Goal: Task Accomplishment & Management: Use online tool/utility

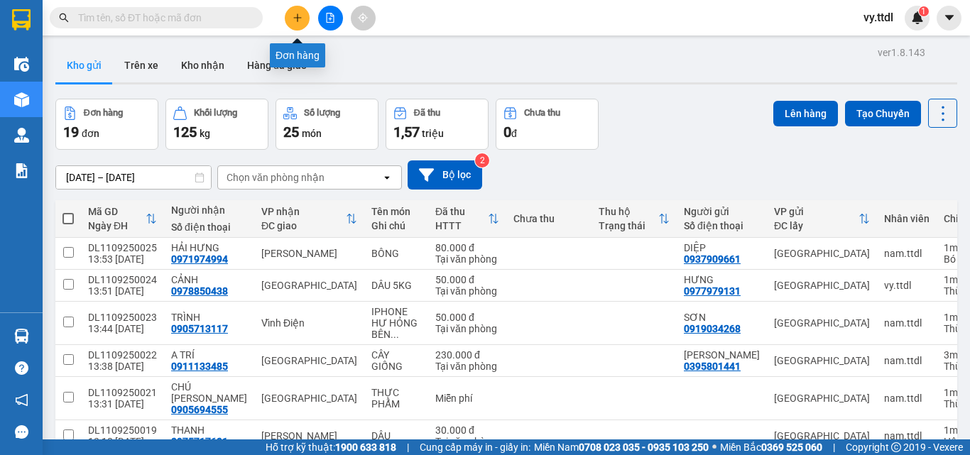
click at [301, 18] on icon "plus" at bounding box center [297, 18] width 10 height 10
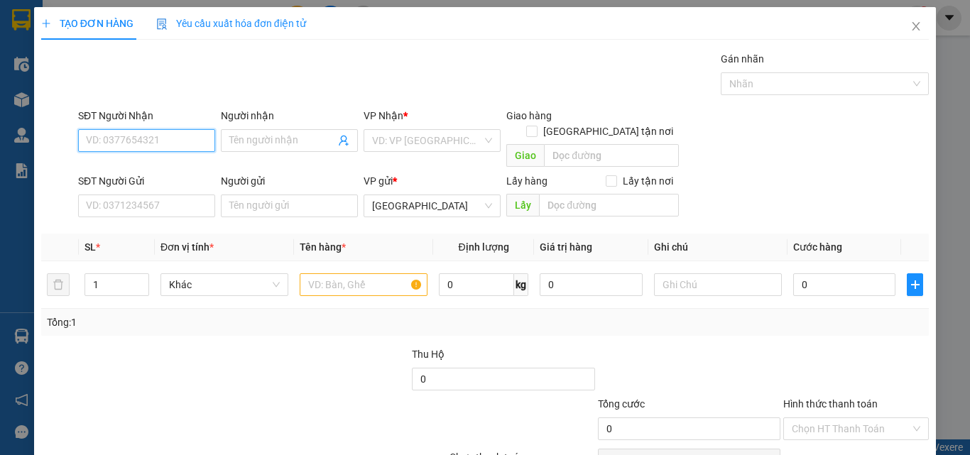
click at [192, 140] on input "SĐT Người Nhận" at bounding box center [146, 140] width 137 height 23
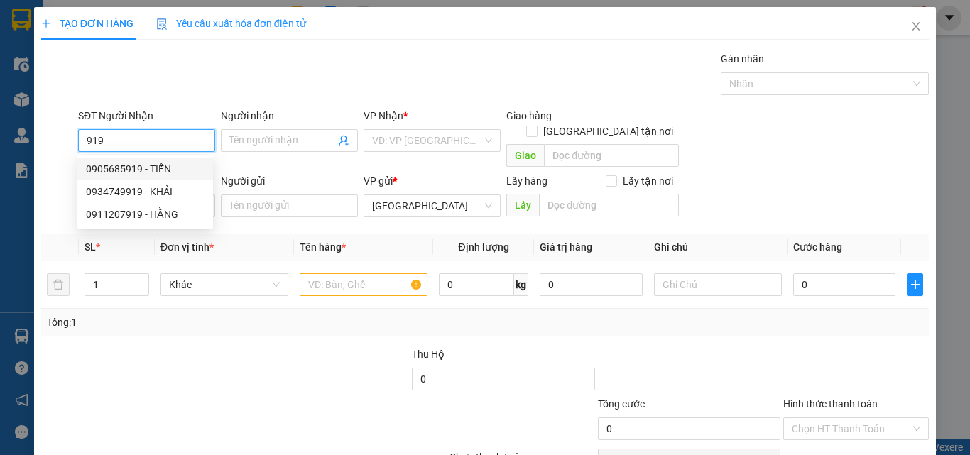
click at [177, 163] on div "0905685919 - TIẾN" at bounding box center [145, 169] width 119 height 16
type input "0905685919"
type input "TIẾN"
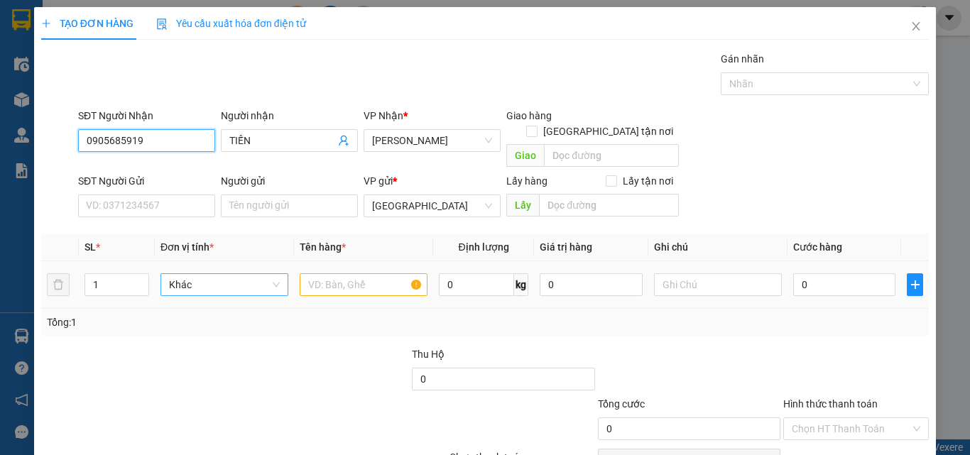
click at [207, 274] on span "Khác" at bounding box center [224, 284] width 111 height 21
type input "0905685919"
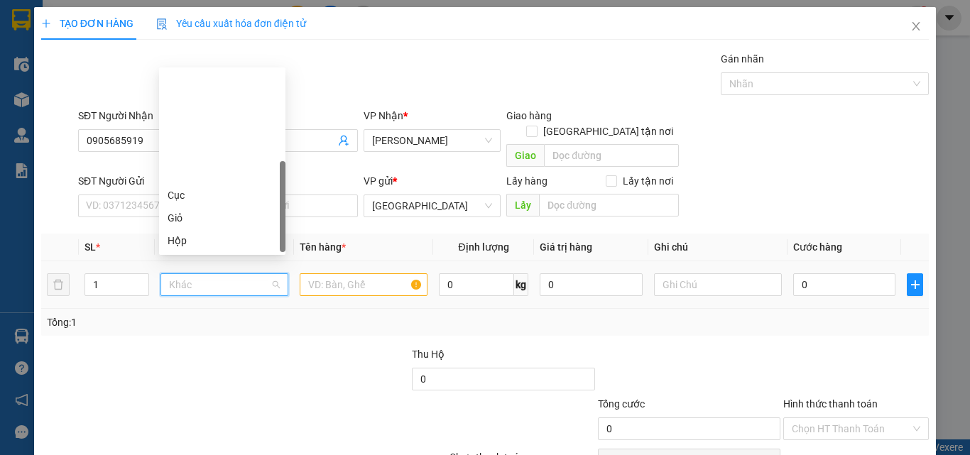
scroll to position [136, 0]
type input "K"
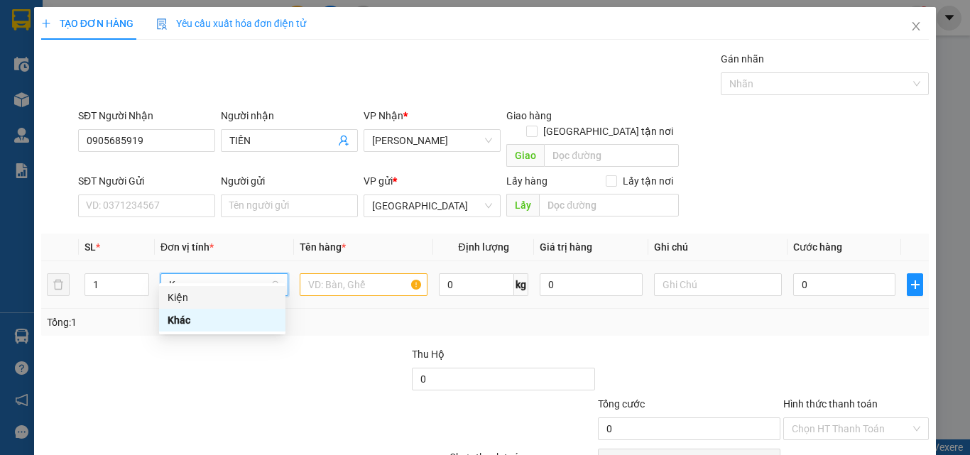
drag, startPoint x: 204, startPoint y: 295, endPoint x: 324, endPoint y: 258, distance: 125.7
click at [214, 295] on div "Kiện" at bounding box center [222, 298] width 109 height 16
click at [345, 273] on input "text" at bounding box center [364, 284] width 128 height 23
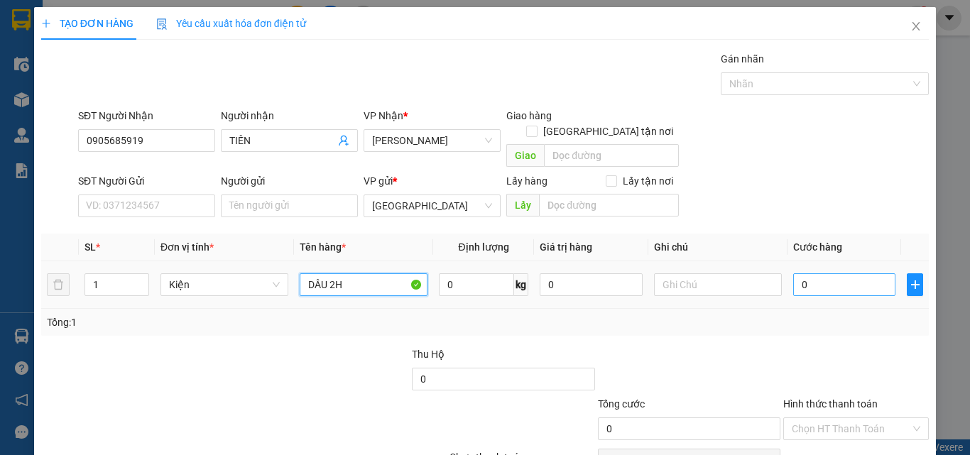
type input "DÂU 2H"
click at [869, 273] on input "0" at bounding box center [844, 284] width 102 height 23
type input "30"
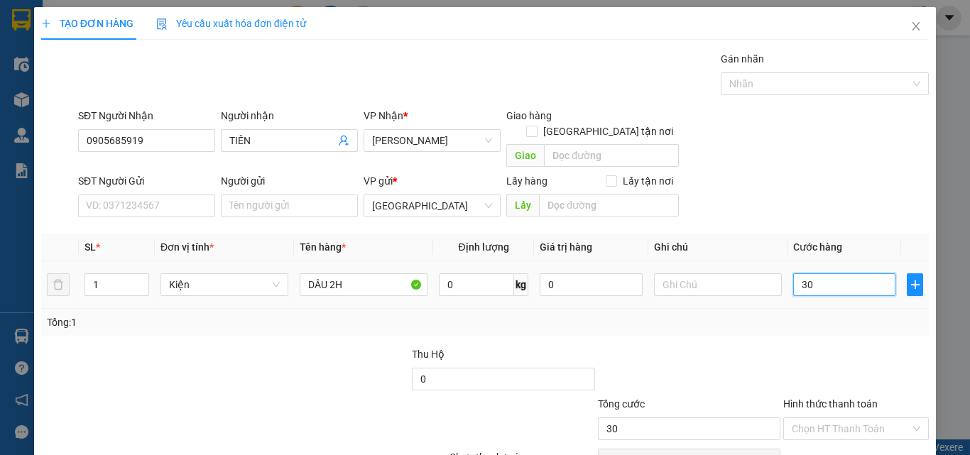
scroll to position [65, 0]
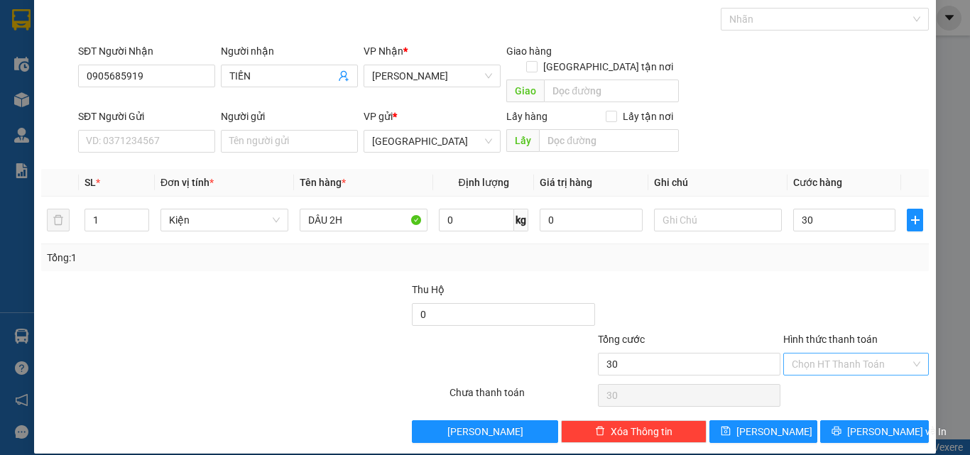
type input "30.000"
click at [880, 353] on input "Hình thức thanh toán" at bounding box center [850, 363] width 119 height 21
click at [874, 369] on div "Tại văn phòng" at bounding box center [847, 377] width 144 height 23
type input "0"
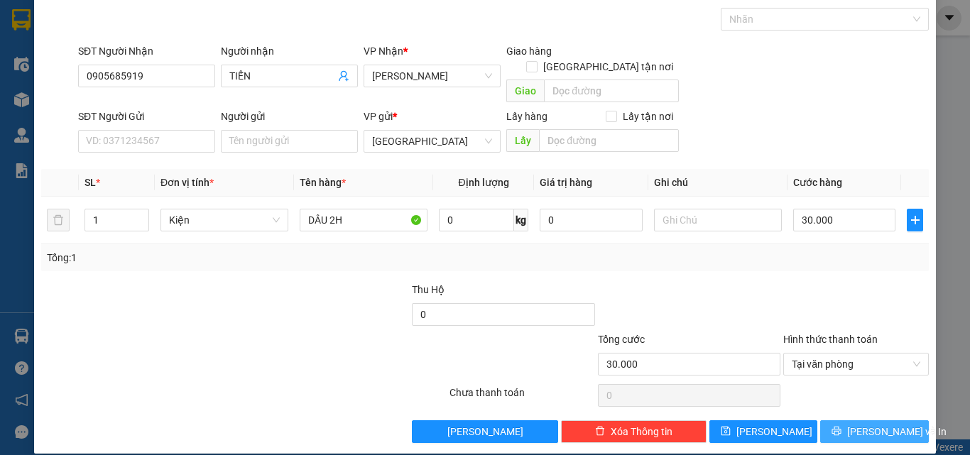
click at [889, 430] on div "TẠO ĐƠN HÀNG Yêu cầu xuất hóa đơn điện tử Transit Pickup Surcharge Ids Transit …" at bounding box center [484, 198] width 901 height 511
click at [863, 424] on span "Lưu và In" at bounding box center [896, 432] width 99 height 16
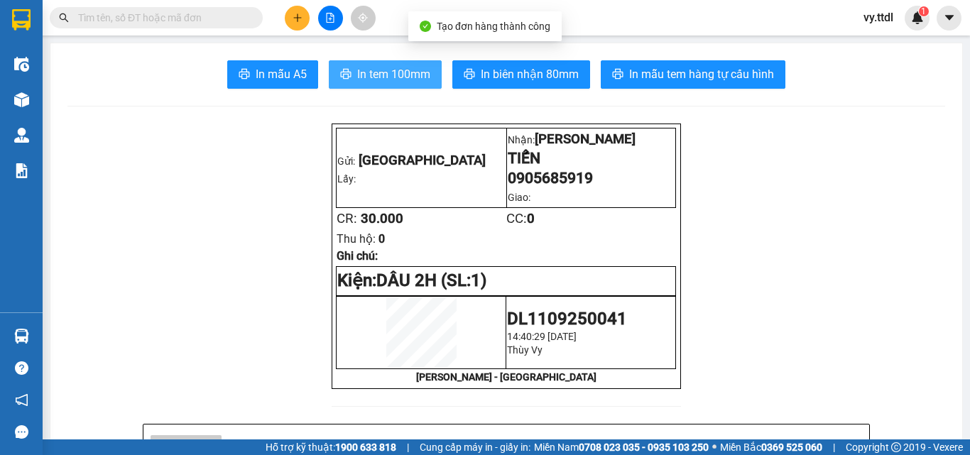
click at [419, 73] on span "In tem 100mm" at bounding box center [393, 74] width 73 height 18
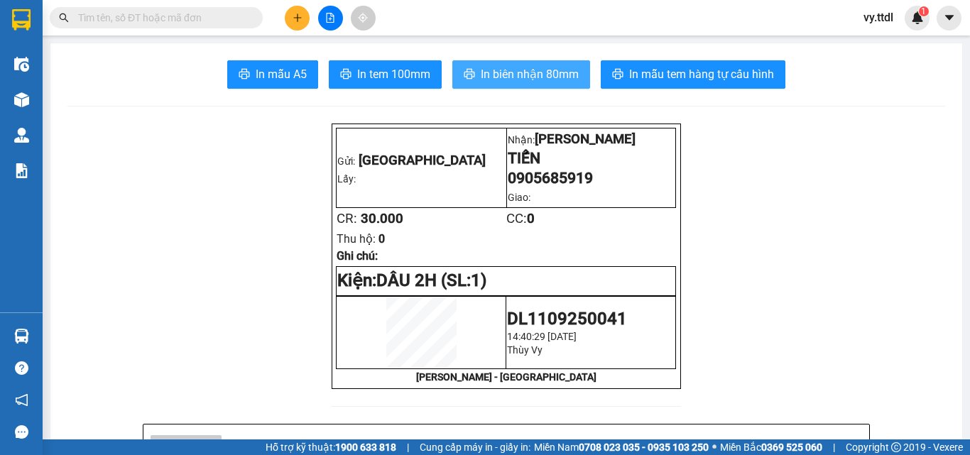
click at [549, 82] on span "In biên nhận 80mm" at bounding box center [530, 74] width 98 height 18
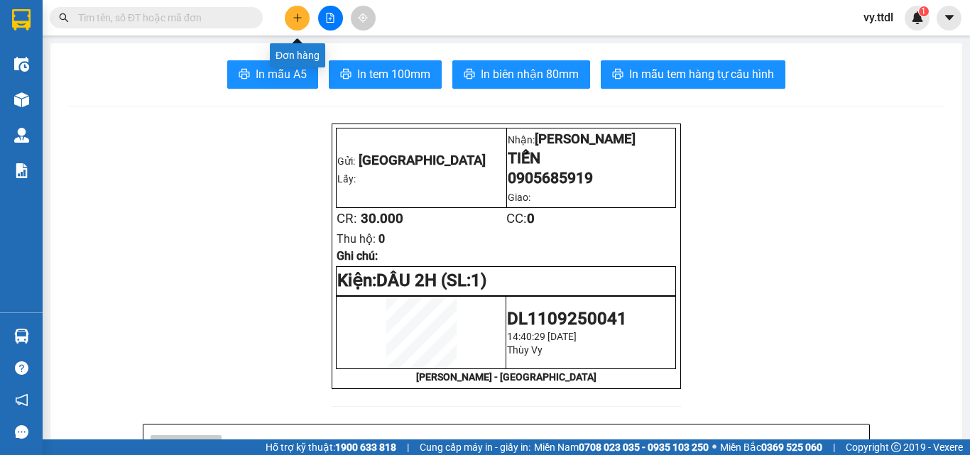
click at [298, 14] on icon "plus" at bounding box center [297, 18] width 10 height 10
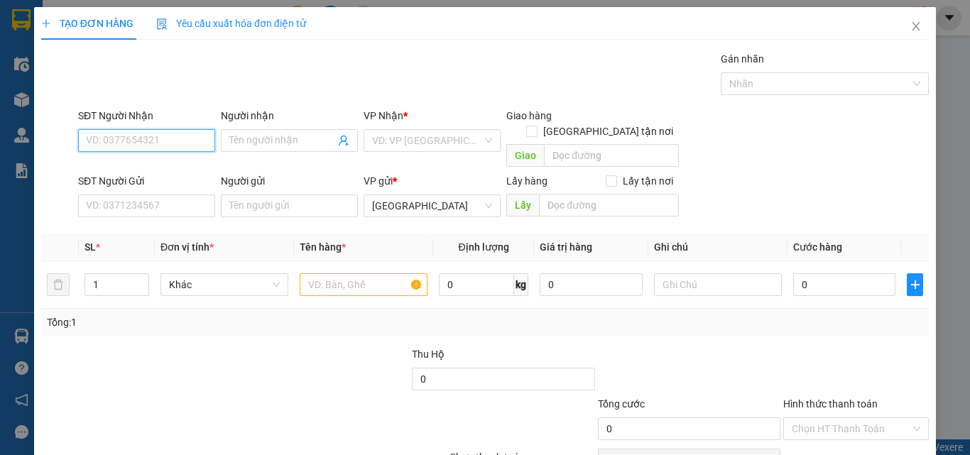
click at [192, 132] on input "SĐT Người Nhận" at bounding box center [146, 140] width 137 height 23
click at [164, 145] on input "668" at bounding box center [146, 140] width 137 height 23
click at [163, 164] on div "0935072668 - THẢO" at bounding box center [145, 169] width 119 height 16
type input "0935072668"
type input "THẢO"
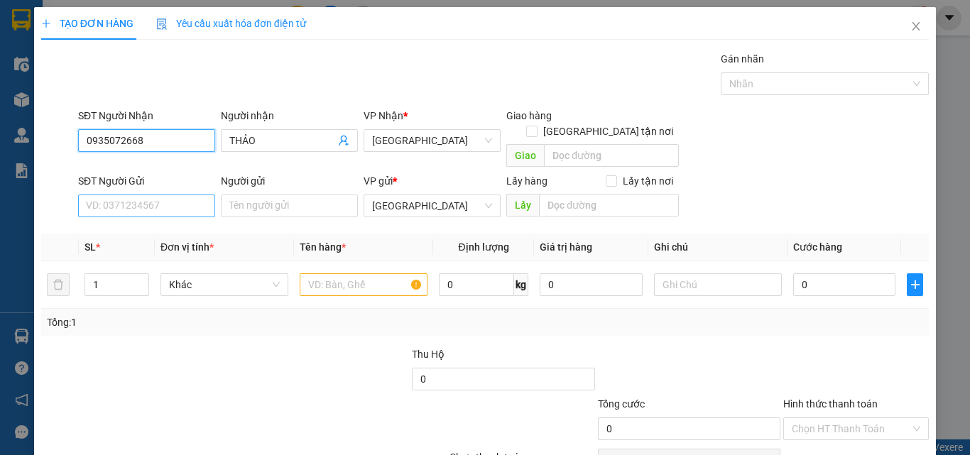
type input "0935072668"
click at [173, 194] on input "SĐT Người Gửi" at bounding box center [146, 205] width 137 height 23
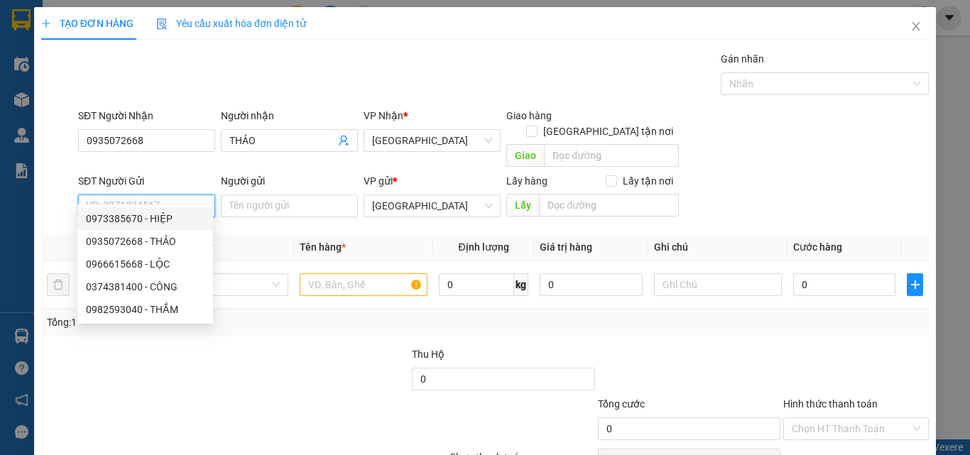
click at [183, 219] on div "0973385670 - HIỆP" at bounding box center [145, 219] width 119 height 16
type input "0973385670"
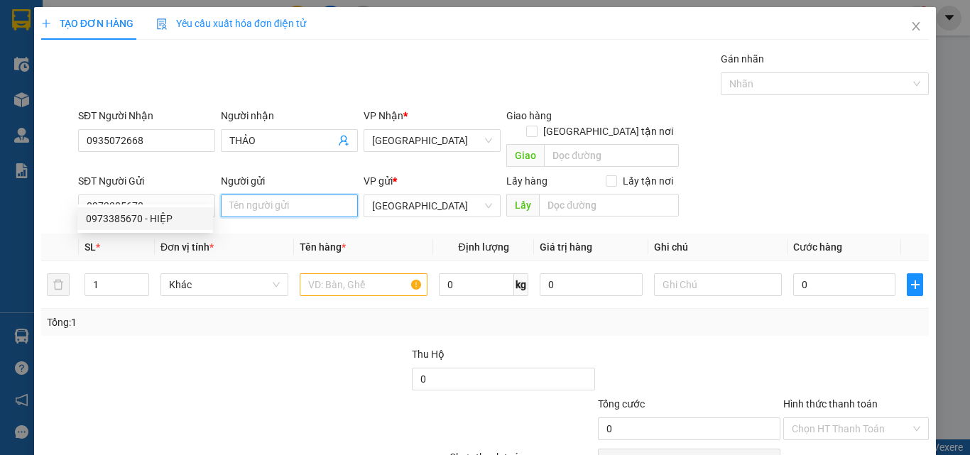
drag, startPoint x: 259, startPoint y: 193, endPoint x: 278, endPoint y: 193, distance: 19.2
click at [270, 194] on input "Người gửi" at bounding box center [289, 205] width 137 height 23
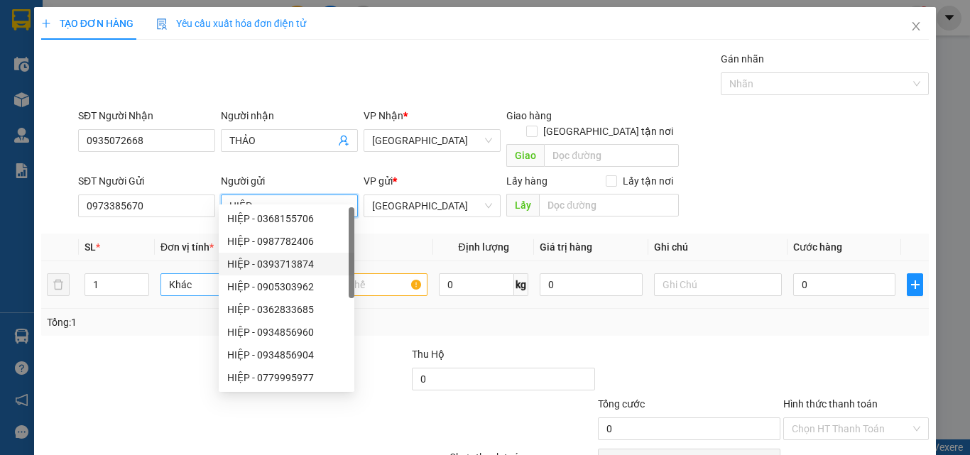
click at [207, 274] on span "Khác" at bounding box center [224, 284] width 111 height 21
type input "HIỆP"
type input "T"
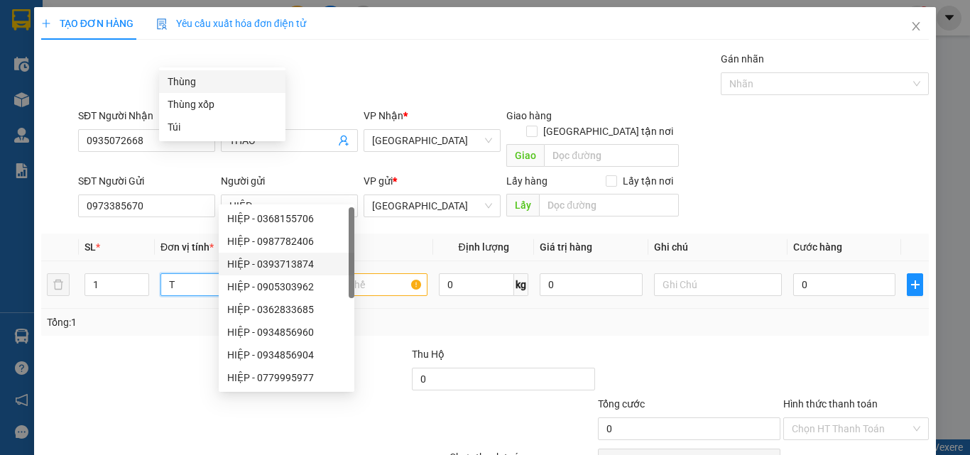
scroll to position [0, 0]
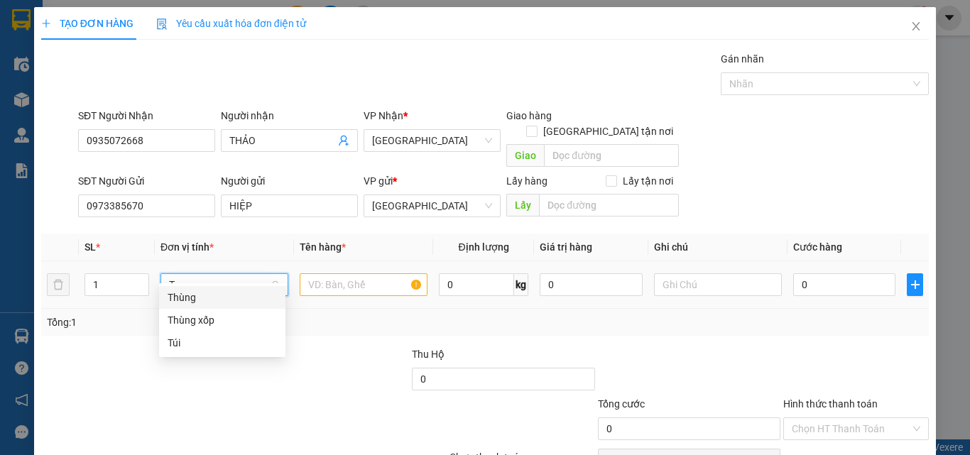
drag, startPoint x: 213, startPoint y: 294, endPoint x: 334, endPoint y: 265, distance: 124.0
click at [229, 294] on div "Thùng" at bounding box center [222, 298] width 109 height 16
click at [336, 273] on input "text" at bounding box center [364, 284] width 128 height 23
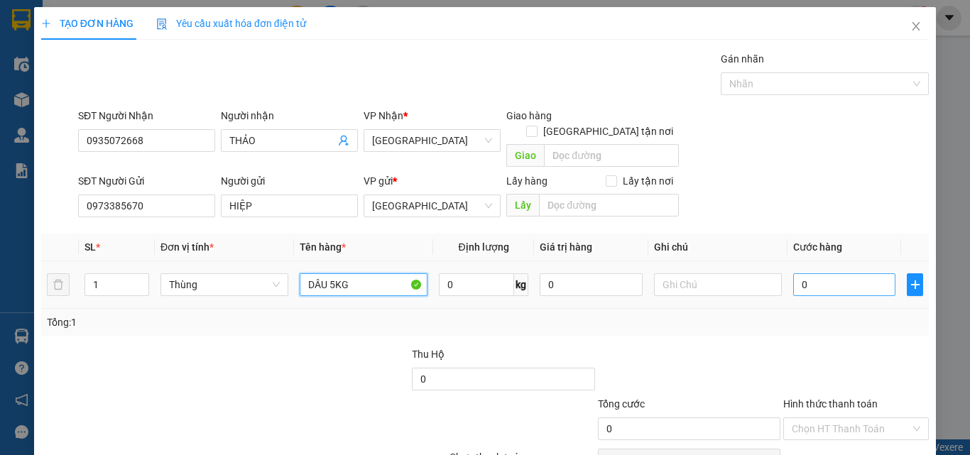
type input "DÂU 5KG"
click at [862, 273] on input "0" at bounding box center [844, 284] width 102 height 23
type input "5"
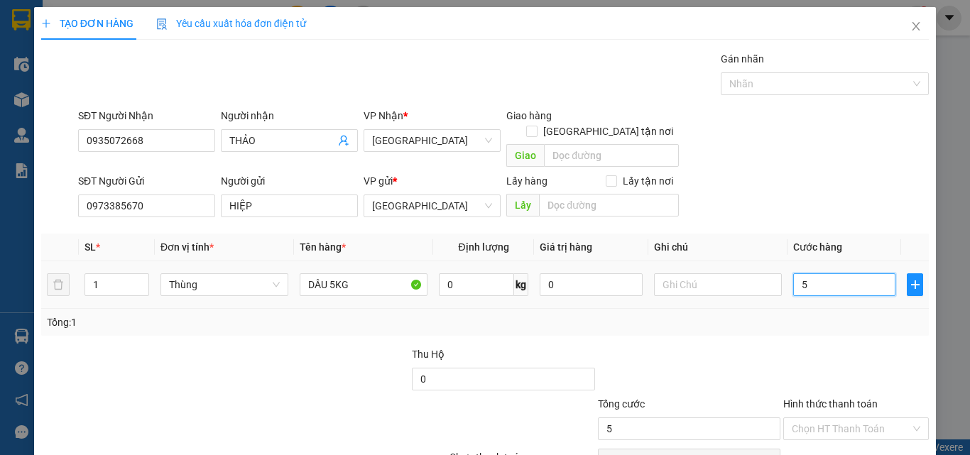
type input "50"
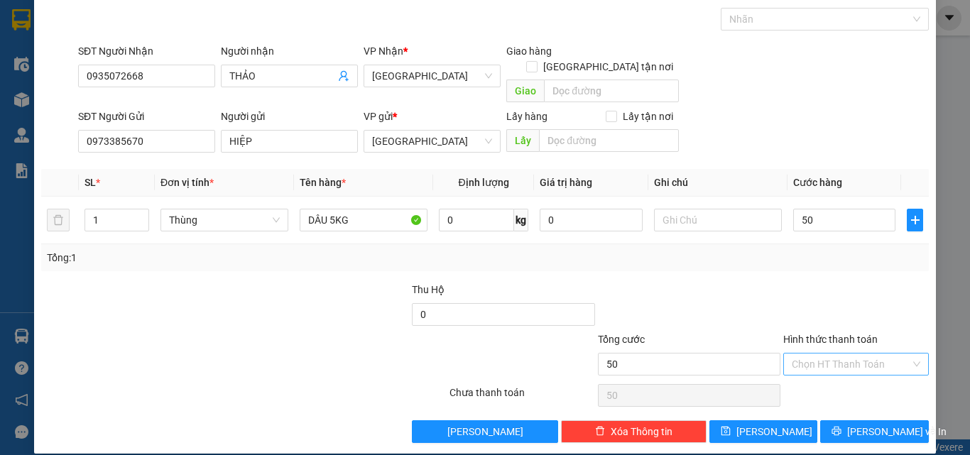
type input "50.000"
click at [842, 353] on input "Hình thức thanh toán" at bounding box center [850, 363] width 119 height 21
click at [844, 372] on div "Tại văn phòng" at bounding box center [847, 377] width 127 height 16
type input "0"
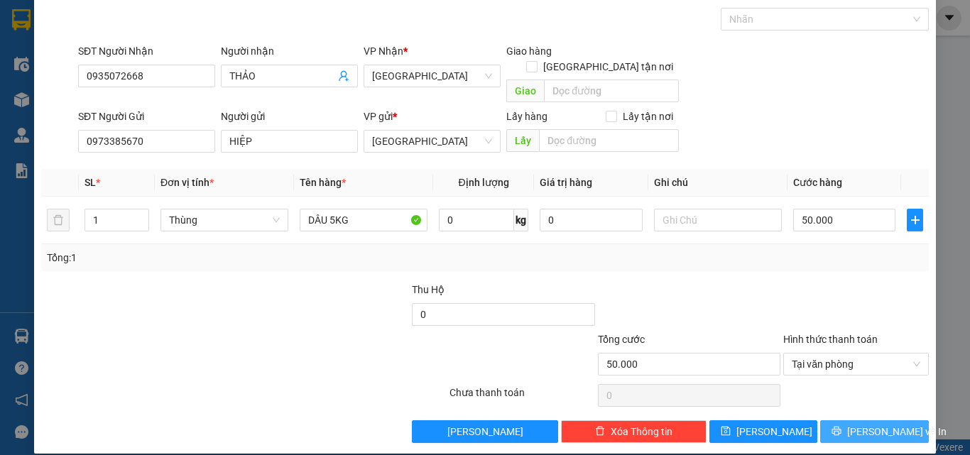
click at [871, 424] on span "Lưu và In" at bounding box center [896, 432] width 99 height 16
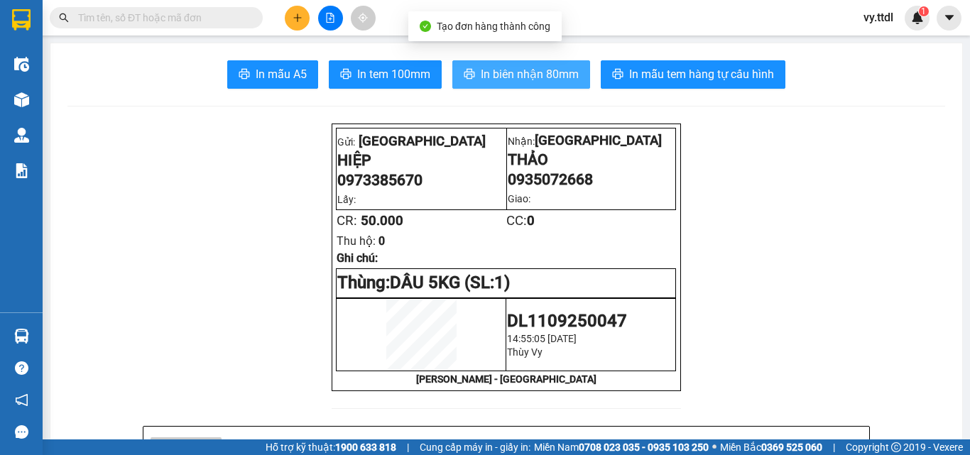
click at [508, 63] on button "In biên nhận 80mm" at bounding box center [521, 74] width 138 height 28
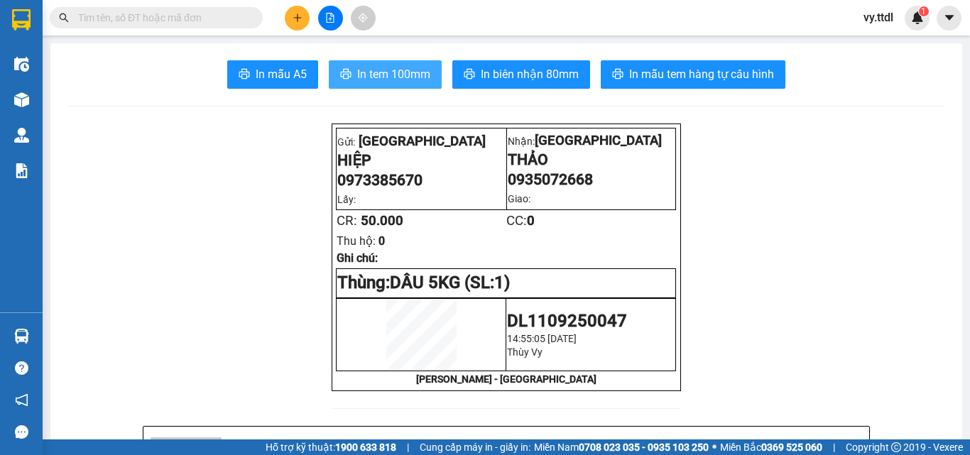
click at [381, 75] on span "In tem 100mm" at bounding box center [393, 74] width 73 height 18
click at [303, 21] on button at bounding box center [297, 18] width 25 height 25
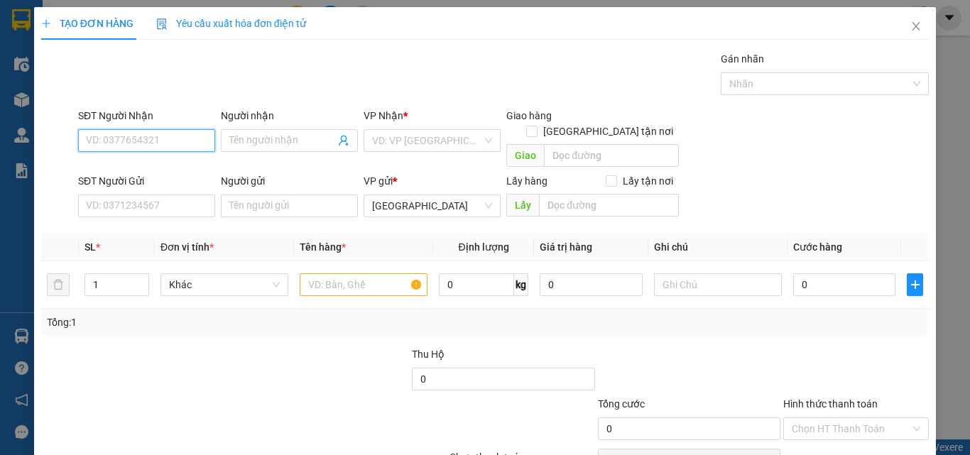
click at [188, 141] on input "SĐT Người Nhận" at bounding box center [146, 140] width 137 height 23
click at [187, 179] on div "0848500489 - LOAN" at bounding box center [145, 169] width 136 height 23
type input "0848500489"
type input "LOAN"
type input "0848500489"
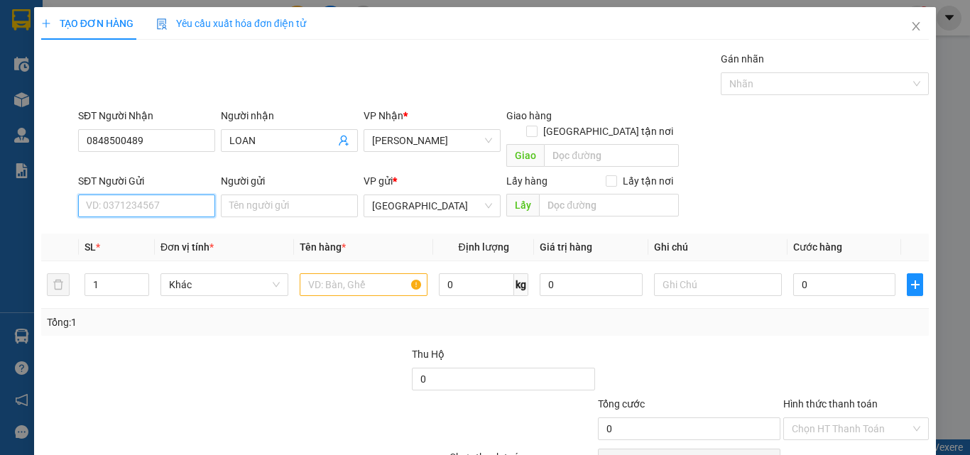
click at [183, 194] on input "SĐT Người Gửi" at bounding box center [146, 205] width 137 height 23
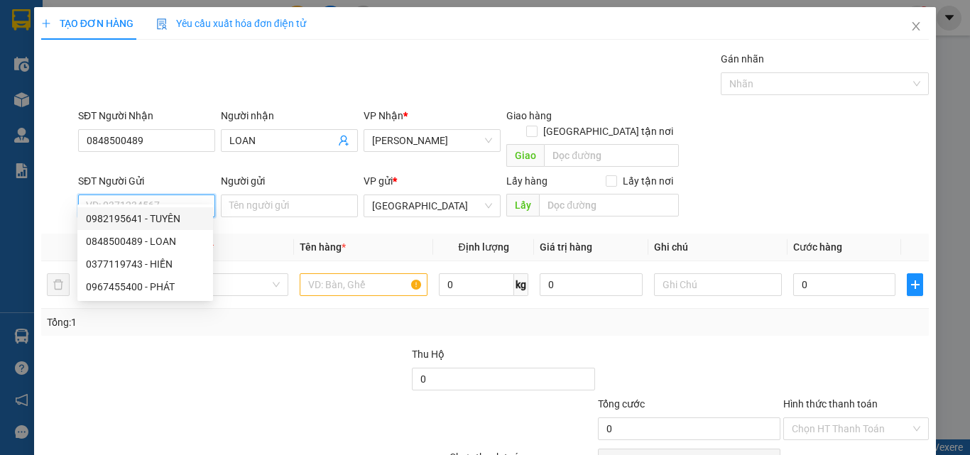
click at [183, 220] on div "0982195641 - TUYÊN" at bounding box center [145, 219] width 119 height 16
type input "0982195641"
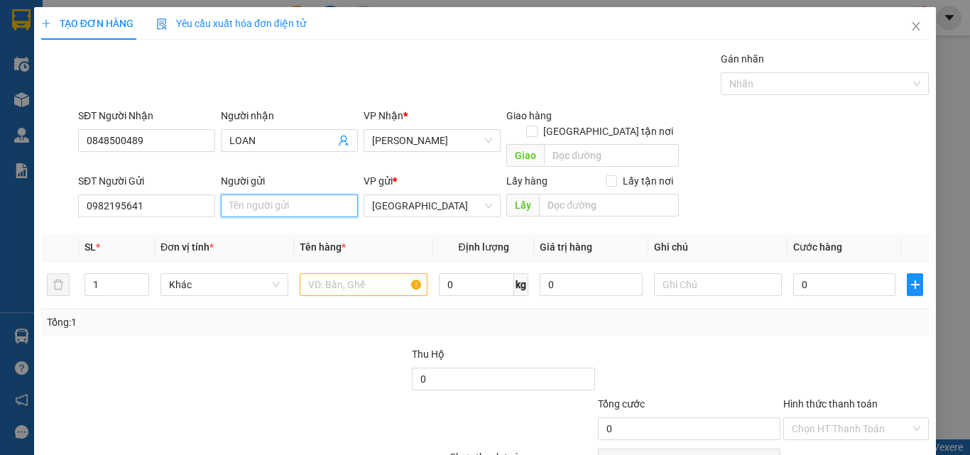
click at [262, 194] on input "Người gửi" at bounding box center [289, 205] width 137 height 23
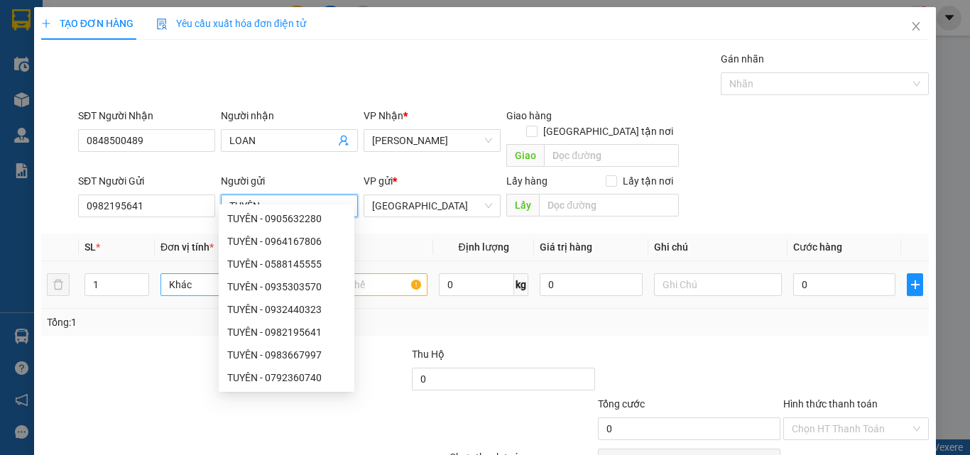
click at [177, 274] on span "Khác" at bounding box center [224, 284] width 111 height 21
type input "TUYÊN"
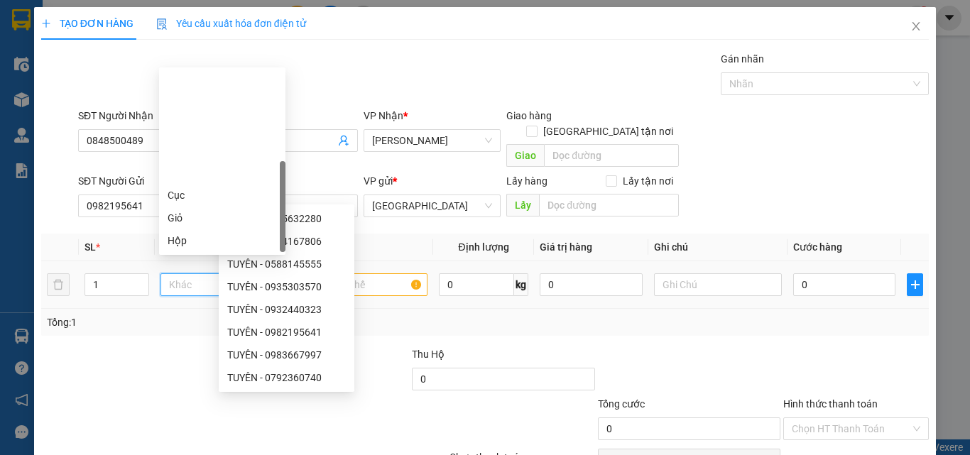
type input "T"
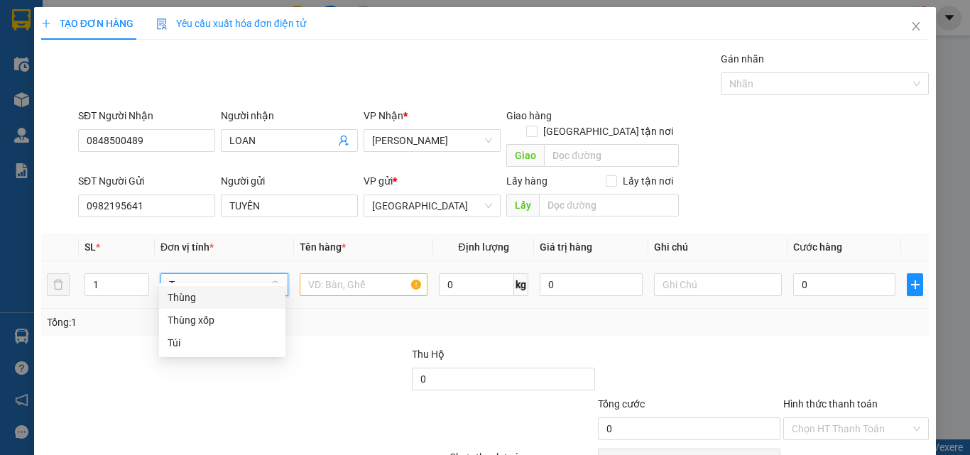
drag, startPoint x: 191, startPoint y: 295, endPoint x: 211, endPoint y: 291, distance: 20.3
click at [192, 296] on div "Thùng" at bounding box center [222, 298] width 109 height 16
click at [313, 273] on input "text" at bounding box center [364, 284] width 128 height 23
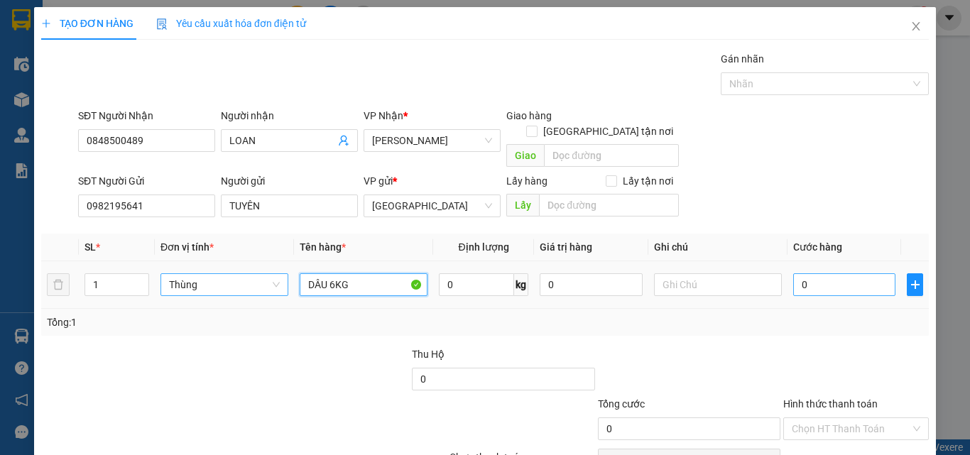
type input "DÂU 6KG"
type input "5"
type input "50"
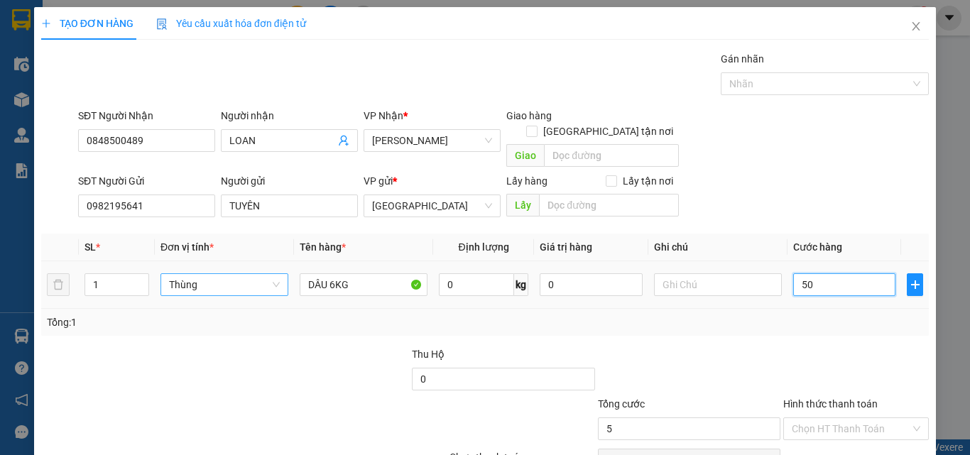
type input "50"
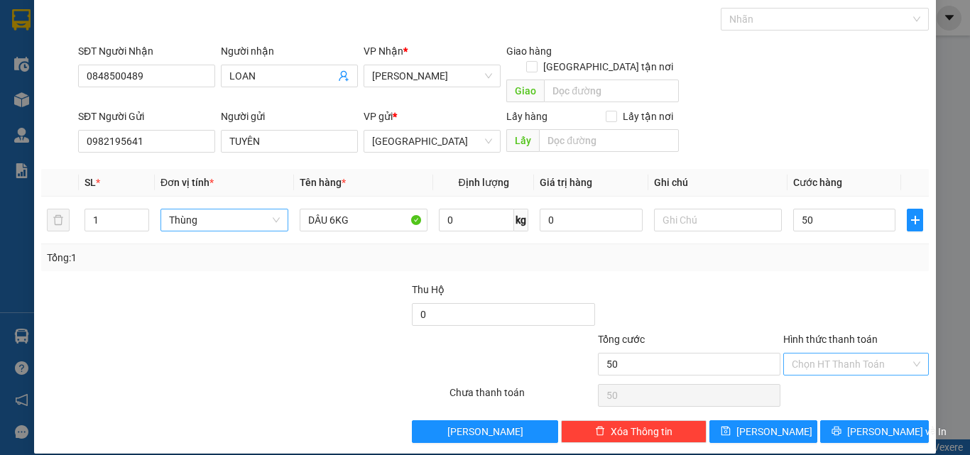
click at [855, 353] on input "Hình thức thanh toán" at bounding box center [850, 363] width 119 height 21
type input "50.000"
click at [860, 368] on div "Tại văn phòng" at bounding box center [847, 377] width 144 height 23
type input "0"
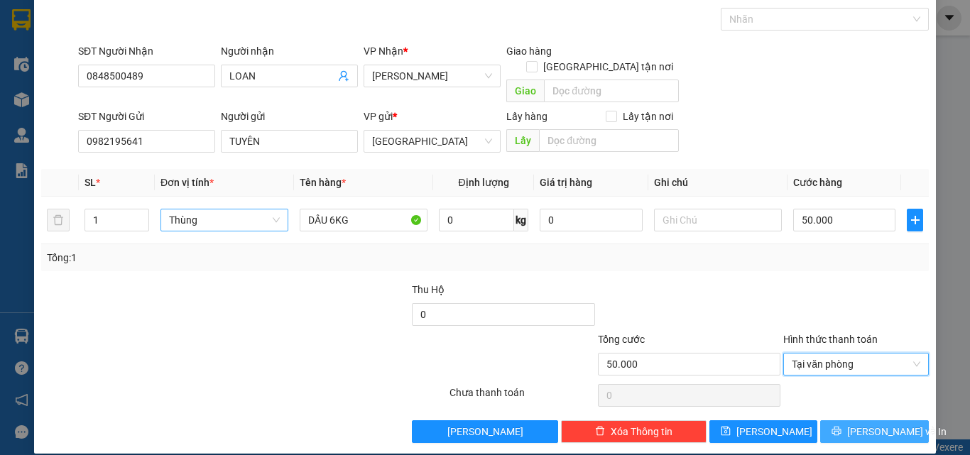
click at [864, 420] on button "Lưu và In" at bounding box center [874, 431] width 109 height 23
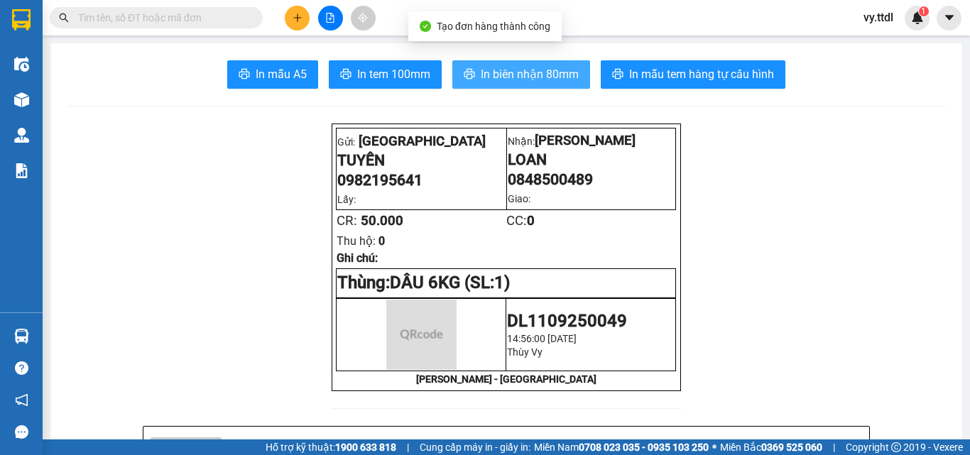
click at [517, 78] on span "In biên nhận 80mm" at bounding box center [530, 74] width 98 height 18
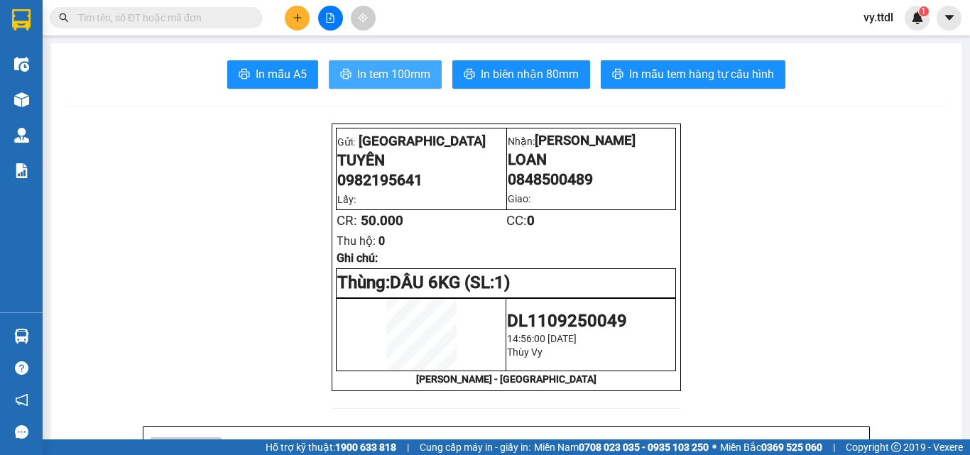
click at [407, 72] on span "In tem 100mm" at bounding box center [393, 74] width 73 height 18
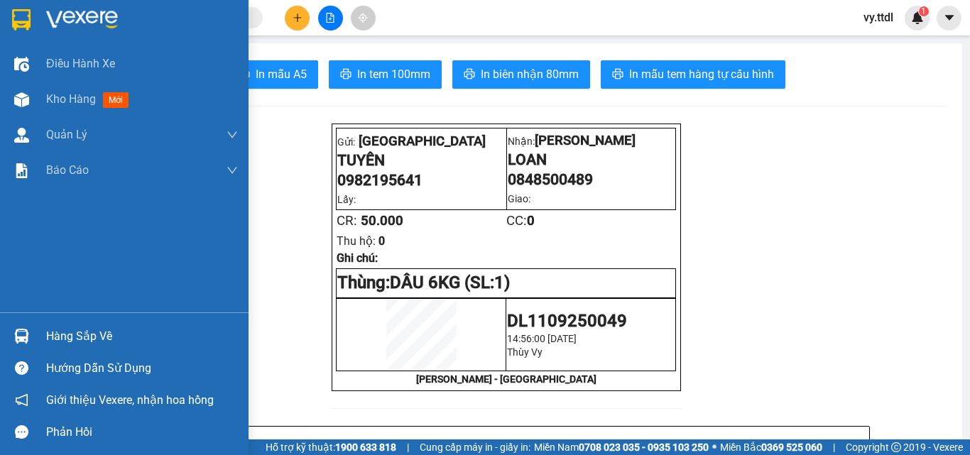
click at [21, 24] on img at bounding box center [21, 19] width 18 height 21
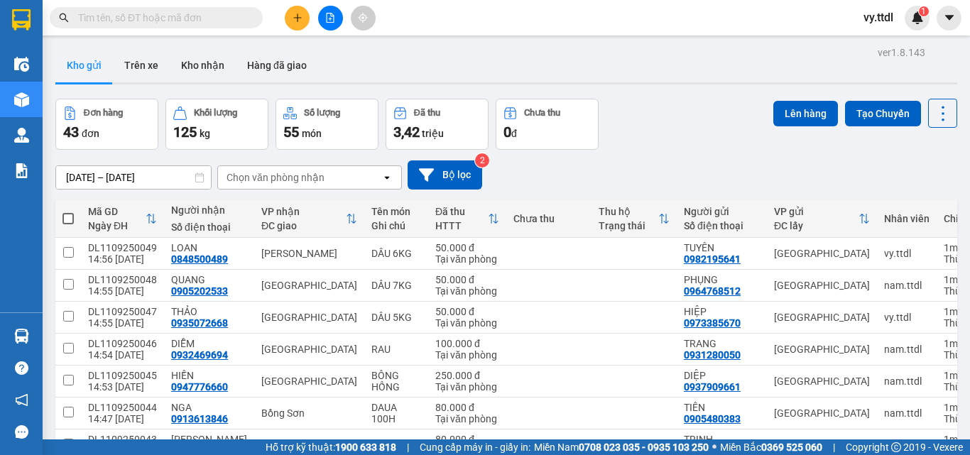
click at [298, 19] on icon "plus" at bounding box center [297, 18] width 10 height 10
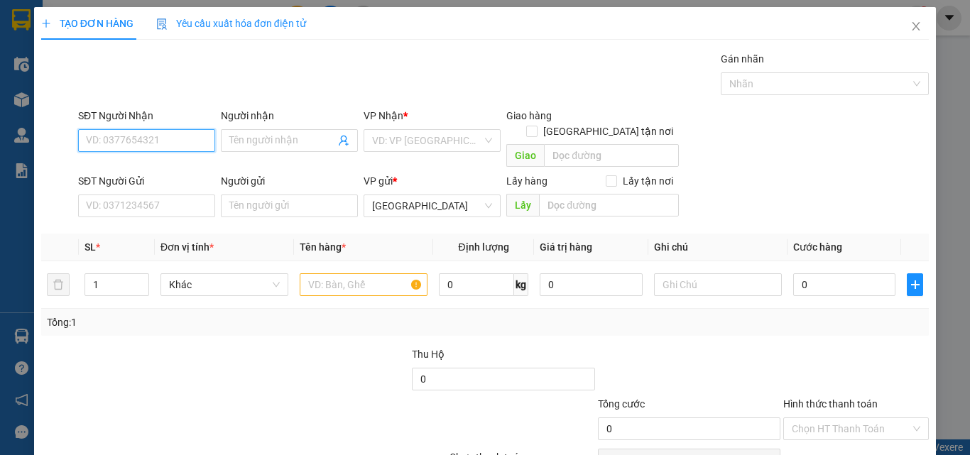
click at [194, 143] on input "SĐT Người Nhận" at bounding box center [146, 140] width 137 height 23
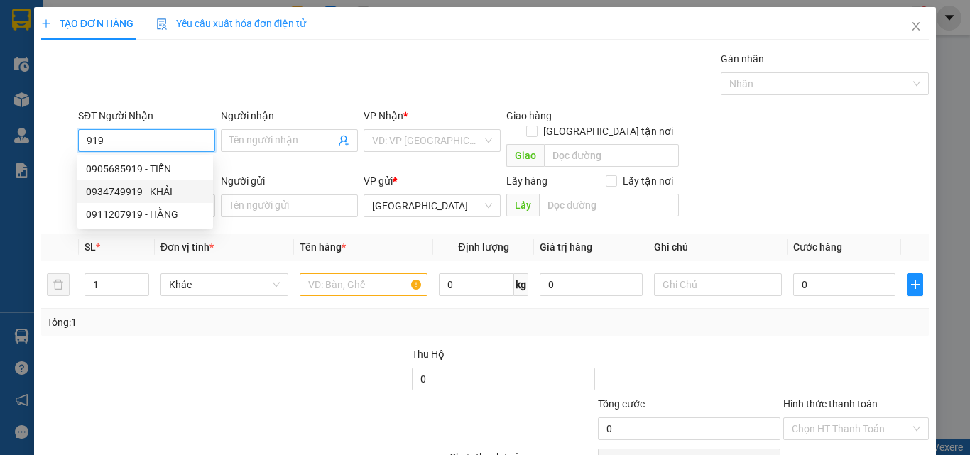
click at [176, 190] on div "0934749919 - KHẢI" at bounding box center [145, 192] width 119 height 16
type input "0934749919"
type input "KHẢI"
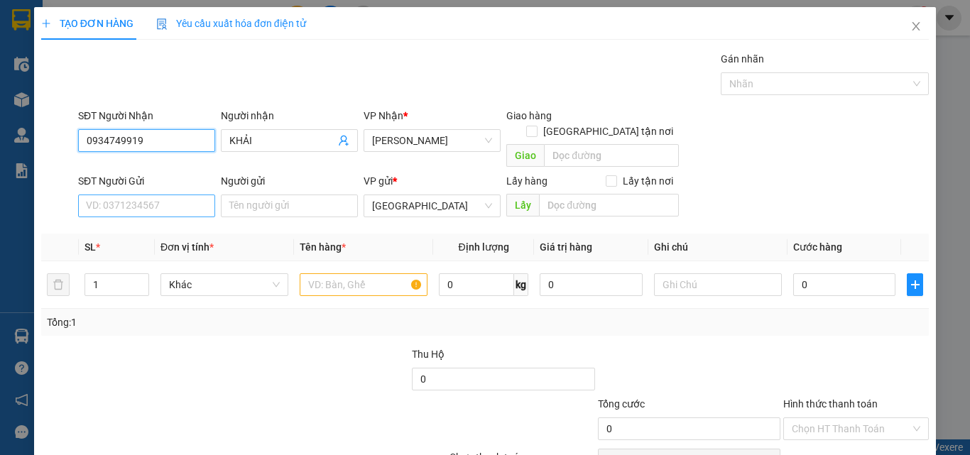
type input "0934749919"
click at [187, 196] on input "SĐT Người Gửi" at bounding box center [146, 205] width 137 height 23
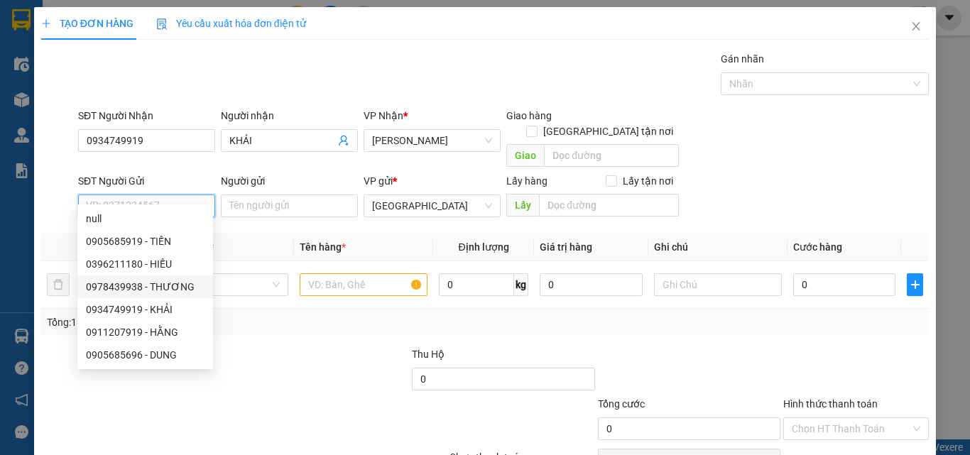
click at [179, 288] on div "0978439938 - THƯƠNG" at bounding box center [145, 287] width 119 height 16
type input "0978439938"
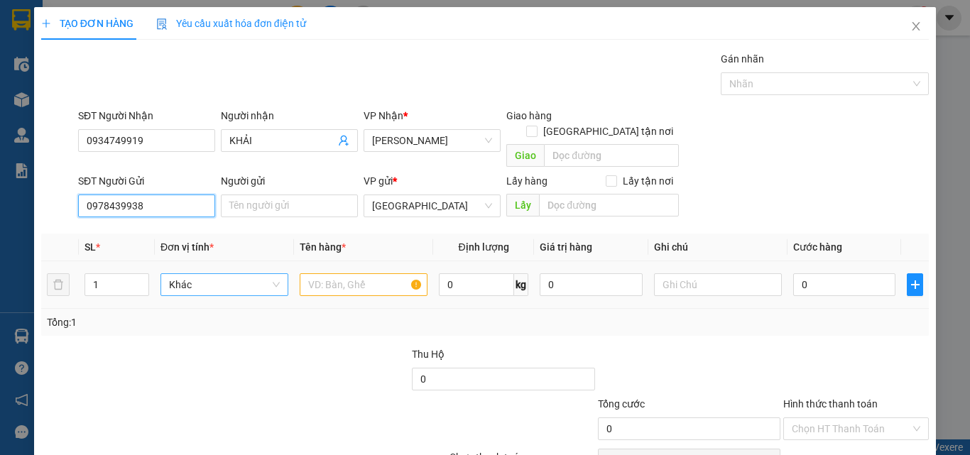
click at [228, 274] on span "Khác" at bounding box center [224, 284] width 111 height 21
type input "T"
click at [229, 295] on div "Thùng" at bounding box center [222, 298] width 109 height 16
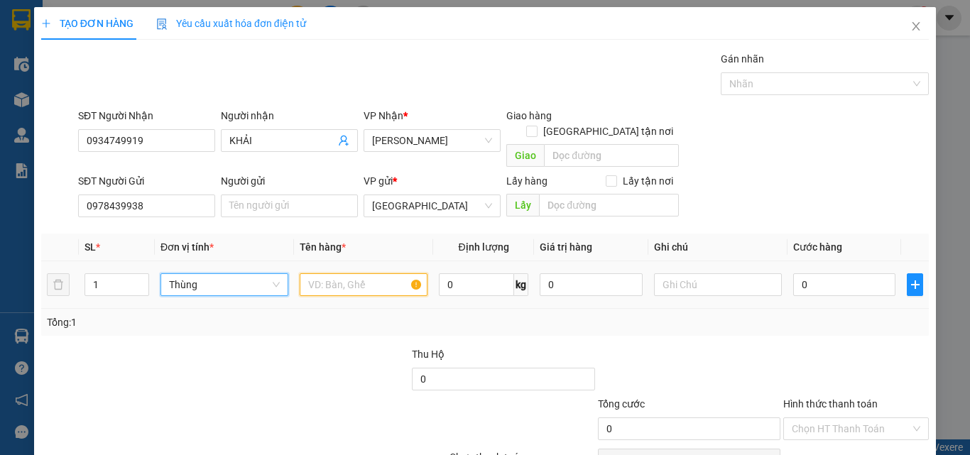
click at [332, 273] on input "text" at bounding box center [364, 284] width 128 height 23
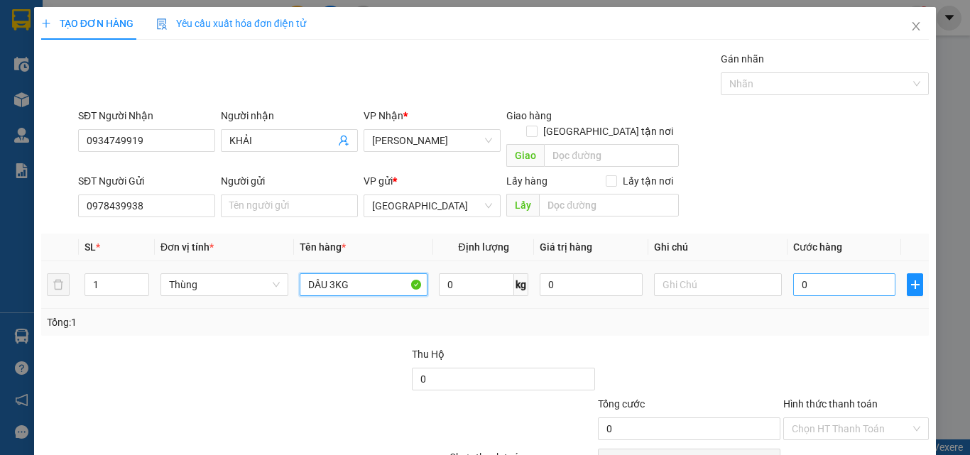
type input "DÂU 3KG"
click at [834, 273] on input "0" at bounding box center [844, 284] width 102 height 23
type input "3"
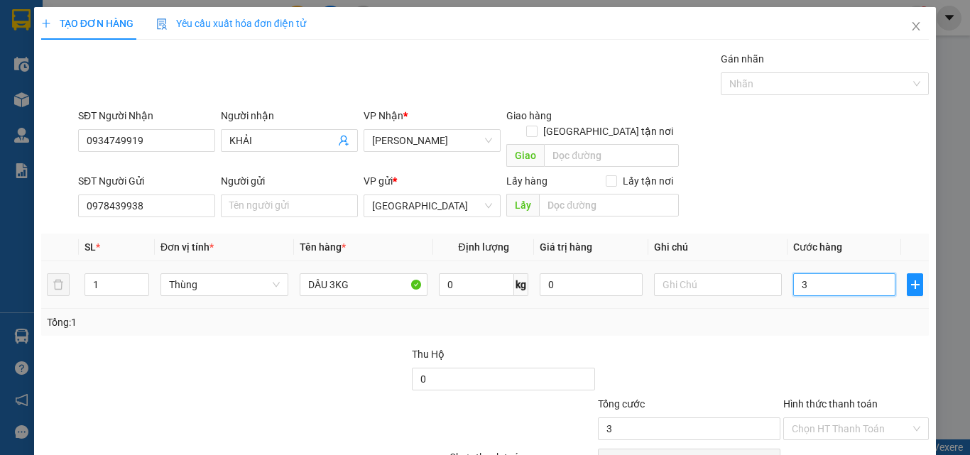
type input "30"
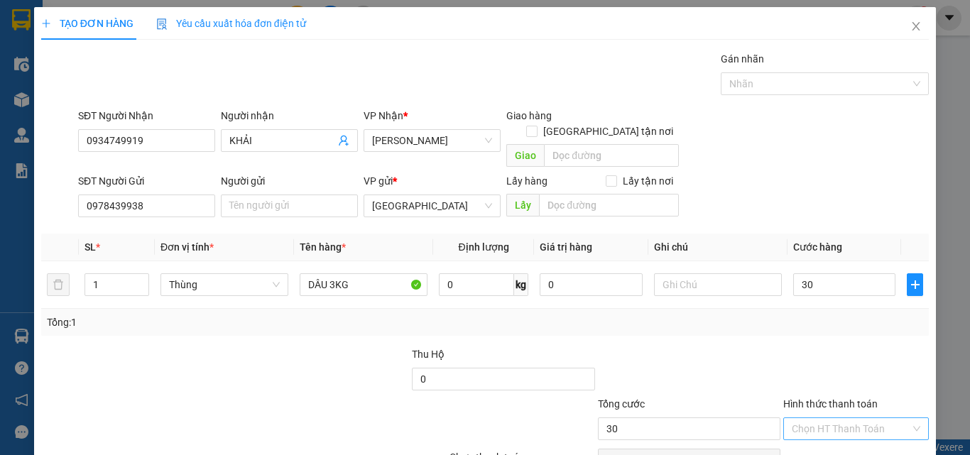
click at [815, 418] on input "Hình thức thanh toán" at bounding box center [850, 428] width 119 height 21
type input "30.000"
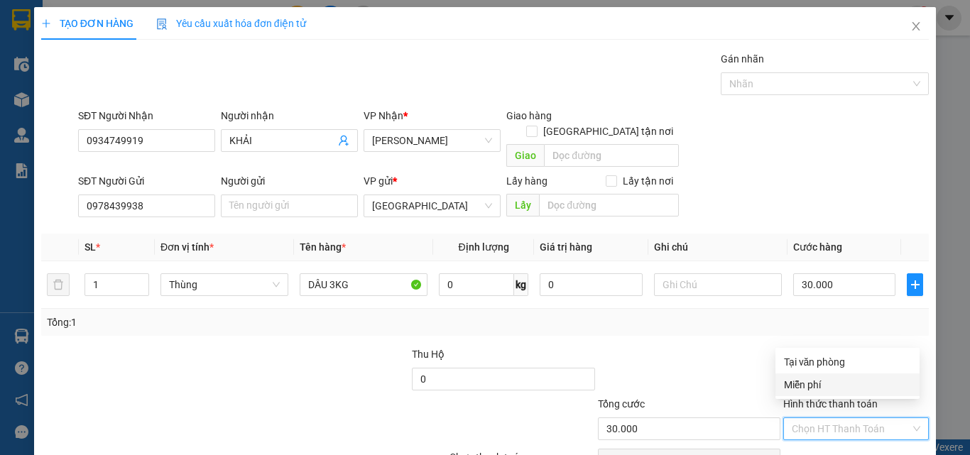
click at [814, 374] on div "Miễn phí" at bounding box center [847, 384] width 144 height 23
type input "0"
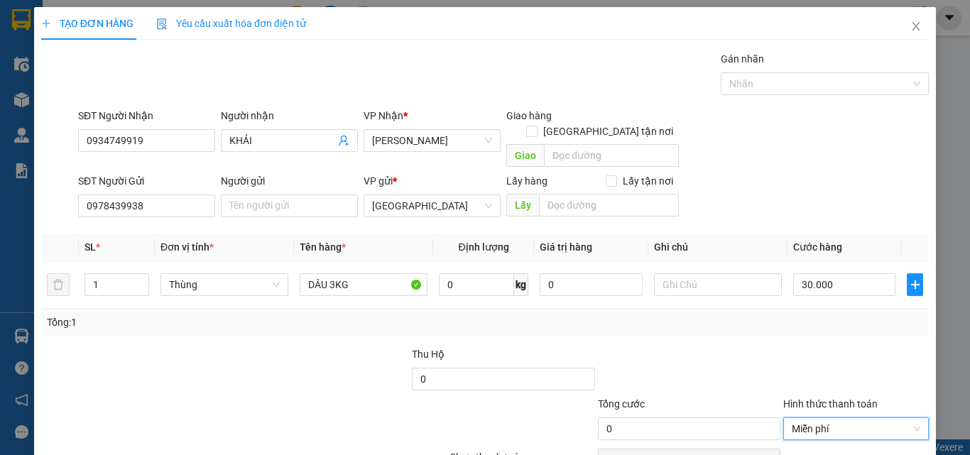
scroll to position [65, 0]
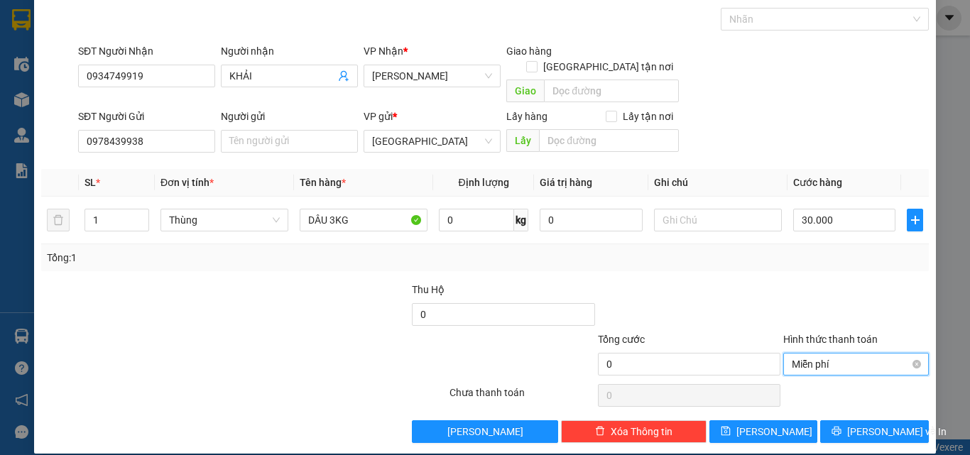
click at [833, 353] on span "Miễn phí" at bounding box center [855, 363] width 128 height 21
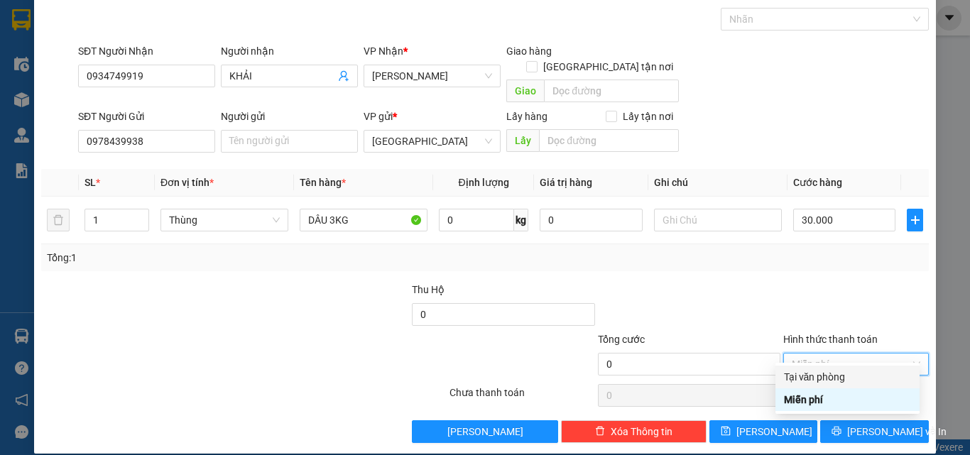
click at [834, 375] on div "Tại văn phòng" at bounding box center [847, 377] width 127 height 16
type input "30.000"
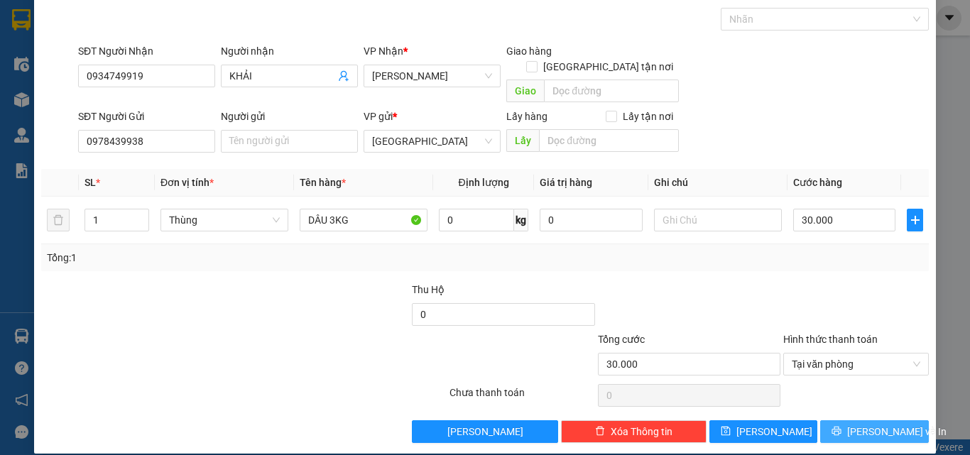
click at [855, 420] on button "Lưu và In" at bounding box center [874, 431] width 109 height 23
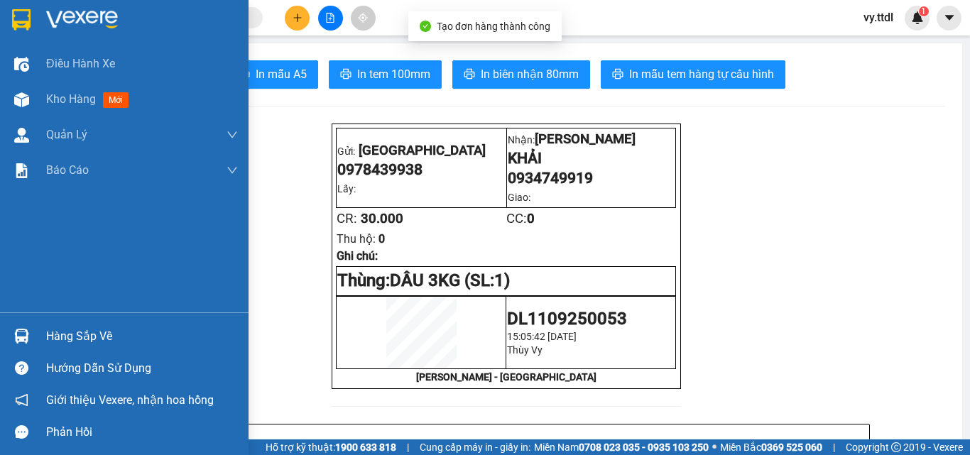
click at [27, 11] on img at bounding box center [21, 19] width 18 height 21
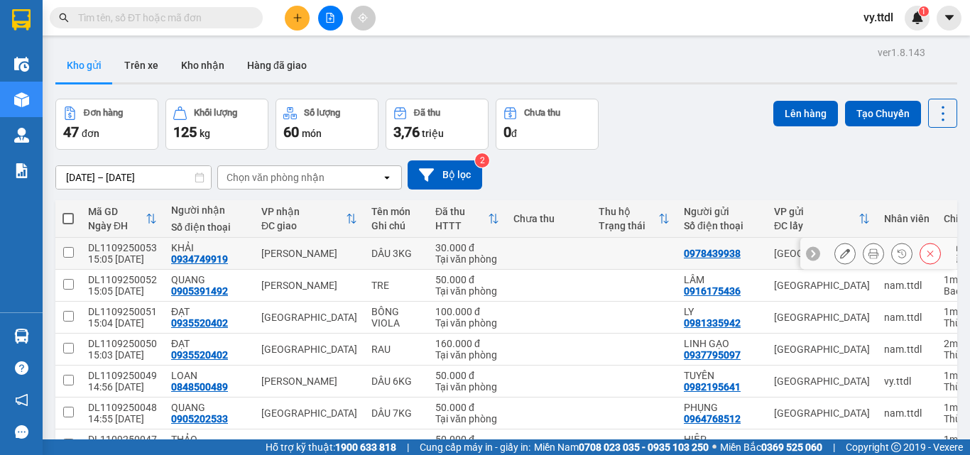
click at [840, 253] on icon at bounding box center [845, 253] width 10 height 10
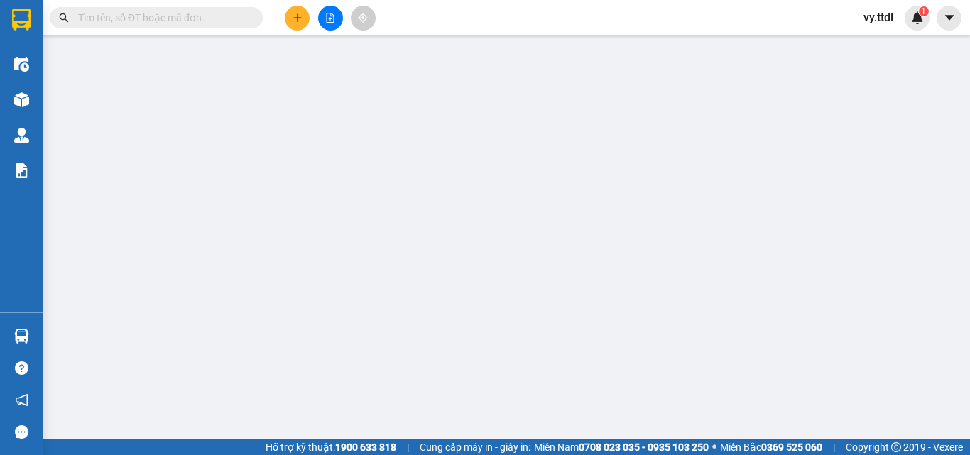
type input "0934749919"
type input "KHẢI"
type input "0978439938"
type input "30.000"
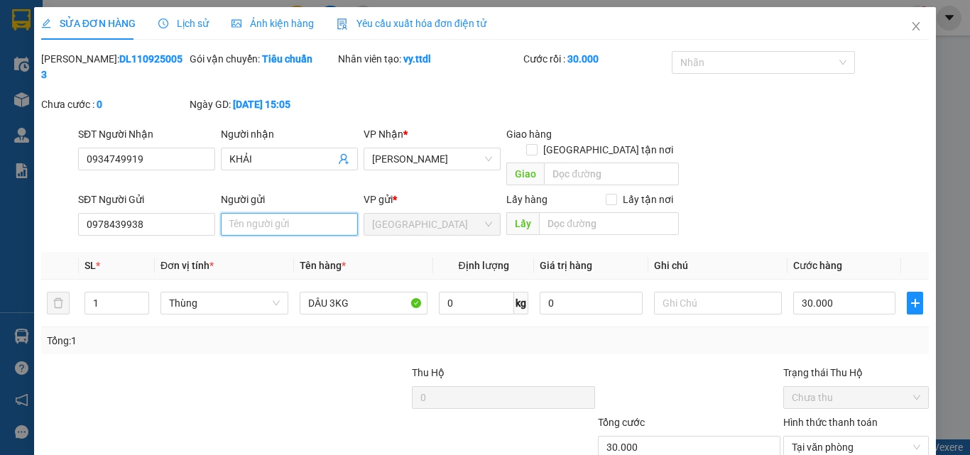
drag, startPoint x: 299, startPoint y: 192, endPoint x: 306, endPoint y: 191, distance: 7.2
click at [306, 213] on input "Người gửi" at bounding box center [289, 224] width 137 height 23
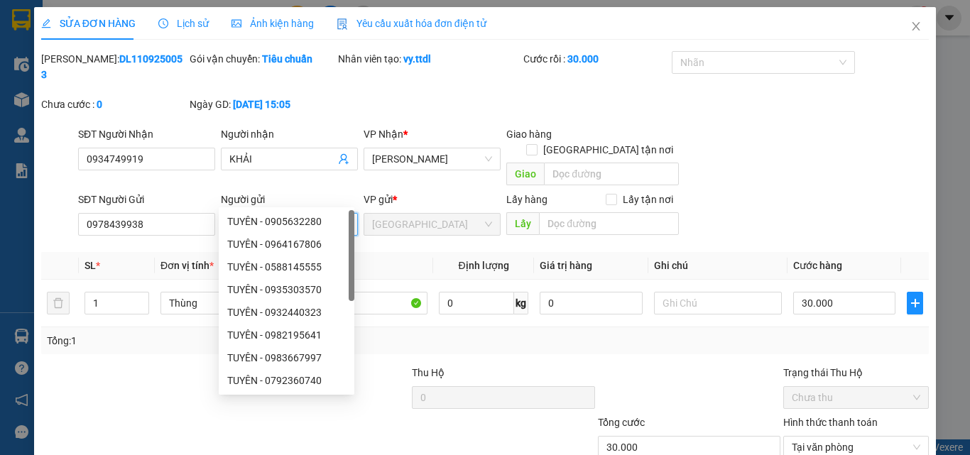
scroll to position [67, 0]
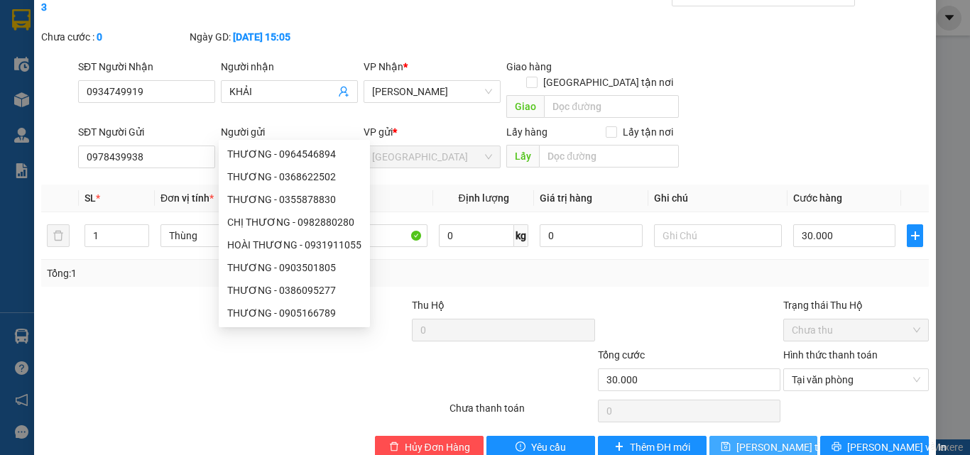
type input "THƯƠNG"
click at [764, 439] on span "Lưu thay đổi" at bounding box center [793, 447] width 114 height 16
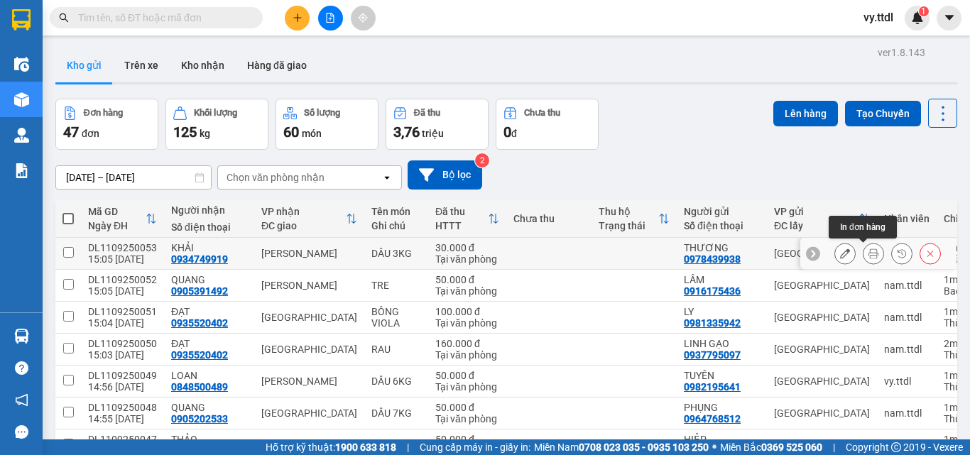
click at [868, 251] on icon at bounding box center [873, 253] width 10 height 10
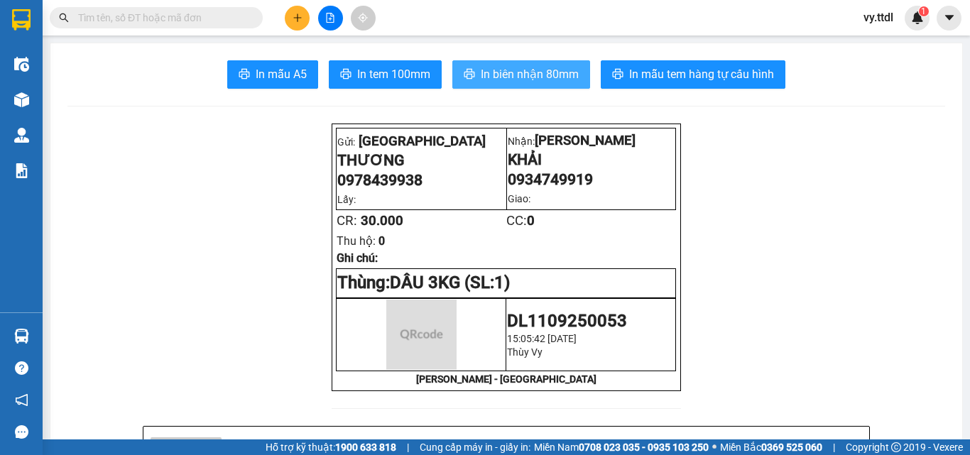
click at [511, 82] on span "In biên nhận 80mm" at bounding box center [530, 74] width 98 height 18
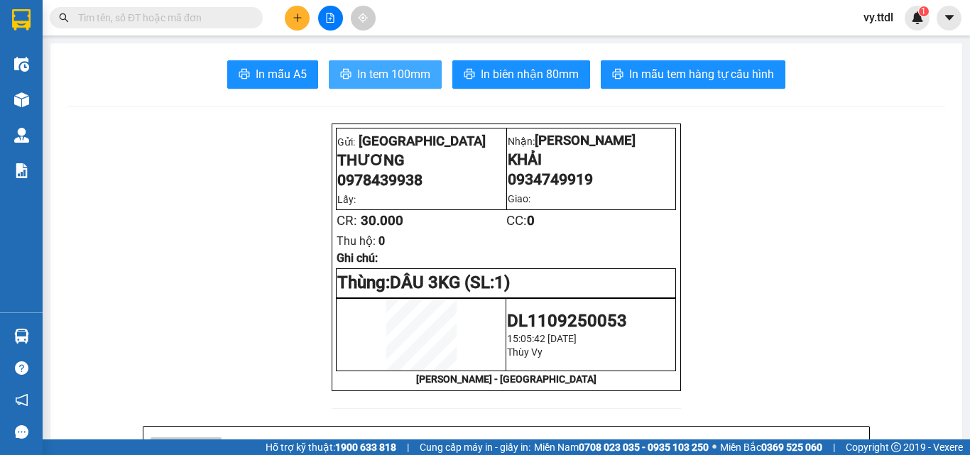
click at [403, 86] on button "In tem 100mm" at bounding box center [385, 74] width 113 height 28
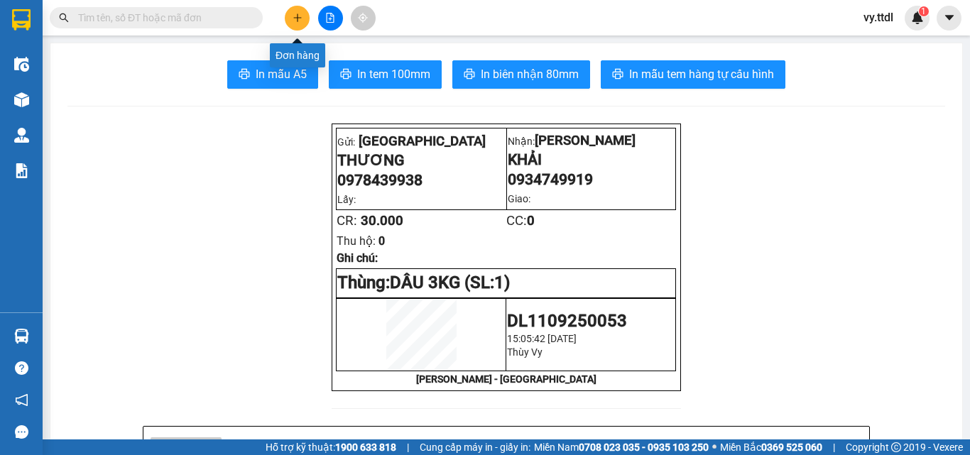
click at [303, 13] on button at bounding box center [297, 18] width 25 height 25
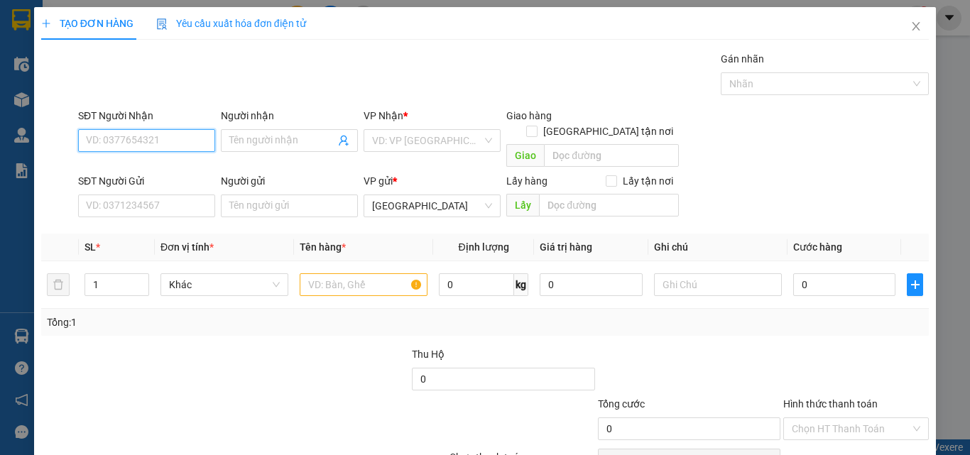
click at [175, 138] on input "SĐT Người Nhận" at bounding box center [146, 140] width 137 height 23
click at [176, 167] on div "0985636410 - DUYÊN" at bounding box center [145, 169] width 119 height 16
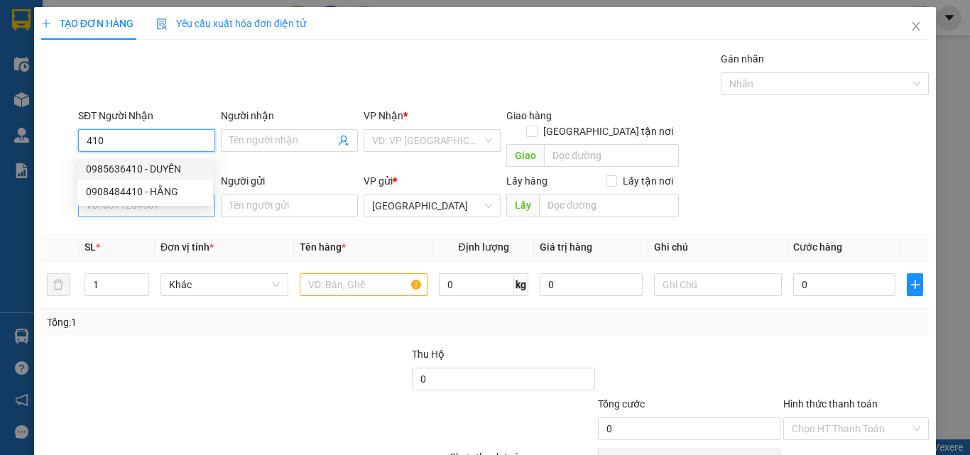
type input "0985636410"
type input "DUYÊN"
type input "0985636410"
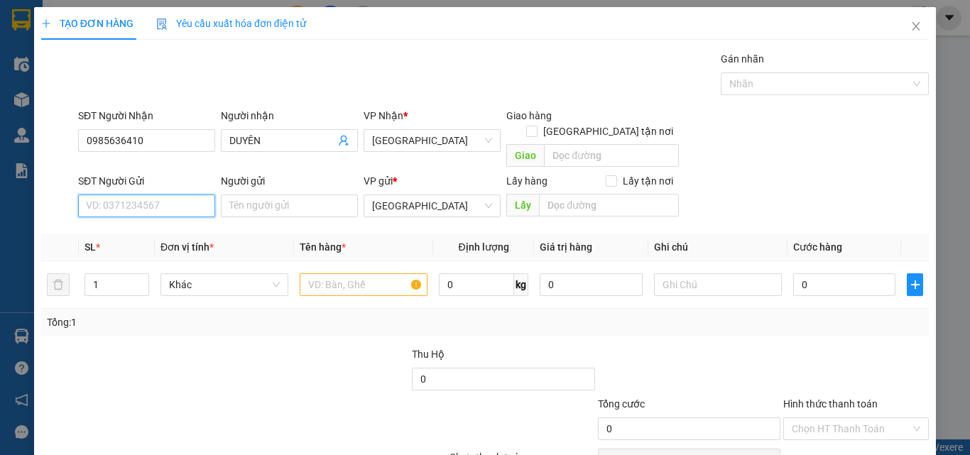
click at [180, 194] on input "SĐT Người Gửi" at bounding box center [146, 205] width 137 height 23
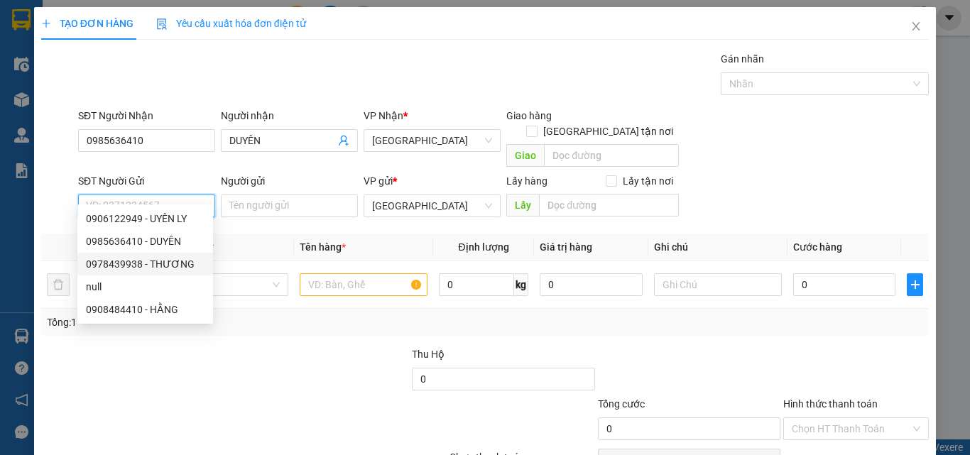
drag, startPoint x: 173, startPoint y: 268, endPoint x: 199, endPoint y: 248, distance: 32.4
click at [175, 268] on div "0978439938 - THƯƠNG" at bounding box center [145, 264] width 119 height 16
type input "0978439938"
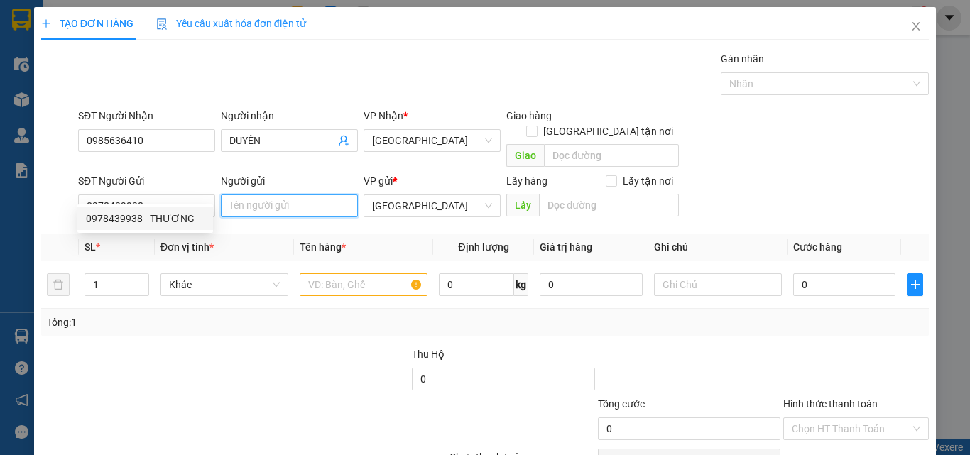
click at [270, 194] on input "Người gửi" at bounding box center [289, 205] width 137 height 23
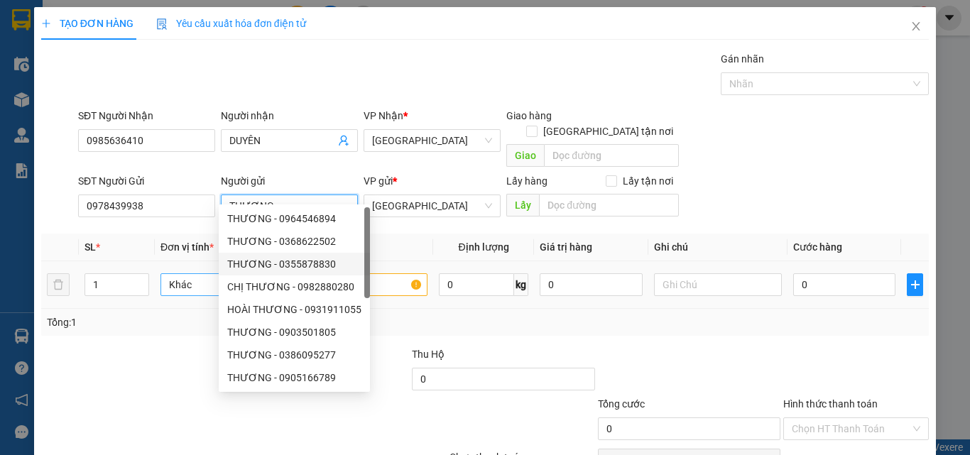
click at [189, 274] on span "Khác" at bounding box center [224, 284] width 111 height 21
type input "THƯƠNG"
type input "T"
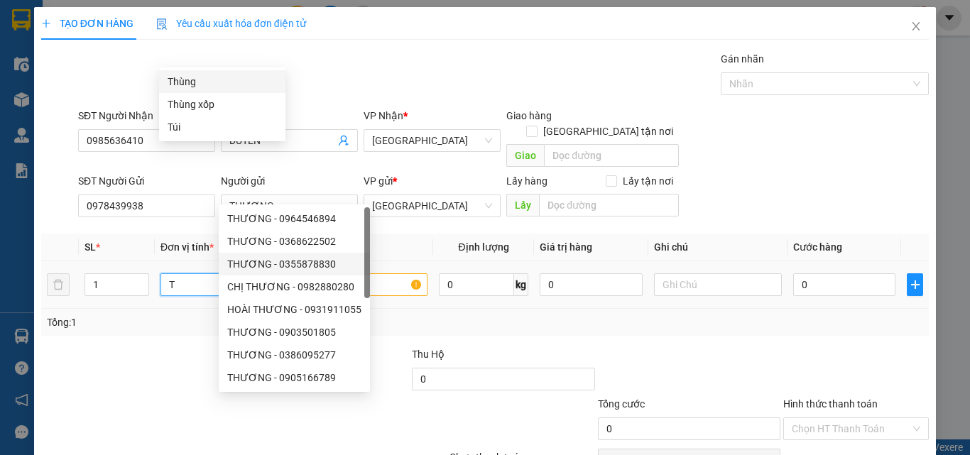
scroll to position [0, 0]
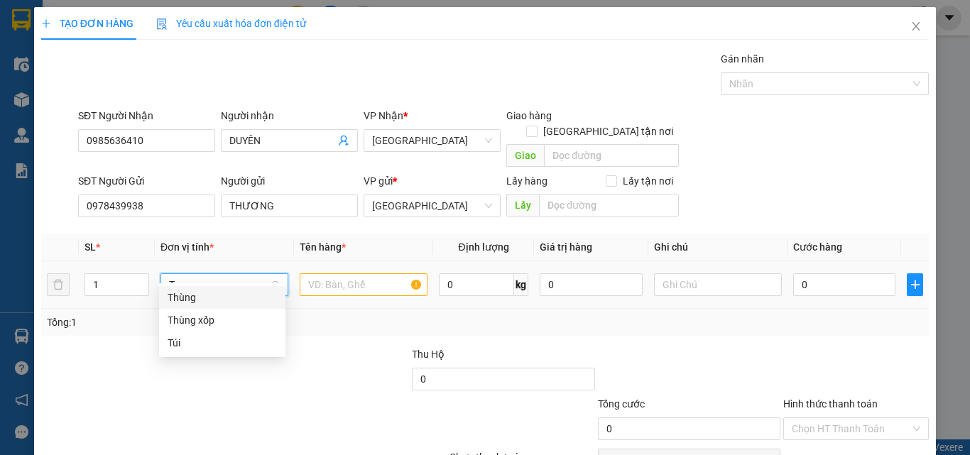
click at [209, 300] on div "Thùng" at bounding box center [222, 298] width 109 height 16
click at [331, 273] on input "text" at bounding box center [364, 284] width 128 height 23
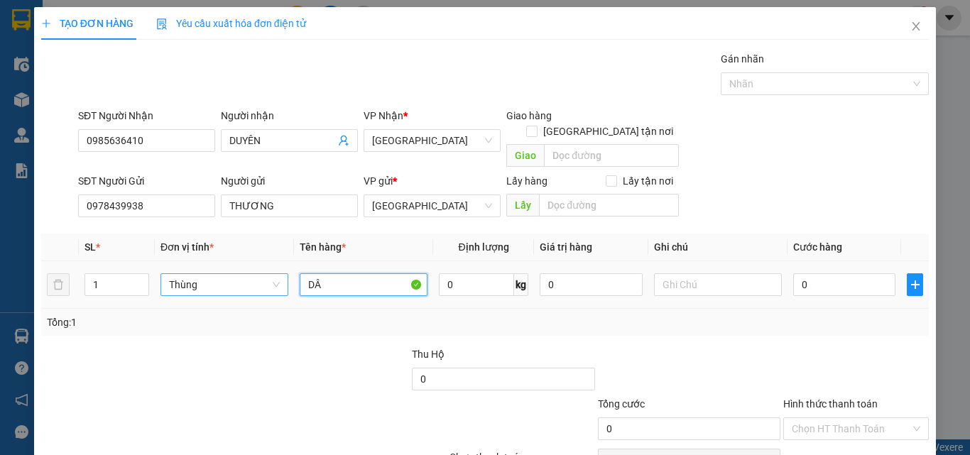
type input "D"
type input "KHOAI 25KG"
type input "2"
click at [140, 279] on icon "up" at bounding box center [140, 281] width 5 height 5
click at [172, 274] on span "Thùng" at bounding box center [224, 284] width 111 height 21
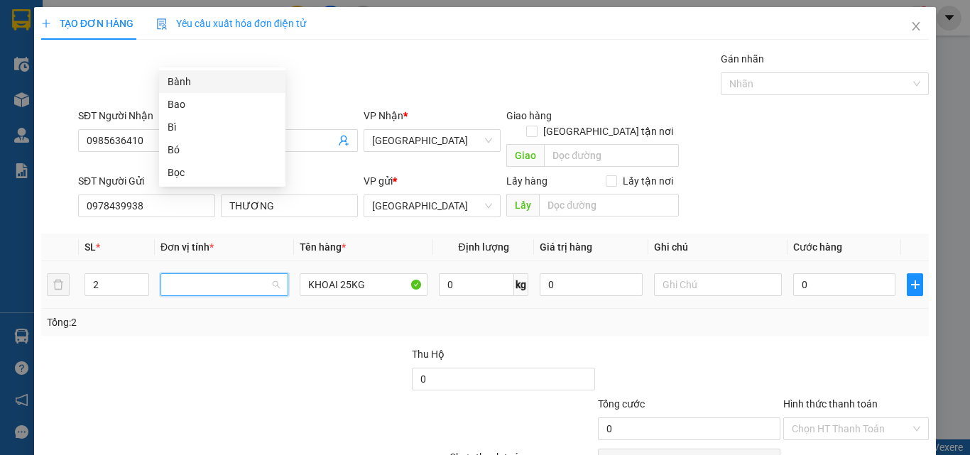
type input "B"
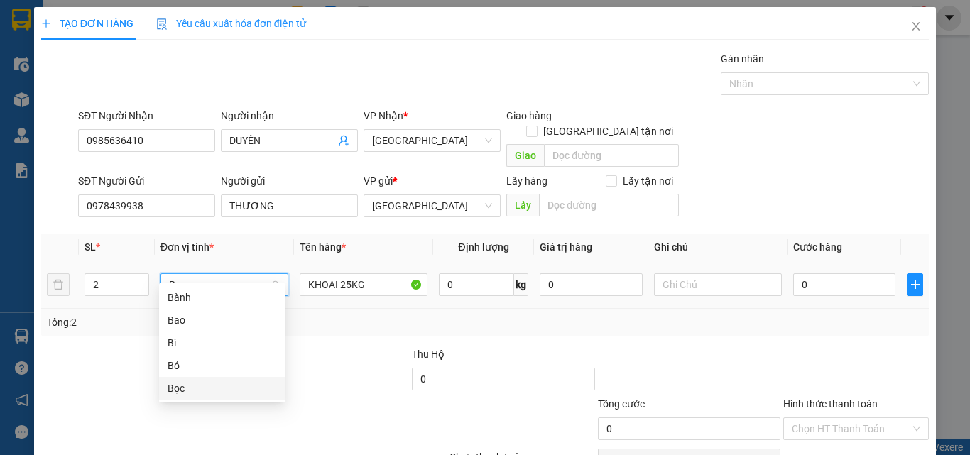
drag, startPoint x: 178, startPoint y: 379, endPoint x: 397, endPoint y: 299, distance: 232.9
click at [178, 380] on div "Bọc" at bounding box center [222, 388] width 126 height 23
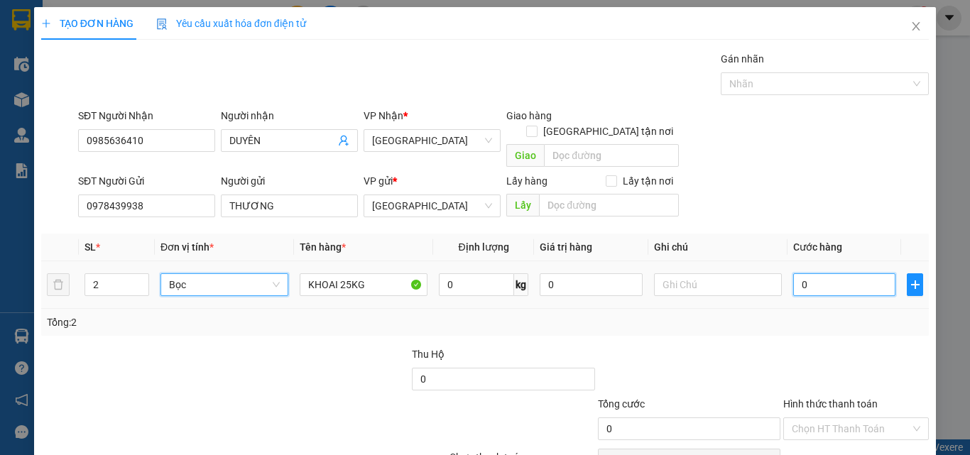
click at [816, 273] on input "0" at bounding box center [844, 284] width 102 height 23
type input "1"
type input "102"
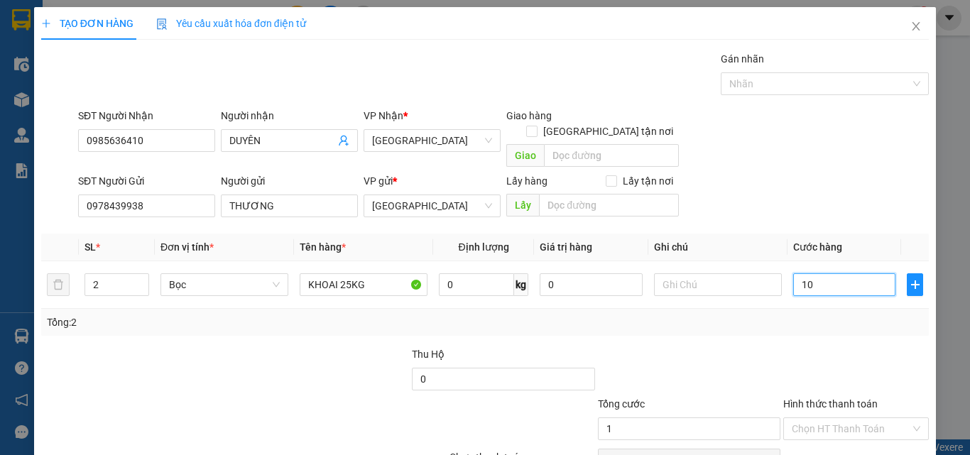
type input "102"
type input "10"
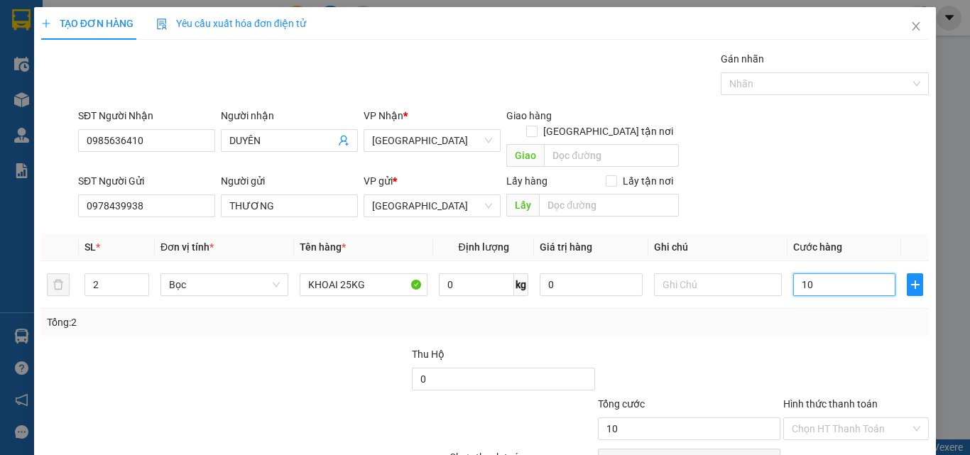
type input "1"
type input "12"
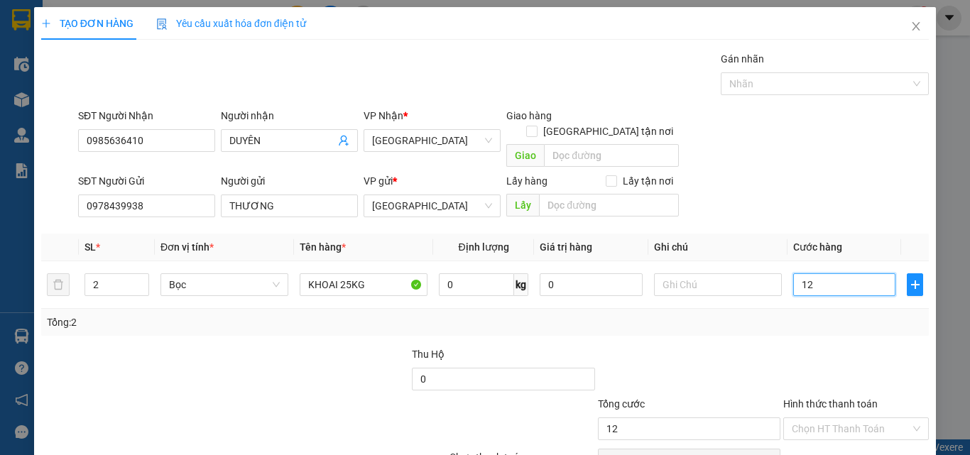
type input "12"
type input "120"
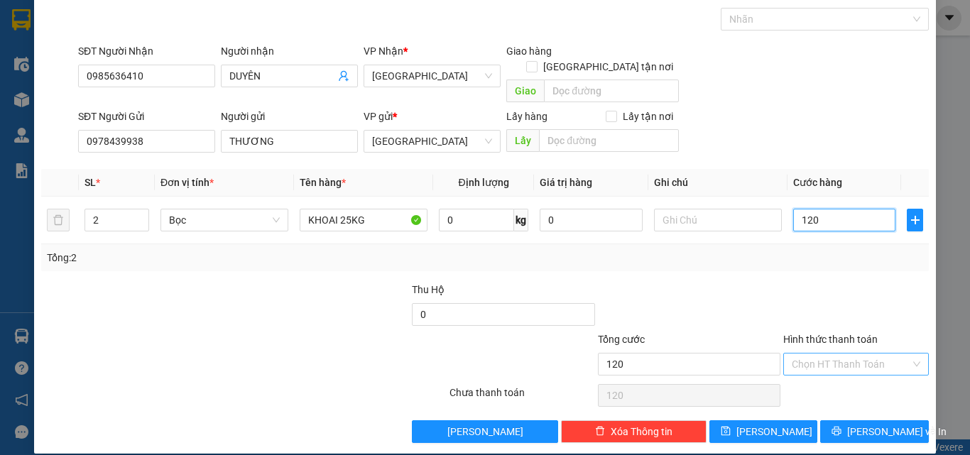
click at [838, 359] on div "Chọn HT Thanh Toán" at bounding box center [855, 364] width 145 height 23
type input "120.000"
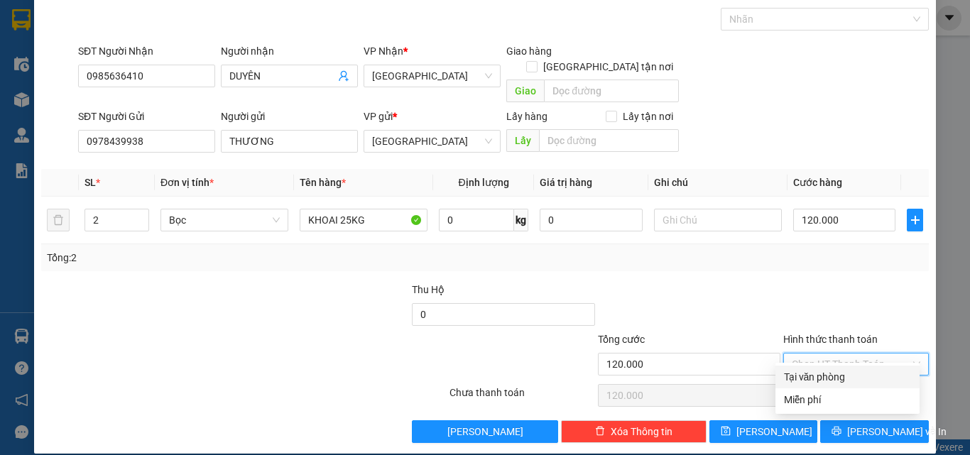
drag, startPoint x: 842, startPoint y: 378, endPoint x: 851, endPoint y: 392, distance: 17.5
click at [843, 381] on div "Tại văn phòng" at bounding box center [847, 377] width 127 height 16
type input "0"
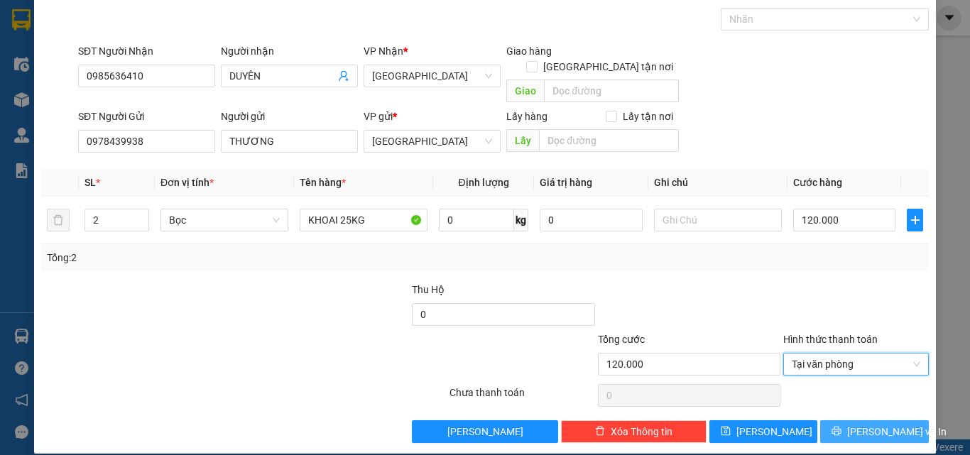
click at [863, 424] on span "Lưu và In" at bounding box center [896, 432] width 99 height 16
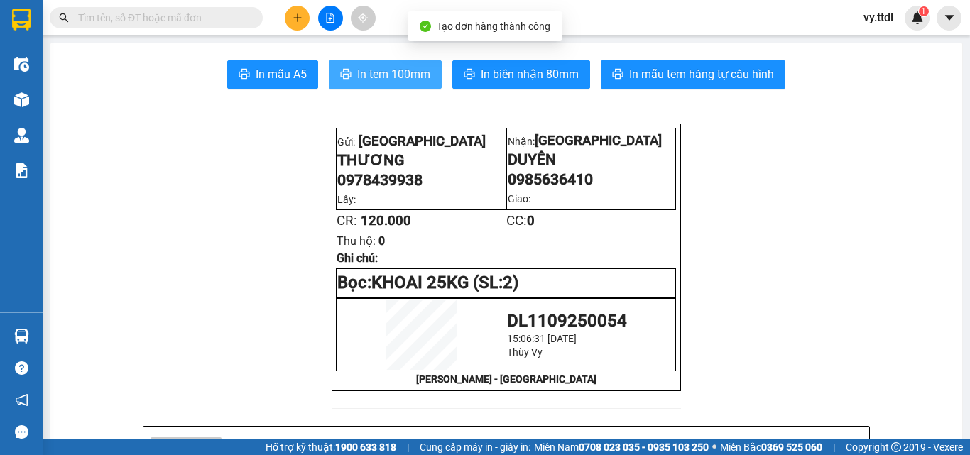
drag, startPoint x: 410, startPoint y: 67, endPoint x: 402, endPoint y: 64, distance: 9.0
click at [411, 67] on span "In tem 100mm" at bounding box center [393, 74] width 73 height 18
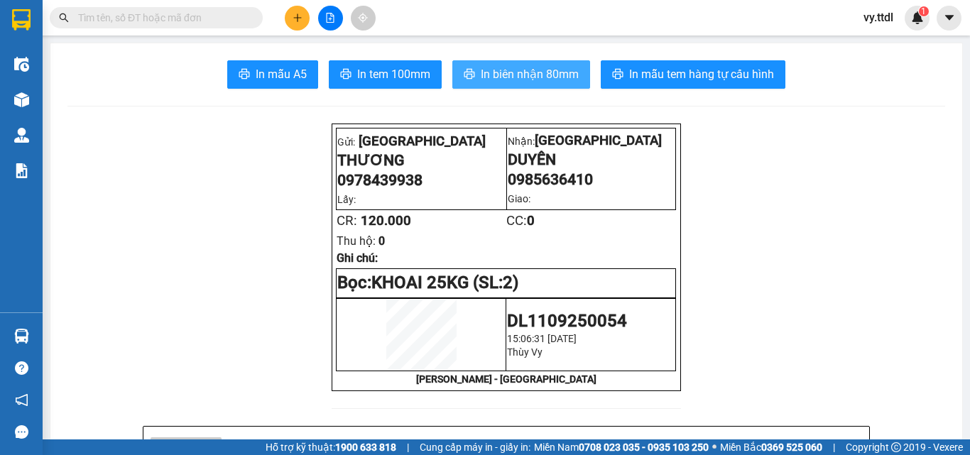
click at [572, 79] on span "In biên nhận 80mm" at bounding box center [530, 74] width 98 height 18
click at [289, 20] on button at bounding box center [297, 18] width 25 height 25
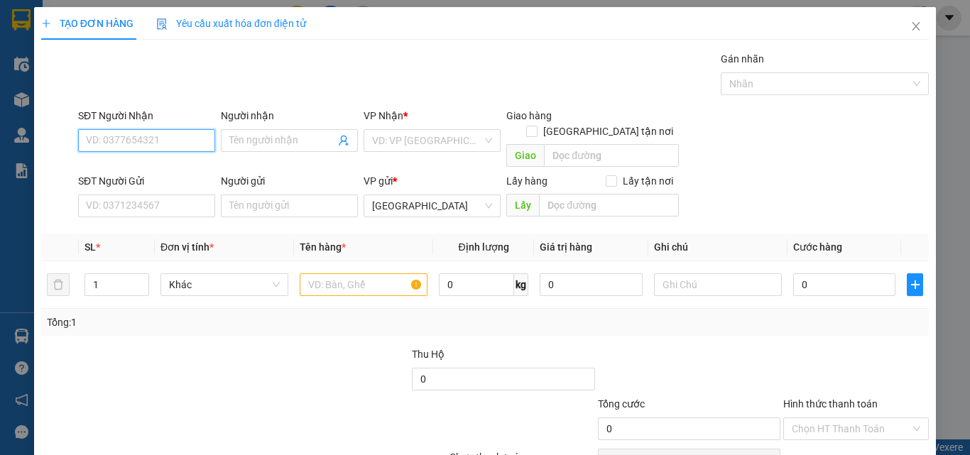
click at [193, 132] on input "SĐT Người Nhận" at bounding box center [146, 140] width 137 height 23
click at [184, 178] on div "SĐT Người Gửi" at bounding box center [146, 183] width 137 height 21
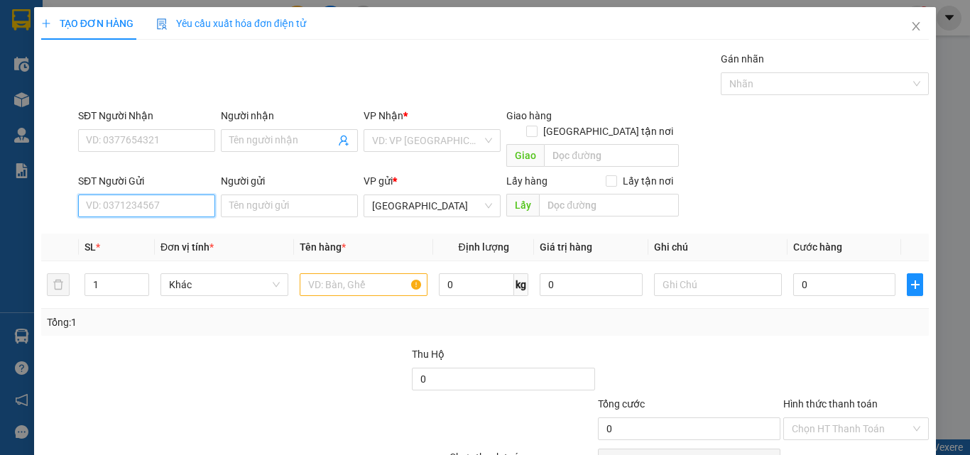
click at [184, 194] on input "SĐT Người Gửi" at bounding box center [146, 205] width 137 height 23
click at [177, 224] on div "0796680864 - HOA" at bounding box center [145, 219] width 119 height 16
type input "0796680864"
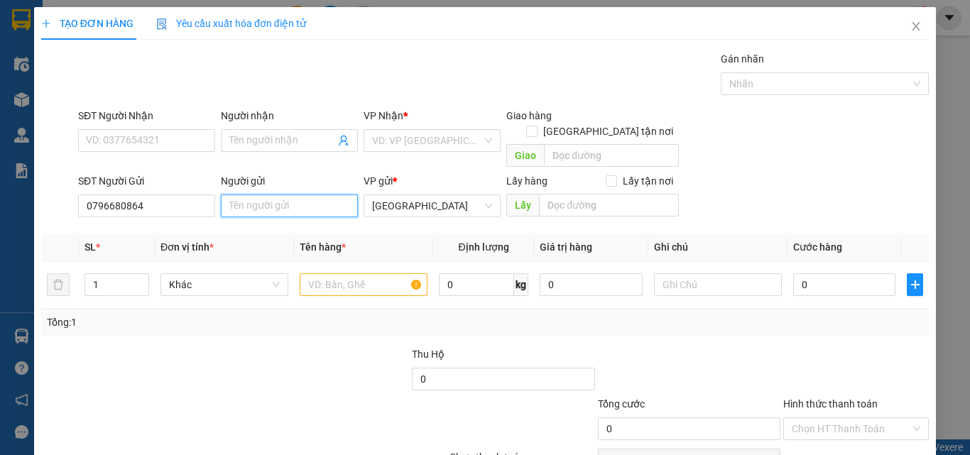
click at [297, 194] on input "Người gửi" at bounding box center [289, 205] width 137 height 23
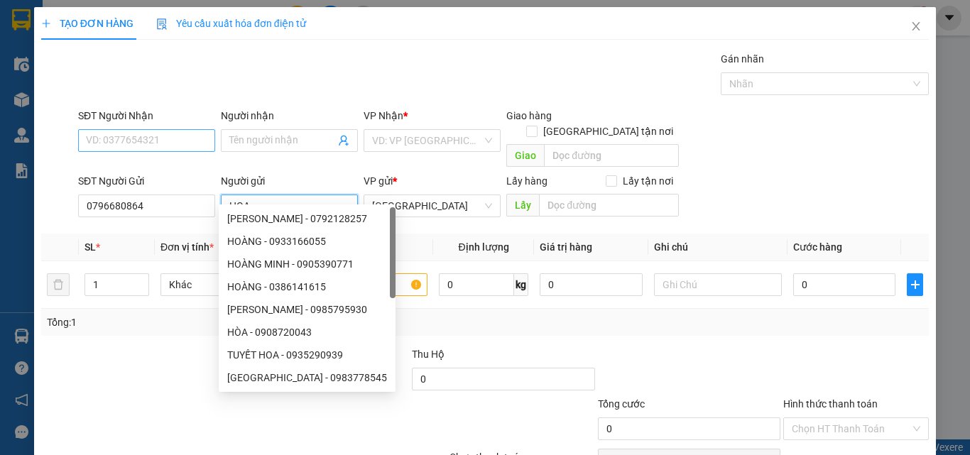
type input "HOA"
click at [190, 136] on input "SĐT Người Nhận" at bounding box center [146, 140] width 137 height 23
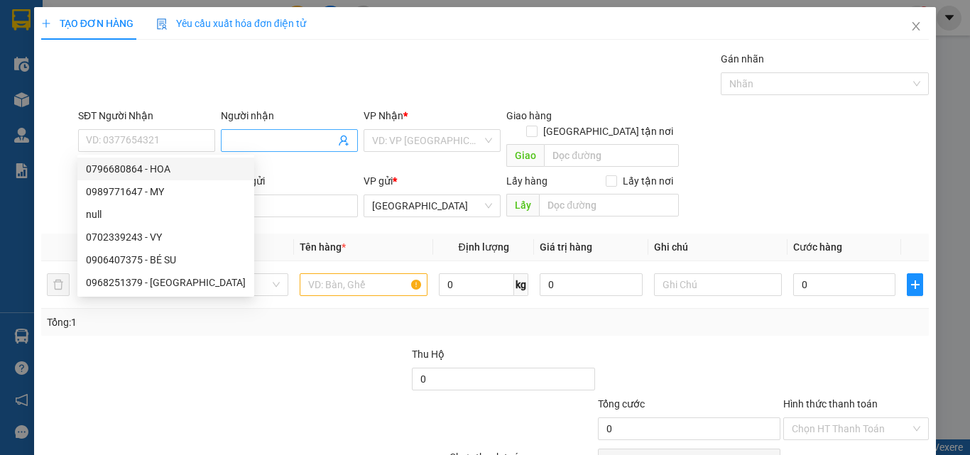
click at [285, 142] on input "Người nhận" at bounding box center [282, 141] width 106 height 16
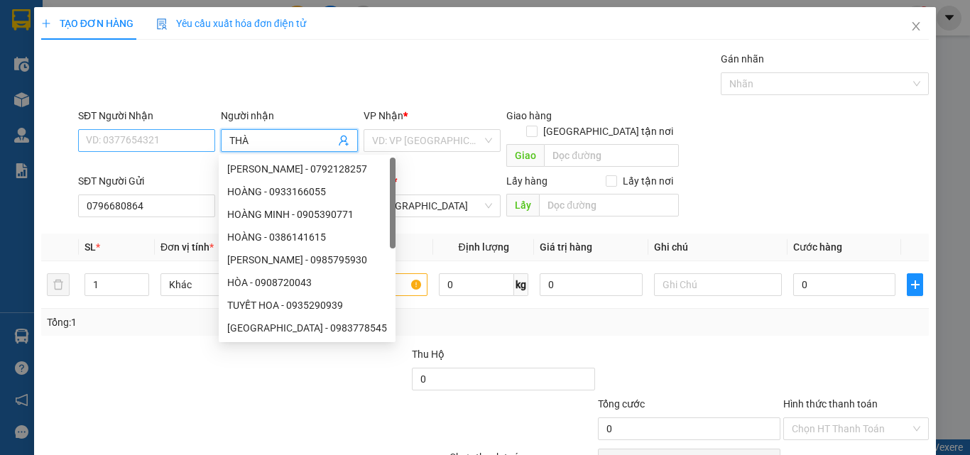
type input "THÀ"
click at [172, 141] on input "SĐT Người Nhận" at bounding box center [146, 140] width 137 height 23
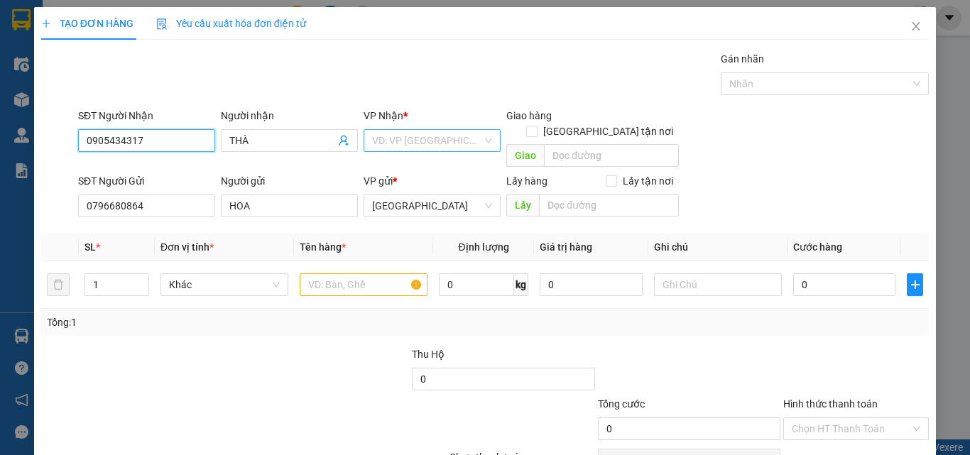
type input "0905434317"
click at [441, 138] on input "search" at bounding box center [427, 140] width 110 height 21
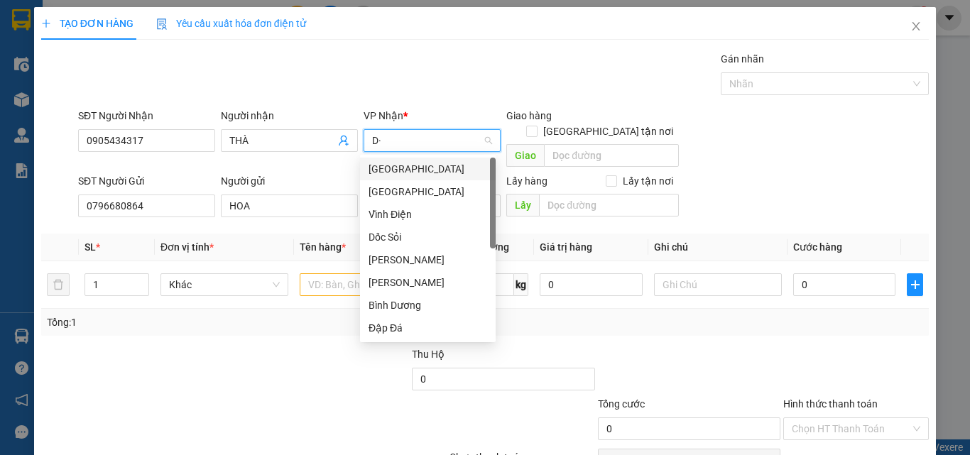
type input "D"
type input "Đ"
click at [412, 186] on div "[GEOGRAPHIC_DATA]" at bounding box center [427, 192] width 119 height 16
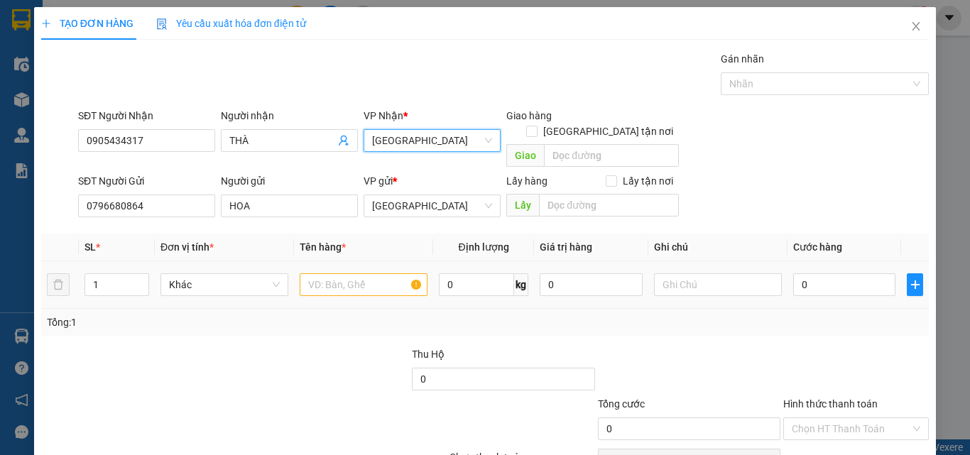
click at [219, 270] on div "Khác" at bounding box center [224, 284] width 128 height 28
click at [219, 274] on span "Khác" at bounding box center [224, 284] width 111 height 21
type input "B"
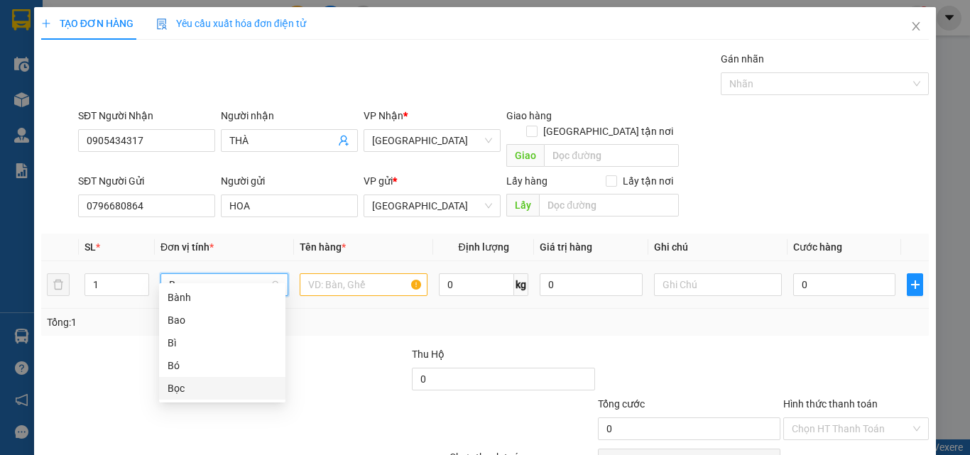
drag, startPoint x: 192, startPoint y: 394, endPoint x: 303, endPoint y: 307, distance: 141.1
click at [194, 395] on div "Bọc" at bounding box center [222, 388] width 109 height 16
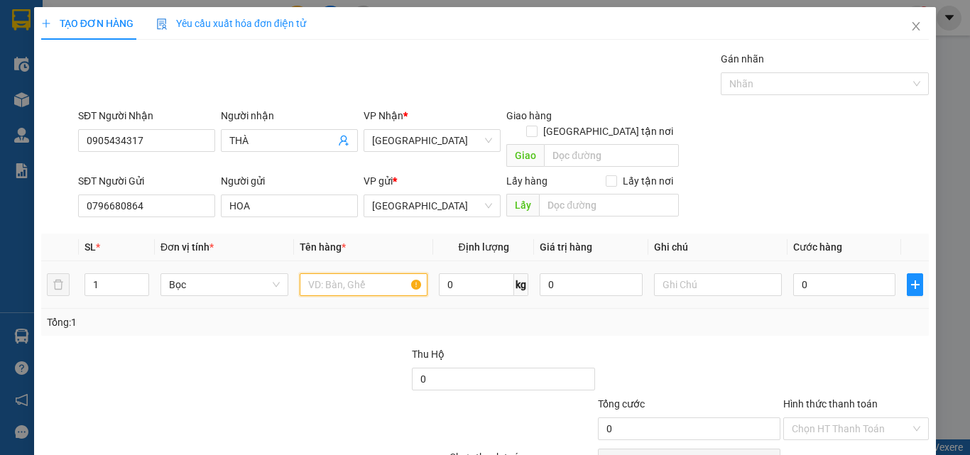
click at [339, 273] on input "text" at bounding box center [364, 284] width 128 height 23
type input "DÂU 1KG"
click at [827, 273] on input "0" at bounding box center [844, 284] width 102 height 23
type input "3"
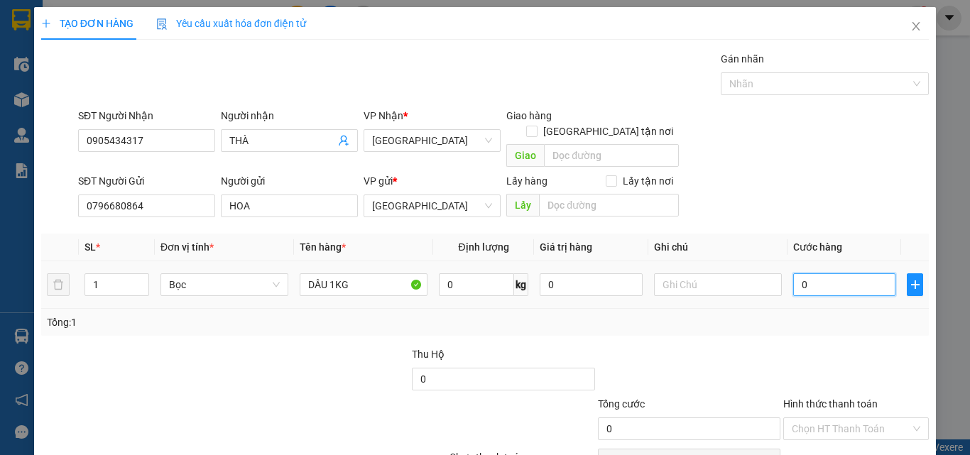
type input "3"
type input "30"
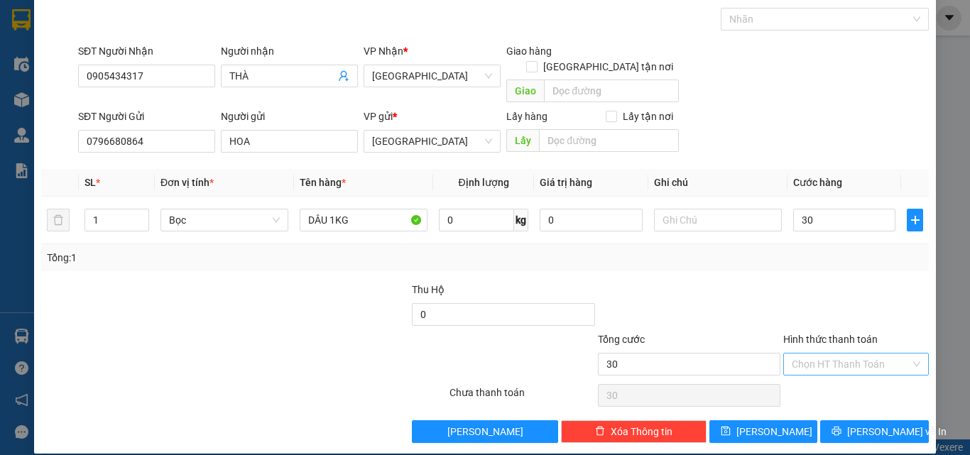
click at [874, 353] on input "Hình thức thanh toán" at bounding box center [850, 363] width 119 height 21
type input "30.000"
click at [864, 376] on div "Tại văn phòng" at bounding box center [847, 377] width 127 height 16
type input "0"
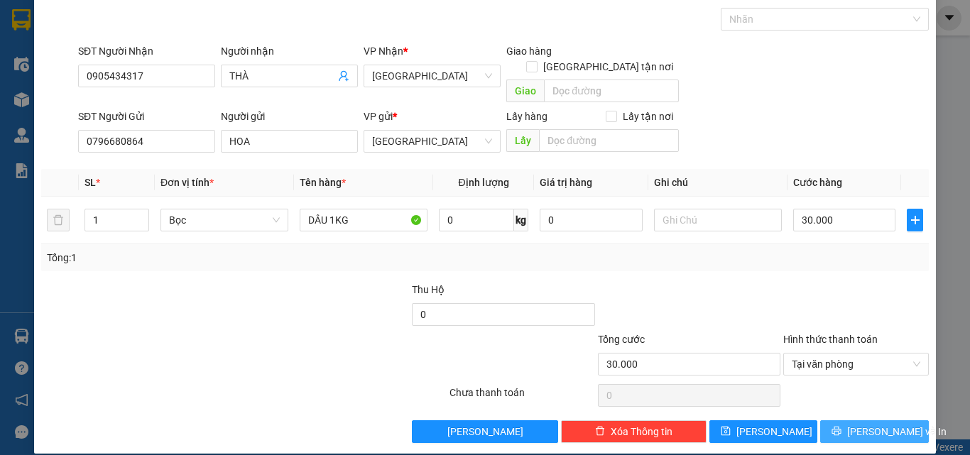
click at [864, 424] on span "Lưu và In" at bounding box center [896, 432] width 99 height 16
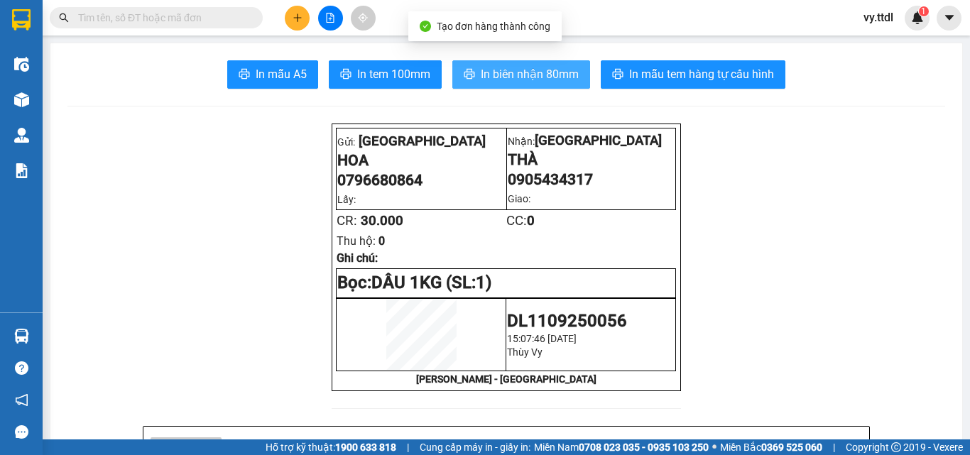
click at [509, 79] on span "In biên nhận 80mm" at bounding box center [530, 74] width 98 height 18
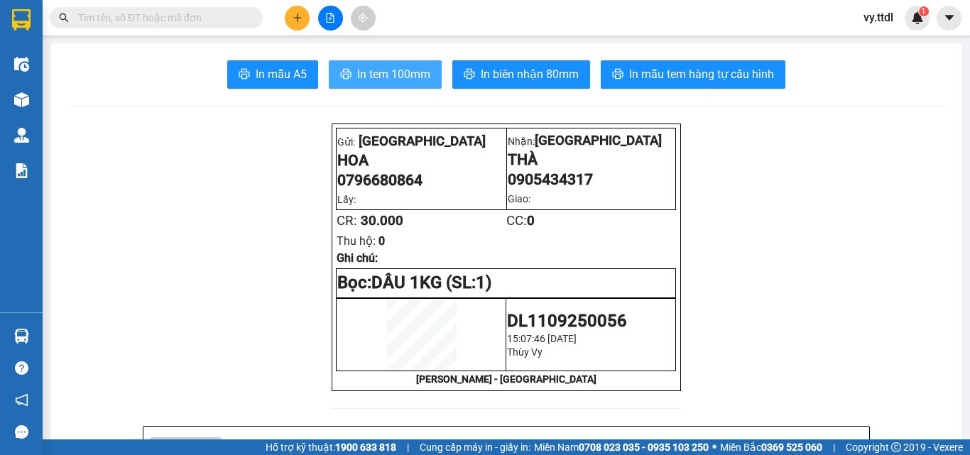
click at [400, 67] on span "In tem 100mm" at bounding box center [393, 74] width 73 height 18
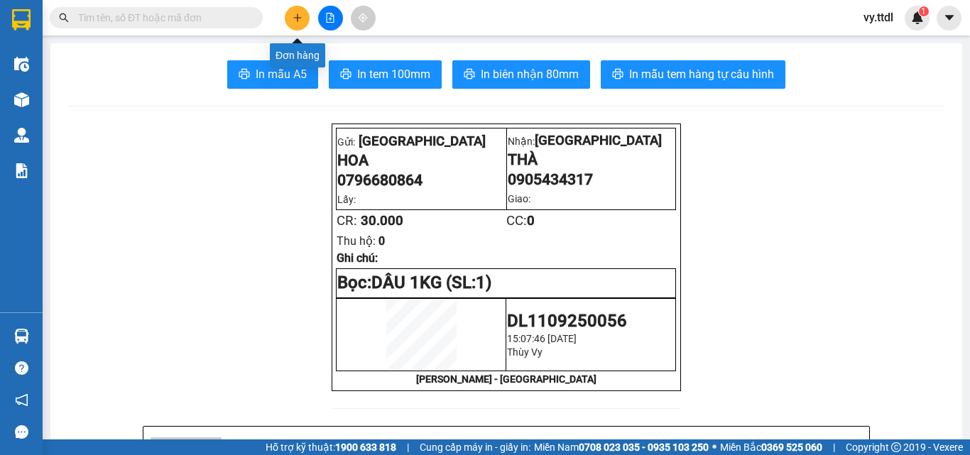
click at [291, 15] on button at bounding box center [297, 18] width 25 height 25
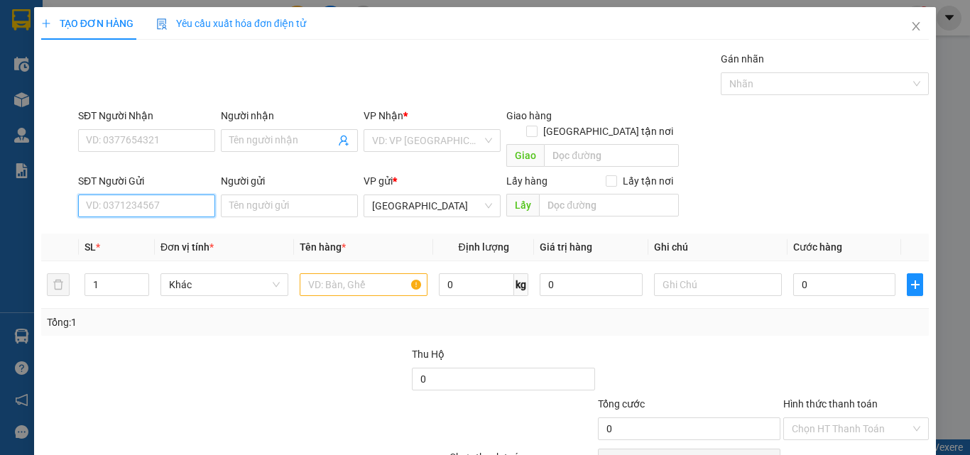
click at [182, 194] on input "SĐT Người Gửi" at bounding box center [146, 205] width 137 height 23
click at [176, 194] on input "161" at bounding box center [146, 205] width 137 height 23
click at [170, 194] on input "161" at bounding box center [146, 205] width 137 height 23
click at [163, 218] on div "0908772161 - THƯ THẮNG" at bounding box center [146, 219] width 121 height 16
type input "0908772161"
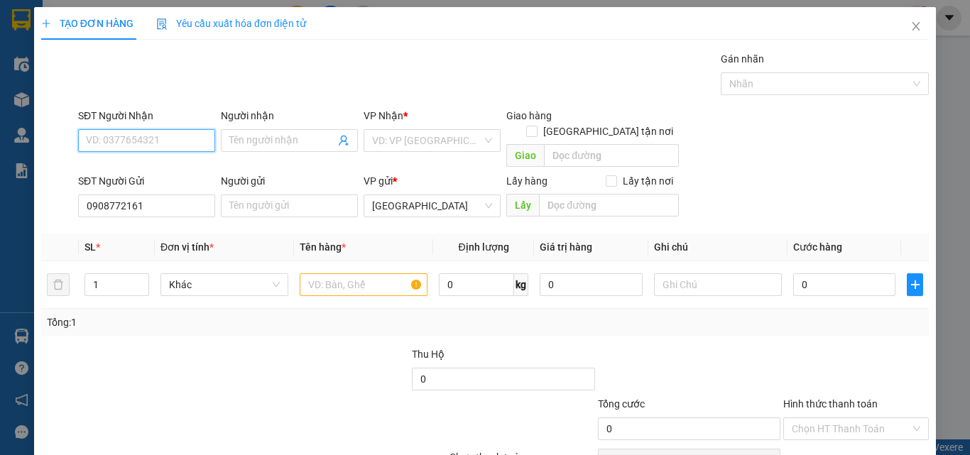
click at [197, 138] on input "SĐT Người Nhận" at bounding box center [146, 140] width 137 height 23
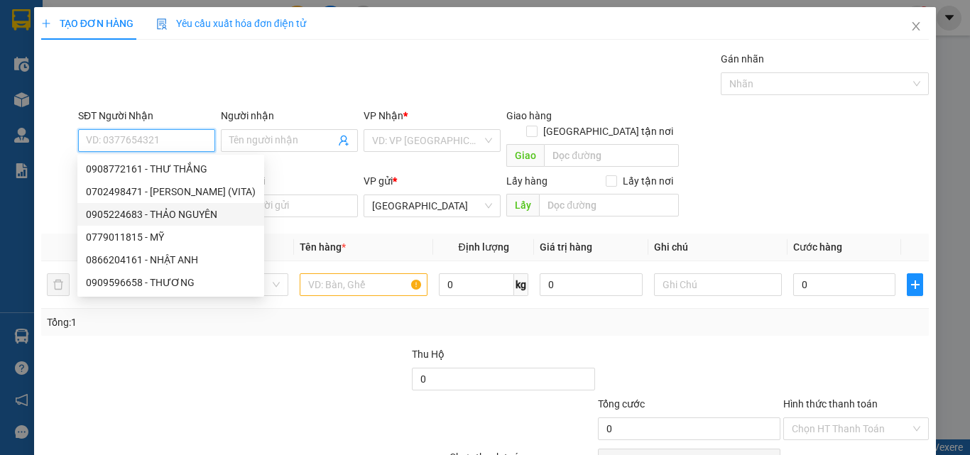
click at [203, 209] on div "0905224683 - THẢO NGUYÊN" at bounding box center [171, 215] width 170 height 16
type input "0905224683"
type input "THẢO NGUYÊN"
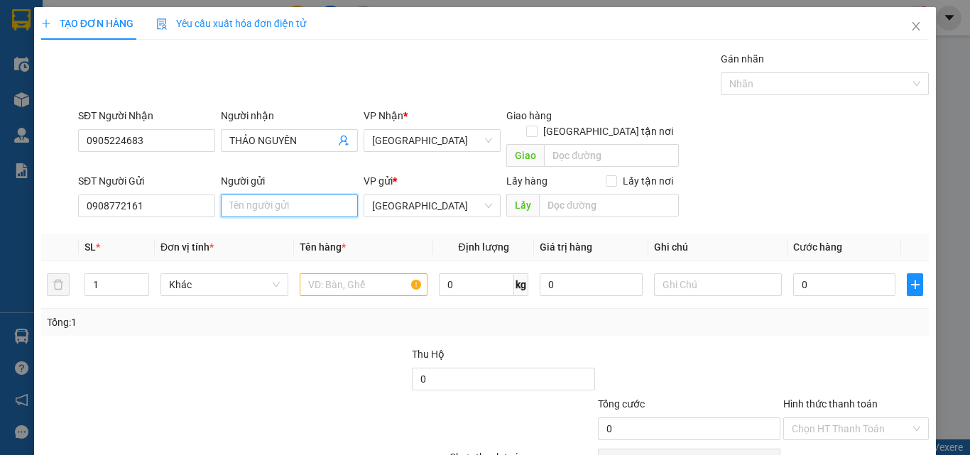
click at [260, 197] on input "Người gửi" at bounding box center [289, 205] width 137 height 23
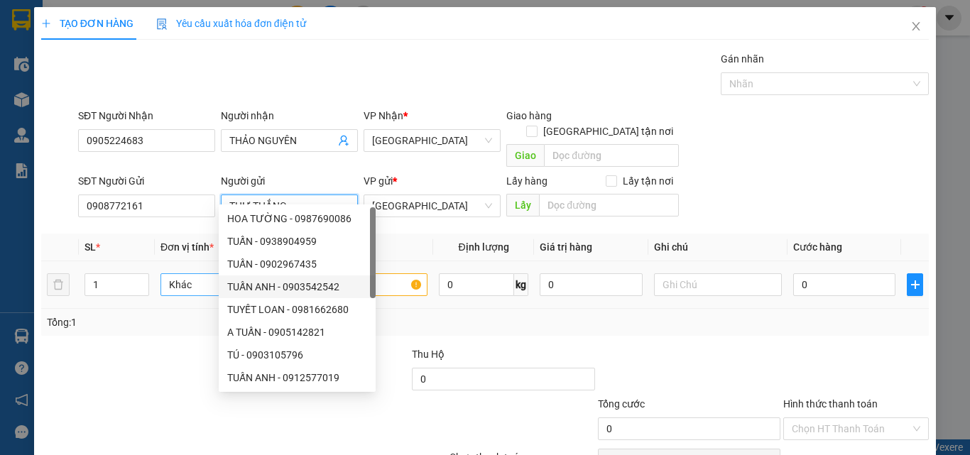
click at [185, 274] on span "Khác" at bounding box center [224, 284] width 111 height 21
type input "THƯ THẮNG"
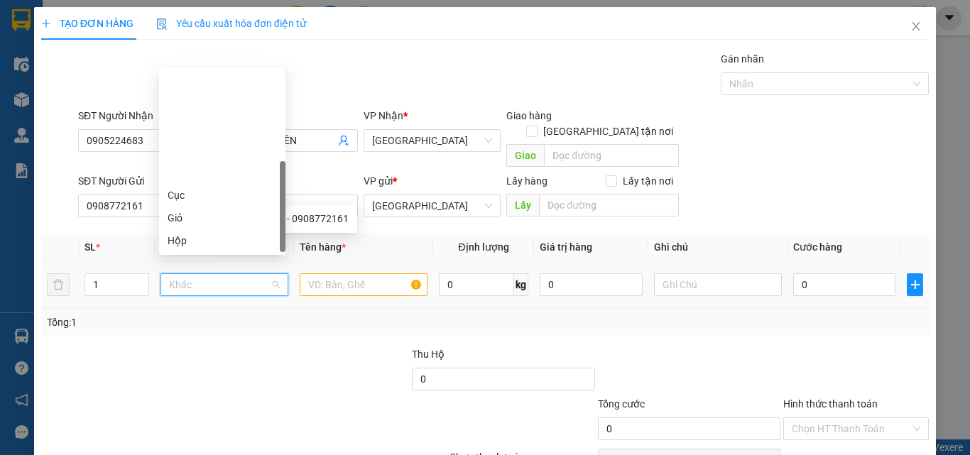
type input "T"
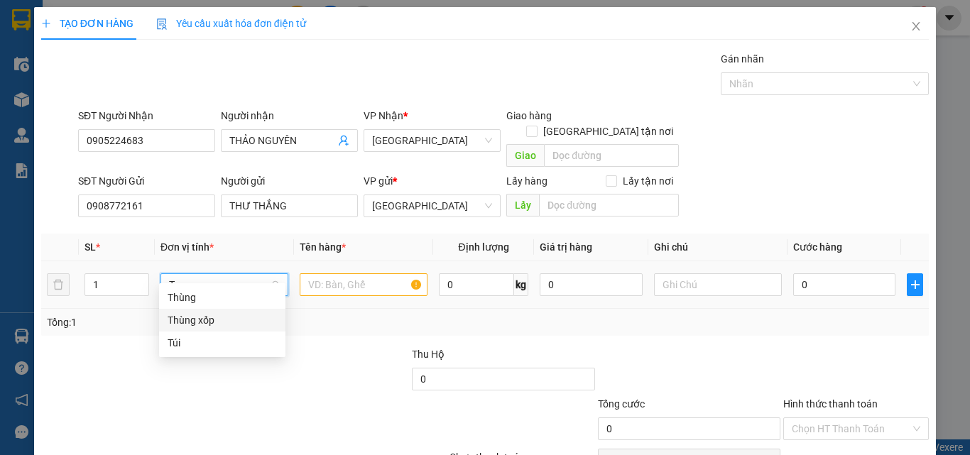
drag, startPoint x: 202, startPoint y: 322, endPoint x: 290, endPoint y: 291, distance: 93.4
click at [209, 321] on div "Thùng xốp" at bounding box center [222, 320] width 109 height 16
click at [334, 273] on input "text" at bounding box center [364, 284] width 128 height 23
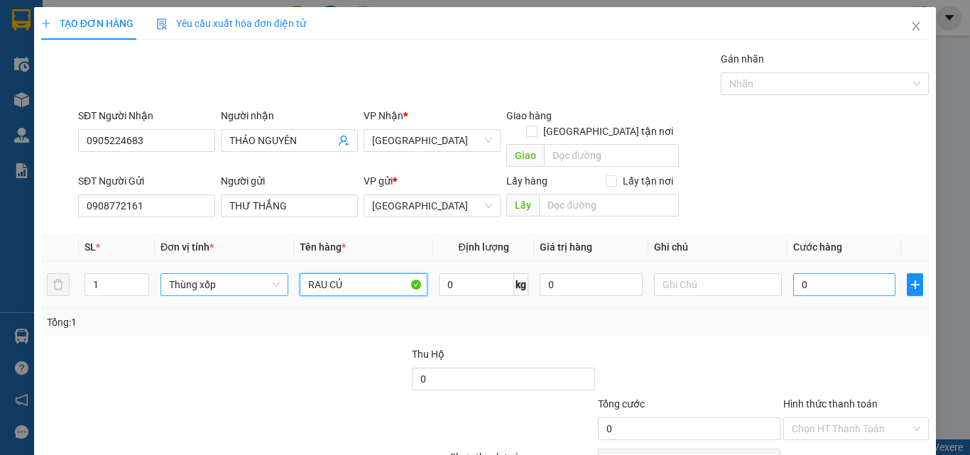
type input "RAU CỦ"
click at [795, 273] on input "0" at bounding box center [844, 284] width 102 height 23
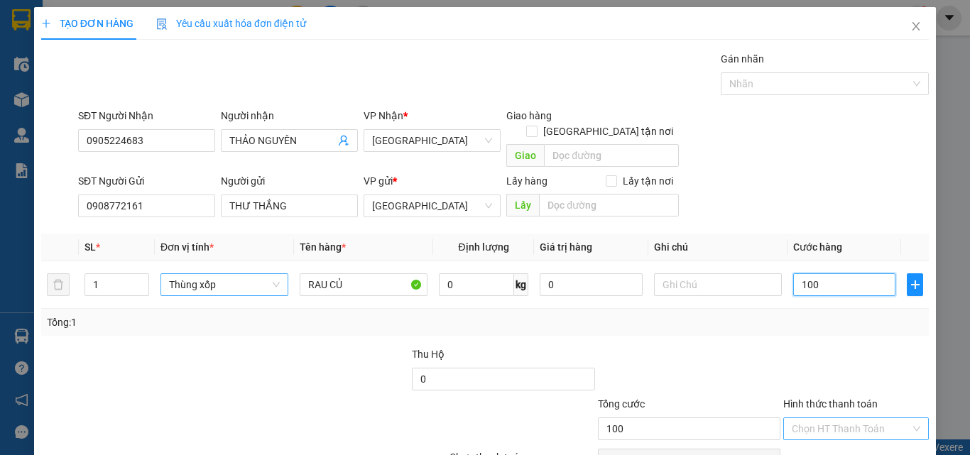
click at [851, 417] on div "Chọn HT Thanh Toán" at bounding box center [855, 428] width 145 height 23
click at [857, 434] on div "Tại văn phòng" at bounding box center [847, 442] width 127 height 16
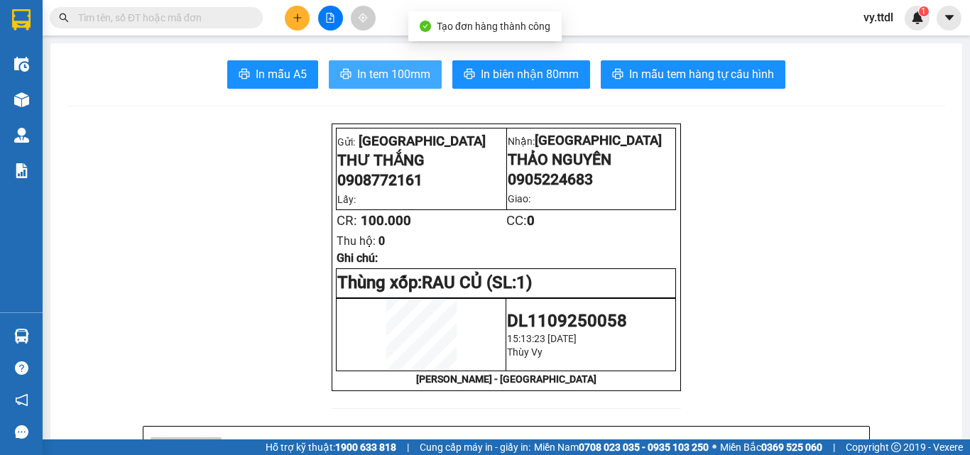
click at [403, 65] on button "In tem 100mm" at bounding box center [385, 74] width 113 height 28
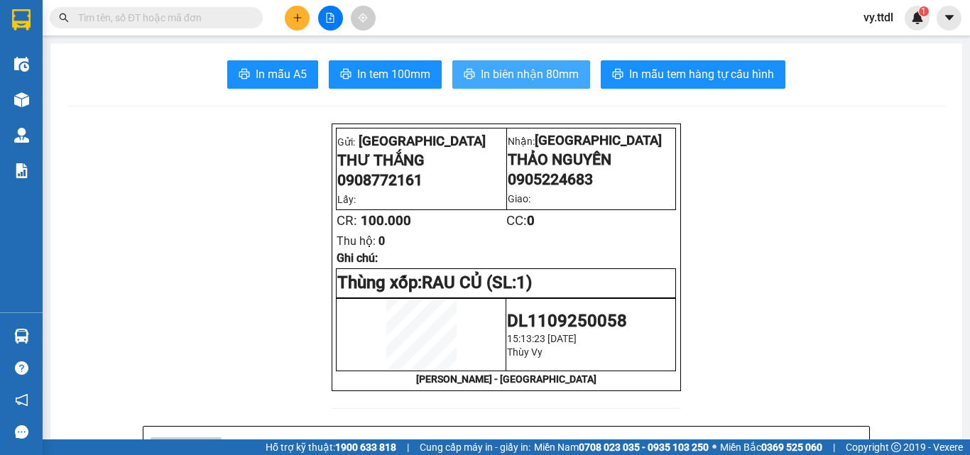
click at [529, 65] on span "In biên nhận 80mm" at bounding box center [530, 74] width 98 height 18
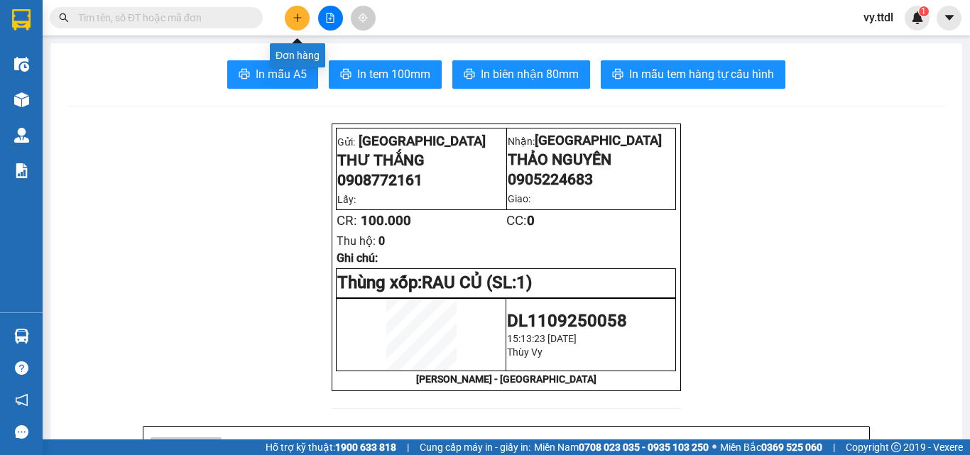
click at [295, 21] on icon "plus" at bounding box center [297, 18] width 10 height 10
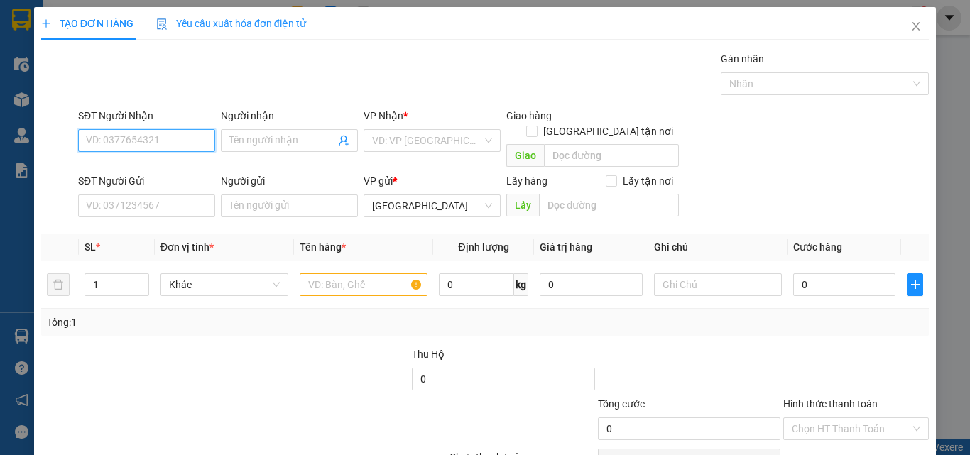
click at [162, 150] on input "SĐT Người Nhận" at bounding box center [146, 140] width 137 height 23
click at [163, 138] on input "284" at bounding box center [146, 140] width 137 height 23
click at [168, 168] on div "0905241284 - VŨ JOLYMART" at bounding box center [156, 169] width 140 height 16
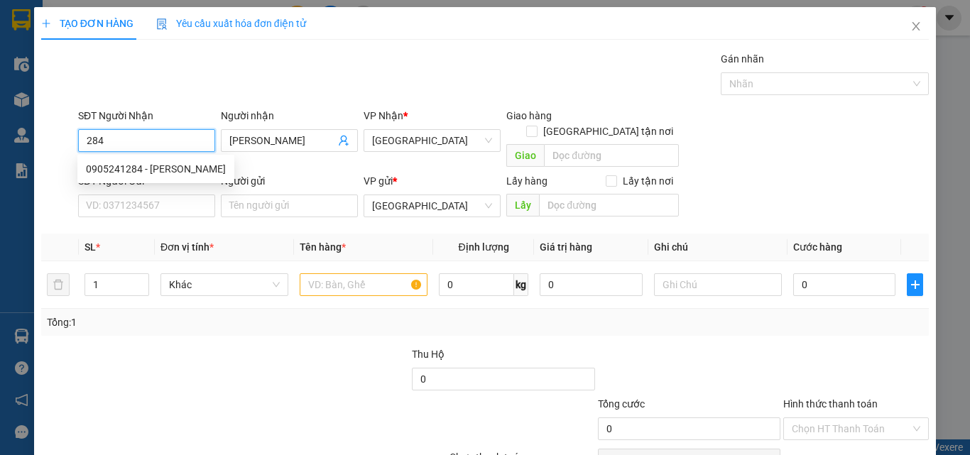
type input "0905241284"
type input "VŨ JOLYMART"
type input "0905241284"
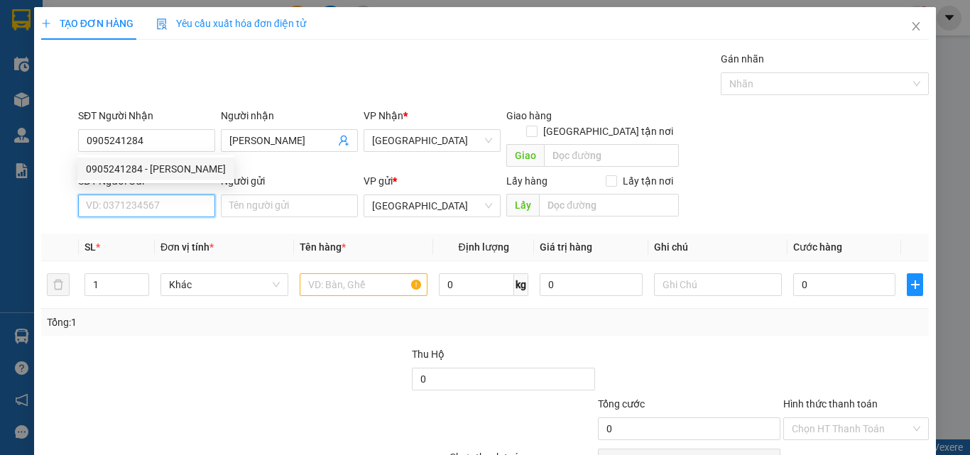
click at [175, 194] on input "SĐT Người Gửi" at bounding box center [146, 205] width 137 height 23
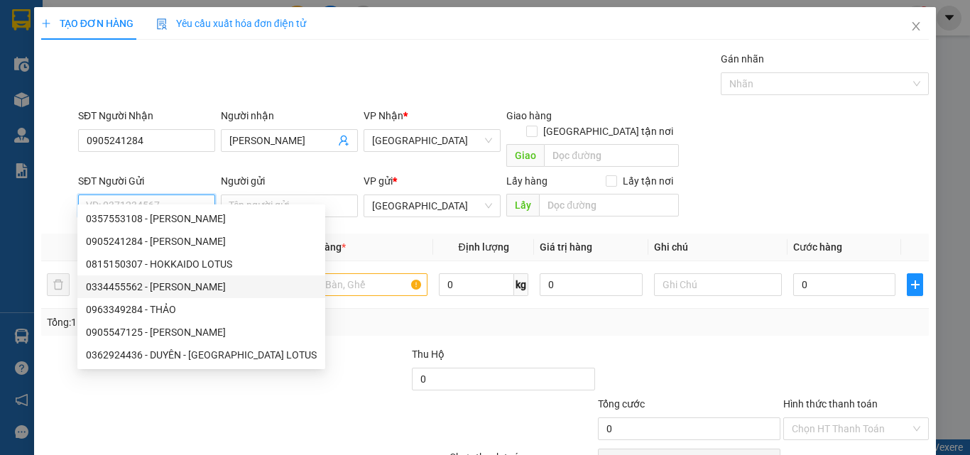
click at [187, 293] on div "0334455562 - KHÁNH" at bounding box center [201, 287] width 231 height 16
type input "0334455562"
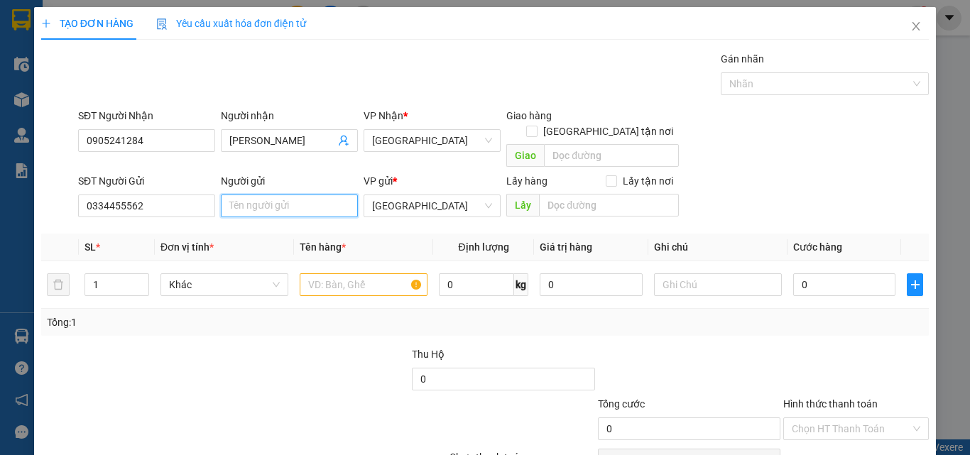
click at [323, 194] on input "Người gửi" at bounding box center [289, 205] width 137 height 23
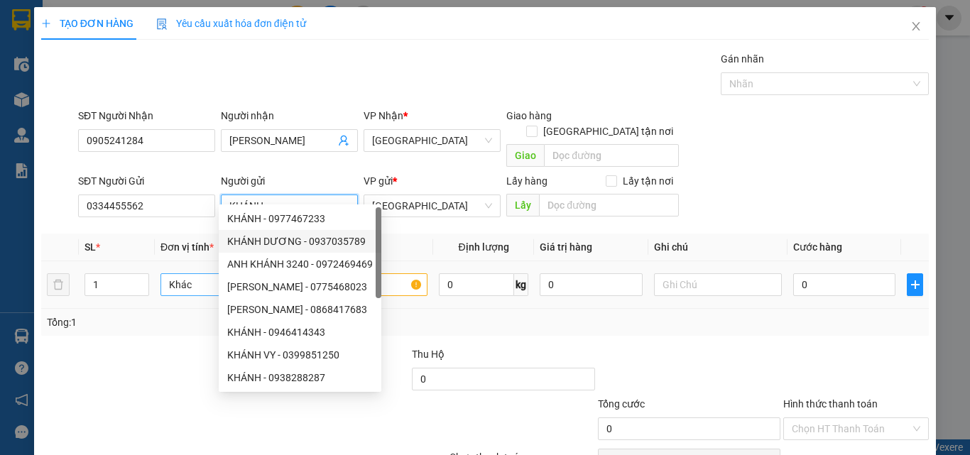
click at [185, 274] on span "Khác" at bounding box center [224, 284] width 111 height 21
type input "KHÁNH"
type input "T"
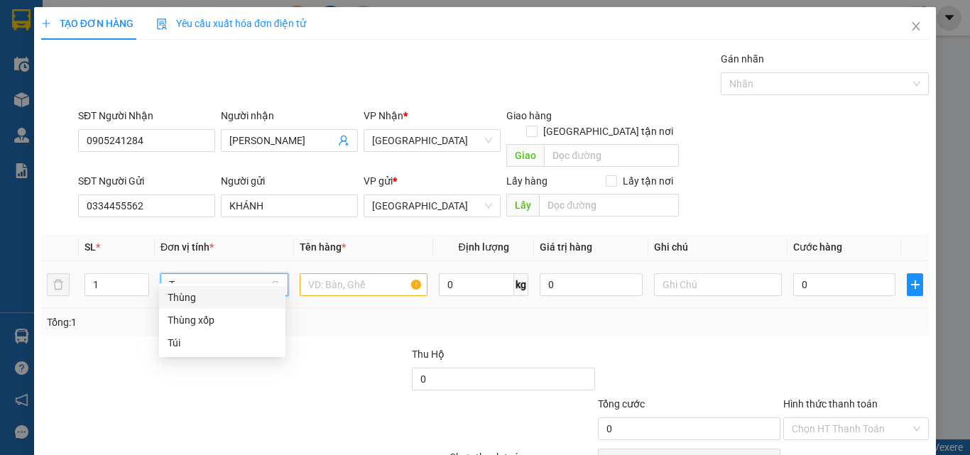
drag, startPoint x: 200, startPoint y: 295, endPoint x: 343, endPoint y: 258, distance: 147.5
click at [230, 290] on div "Thùng" at bounding box center [222, 298] width 109 height 16
click at [361, 273] on input "text" at bounding box center [364, 284] width 128 height 23
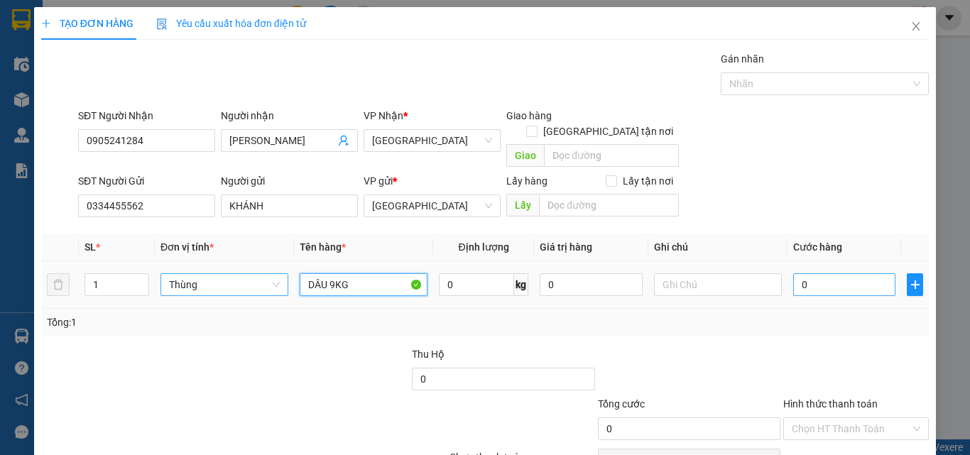
type input "DÂU 9KG"
click at [837, 273] on input "0" at bounding box center [844, 284] width 102 height 23
type input "6"
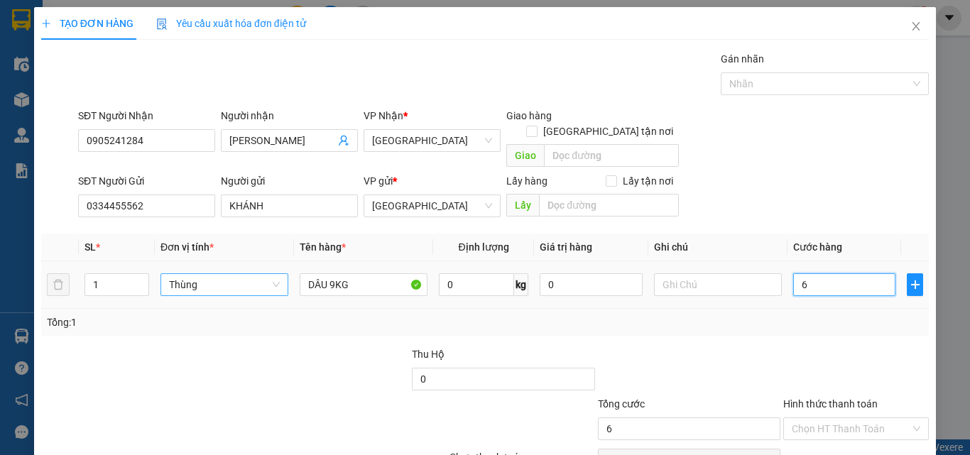
type input "60"
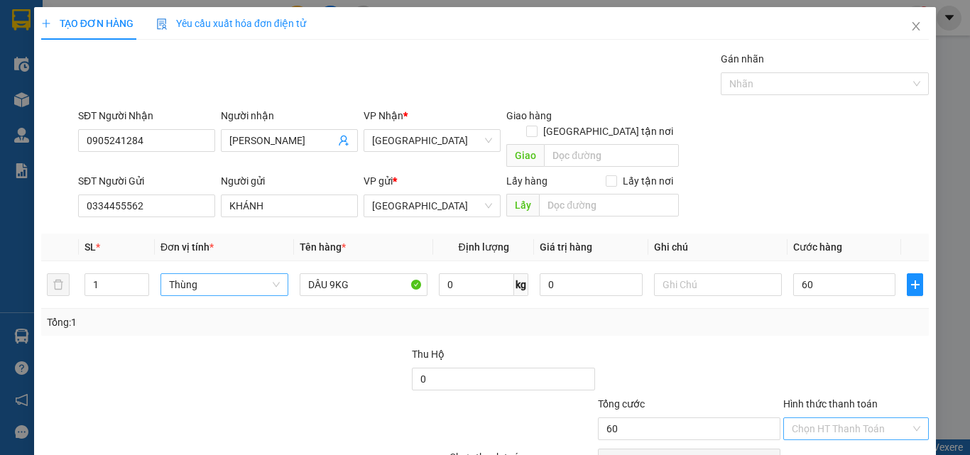
type input "60.000"
click at [833, 418] on input "Hình thức thanh toán" at bounding box center [850, 428] width 119 height 21
click at [842, 365] on div "Transit Pickup Surcharge Ids Transit Deliver Surcharge Ids Transit Deliver Surc…" at bounding box center [484, 279] width 887 height 456
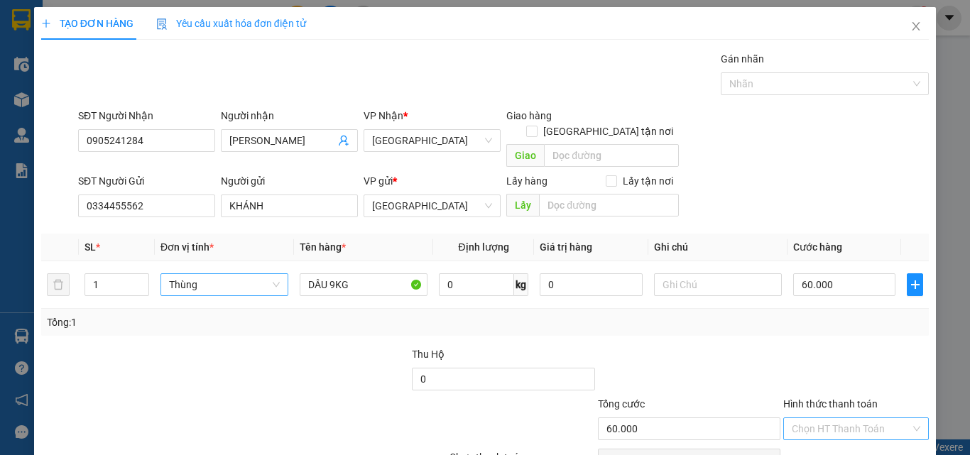
click at [862, 418] on input "Hình thức thanh toán" at bounding box center [850, 428] width 119 height 21
click at [862, 434] on div "Tại văn phòng" at bounding box center [847, 442] width 127 height 16
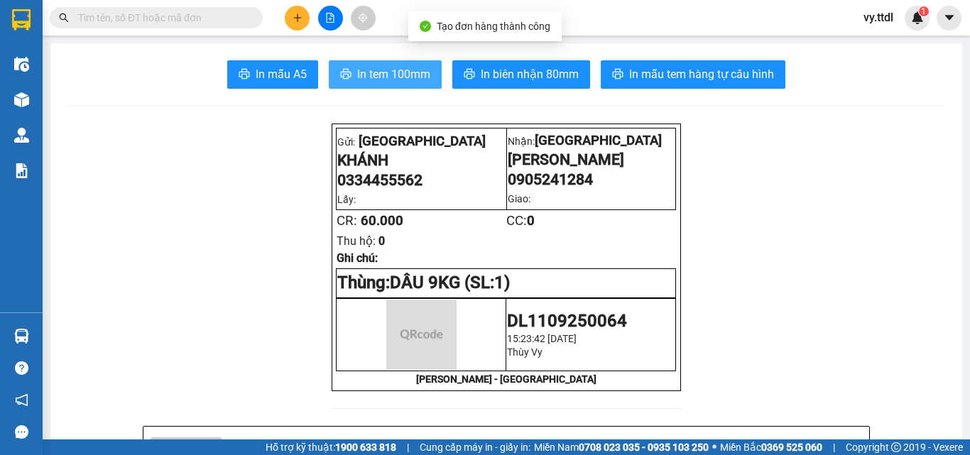
click at [405, 73] on span "In tem 100mm" at bounding box center [393, 74] width 73 height 18
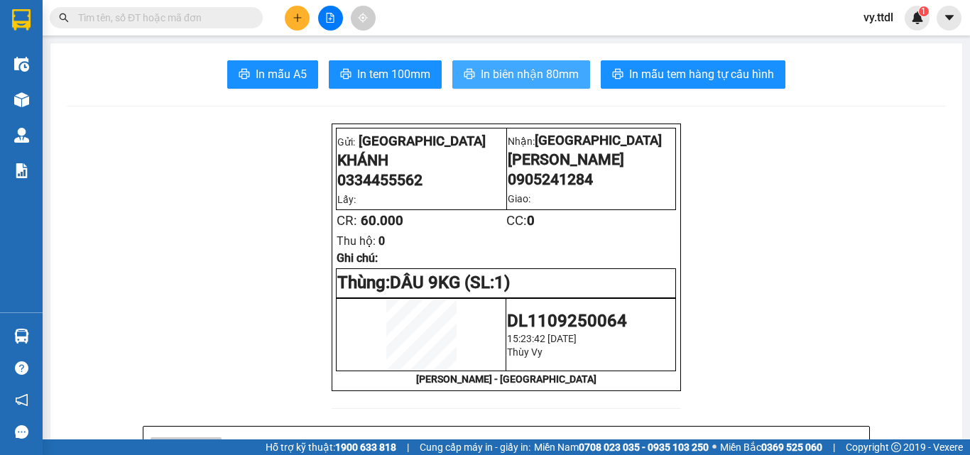
click at [547, 79] on span "In biên nhận 80mm" at bounding box center [530, 74] width 98 height 18
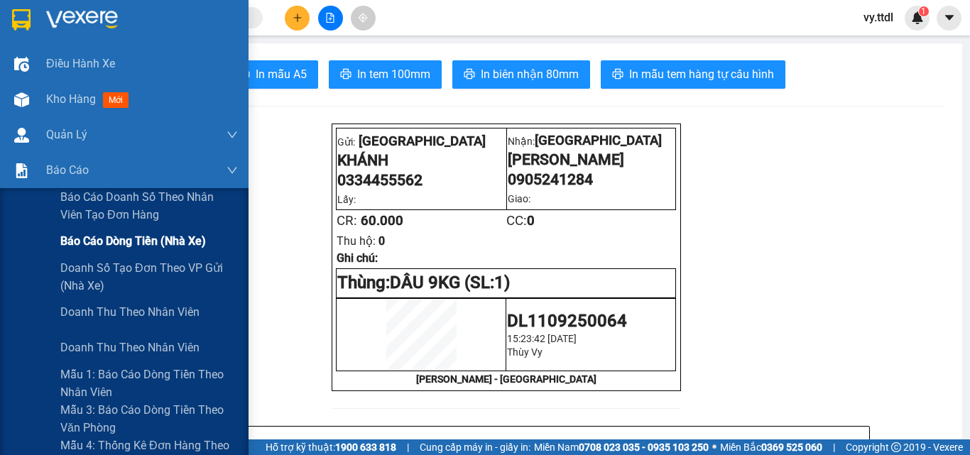
click at [65, 238] on span "Báo cáo dòng tiền (nhà xe)" at bounding box center [132, 241] width 145 height 18
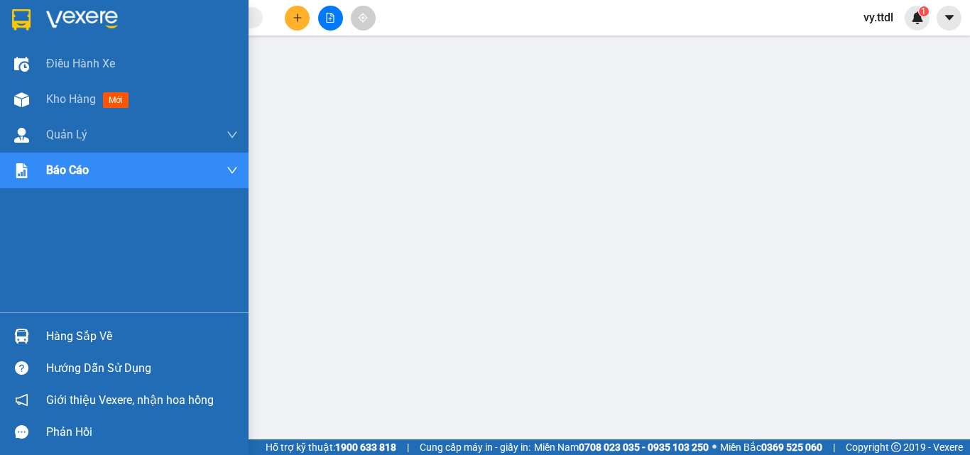
click at [35, 13] on div at bounding box center [124, 23] width 248 height 46
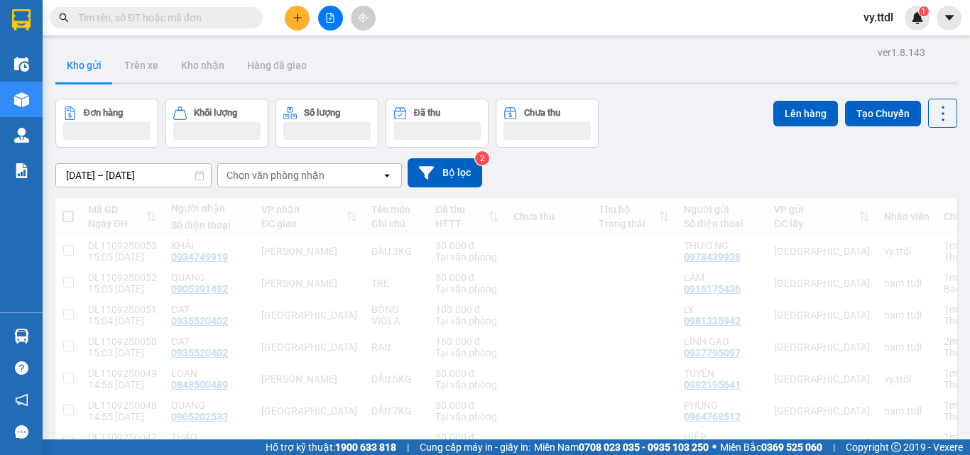
click at [668, 187] on div "05/09/2025 – 11/09/2025 Press the down arrow key to interact with the calendar …" at bounding box center [505, 173] width 901 height 50
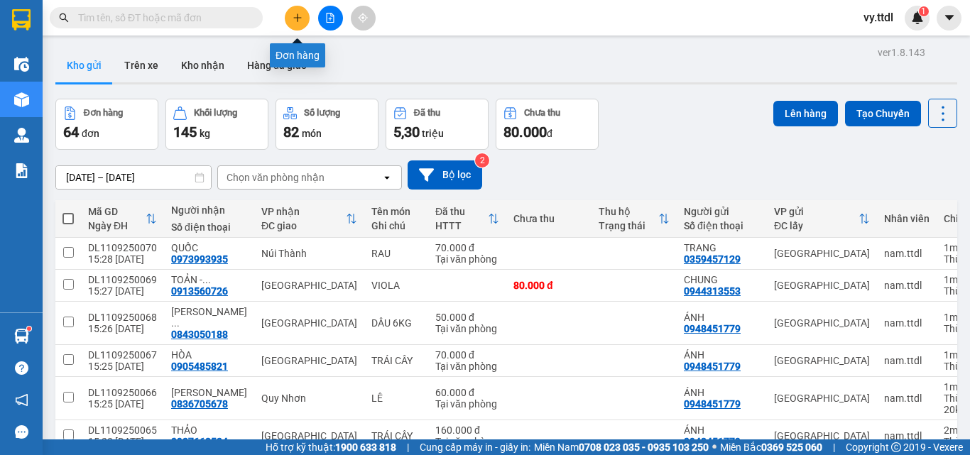
click at [301, 22] on icon "plus" at bounding box center [297, 18] width 10 height 10
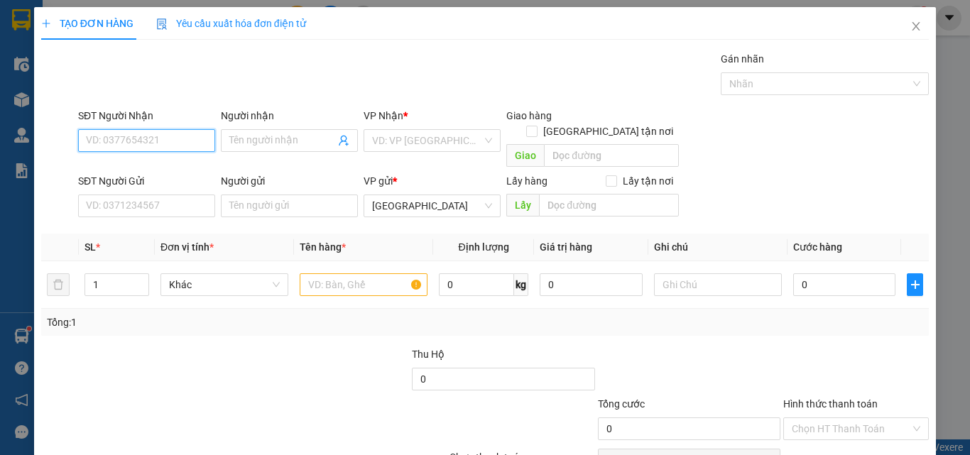
click at [179, 138] on input "SĐT Người Nhận" at bounding box center [146, 140] width 137 height 23
click at [180, 164] on div "0985636410 - DUYÊN" at bounding box center [145, 169] width 119 height 16
type input "0985636410"
type input "DUYÊN"
type input "0985636410"
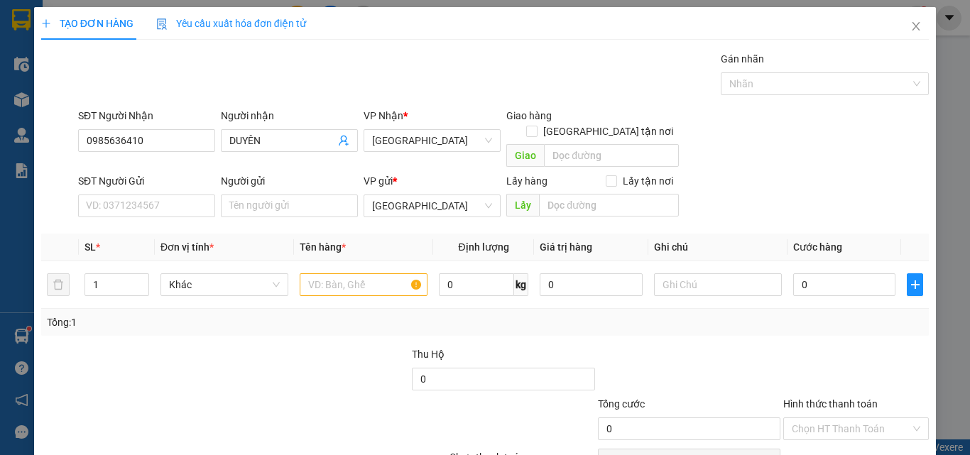
click at [173, 174] on div "SĐT Người Gửi" at bounding box center [146, 183] width 137 height 21
click at [180, 194] on input "SĐT Người Gửi" at bounding box center [146, 205] width 137 height 23
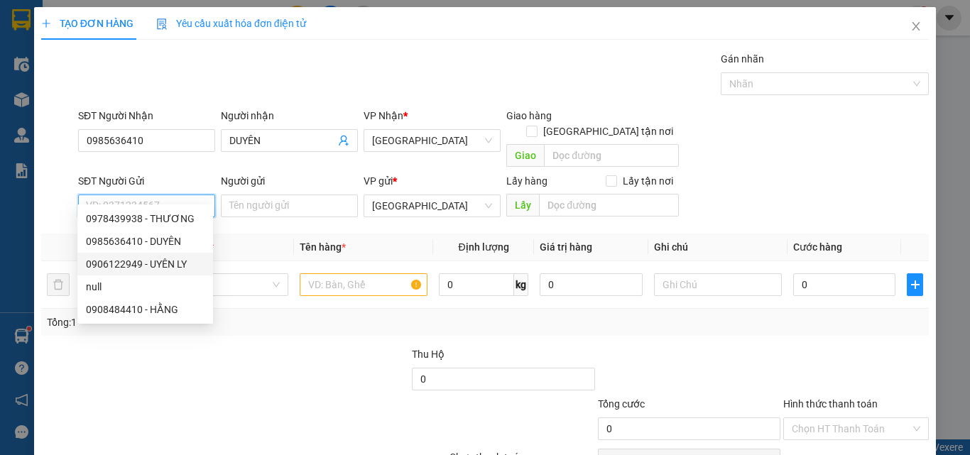
click at [187, 256] on div "0906122949 - UYÊN LY" at bounding box center [145, 264] width 136 height 23
type input "0906122949"
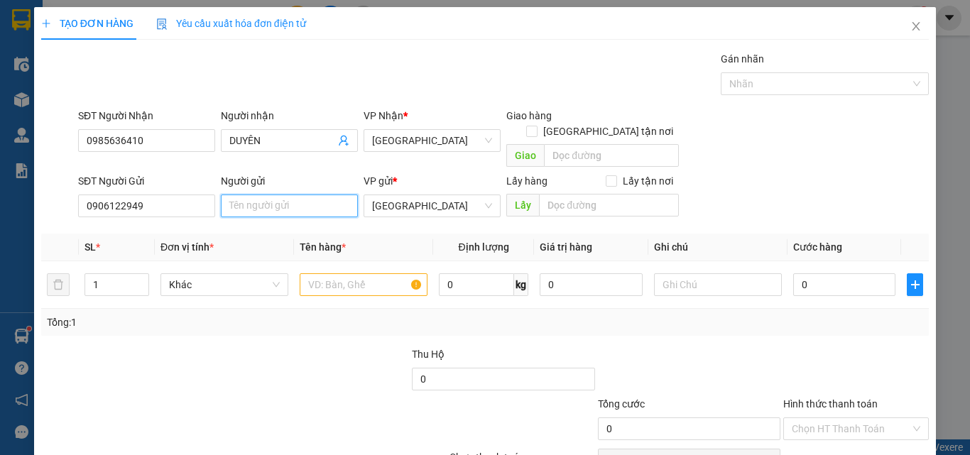
click at [286, 194] on input "Người gửi" at bounding box center [289, 205] width 137 height 23
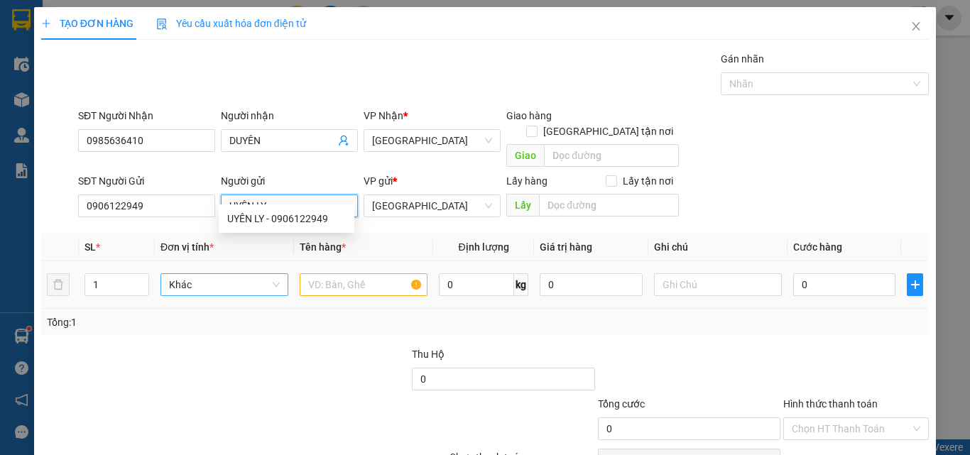
click at [197, 278] on span "Khác" at bounding box center [224, 284] width 111 height 21
type input "UYÊN LY"
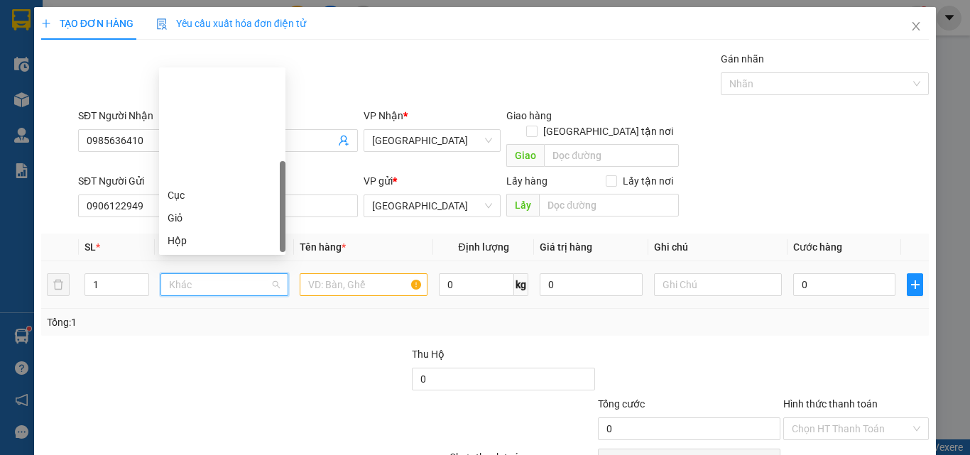
type input "T"
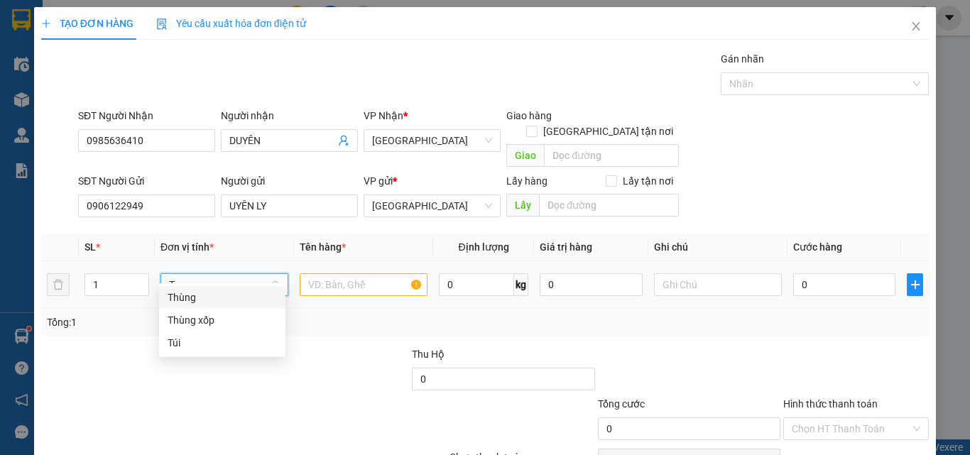
drag, startPoint x: 198, startPoint y: 295, endPoint x: 339, endPoint y: 266, distance: 144.1
click at [221, 295] on div "Thùng" at bounding box center [222, 298] width 109 height 16
click at [346, 273] on input "text" at bounding box center [364, 284] width 128 height 23
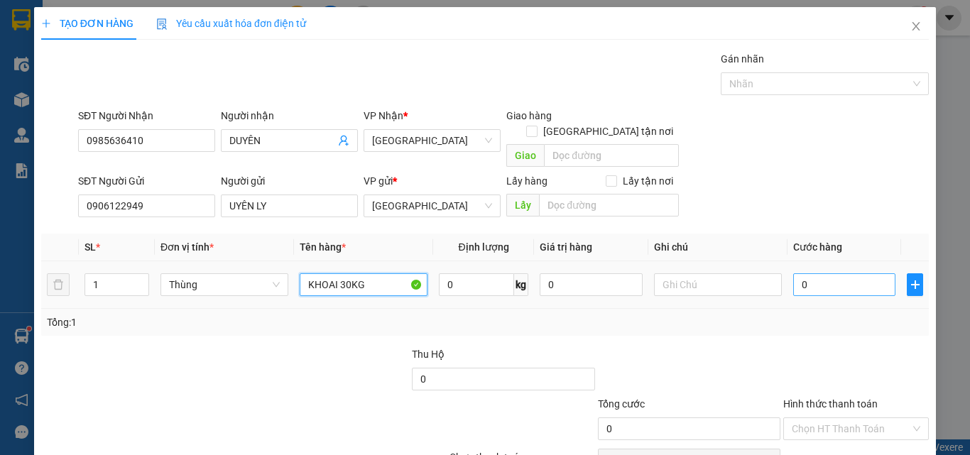
type input "KHOAI 30KG"
click at [808, 273] on input "0" at bounding box center [844, 284] width 102 height 23
type input "8"
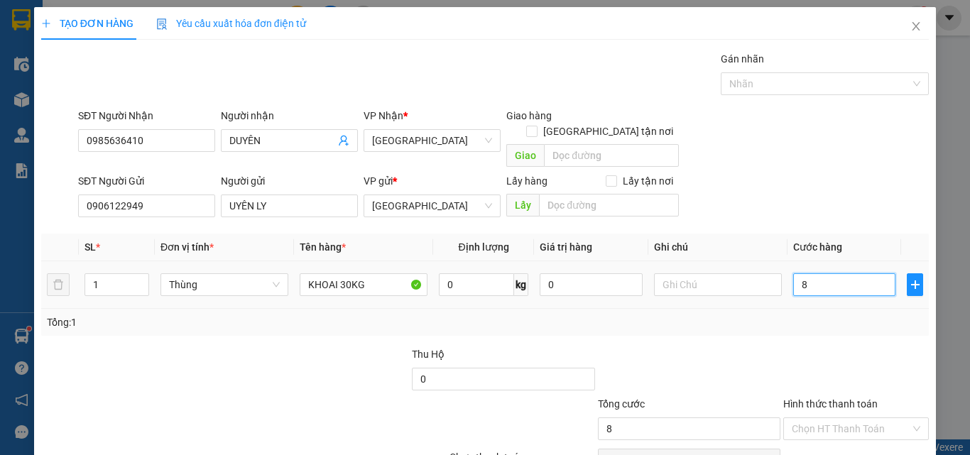
type input "80"
type input "80.000"
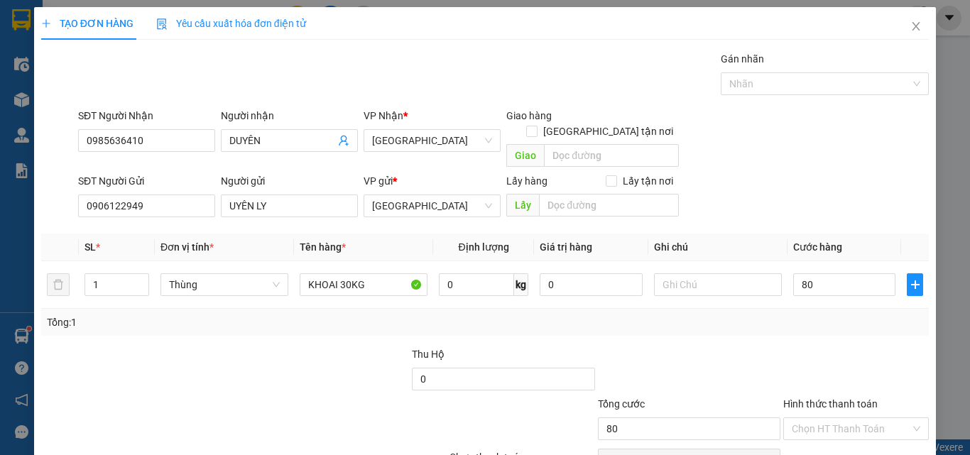
type input "80.000"
click at [822, 309] on div "Tổng: 1" at bounding box center [484, 322] width 887 height 27
click at [806, 418] on input "Hình thức thanh toán" at bounding box center [850, 428] width 119 height 21
click at [813, 434] on div "Tại văn phòng" at bounding box center [847, 442] width 127 height 16
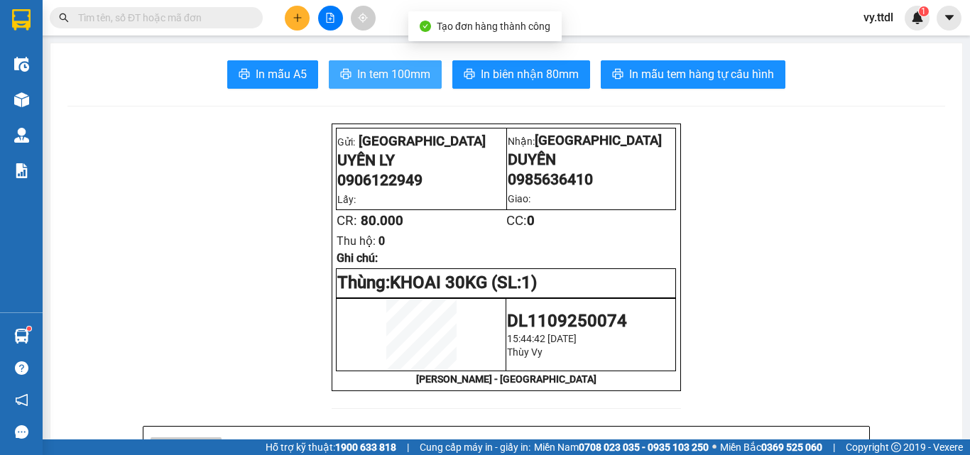
click at [412, 80] on span "In tem 100mm" at bounding box center [393, 74] width 73 height 18
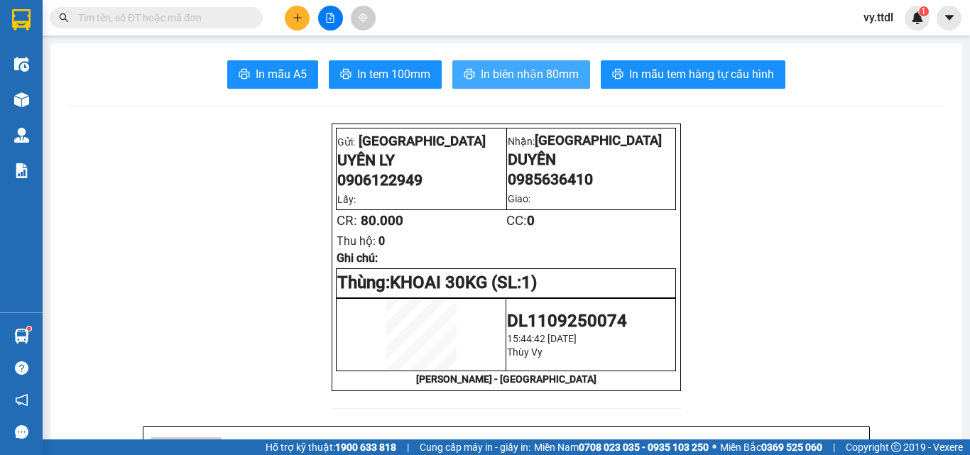
click at [559, 82] on span "In biên nhận 80mm" at bounding box center [530, 74] width 98 height 18
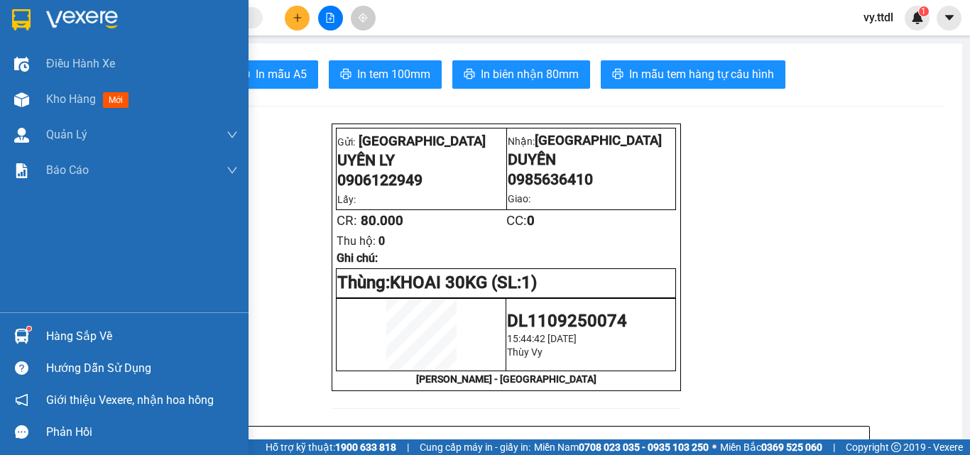
click at [32, 21] on div at bounding box center [21, 19] width 25 height 25
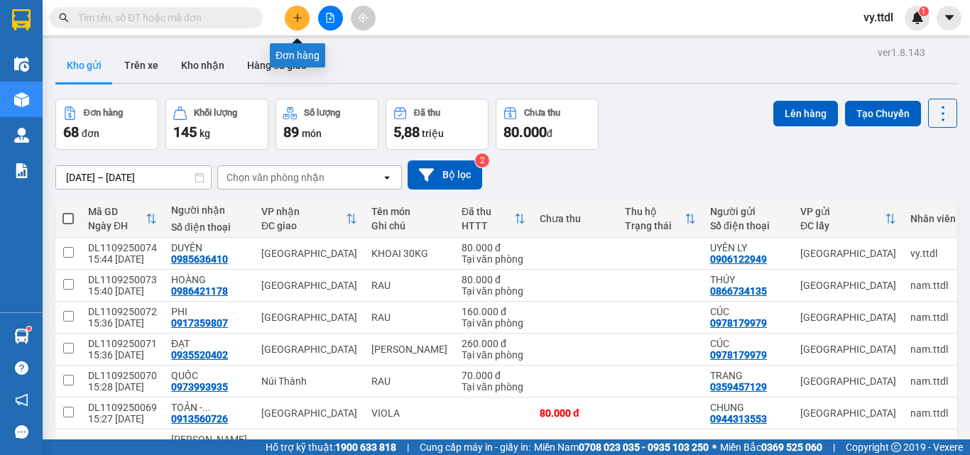
click at [302, 13] on icon "plus" at bounding box center [297, 18] width 10 height 10
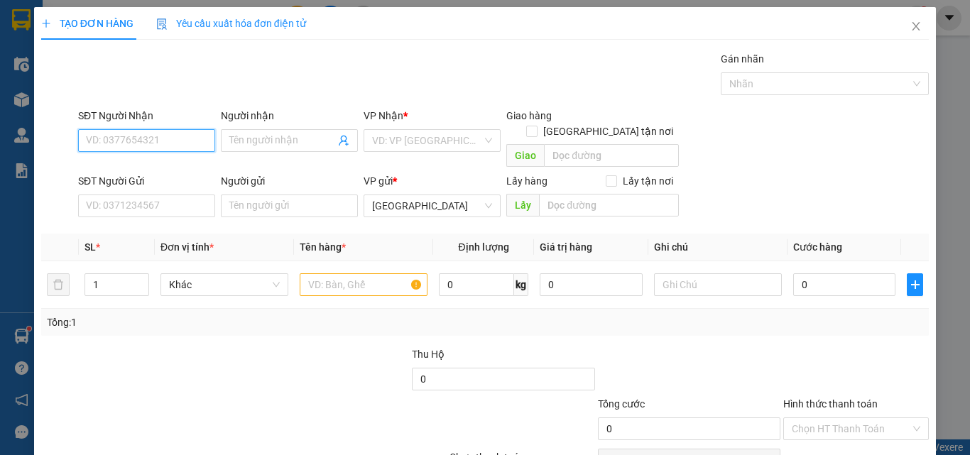
click at [180, 143] on input "SĐT Người Nhận" at bounding box center [146, 140] width 137 height 23
type input "0845521158"
click at [167, 168] on div "0845521158 - HÒA" at bounding box center [145, 169] width 119 height 16
type input "HÒA"
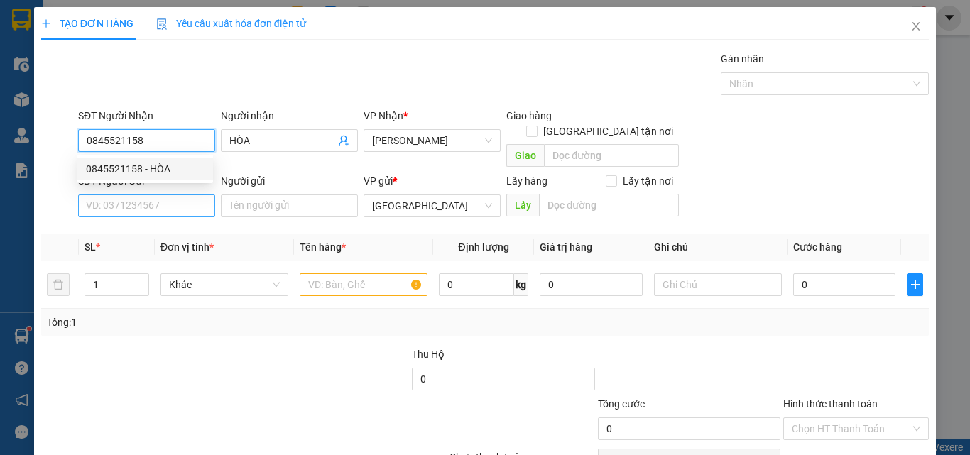
type input "0845521158"
click at [175, 194] on input "SĐT Người Gửi" at bounding box center [146, 205] width 137 height 23
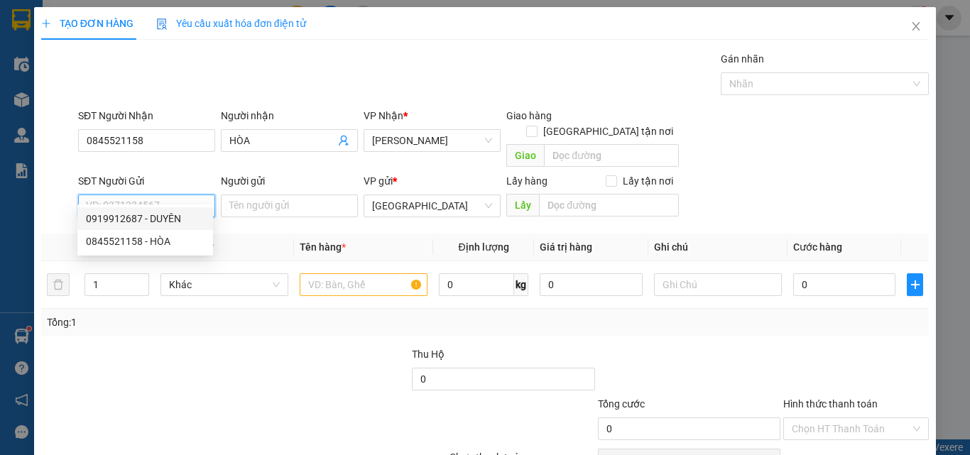
click at [177, 220] on div "0919912687 - DUYÊN" at bounding box center [145, 219] width 119 height 16
type input "0919912687"
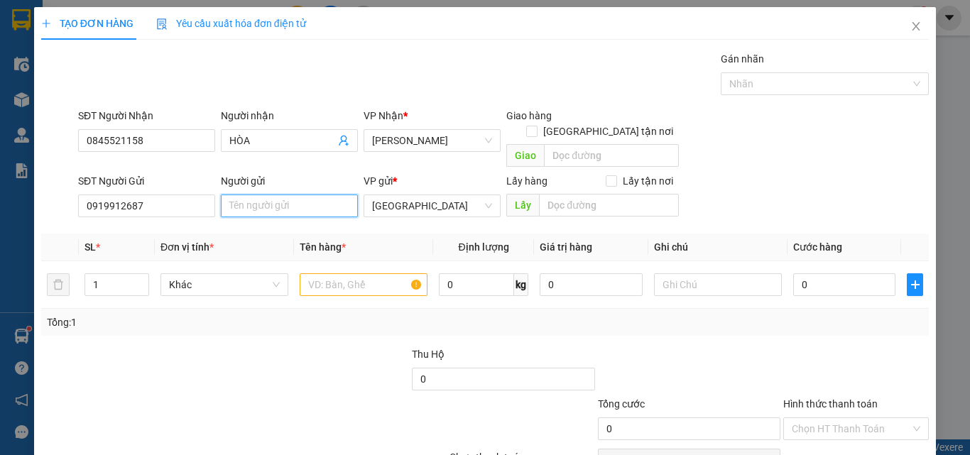
click at [261, 198] on input "Người gửi" at bounding box center [289, 205] width 137 height 23
type input "DUYÊN"
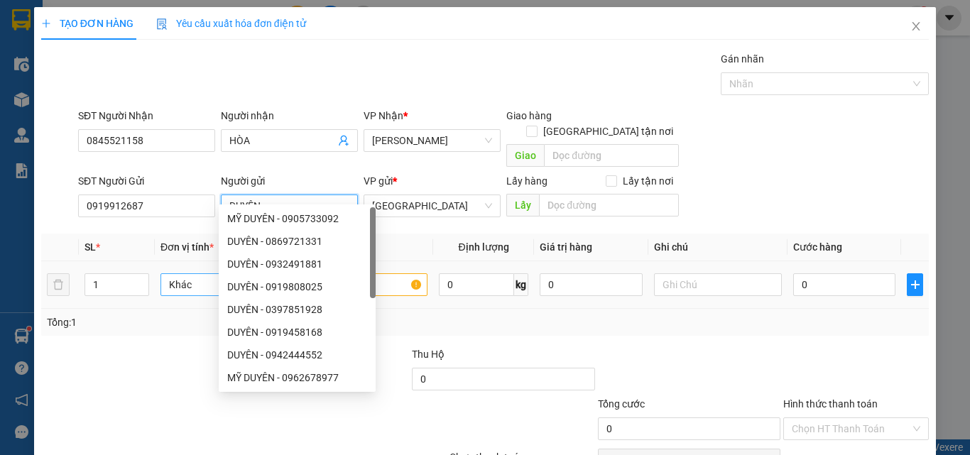
click at [224, 276] on div "DUYÊN - 0919808025" at bounding box center [297, 286] width 157 height 23
type input "0919808025"
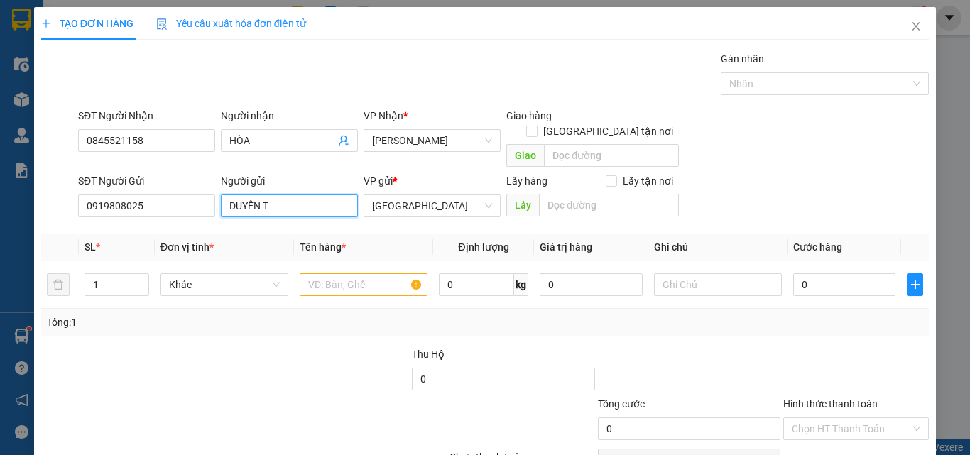
click at [283, 195] on input "DUYÊN T" at bounding box center [289, 205] width 137 height 23
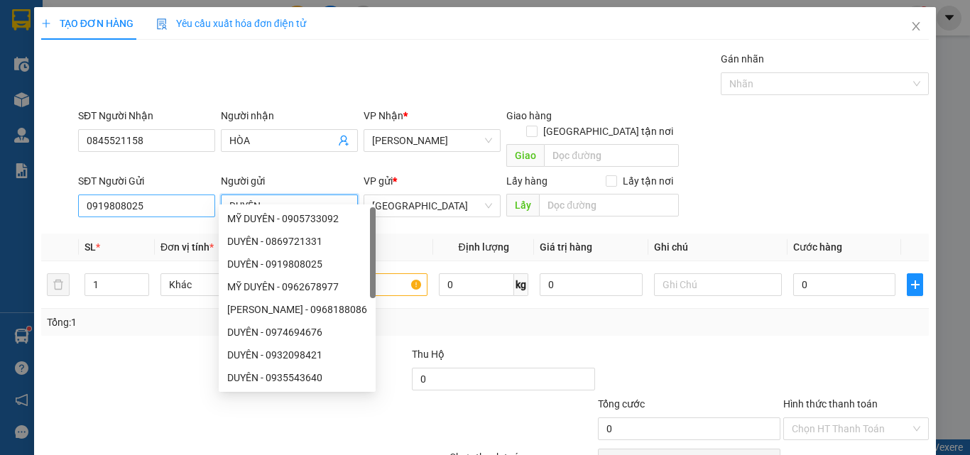
type input "DUYÊN"
click at [160, 196] on input "0919808025" at bounding box center [146, 205] width 137 height 23
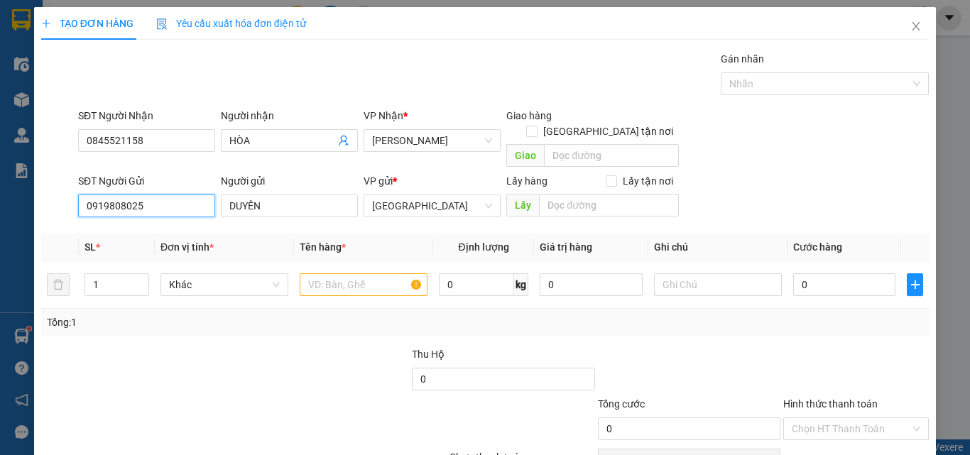
drag, startPoint x: 185, startPoint y: 188, endPoint x: 0, endPoint y: 213, distance: 186.2
click at [0, 213] on div "TẠO ĐƠN HÀNG Yêu cầu xuất hóa đơn điện tử Transit Pickup Surcharge Ids Transit …" at bounding box center [485, 227] width 970 height 455
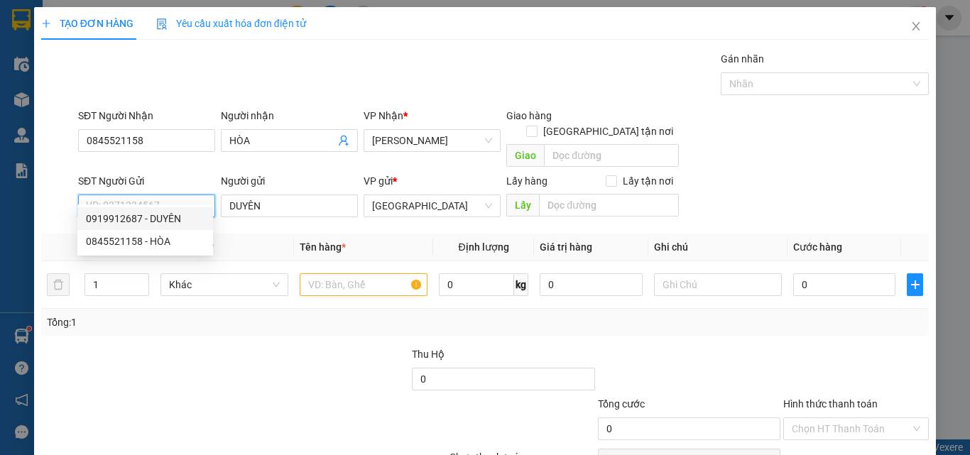
click at [172, 216] on div "0919912687 - DUYÊN" at bounding box center [145, 219] width 119 height 16
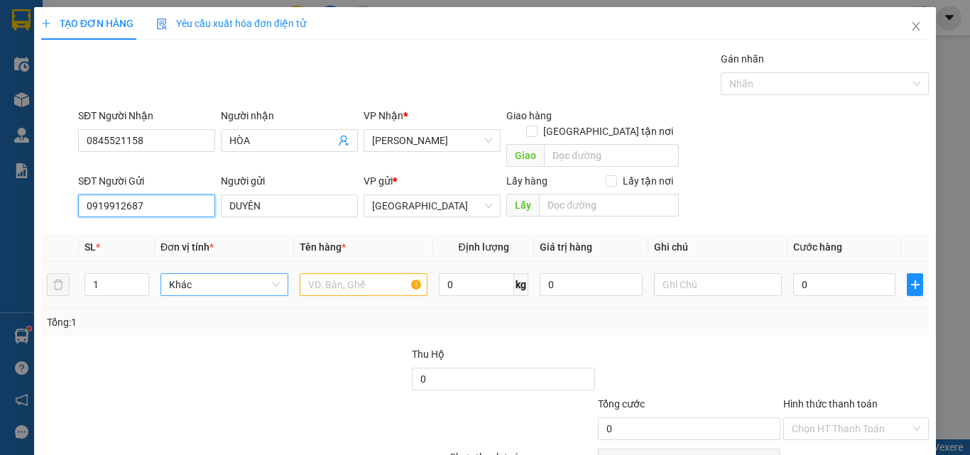
click at [217, 274] on span "Khác" at bounding box center [224, 284] width 111 height 21
type input "0919912687"
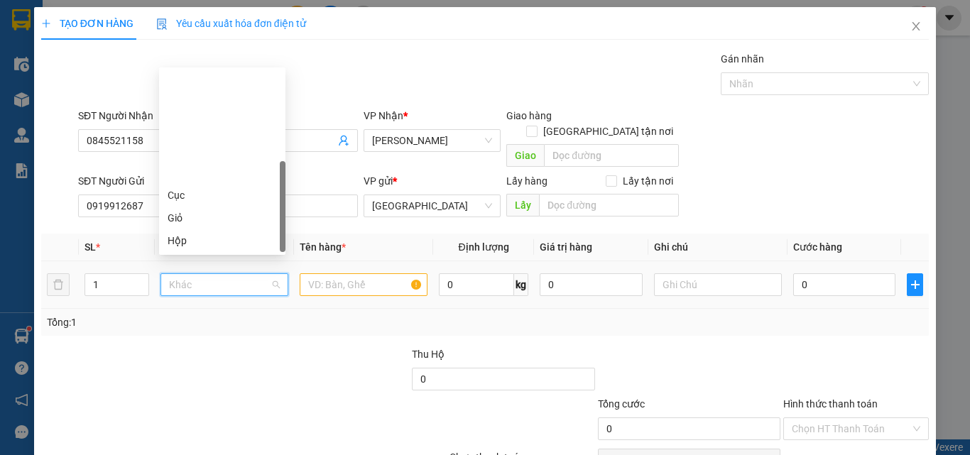
type input "T"
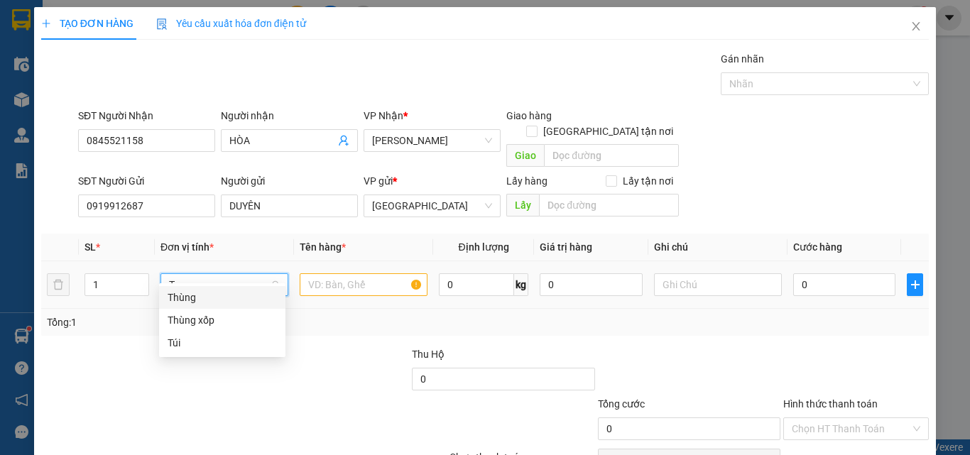
drag, startPoint x: 200, startPoint y: 303, endPoint x: 311, endPoint y: 276, distance: 114.0
click at [210, 303] on div "Thùng" at bounding box center [222, 298] width 109 height 16
drag, startPoint x: 323, startPoint y: 272, endPoint x: 368, endPoint y: 265, distance: 46.0
click at [366, 273] on input "text" at bounding box center [364, 284] width 128 height 23
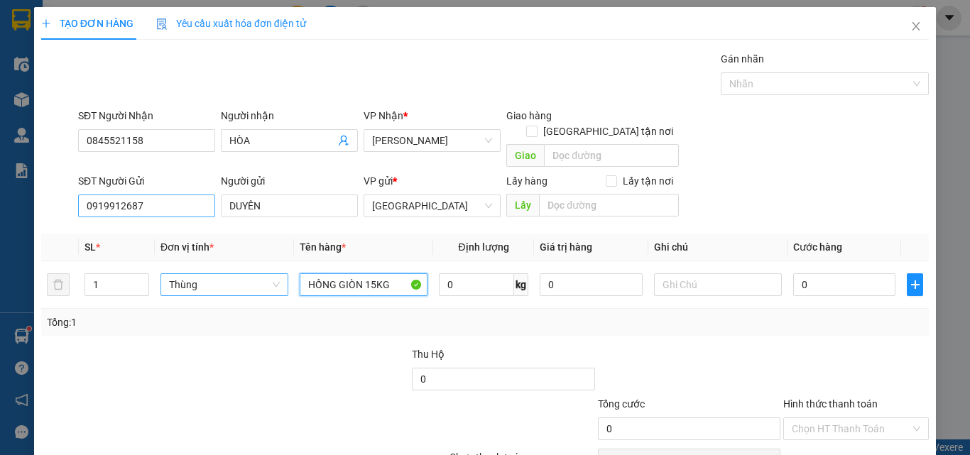
type input "HỒNG GIÒN 15KG"
drag, startPoint x: 177, startPoint y: 184, endPoint x: 0, endPoint y: 199, distance: 177.4
click at [0, 199] on div "TẠO ĐƠN HÀNG Yêu cầu xuất hóa đơn điện tử Transit Pickup Surcharge Ids Transit …" at bounding box center [485, 227] width 970 height 455
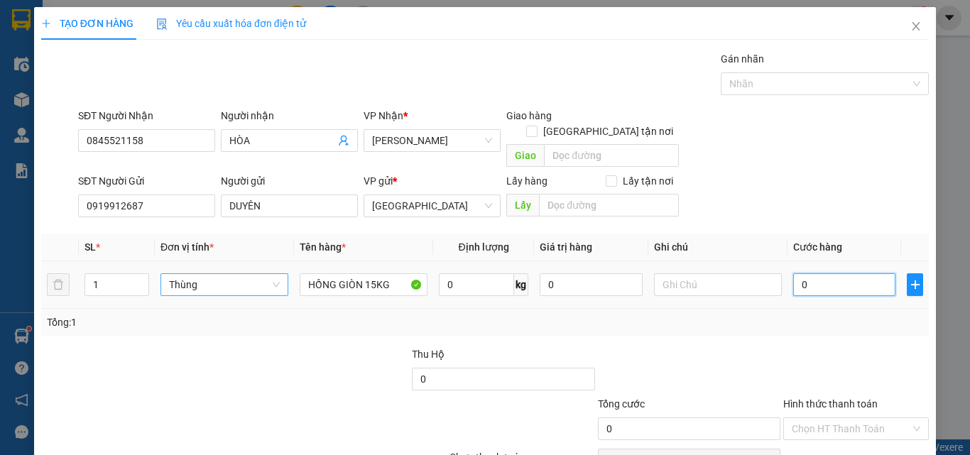
click at [857, 273] on input "0" at bounding box center [844, 284] width 102 height 23
type input "6"
type input "60"
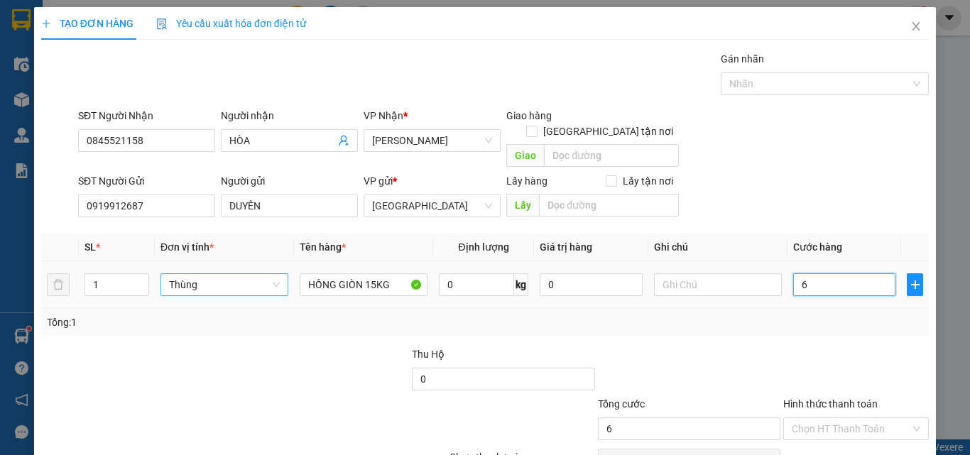
type input "60"
type input "60.000"
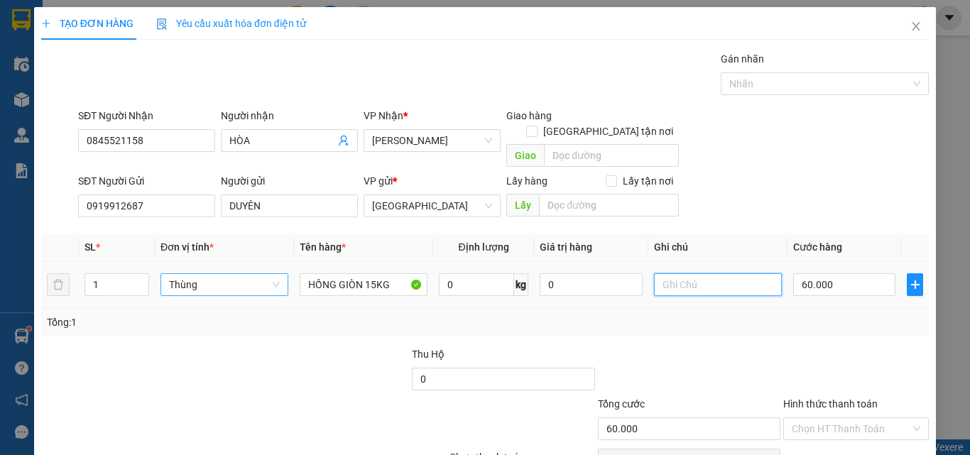
click at [725, 273] on input "text" at bounding box center [718, 284] width 128 height 23
type input "DỄ DẬP"
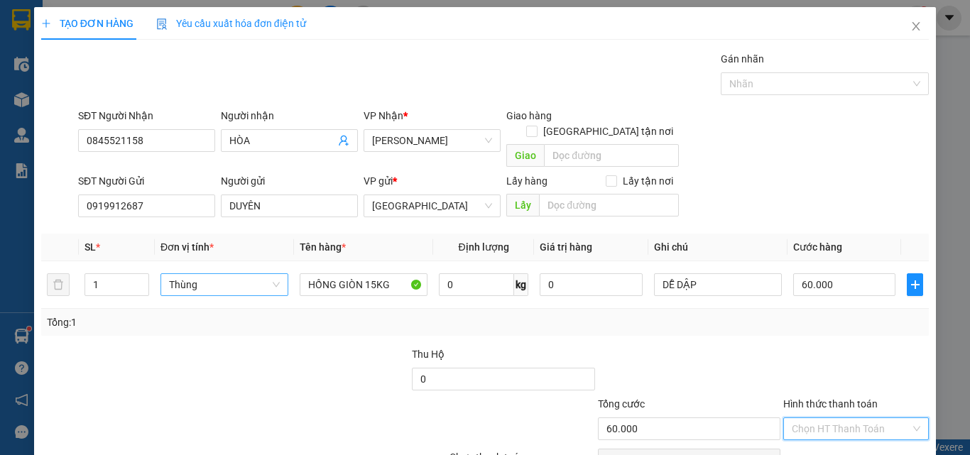
click at [864, 418] on input "Hình thức thanh toán" at bounding box center [850, 428] width 119 height 21
click at [852, 434] on div "Tại văn phòng" at bounding box center [847, 442] width 127 height 16
type input "0"
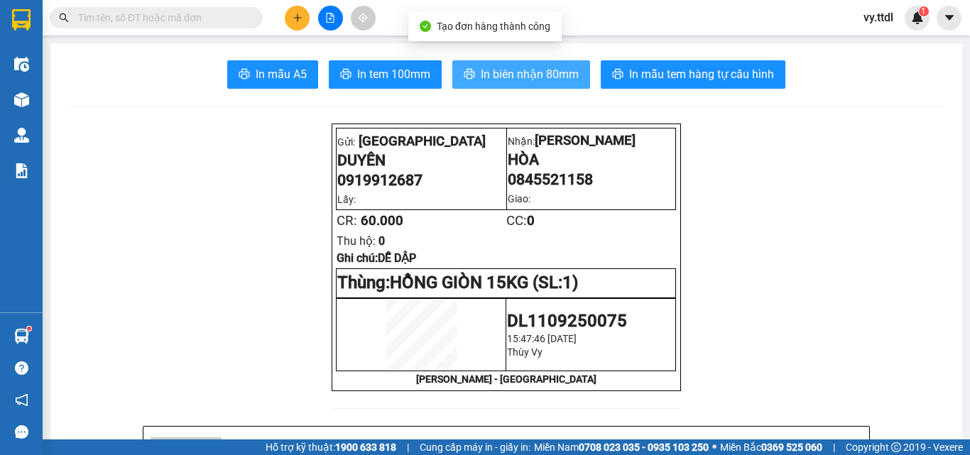
click at [491, 82] on span "In biên nhận 80mm" at bounding box center [530, 74] width 98 height 18
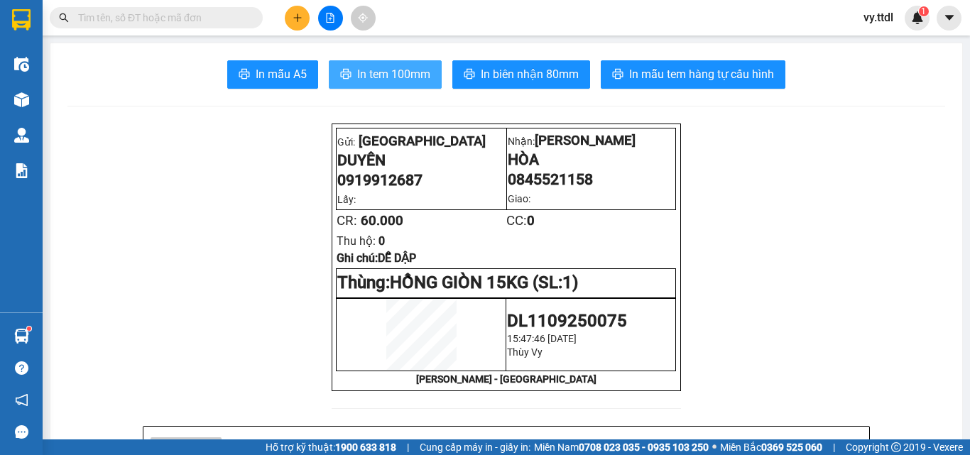
click at [405, 80] on span "In tem 100mm" at bounding box center [393, 74] width 73 height 18
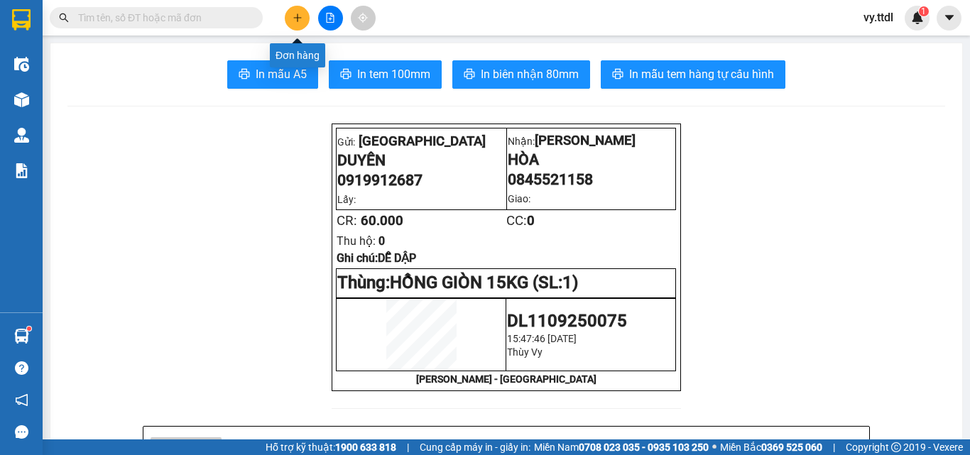
click at [293, 18] on icon "plus" at bounding box center [297, 18] width 10 height 10
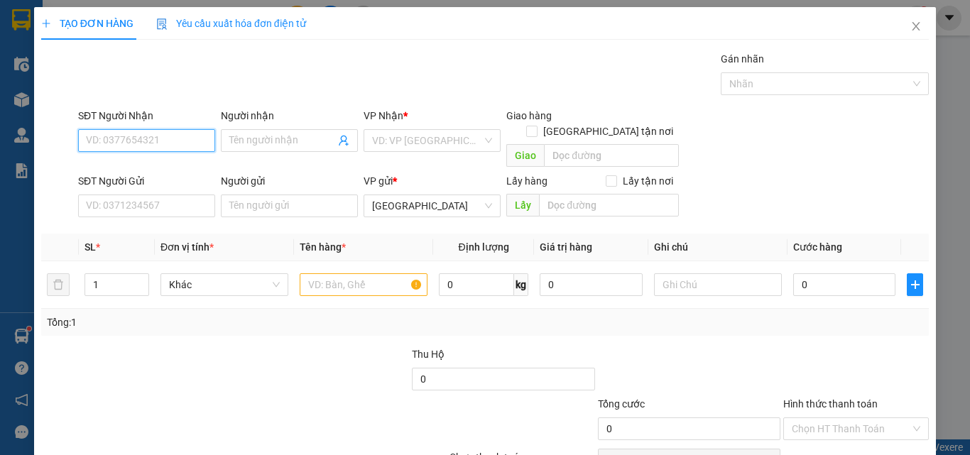
click at [177, 145] on input "SĐT Người Nhận" at bounding box center [146, 140] width 137 height 23
click at [185, 143] on input "0876802" at bounding box center [146, 140] width 137 height 23
drag, startPoint x: 178, startPoint y: 168, endPoint x: 175, endPoint y: 180, distance: 13.1
click at [177, 168] on div "0876802063 - VIỆT" at bounding box center [145, 169] width 119 height 16
type input "0876802063"
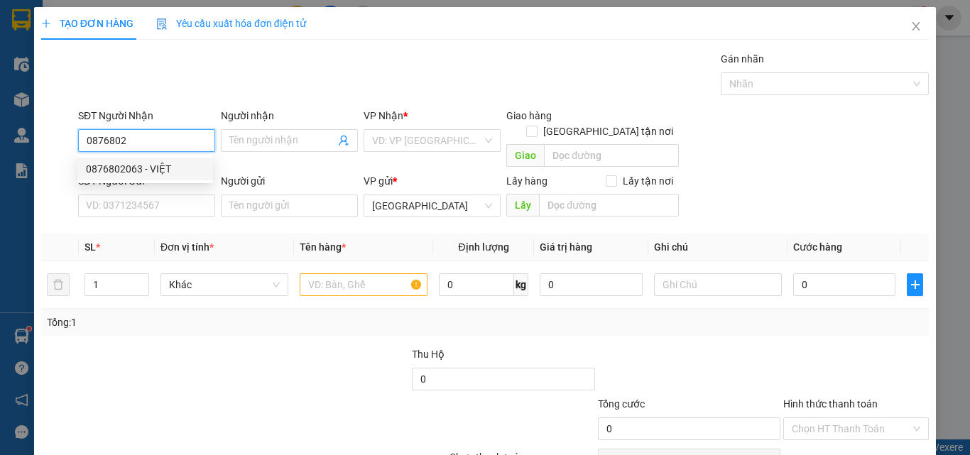
type input "VIỆT"
type input "0876802063"
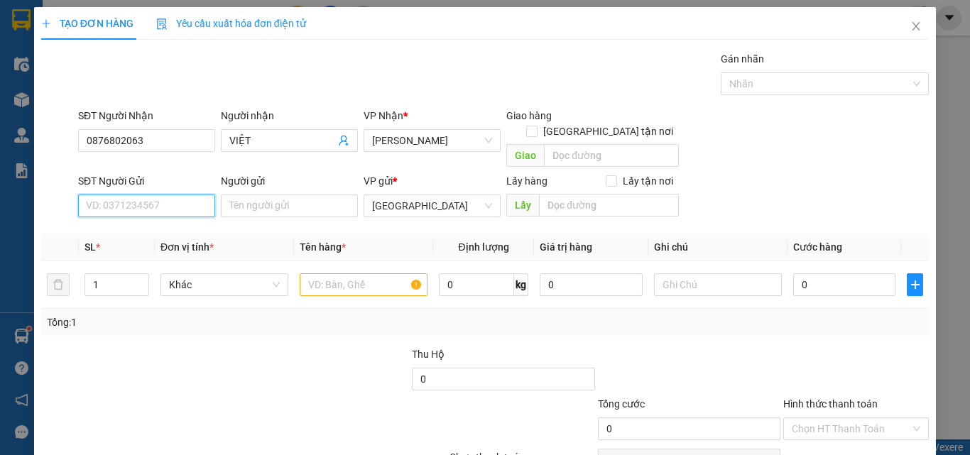
click at [174, 194] on input "SĐT Người Gửi" at bounding box center [146, 205] width 137 height 23
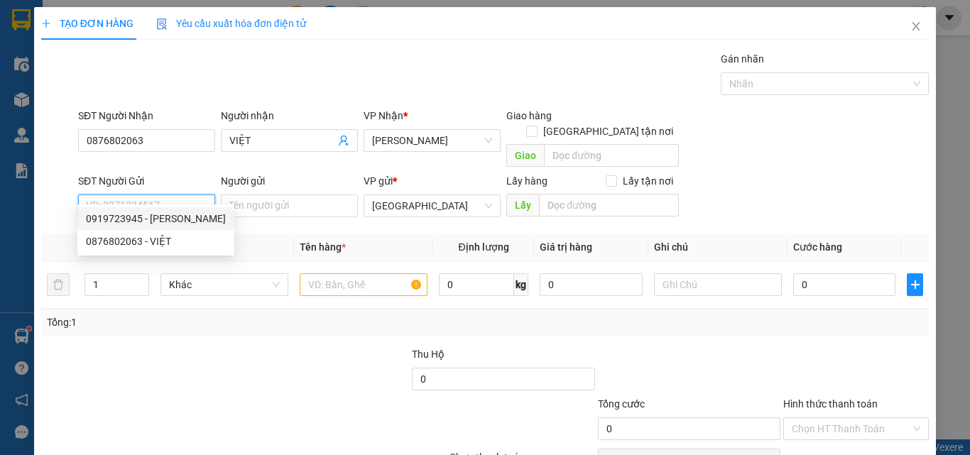
click at [183, 222] on div "0919723945 - MINH TRÍ" at bounding box center [156, 219] width 140 height 16
type input "0919723945"
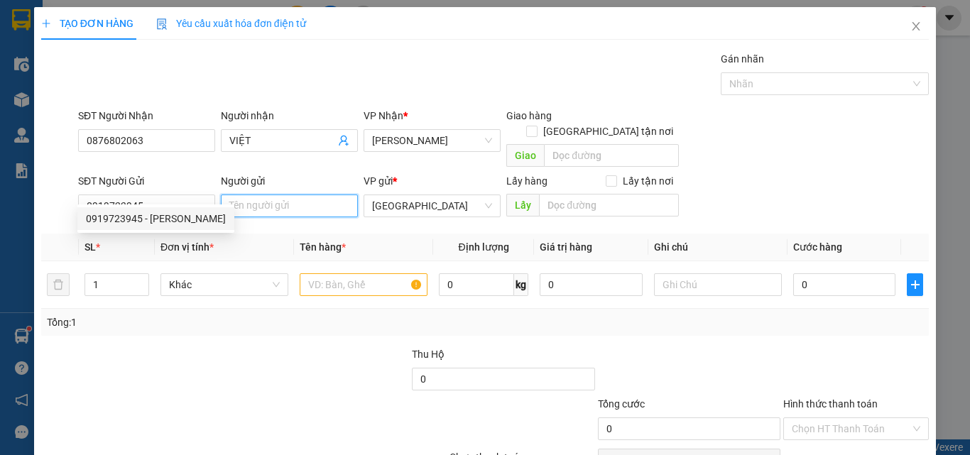
click at [268, 194] on input "Người gửi" at bounding box center [289, 205] width 137 height 23
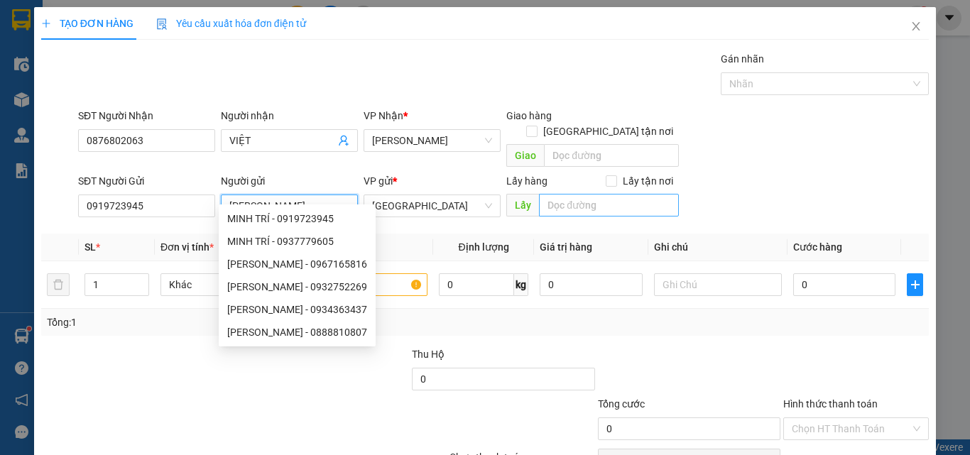
type input "MINH TRÍ"
click at [574, 197] on input "text" at bounding box center [609, 205] width 140 height 23
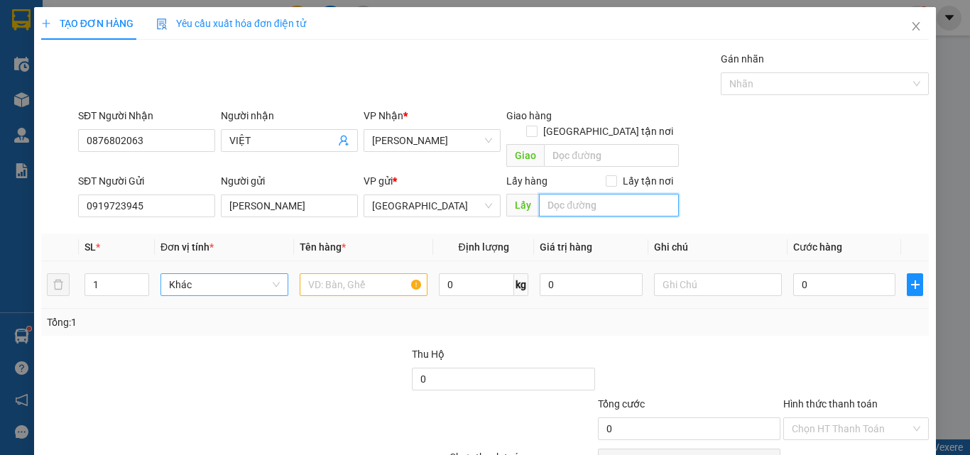
click at [197, 274] on span "Khác" at bounding box center [224, 284] width 111 height 21
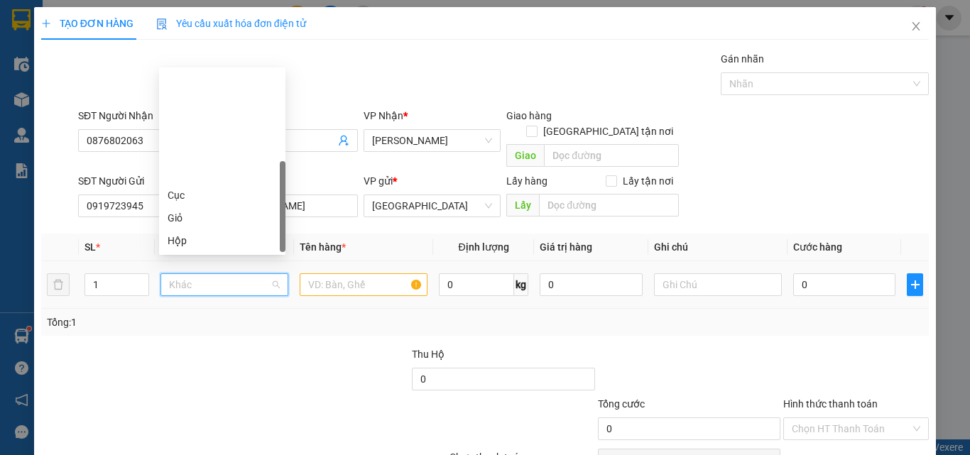
type input "T"
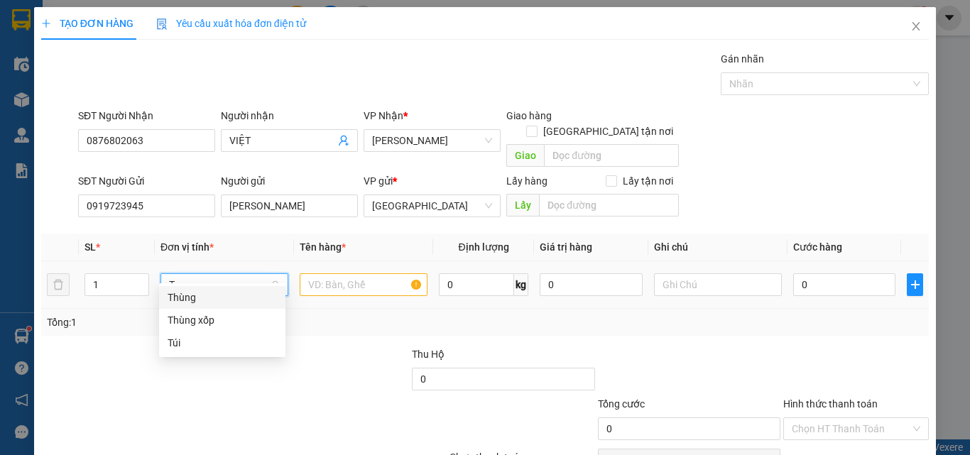
drag, startPoint x: 207, startPoint y: 302, endPoint x: 374, endPoint y: 276, distance: 169.4
click at [209, 302] on div "Thùng" at bounding box center [222, 298] width 109 height 16
drag, startPoint x: 375, startPoint y: 265, endPoint x: 540, endPoint y: 212, distance: 173.7
click at [377, 261] on td at bounding box center [363, 285] width 139 height 48
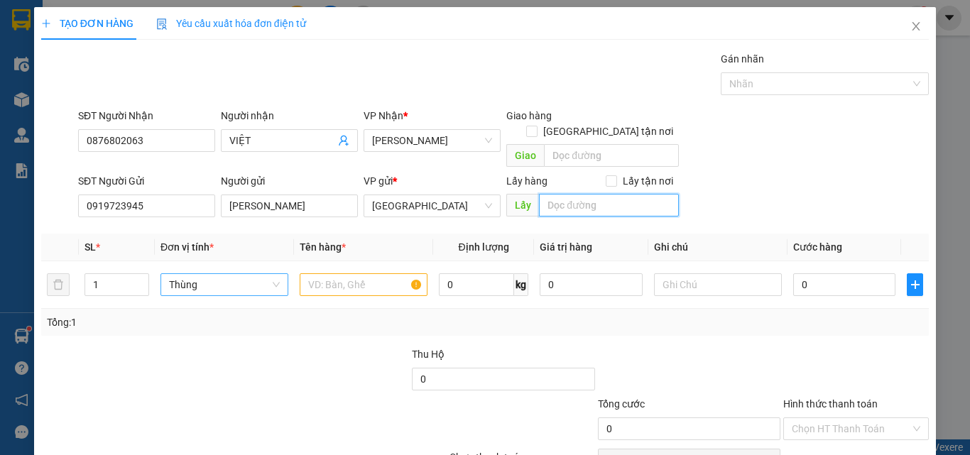
click at [586, 194] on input "text" at bounding box center [609, 205] width 140 height 23
type input "342 PĐP"
click at [608, 175] on input "Lấy tận nơi" at bounding box center [610, 180] width 10 height 10
checkbox input "true"
click at [610, 194] on input "342 PĐP" at bounding box center [609, 205] width 140 height 23
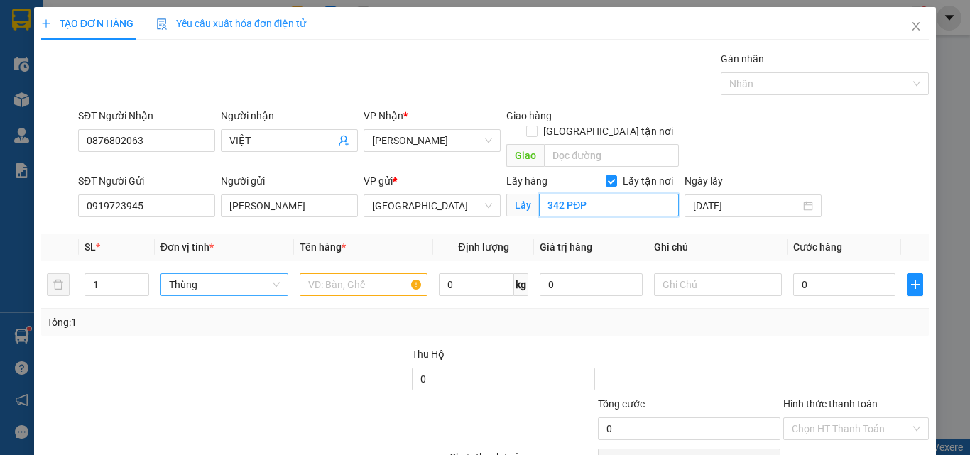
click at [610, 194] on input "342 PĐP" at bounding box center [609, 205] width 140 height 23
type input "342 PĐP -"
click at [328, 273] on input "text" at bounding box center [364, 284] width 128 height 23
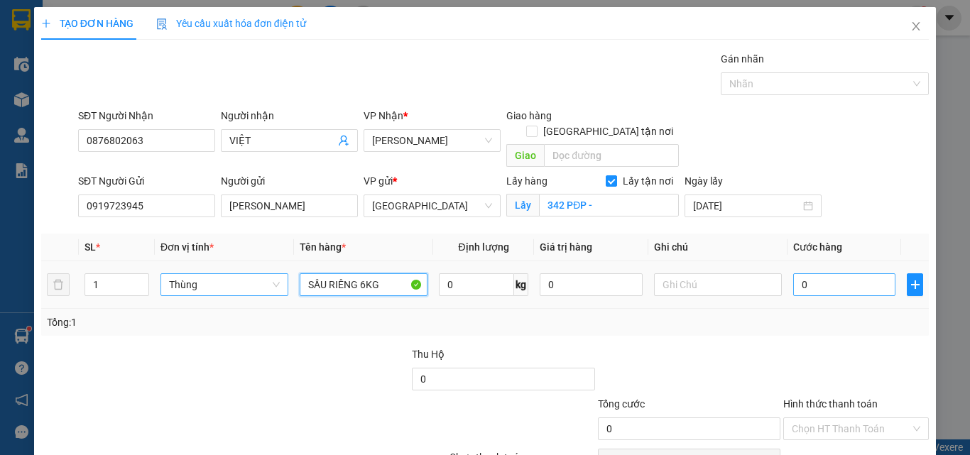
type input "SẦU RIÊNG 6KG"
click at [857, 273] on input "0" at bounding box center [844, 284] width 102 height 23
type input "5"
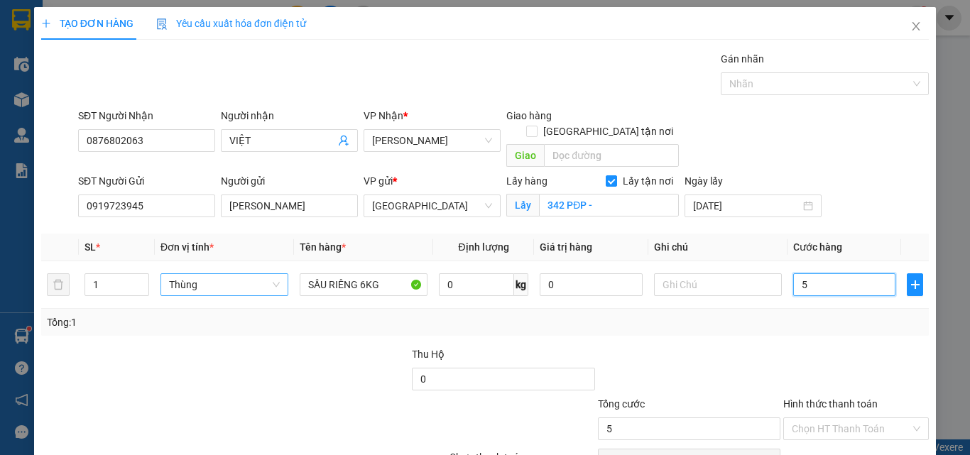
type input "50"
click at [568, 273] on input "0" at bounding box center [590, 284] width 102 height 23
click at [786, 346] on div at bounding box center [855, 371] width 148 height 50
click at [813, 273] on input "0" at bounding box center [844, 284] width 102 height 23
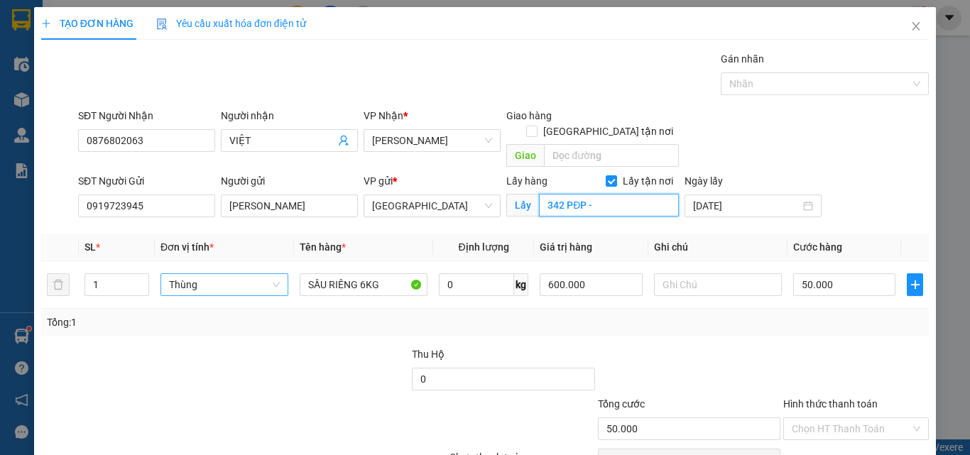
click at [622, 194] on input "342 PĐP -" at bounding box center [609, 205] width 140 height 23
drag, startPoint x: 295, startPoint y: 187, endPoint x: 127, endPoint y: 224, distance: 171.5
click at [127, 224] on div "Transit Pickup Surcharge Ids Transit Deliver Surcharge Ids Transit Deliver Surc…" at bounding box center [484, 279] width 887 height 456
click at [617, 194] on input "342 PĐP -" at bounding box center [609, 205] width 140 height 23
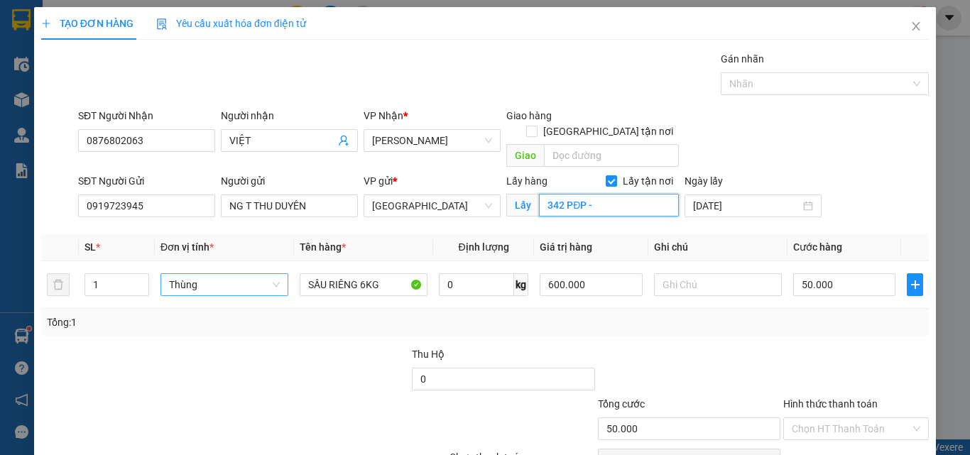
click at [632, 194] on input "342 PĐP -" at bounding box center [609, 205] width 140 height 23
click at [605, 175] on input "Lấy tận nơi" at bounding box center [610, 180] width 10 height 10
click at [605, 194] on input "342 PĐP -" at bounding box center [609, 205] width 140 height 23
click at [596, 194] on input "342 PĐP -" at bounding box center [609, 205] width 140 height 23
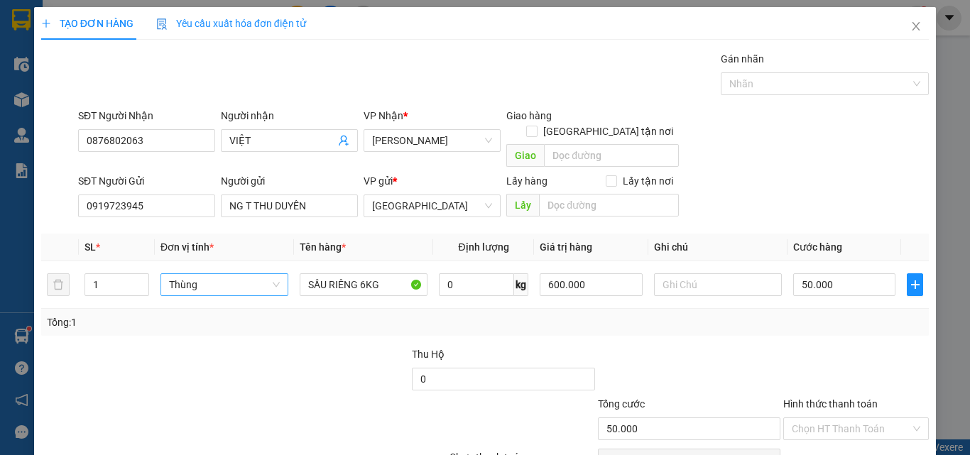
click at [819, 446] on div "Chọn HT Thanh Toán" at bounding box center [855, 460] width 148 height 28
click at [831, 418] on input "Hình thức thanh toán" at bounding box center [850, 428] width 119 height 21
drag, startPoint x: 829, startPoint y: 370, endPoint x: 840, endPoint y: 379, distance: 14.1
click at [830, 434] on div "Tại văn phòng" at bounding box center [847, 442] width 127 height 16
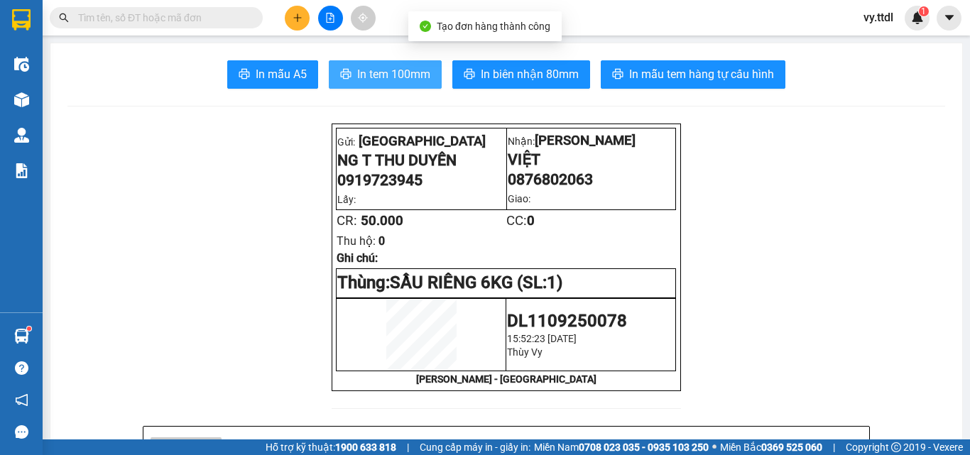
click at [399, 68] on span "In tem 100mm" at bounding box center [393, 74] width 73 height 18
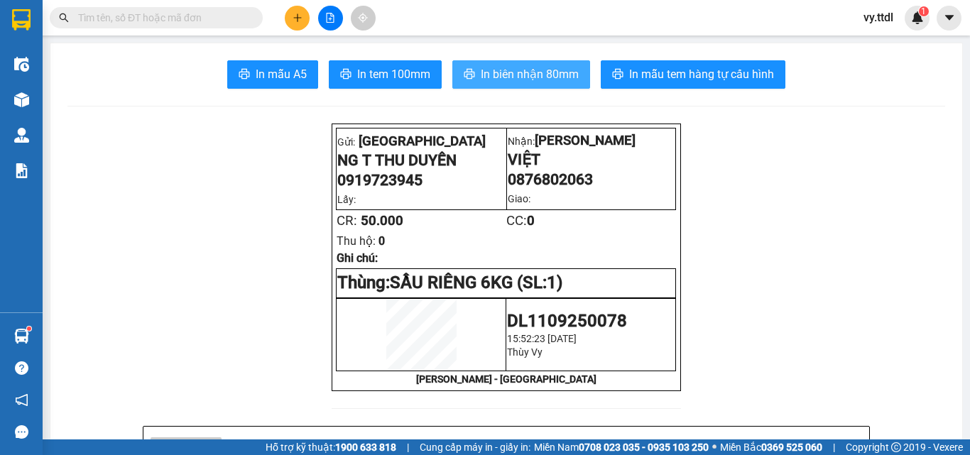
click at [541, 77] on span "In biên nhận 80mm" at bounding box center [530, 74] width 98 height 18
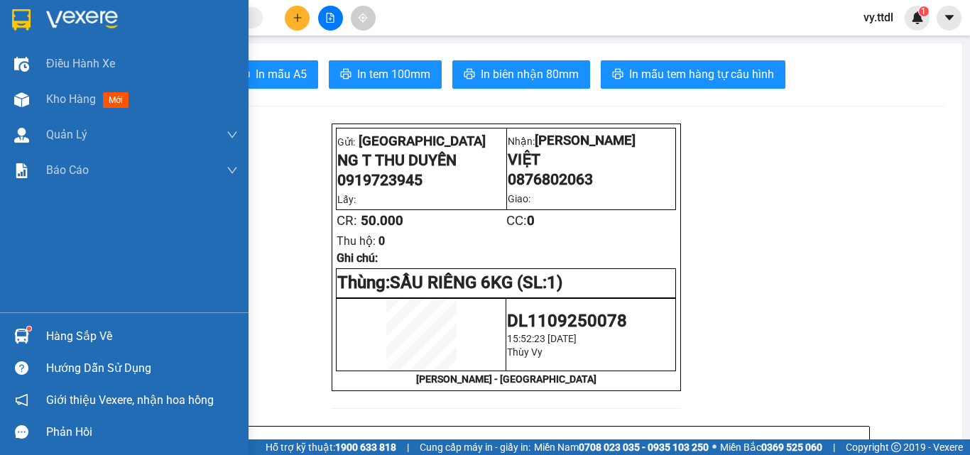
click at [114, 16] on img at bounding box center [82, 19] width 72 height 21
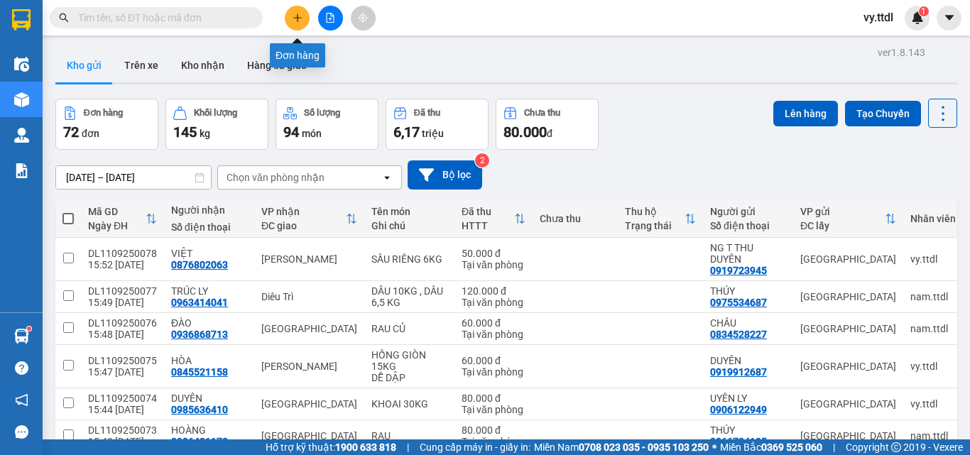
click at [297, 17] on icon "plus" at bounding box center [297, 17] width 1 height 8
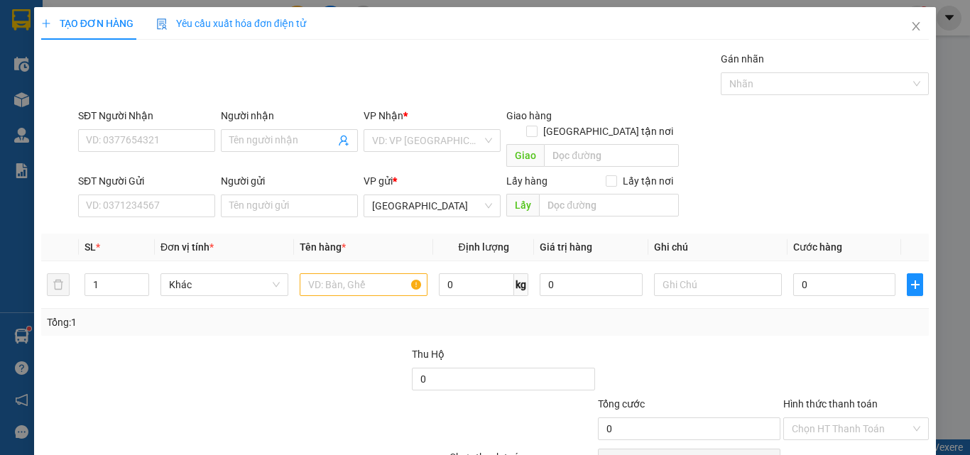
click at [153, 154] on div "SĐT Người Nhận VD: 0377654321" at bounding box center [146, 133] width 137 height 50
click at [155, 147] on input "SĐT Người Nhận" at bounding box center [146, 140] width 137 height 23
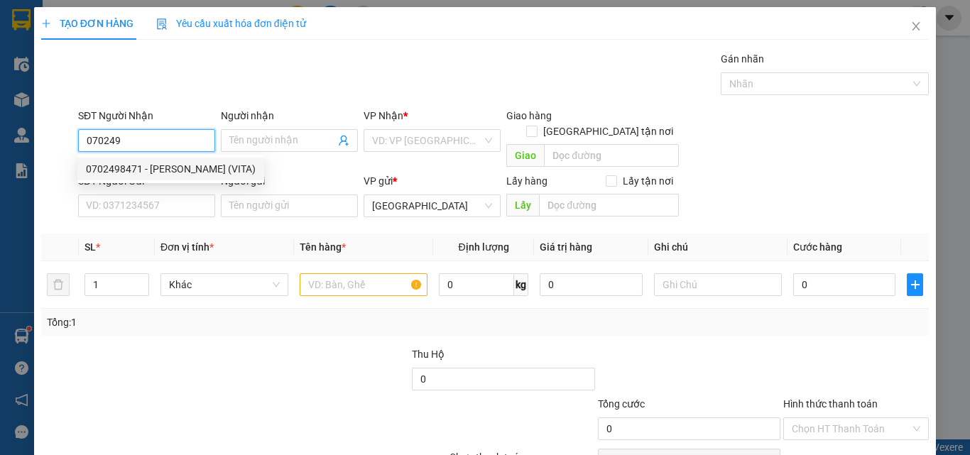
click at [173, 166] on div "0702498471 - PHẠM XUÂN VĨ (VITA)" at bounding box center [171, 169] width 170 height 16
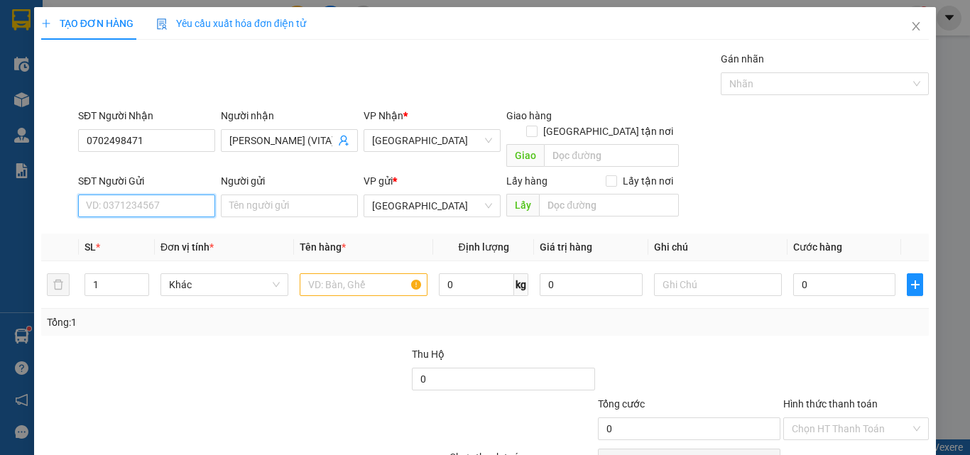
click at [176, 194] on input "SĐT Người Gửi" at bounding box center [146, 205] width 137 height 23
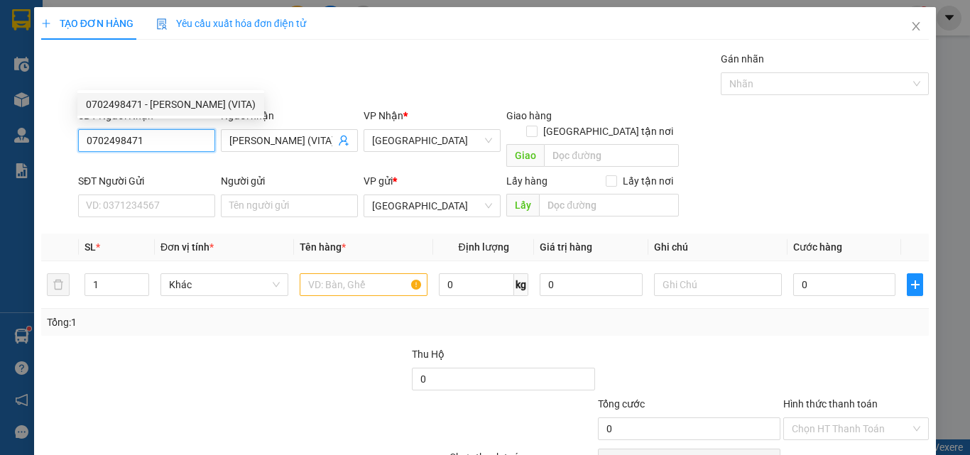
drag, startPoint x: 160, startPoint y: 78, endPoint x: 0, endPoint y: 76, distance: 159.7
click at [0, 76] on div "TẠO ĐƠN HÀNG Yêu cầu xuất hóa đơn điện tử Transit Pickup Surcharge Ids Transit …" at bounding box center [485, 227] width 970 height 455
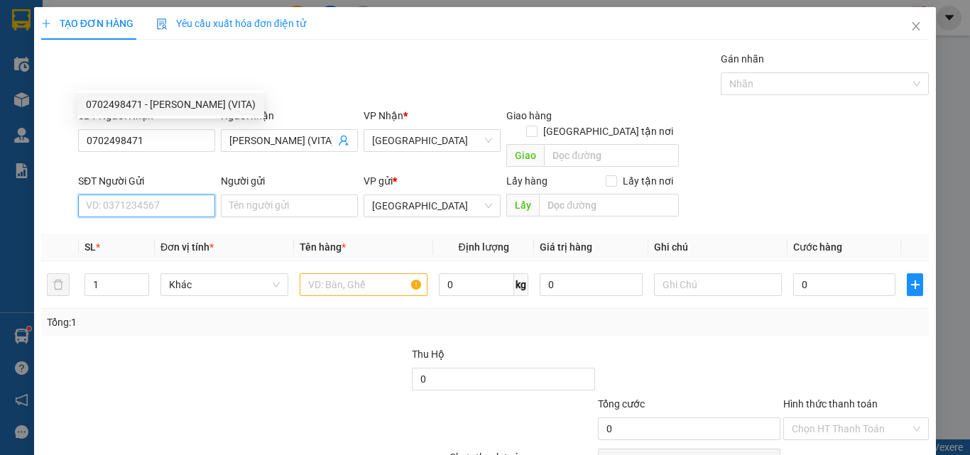
click at [206, 194] on input "SĐT Người Gửi" at bounding box center [146, 205] width 137 height 23
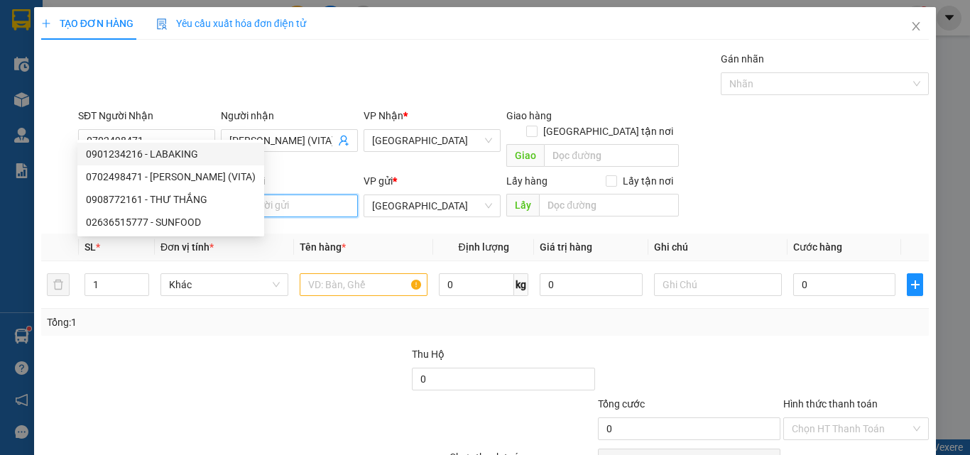
click at [258, 194] on input "Người gửi" at bounding box center [289, 205] width 137 height 23
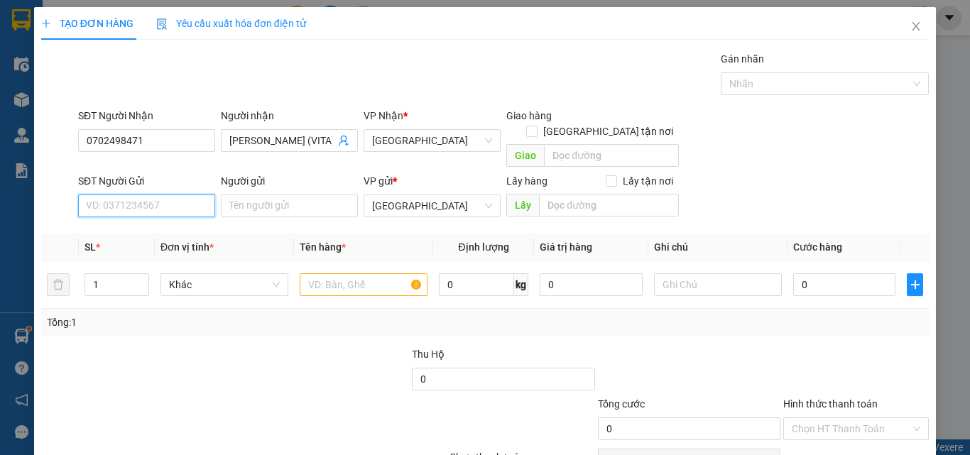
click at [171, 194] on input "SĐT Người Gửi" at bounding box center [146, 205] width 137 height 23
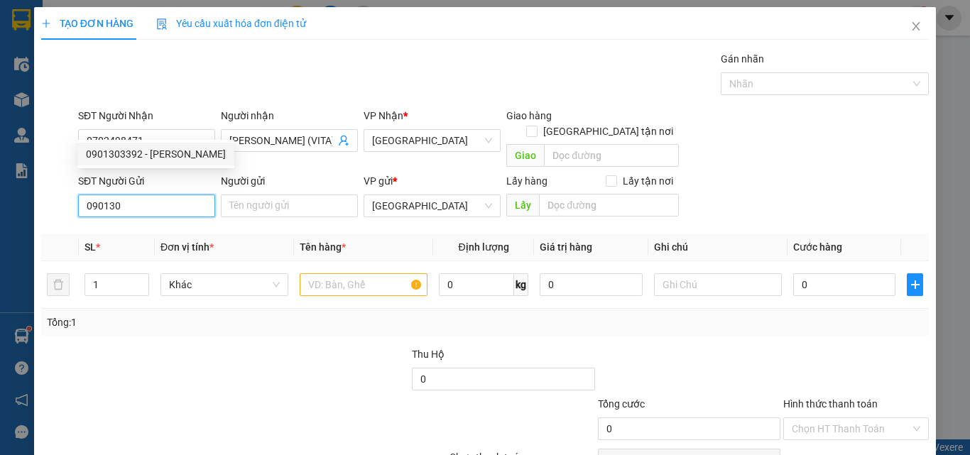
click at [172, 157] on div "0901303392 - THỦY TIÊN" at bounding box center [156, 154] width 140 height 16
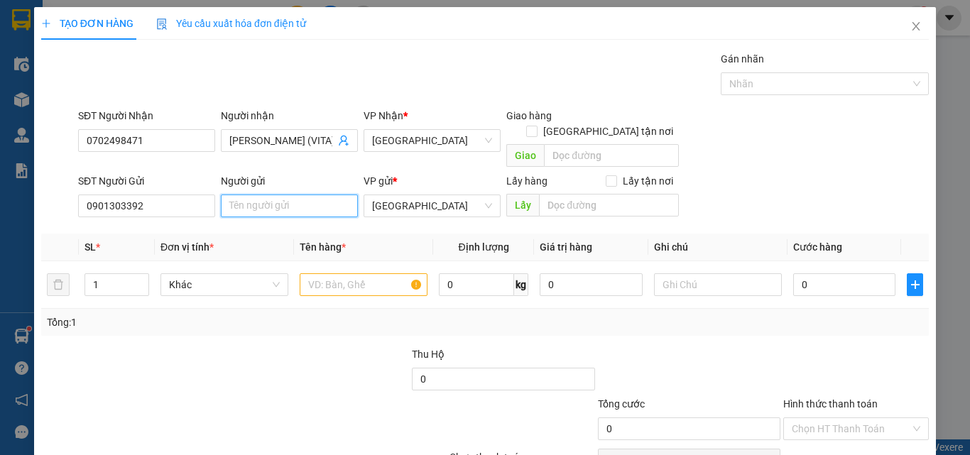
click at [285, 194] on input "Người gửi" at bounding box center [289, 205] width 137 height 23
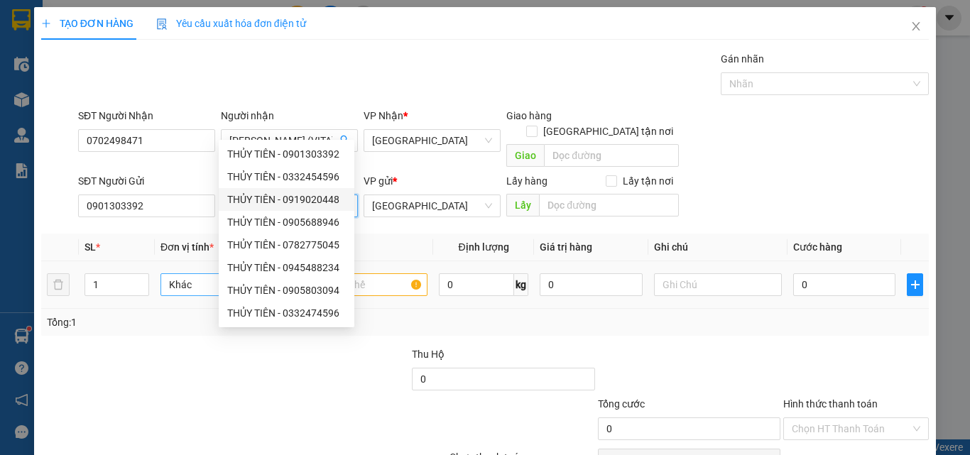
click at [197, 274] on span "Khác" at bounding box center [224, 284] width 111 height 21
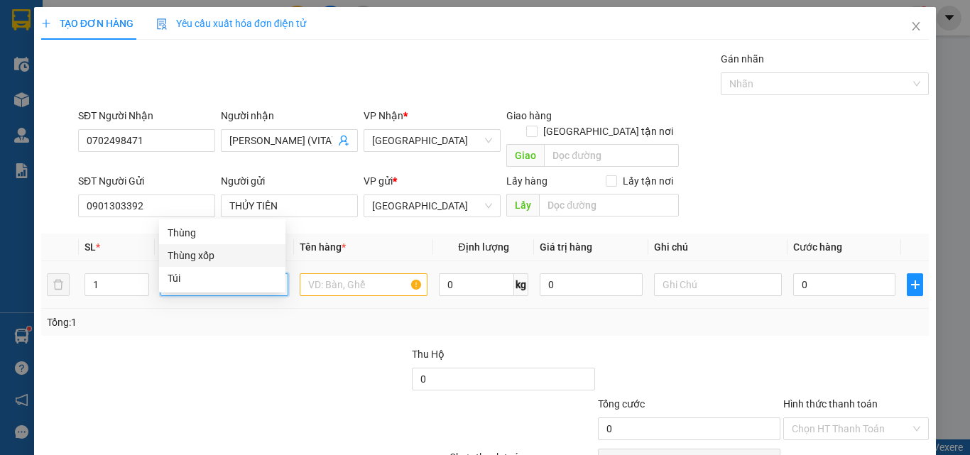
drag, startPoint x: 207, startPoint y: 252, endPoint x: 301, endPoint y: 232, distance: 95.8
click at [220, 252] on div "Thùng xốp" at bounding box center [222, 256] width 109 height 16
click at [374, 273] on input "text" at bounding box center [364, 284] width 128 height 23
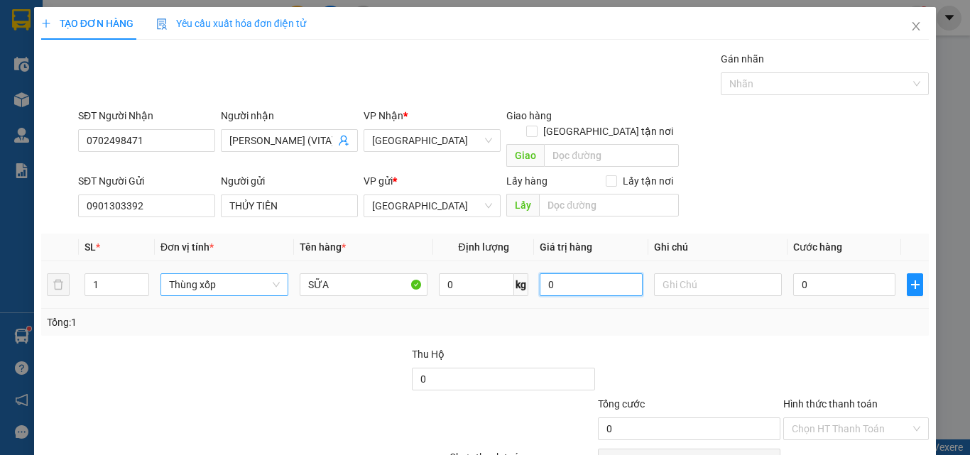
click at [612, 273] on input "0" at bounding box center [590, 284] width 102 height 23
click at [754, 309] on div "Tổng: 1" at bounding box center [484, 322] width 887 height 27
click at [833, 273] on input "0" at bounding box center [844, 284] width 102 height 23
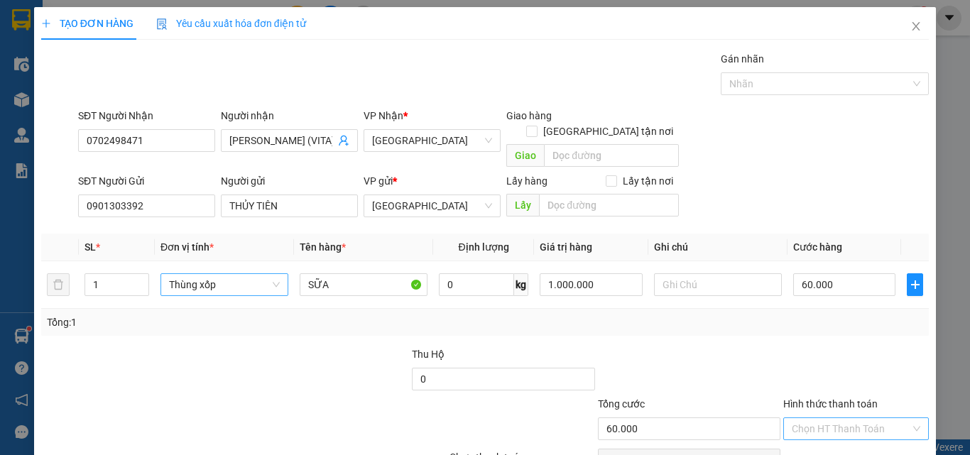
click at [842, 418] on input "Hình thức thanh toán" at bounding box center [850, 428] width 119 height 21
click at [855, 434] on div "Tại văn phòng" at bounding box center [847, 442] width 127 height 16
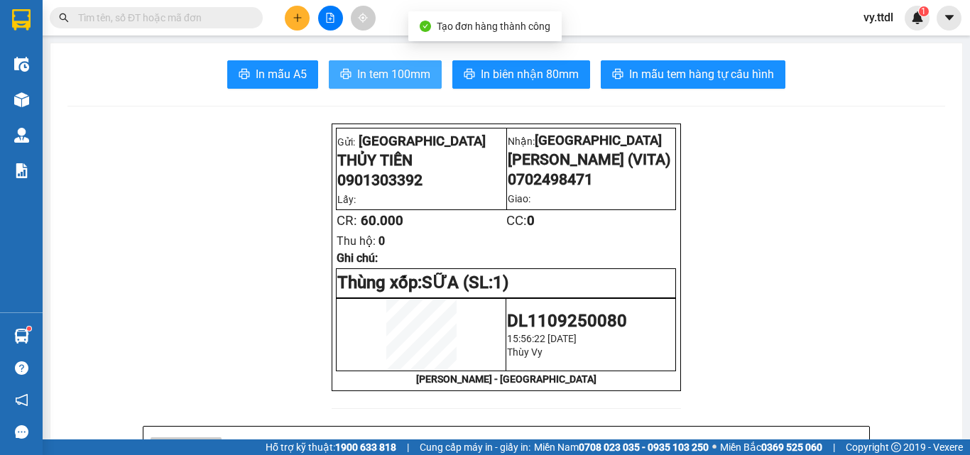
click at [387, 87] on button "In tem 100mm" at bounding box center [385, 74] width 113 height 28
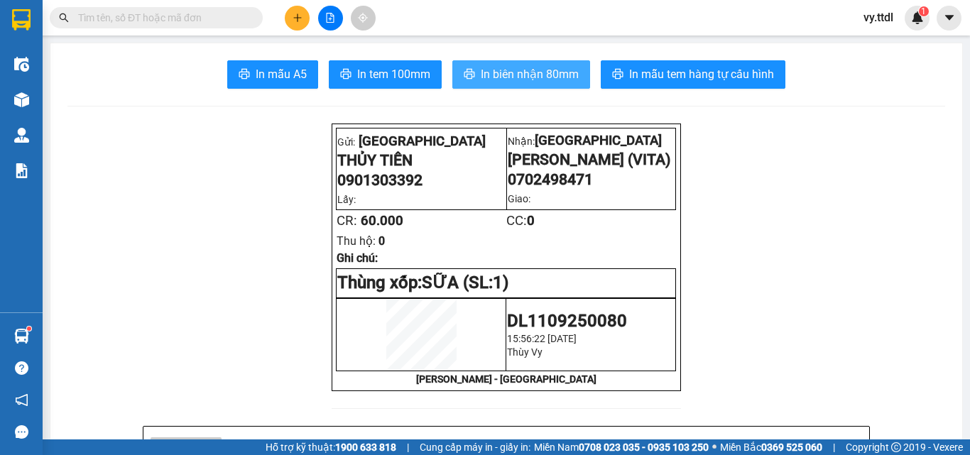
click at [559, 72] on span "In biên nhận 80mm" at bounding box center [530, 74] width 98 height 18
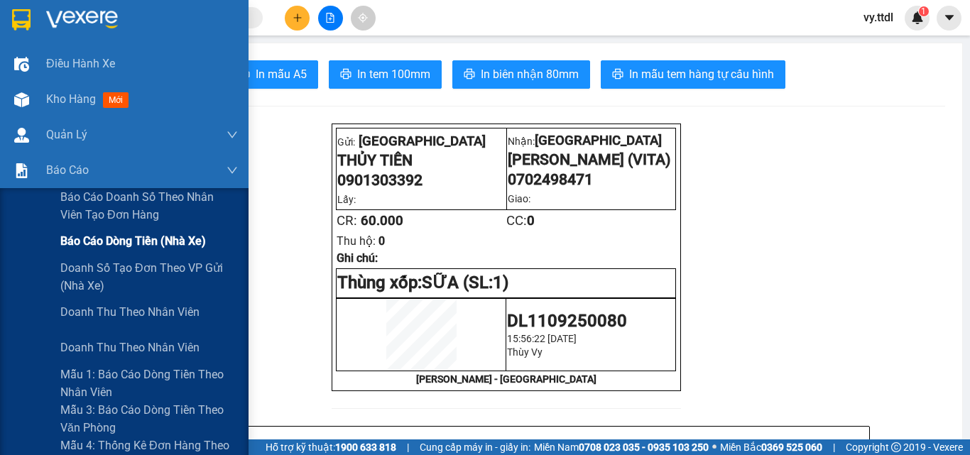
click at [92, 237] on span "Báo cáo dòng tiền (nhà xe)" at bounding box center [132, 241] width 145 height 18
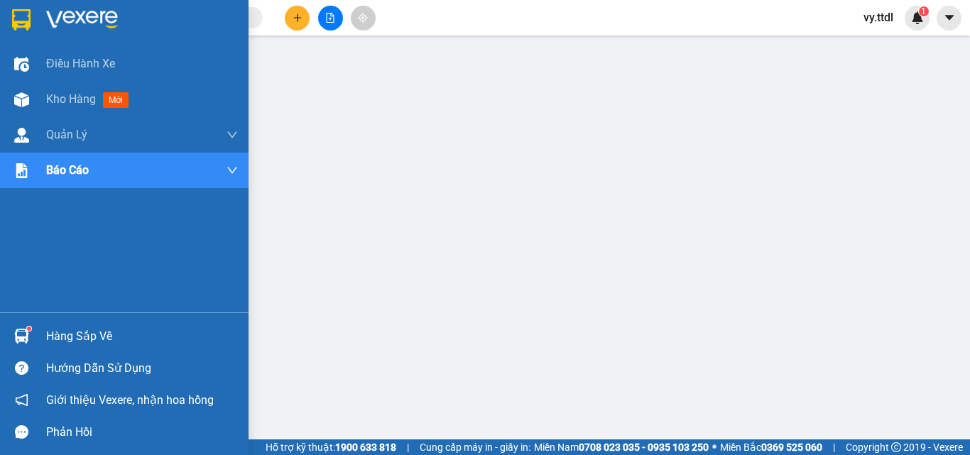
click at [29, 13] on img at bounding box center [21, 19] width 18 height 21
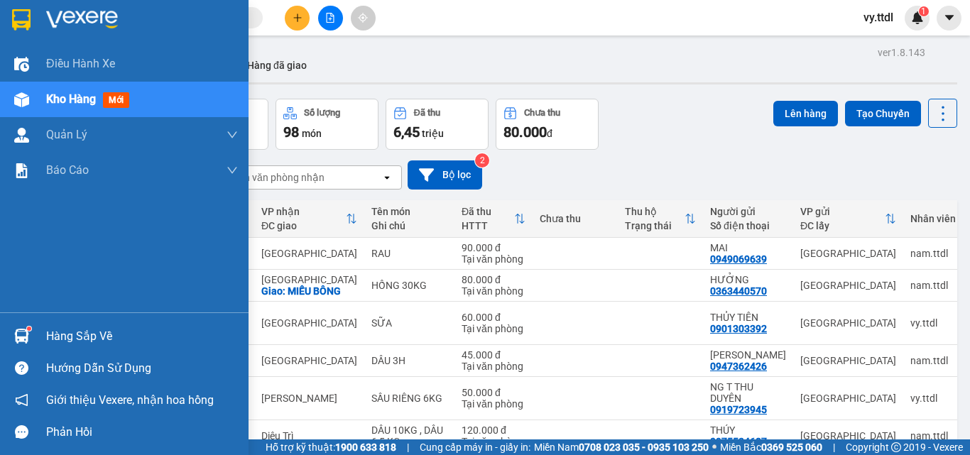
click at [35, 23] on div at bounding box center [124, 23] width 248 height 46
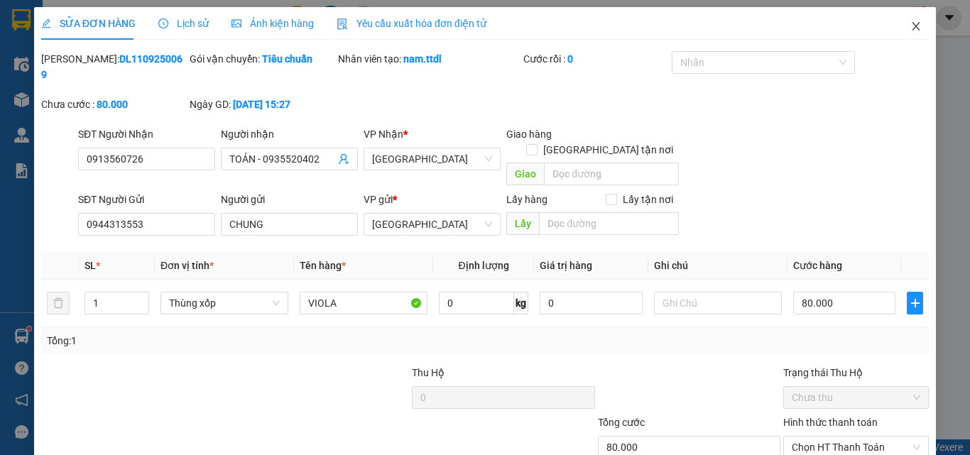
click at [910, 22] on icon "close" at bounding box center [915, 26] width 11 height 11
click at [908, 26] on div "1" at bounding box center [916, 18] width 25 height 25
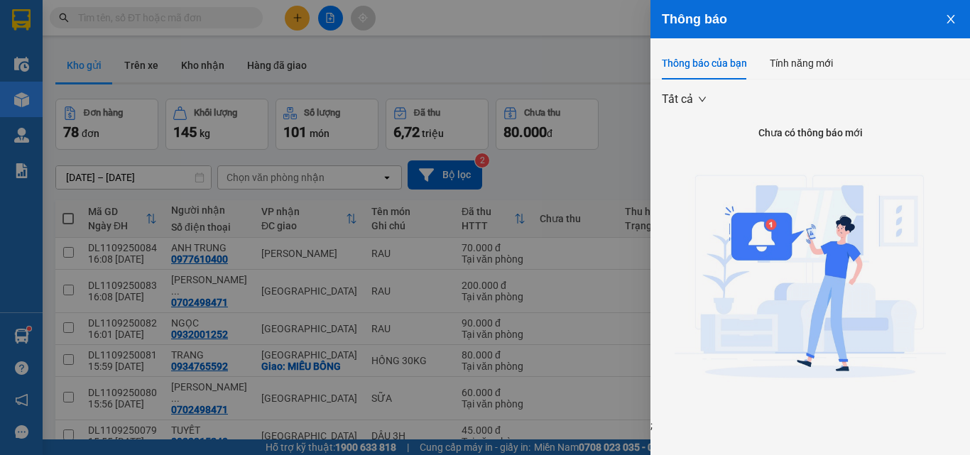
click at [948, 15] on icon "close" at bounding box center [950, 18] width 11 height 11
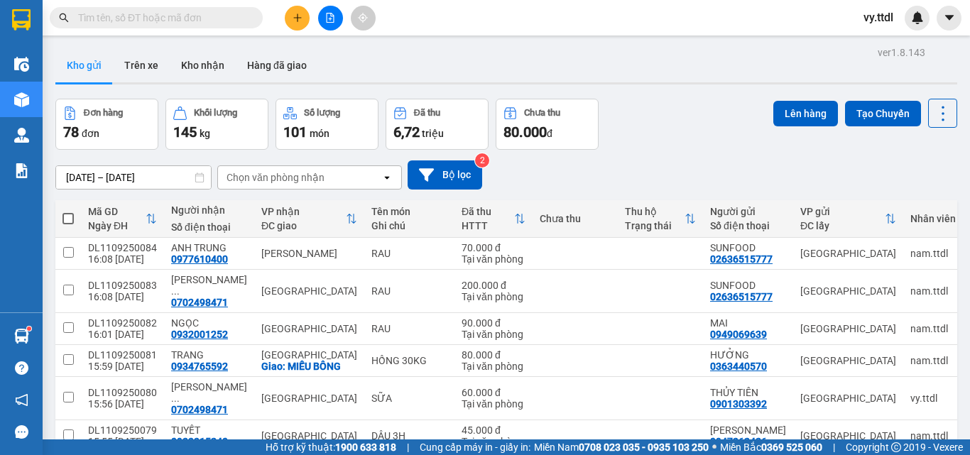
click at [72, 216] on span at bounding box center [67, 218] width 11 height 11
click at [68, 212] on input "checkbox" at bounding box center [68, 212] width 0 height 0
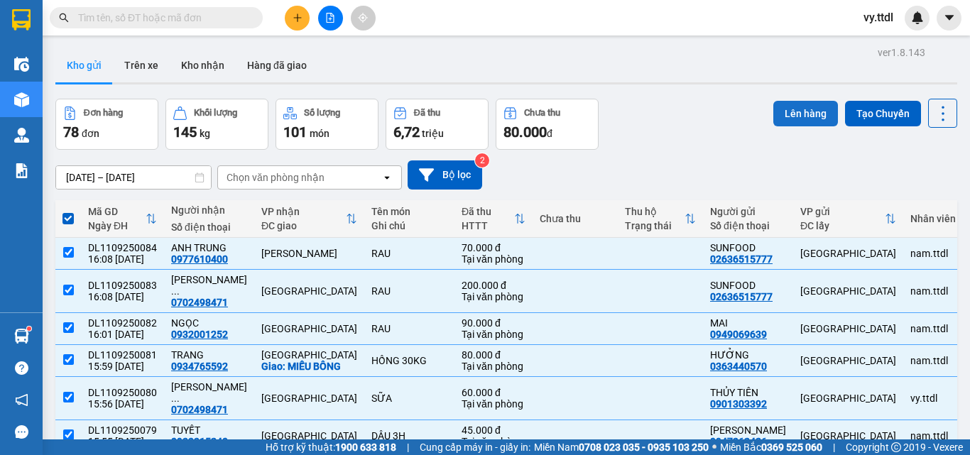
click at [803, 106] on button "Lên hàng" at bounding box center [805, 114] width 65 height 26
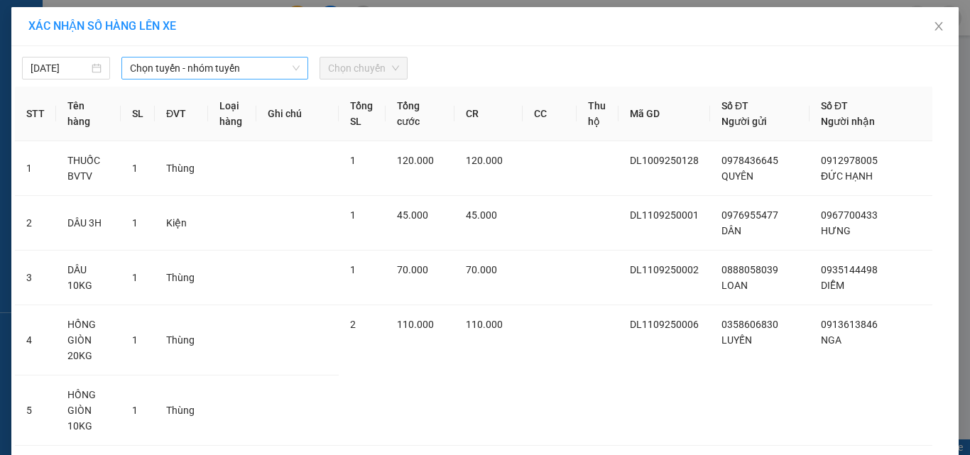
click at [176, 67] on span "Chọn tuyến - nhóm tuyến" at bounding box center [215, 67] width 170 height 21
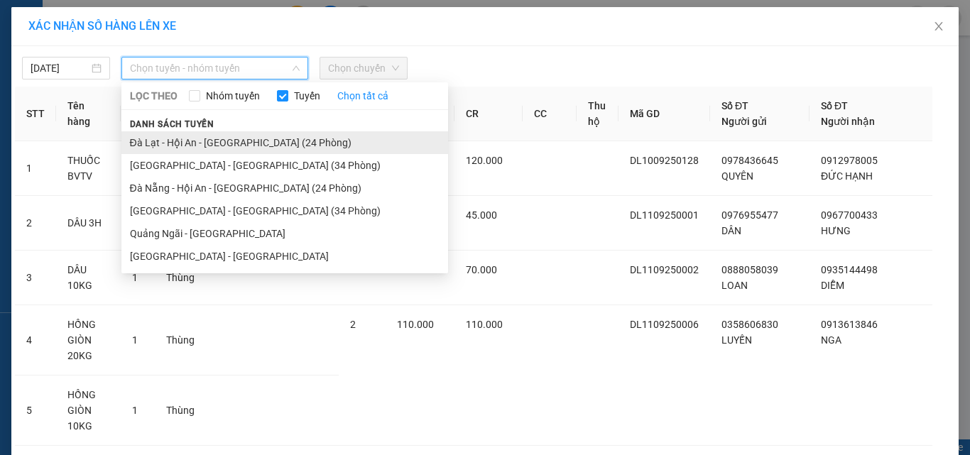
click at [185, 141] on li "Đà Lạt - Hội An - [GEOGRAPHIC_DATA] (24 Phòng)" at bounding box center [284, 142] width 326 height 23
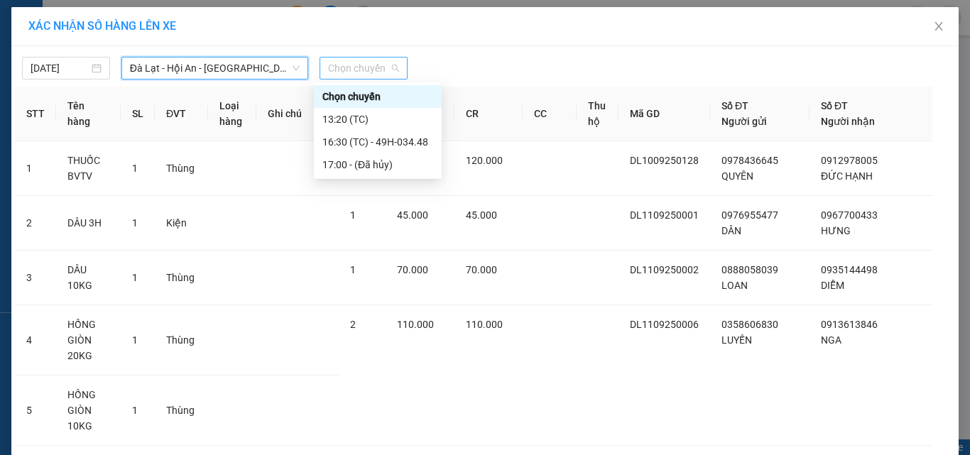
click at [385, 74] on span "Chọn chuyến" at bounding box center [363, 67] width 71 height 21
click at [397, 139] on div "16:30 (TC) - 49H-034.48" at bounding box center [377, 142] width 111 height 16
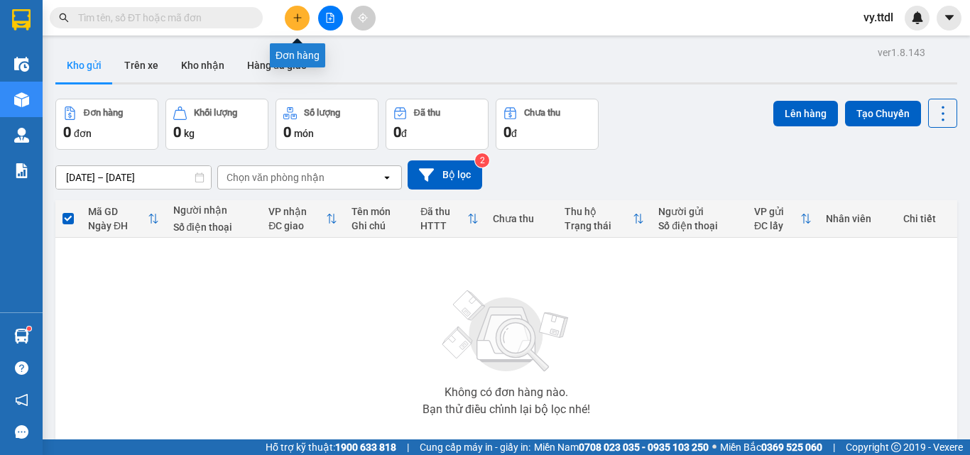
click at [297, 21] on icon "plus" at bounding box center [297, 17] width 1 height 8
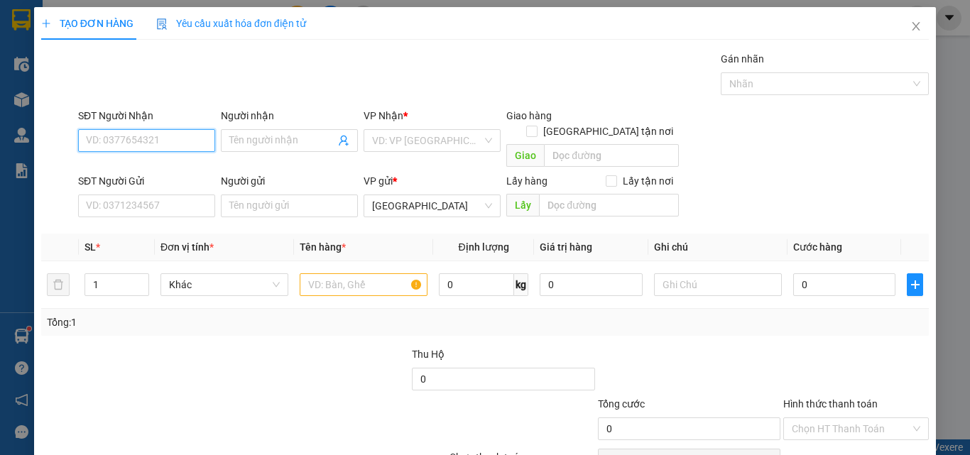
click at [187, 141] on input "SĐT Người Nhận" at bounding box center [146, 140] width 137 height 23
click at [160, 174] on div "0906436718 - KIM LIÊN" at bounding box center [156, 169] width 140 height 16
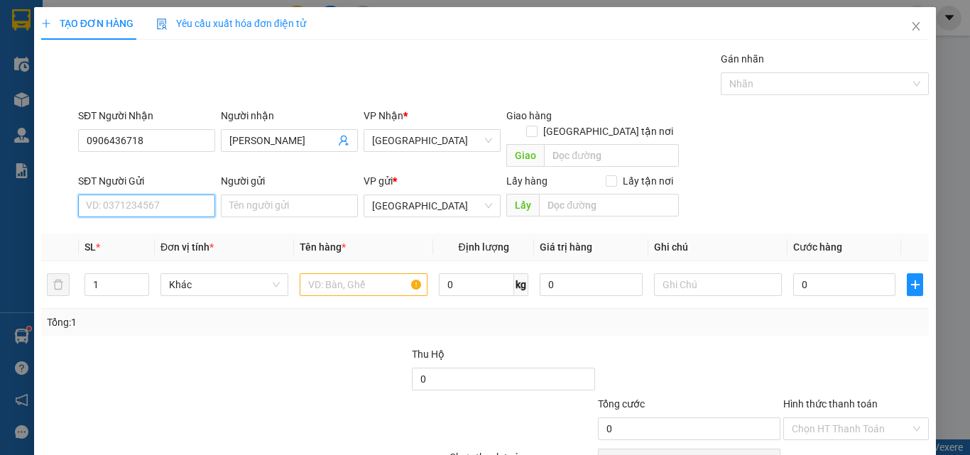
click at [170, 194] on input "SĐT Người Gửi" at bounding box center [146, 205] width 137 height 23
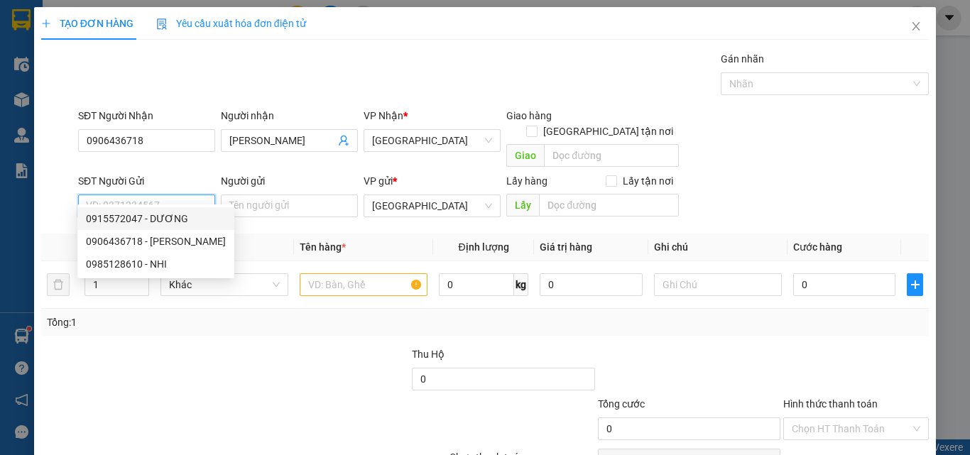
click at [171, 214] on div "0915572047 - DƯƠNG" at bounding box center [156, 219] width 140 height 16
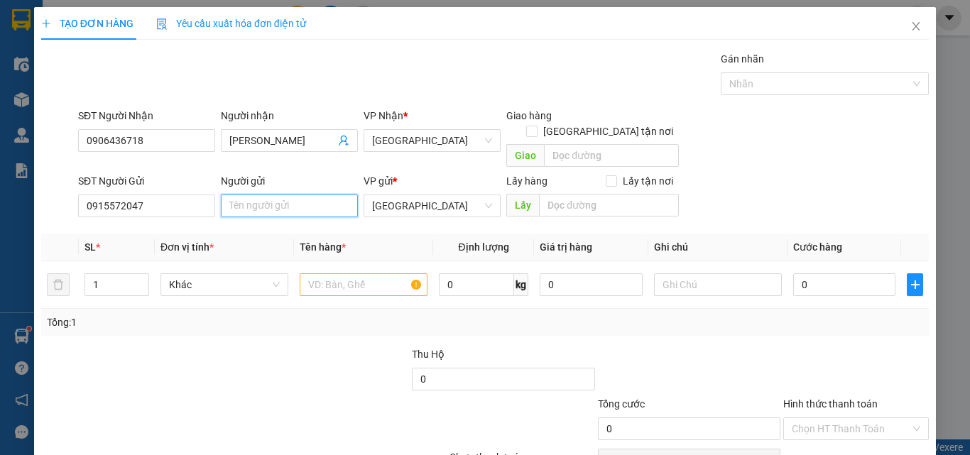
click at [271, 194] on input "Người gửi" at bounding box center [289, 205] width 137 height 23
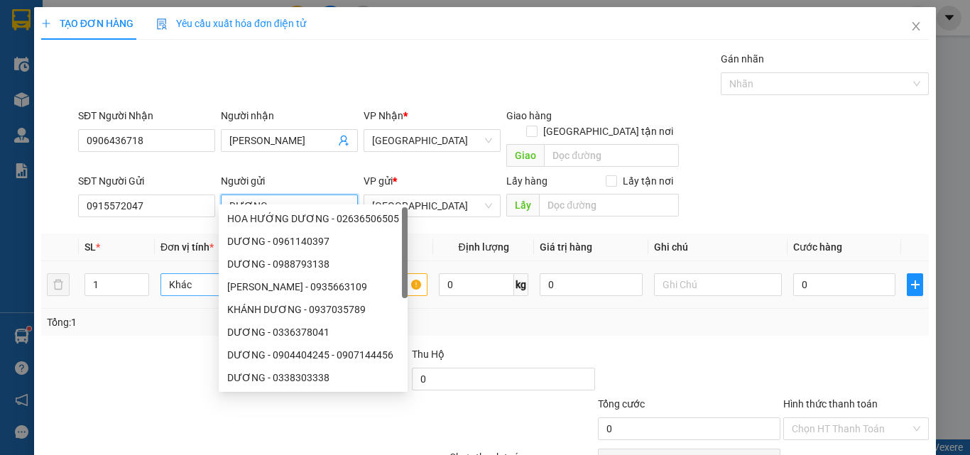
click at [187, 274] on span "Khác" at bounding box center [224, 284] width 111 height 21
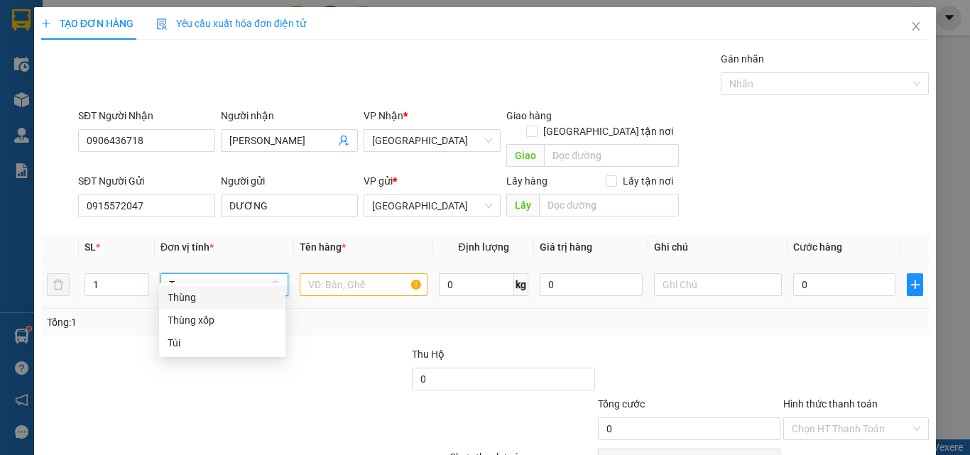
drag, startPoint x: 215, startPoint y: 297, endPoint x: 304, endPoint y: 284, distance: 90.3
click at [238, 295] on div "Thùng" at bounding box center [222, 298] width 109 height 16
drag, startPoint x: 331, startPoint y: 268, endPoint x: 319, endPoint y: 256, distance: 17.1
click at [331, 273] on input "text" at bounding box center [364, 284] width 128 height 23
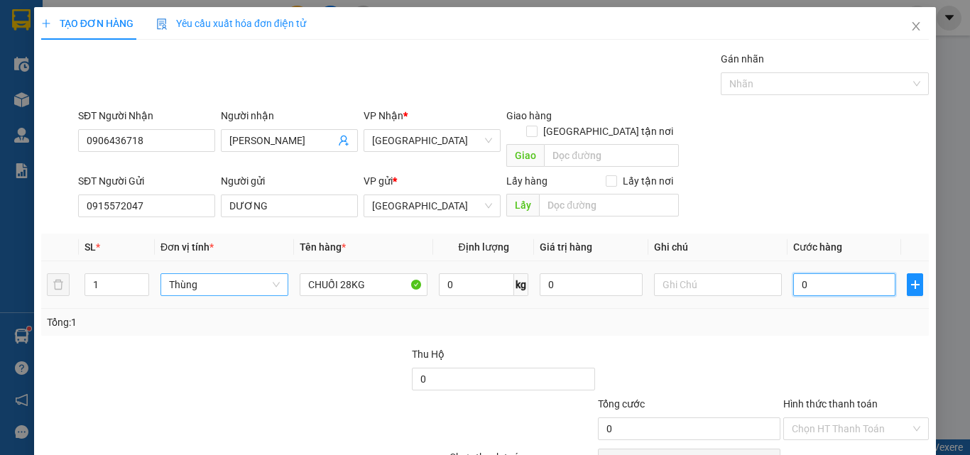
click at [828, 273] on input "0" at bounding box center [844, 284] width 102 height 23
click at [769, 314] on div "Tổng: 1" at bounding box center [485, 322] width 876 height 16
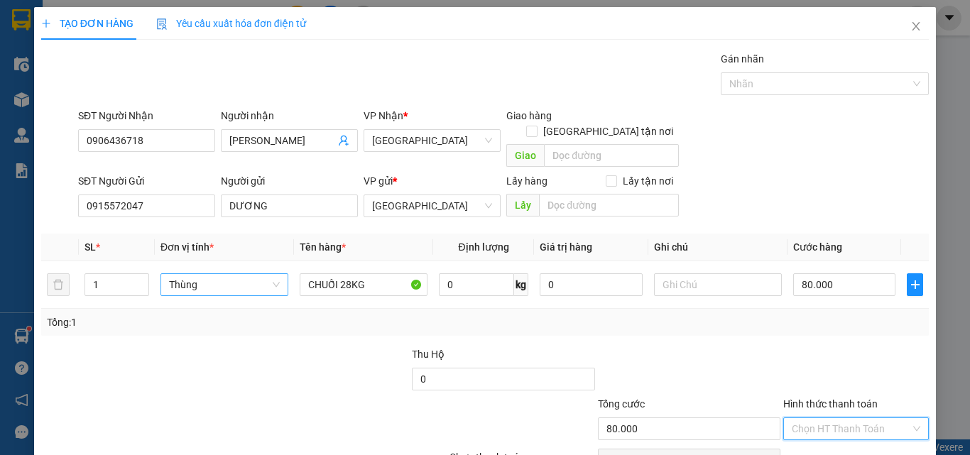
click at [842, 418] on input "Hình thức thanh toán" at bounding box center [850, 428] width 119 height 21
click at [847, 434] on div "Tại văn phòng" at bounding box center [847, 442] width 127 height 16
drag, startPoint x: 847, startPoint y: 409, endPoint x: 717, endPoint y: 334, distance: 150.7
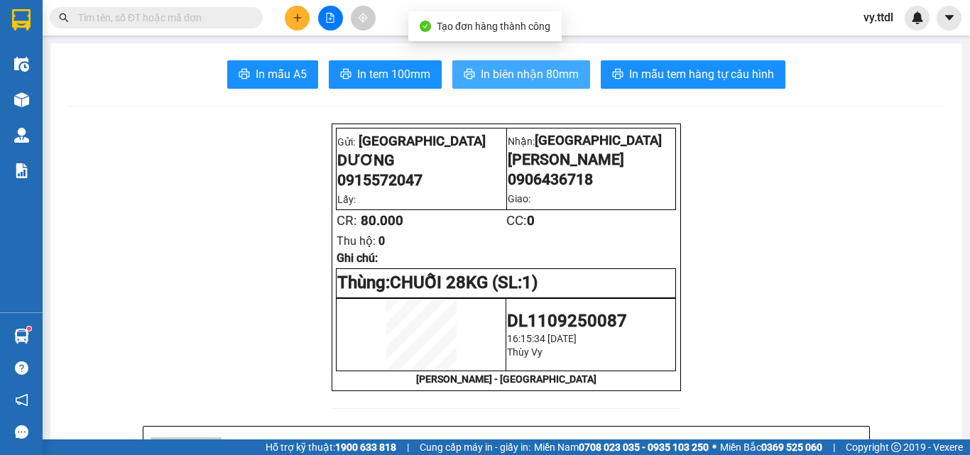
click at [522, 77] on span "In biên nhận 80mm" at bounding box center [530, 74] width 98 height 18
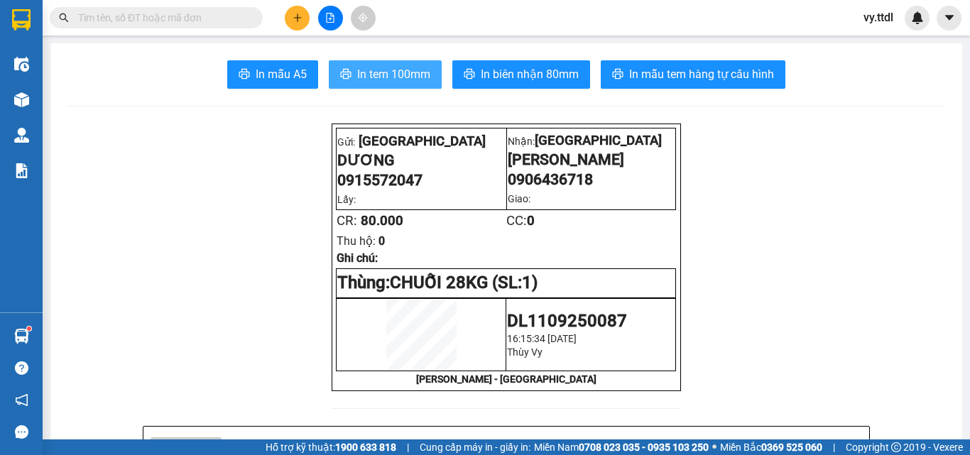
click at [414, 75] on span "In tem 100mm" at bounding box center [393, 74] width 73 height 18
click at [299, 21] on icon "plus" at bounding box center [297, 18] width 10 height 10
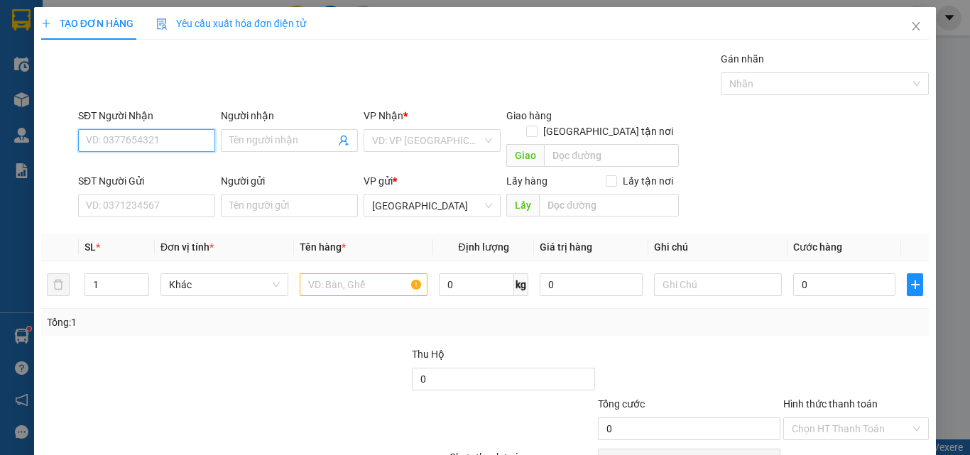
click at [196, 134] on input "SĐT Người Nhận" at bounding box center [146, 140] width 137 height 23
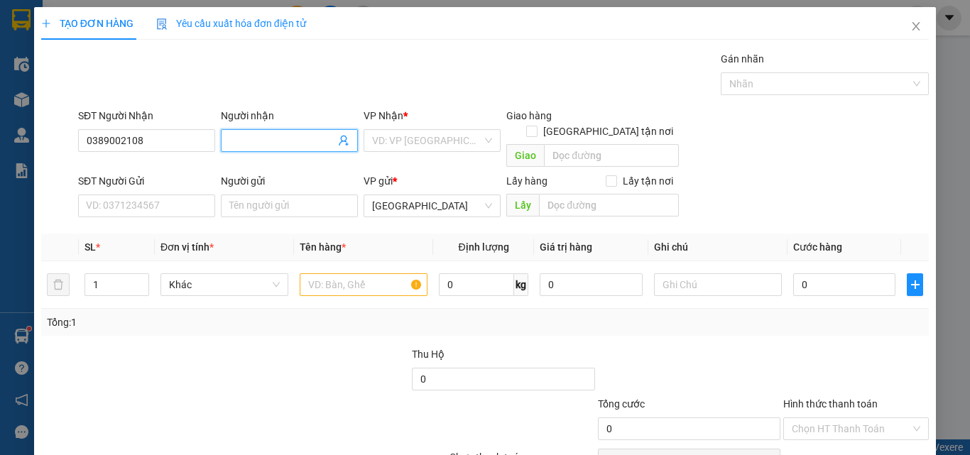
click at [339, 146] on span at bounding box center [343, 141] width 11 height 16
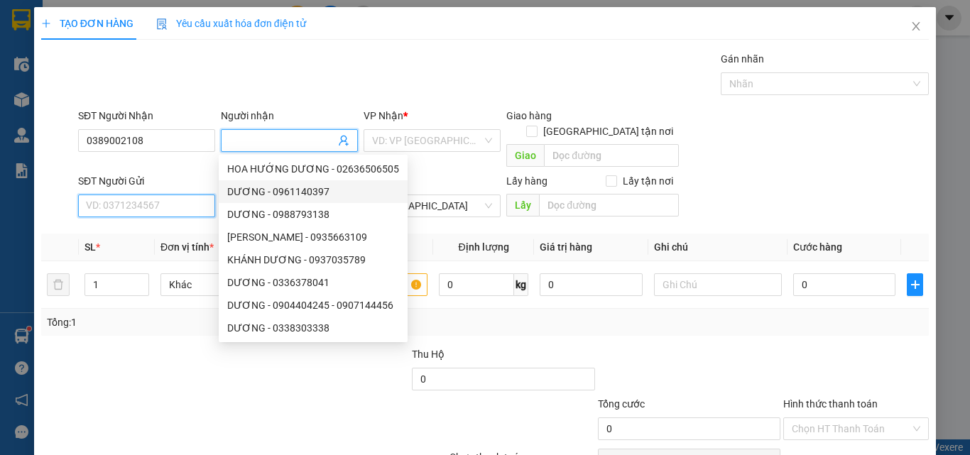
click at [163, 194] on input "SĐT Người Gửi" at bounding box center [146, 205] width 137 height 23
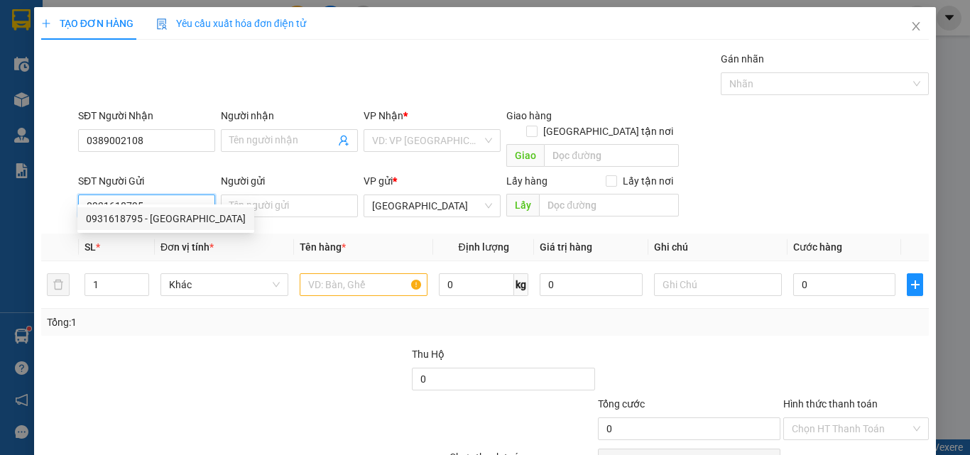
click at [177, 227] on div "0931618795 - HỒ THỊ LỘC" at bounding box center [165, 218] width 177 height 23
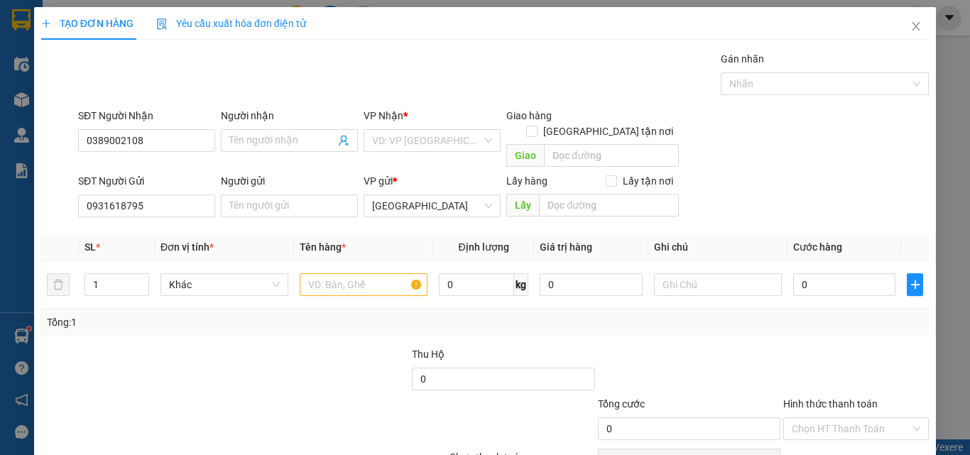
click at [190, 216] on div "Transit Pickup Surcharge Ids Transit Deliver Surcharge Ids Transit Deliver Surc…" at bounding box center [484, 279] width 887 height 456
click at [192, 194] on input "0931618795" at bounding box center [146, 205] width 137 height 23
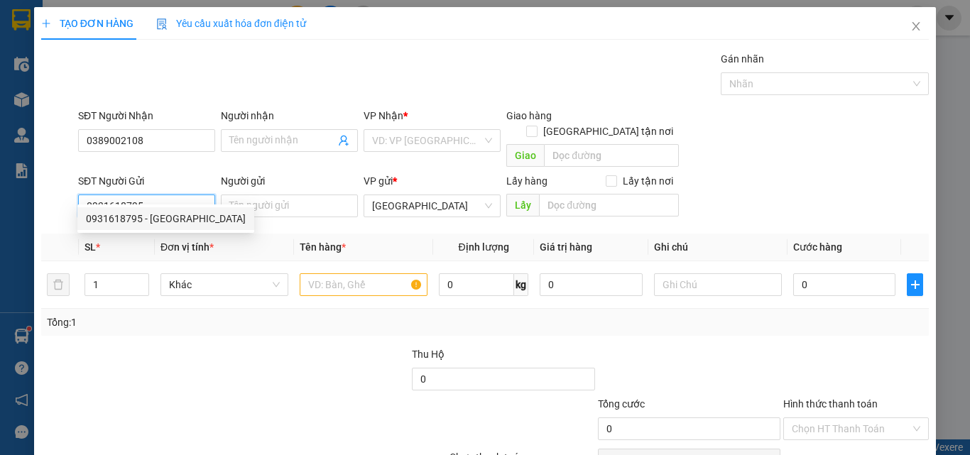
click at [194, 217] on div "0931618795 - HỒ THỊ LỘC" at bounding box center [166, 219] width 160 height 16
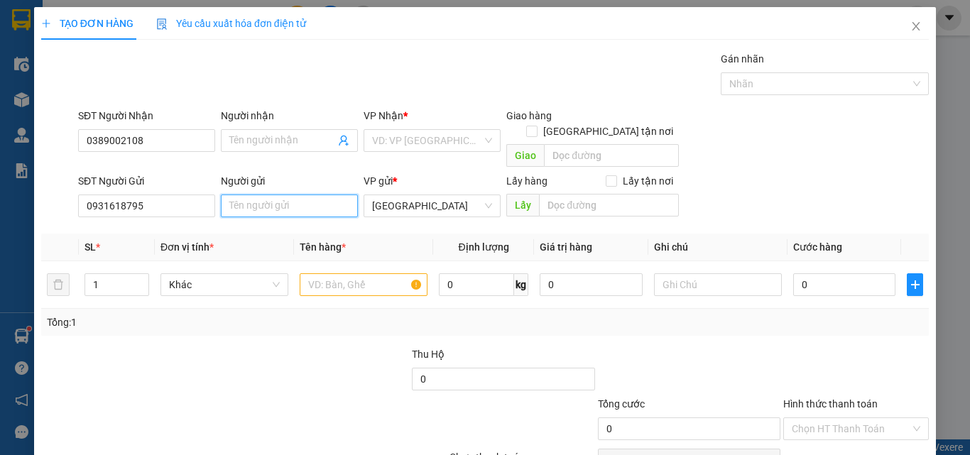
drag, startPoint x: 252, startPoint y: 180, endPoint x: 252, endPoint y: 188, distance: 8.5
click at [252, 194] on input "Người gửi" at bounding box center [289, 205] width 137 height 23
drag, startPoint x: 252, startPoint y: 188, endPoint x: 394, endPoint y: 166, distance: 143.6
click at [278, 194] on input "Người gửi" at bounding box center [289, 205] width 137 height 23
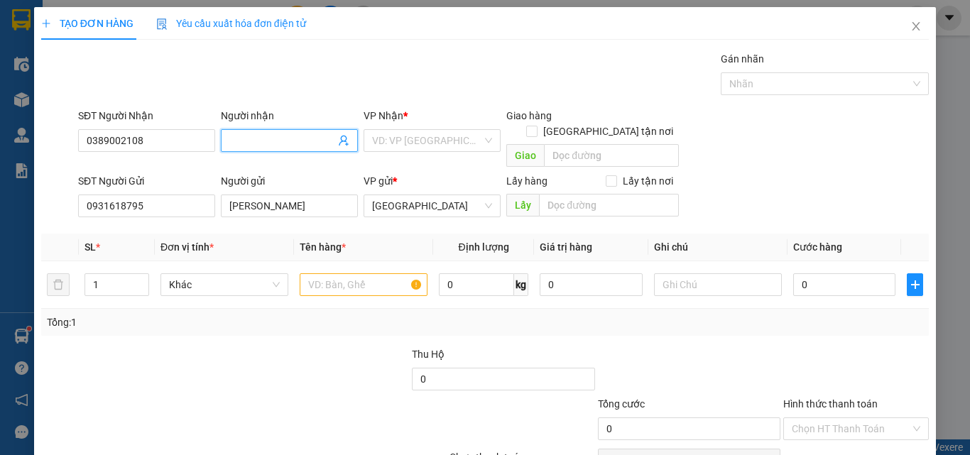
click at [314, 136] on input "Người nhận" at bounding box center [282, 141] width 106 height 16
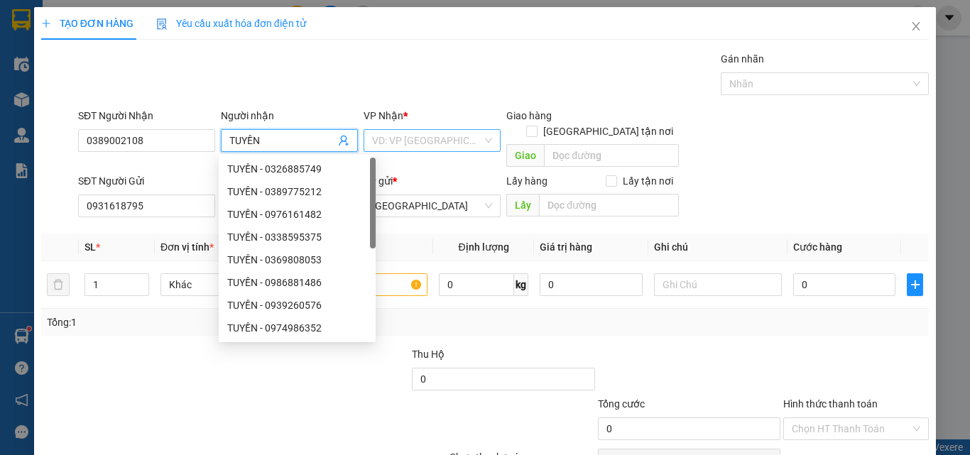
click at [442, 141] on input "search" at bounding box center [427, 140] width 110 height 21
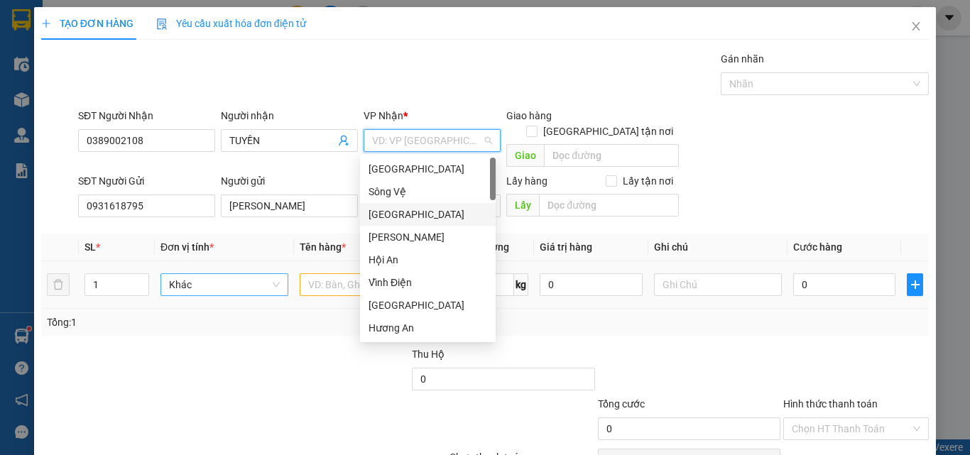
drag, startPoint x: 417, startPoint y: 214, endPoint x: 231, endPoint y: 278, distance: 195.9
click at [415, 214] on div "[GEOGRAPHIC_DATA]" at bounding box center [427, 215] width 119 height 16
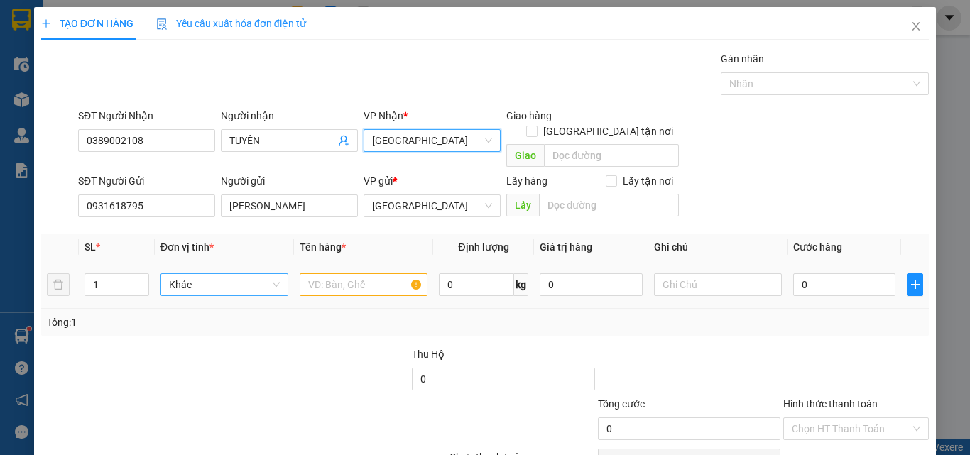
click at [226, 274] on span "Khác" at bounding box center [224, 284] width 111 height 21
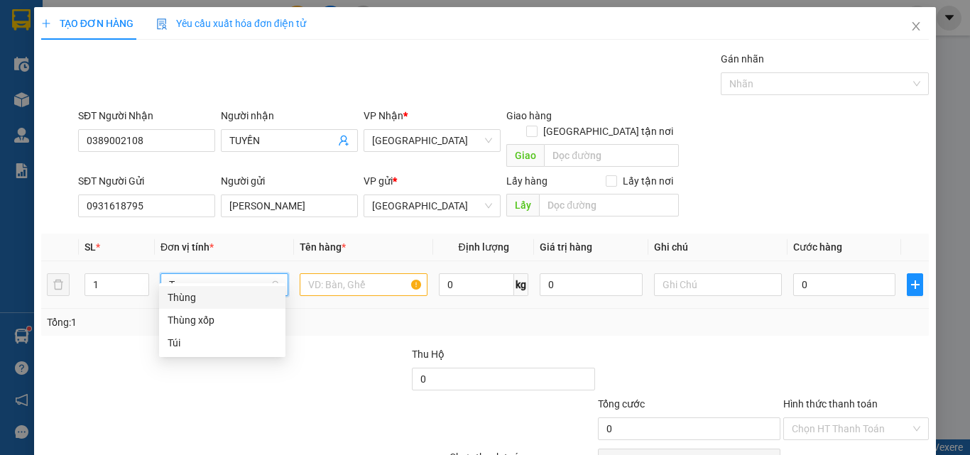
drag, startPoint x: 224, startPoint y: 296, endPoint x: 273, endPoint y: 285, distance: 50.3
click at [231, 297] on div "Thùng" at bounding box center [222, 298] width 109 height 16
click at [333, 273] on input "text" at bounding box center [364, 284] width 128 height 23
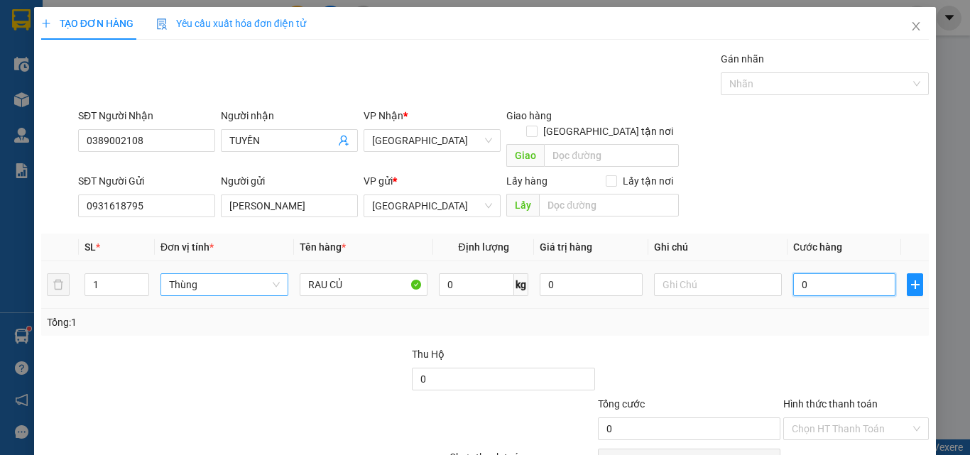
click at [846, 273] on input "0" at bounding box center [844, 284] width 102 height 23
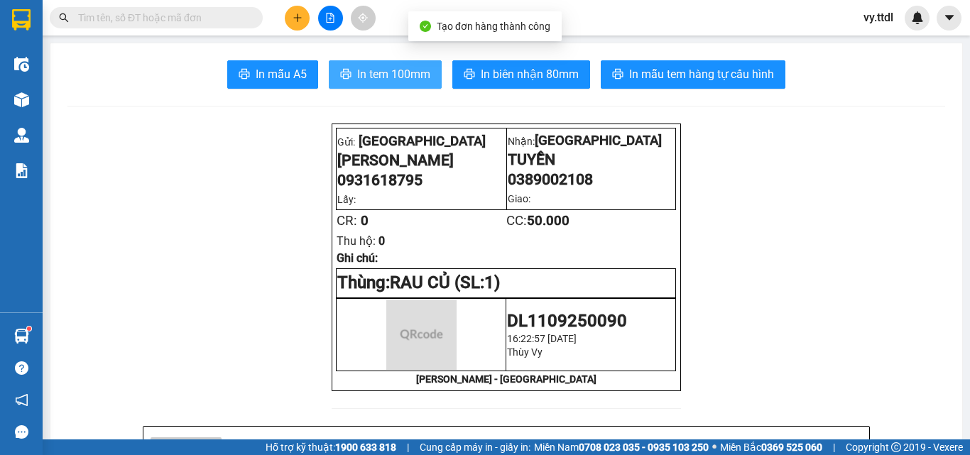
click at [400, 82] on span "In tem 100mm" at bounding box center [393, 74] width 73 height 18
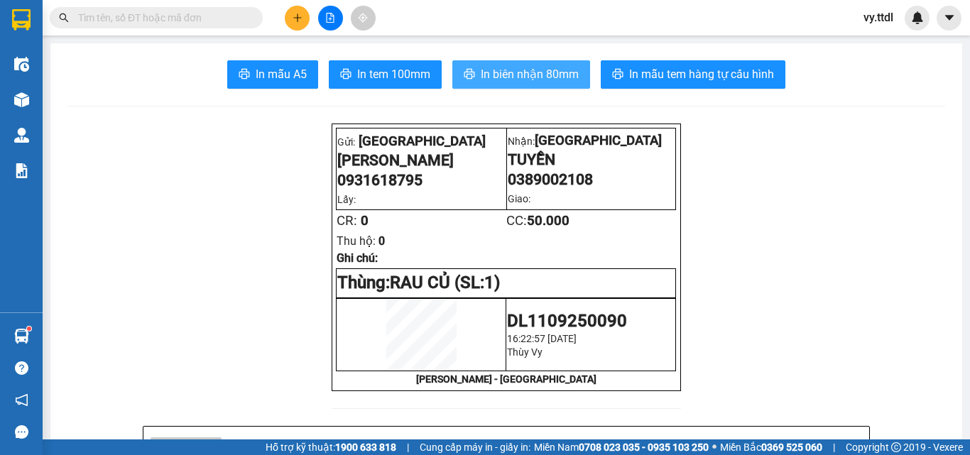
click at [551, 71] on span "In biên nhận 80mm" at bounding box center [530, 74] width 98 height 18
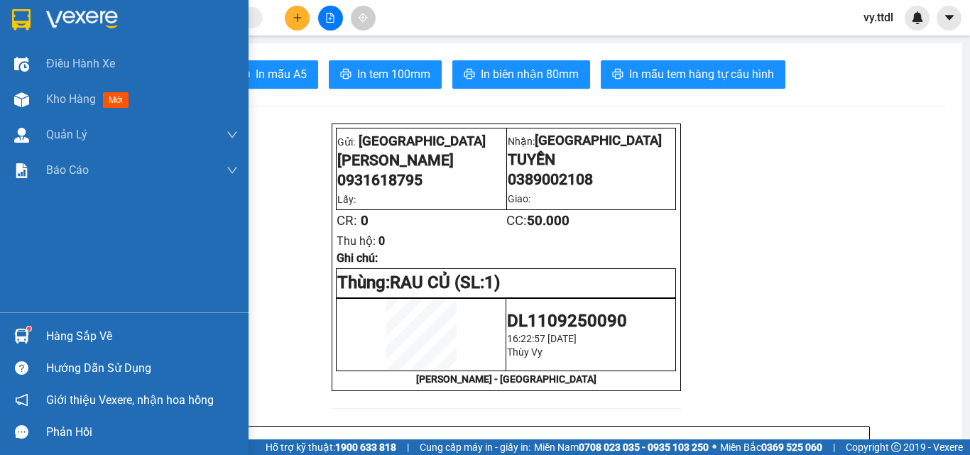
click at [40, 18] on div at bounding box center [124, 23] width 248 height 46
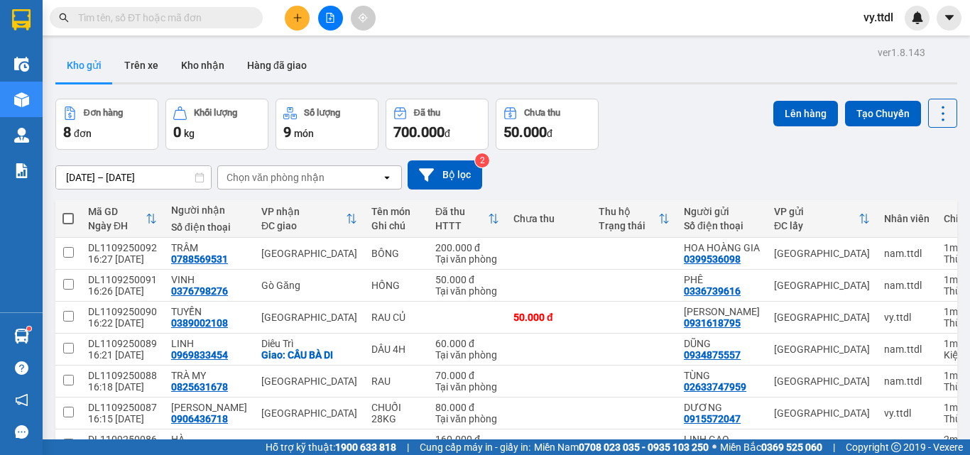
click at [66, 215] on span at bounding box center [67, 218] width 11 height 11
click at [68, 212] on input "checkbox" at bounding box center [68, 212] width 0 height 0
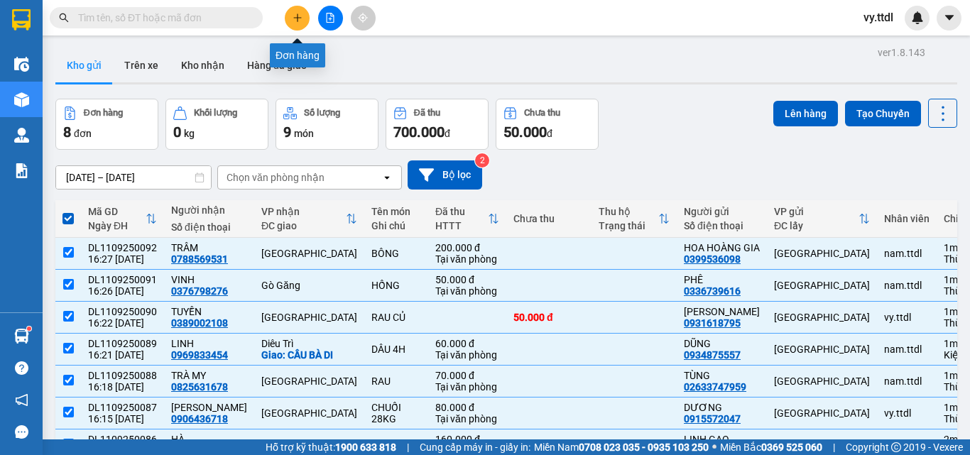
click at [303, 19] on button at bounding box center [297, 18] width 25 height 25
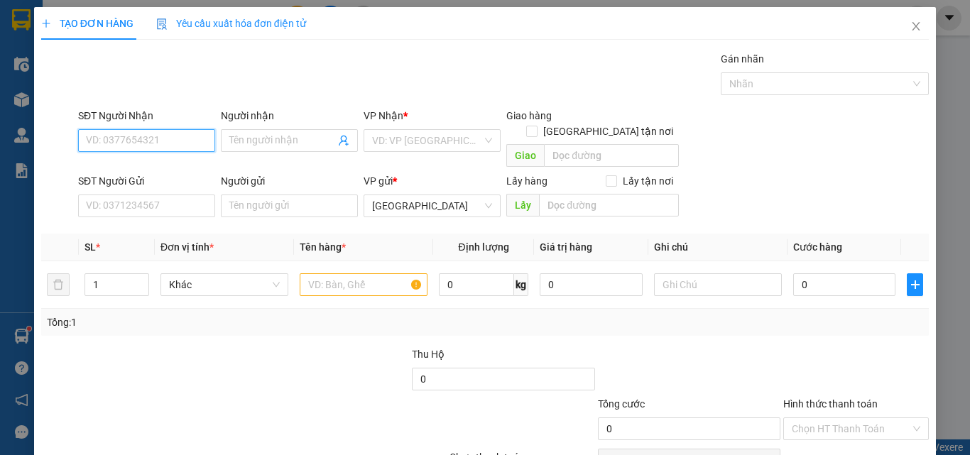
click at [197, 145] on input "SĐT Người Nhận" at bounding box center [146, 140] width 137 height 23
click at [168, 161] on div "0944874874 - TOÀN" at bounding box center [145, 169] width 119 height 16
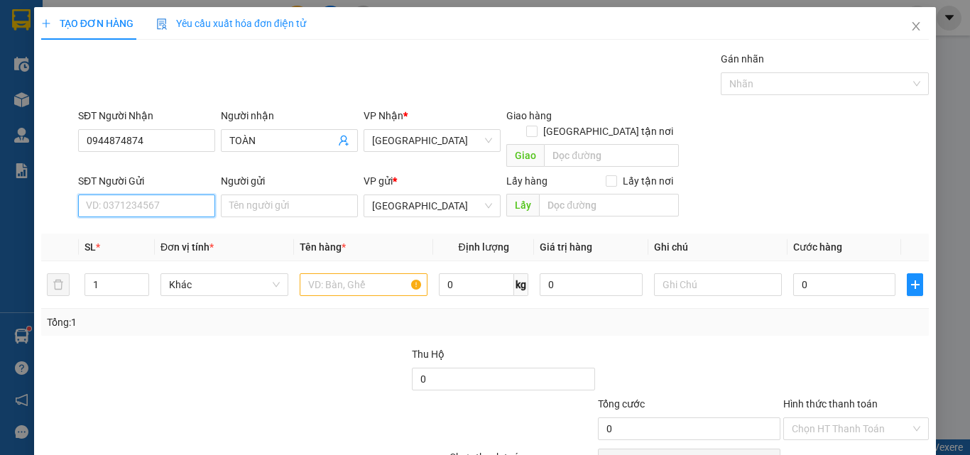
click at [168, 194] on input "SĐT Người Gửi" at bounding box center [146, 205] width 137 height 23
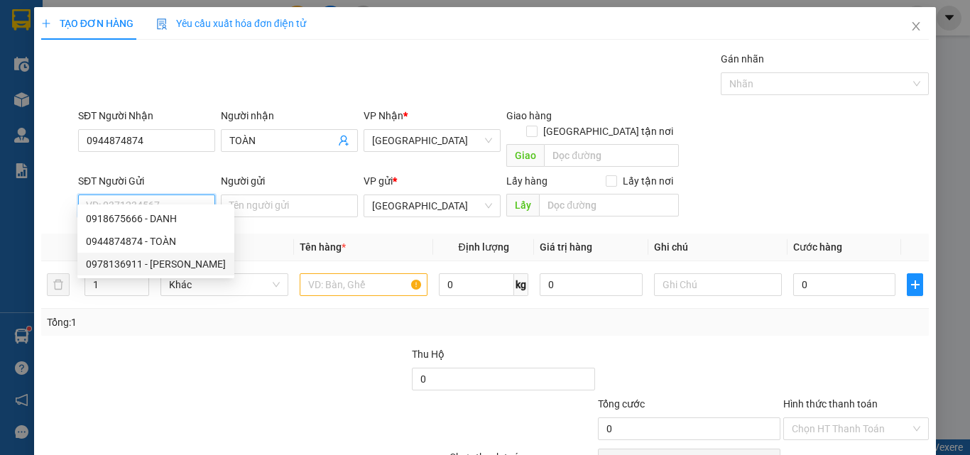
drag, startPoint x: 180, startPoint y: 268, endPoint x: 248, endPoint y: 218, distance: 84.7
click at [189, 263] on div "0978136911 - VÂN" at bounding box center [156, 264] width 140 height 16
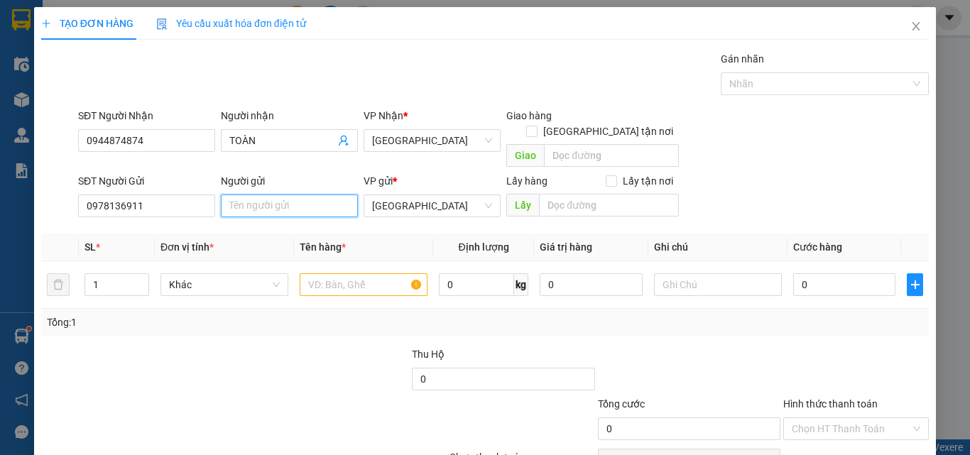
click at [275, 194] on input "Người gửi" at bounding box center [289, 205] width 137 height 23
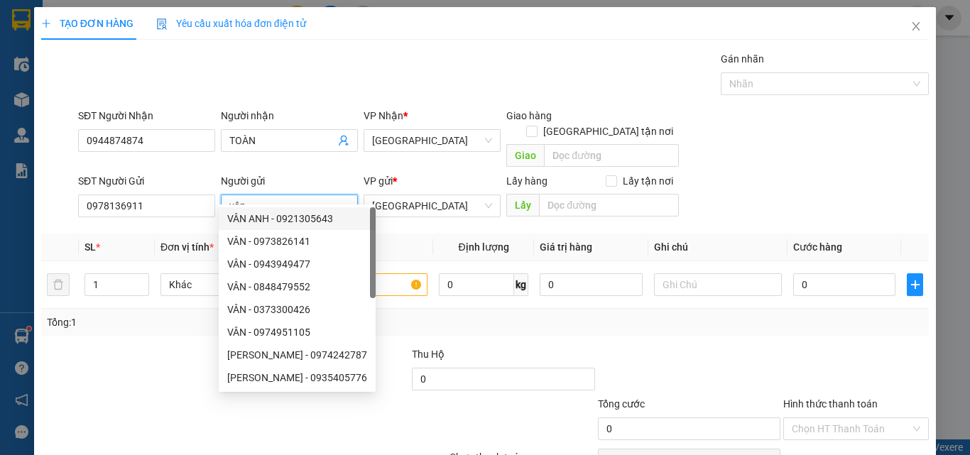
drag, startPoint x: 278, startPoint y: 231, endPoint x: 255, endPoint y: 196, distance: 42.1
drag, startPoint x: 172, startPoint y: 185, endPoint x: 0, endPoint y: 187, distance: 171.8
click at [0, 187] on div "TẠO ĐƠN HÀNG Yêu cầu xuất hóa đơn điện tử Transit Pickup Surcharge Ids Transit …" at bounding box center [485, 227] width 970 height 455
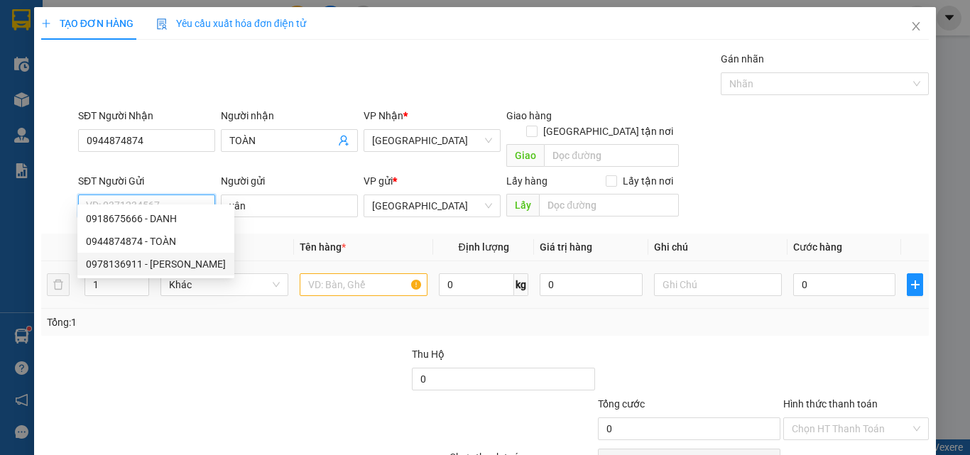
drag, startPoint x: 163, startPoint y: 261, endPoint x: 179, endPoint y: 247, distance: 21.6
click at [163, 260] on div "0978136911 - VÂN" at bounding box center [156, 264] width 140 height 16
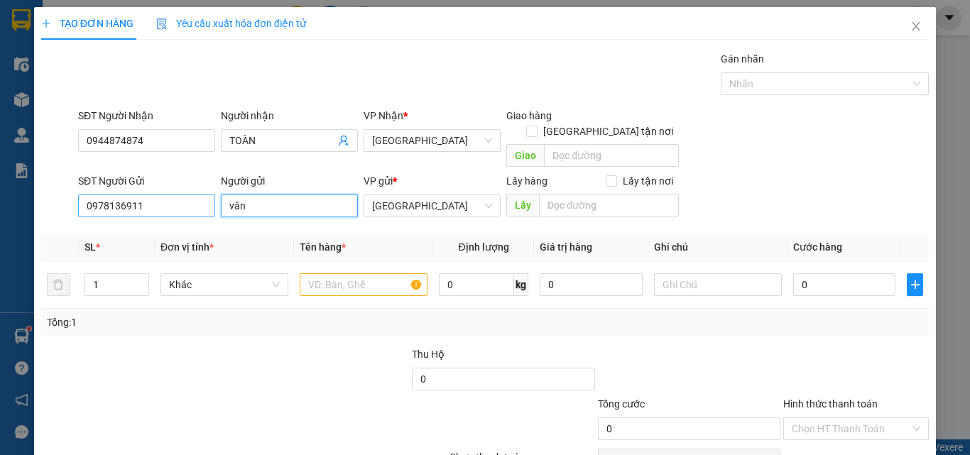
drag, startPoint x: 273, startPoint y: 193, endPoint x: 167, endPoint y: 192, distance: 106.5
click at [167, 192] on div "SĐT Người Gửi 0978136911 Người gửi vân vân VP gửi * Đà Lạt Lấy hàng Lấy tận nơi…" at bounding box center [503, 198] width 856 height 50
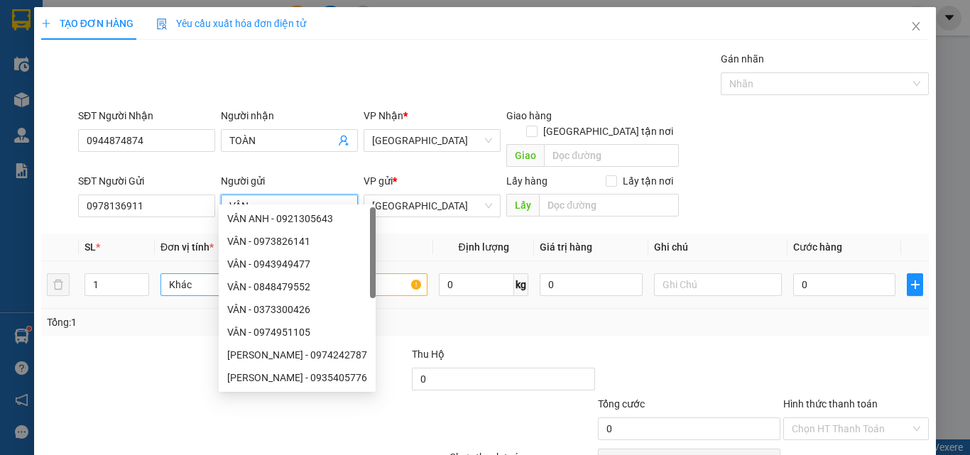
click at [190, 274] on span "Khác" at bounding box center [224, 284] width 111 height 21
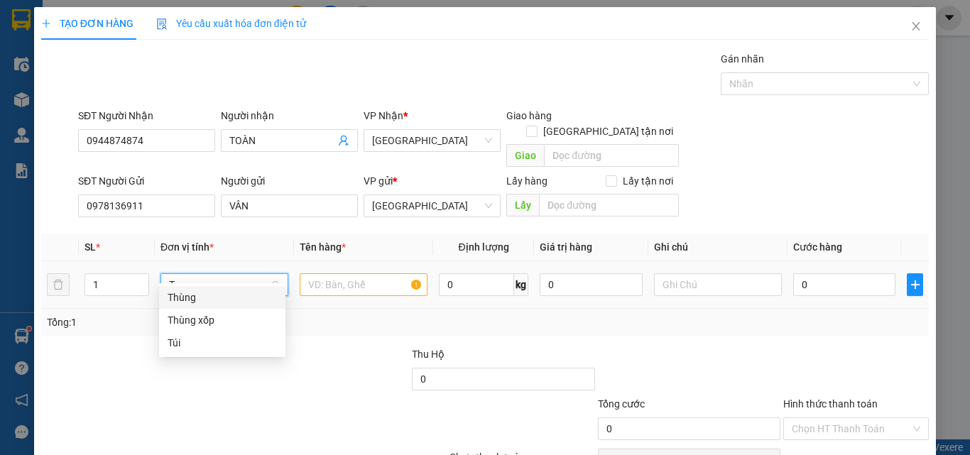
click at [202, 296] on div "Thùng" at bounding box center [222, 298] width 109 height 16
click at [376, 273] on input "text" at bounding box center [364, 284] width 128 height 23
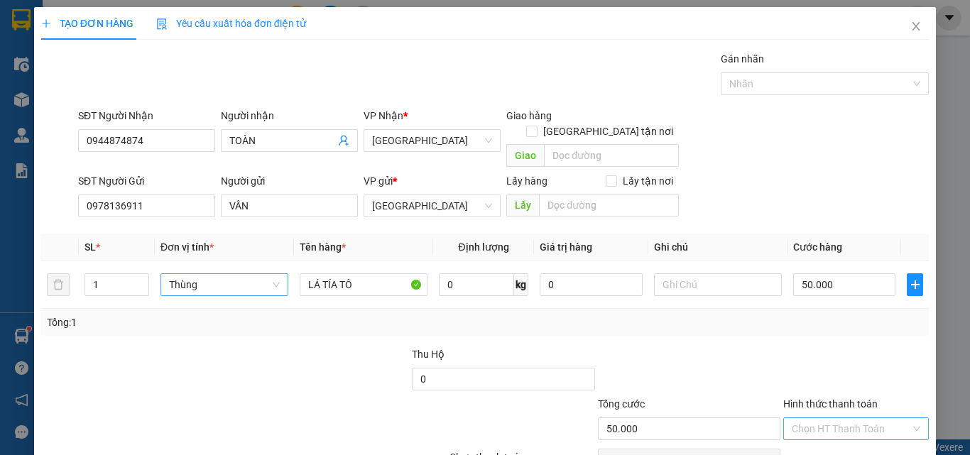
click at [843, 418] on input "Hình thức thanh toán" at bounding box center [850, 428] width 119 height 21
click at [850, 434] on div "Tại văn phòng" at bounding box center [847, 442] width 127 height 16
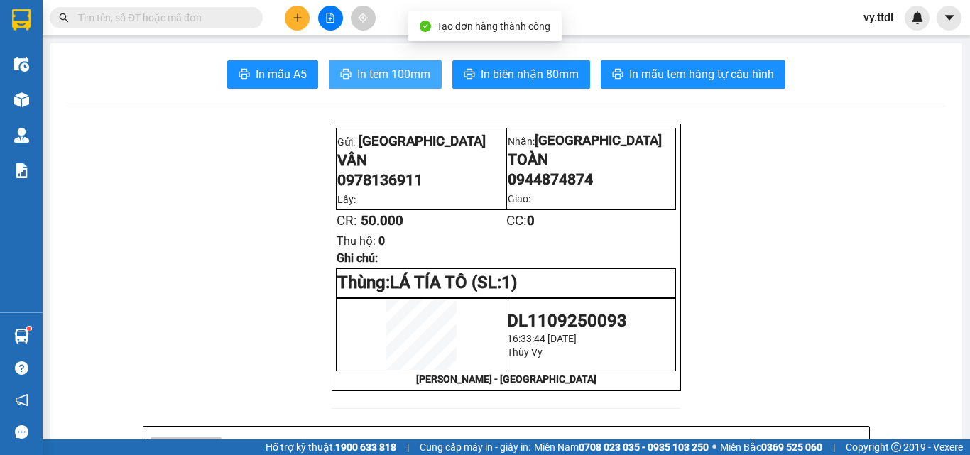
click at [394, 70] on span "In tem 100mm" at bounding box center [393, 74] width 73 height 18
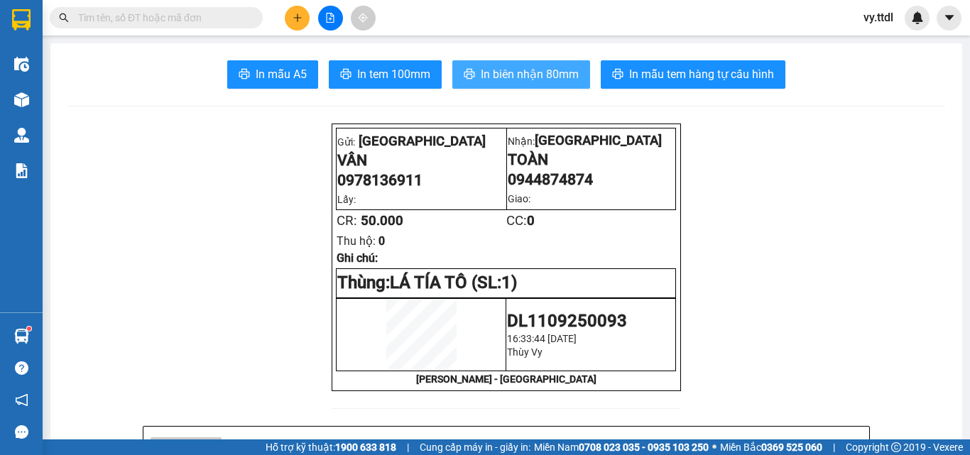
click at [540, 65] on button "In biên nhận 80mm" at bounding box center [521, 74] width 138 height 28
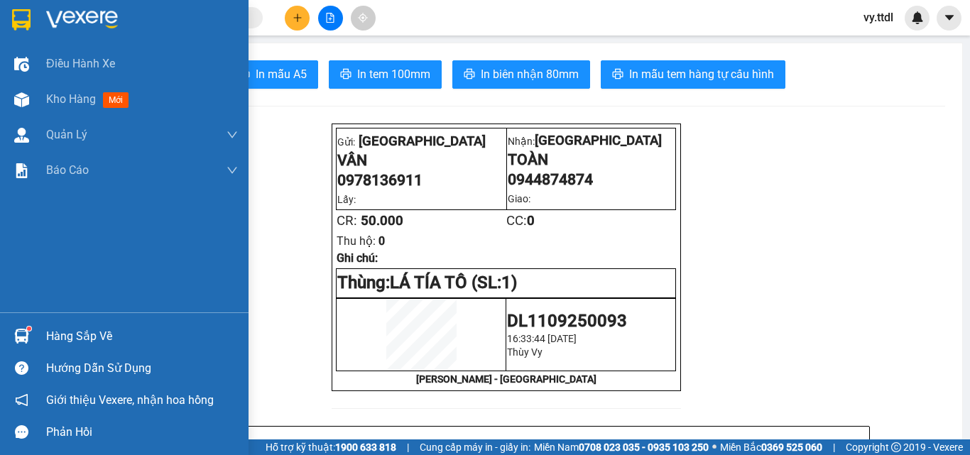
click at [35, 16] on div at bounding box center [124, 23] width 248 height 46
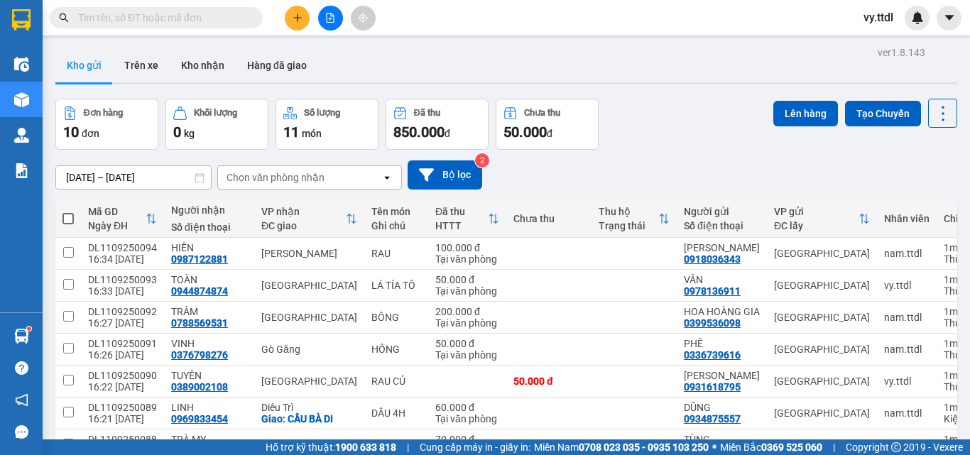
drag, startPoint x: 72, startPoint y: 216, endPoint x: 89, endPoint y: 218, distance: 17.9
click at [72, 217] on span at bounding box center [67, 218] width 11 height 11
click at [68, 212] on input "checkbox" at bounding box center [68, 212] width 0 height 0
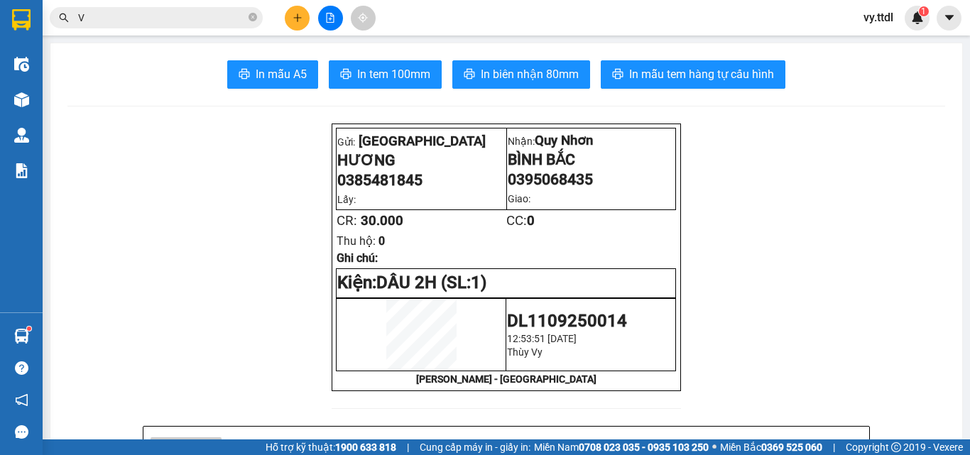
drag, startPoint x: 219, startPoint y: 21, endPoint x: 52, endPoint y: 21, distance: 167.5
click at [52, 21] on span "V" at bounding box center [156, 17] width 213 height 21
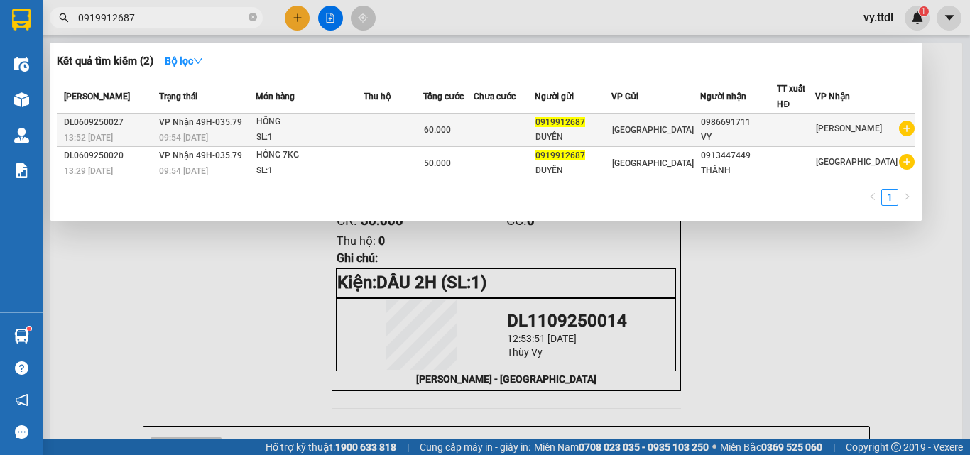
type input "0919912687"
click at [525, 131] on td at bounding box center [503, 130] width 61 height 33
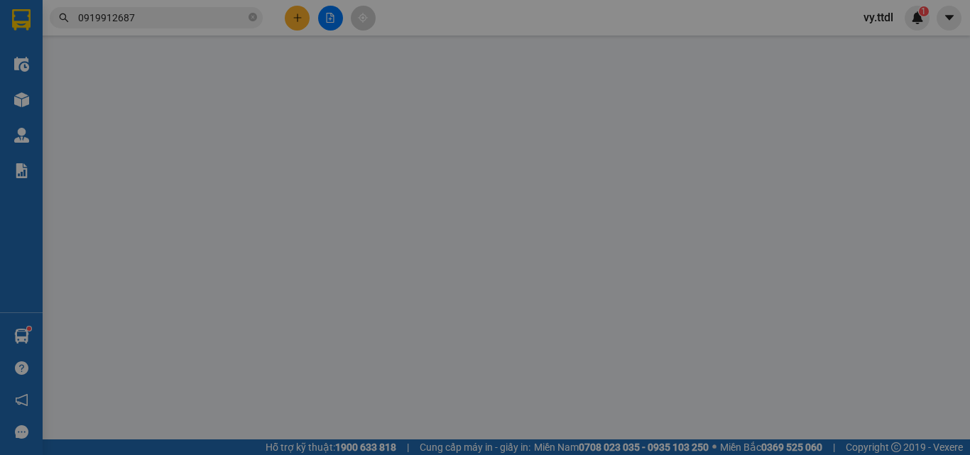
type input "0986691711"
type input "VY"
type input "0919912687"
type input "DUYÊN"
type input "60.000"
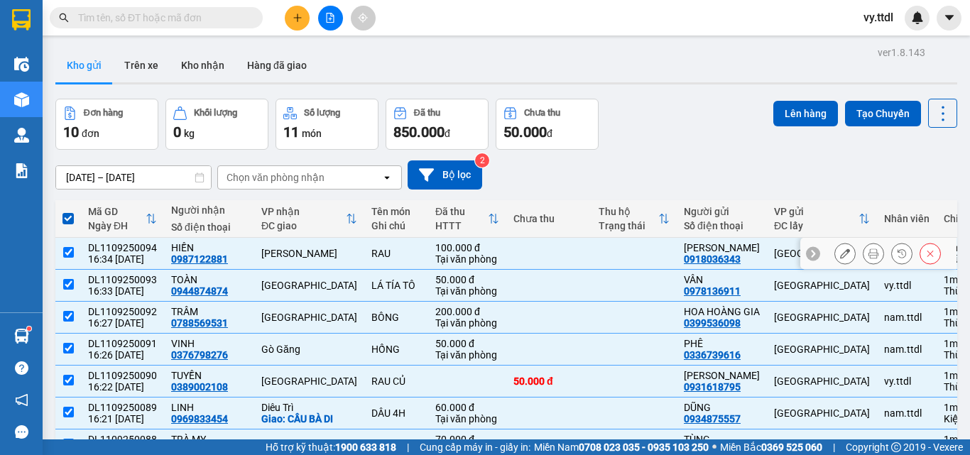
click at [76, 259] on td at bounding box center [68, 254] width 26 height 32
checkbox input "false"
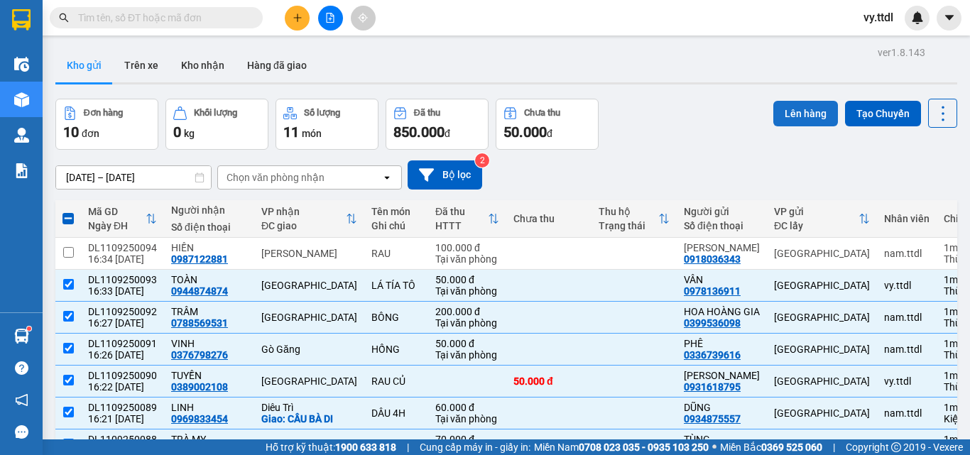
click at [795, 106] on button "Lên hàng" at bounding box center [805, 114] width 65 height 26
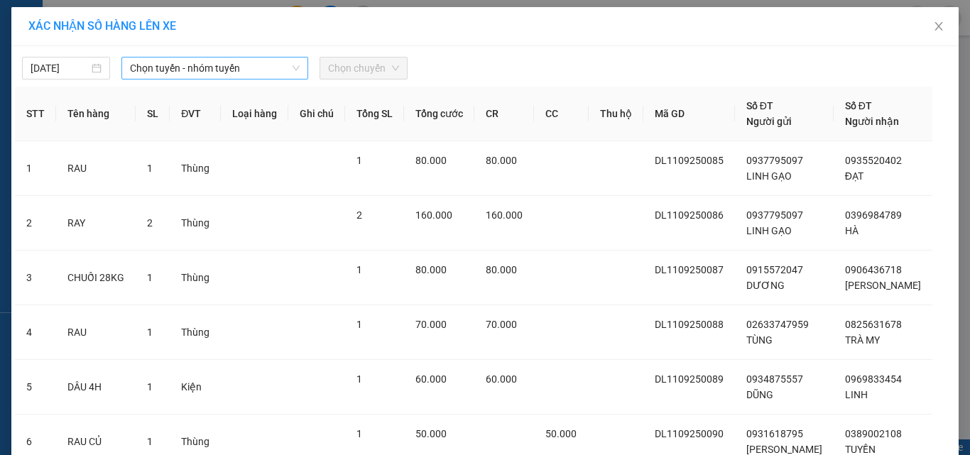
click at [185, 64] on span "Chọn tuyến - nhóm tuyến" at bounding box center [215, 67] width 170 height 21
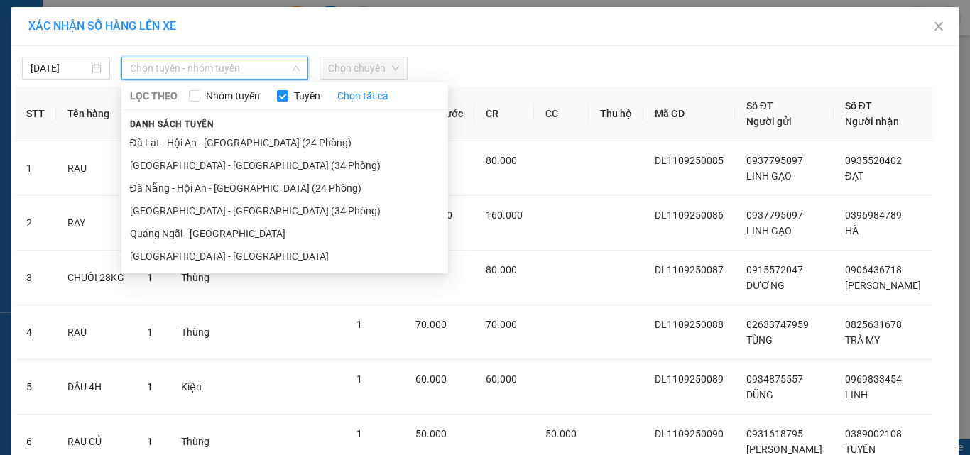
drag, startPoint x: 209, startPoint y: 137, endPoint x: 322, endPoint y: 86, distance: 123.2
click at [213, 137] on li "Đà Lạt - Hội An - [GEOGRAPHIC_DATA] (24 Phòng)" at bounding box center [284, 142] width 326 height 23
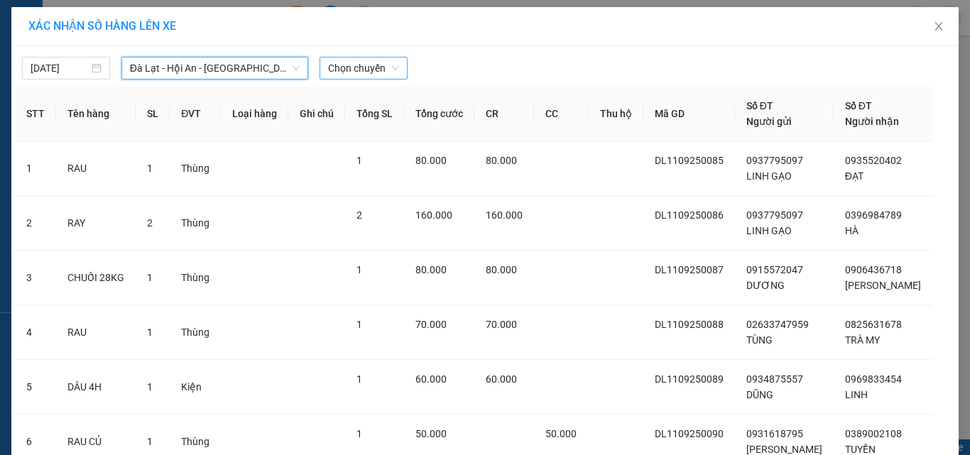
click at [355, 67] on span "Chọn chuyến" at bounding box center [363, 67] width 71 height 21
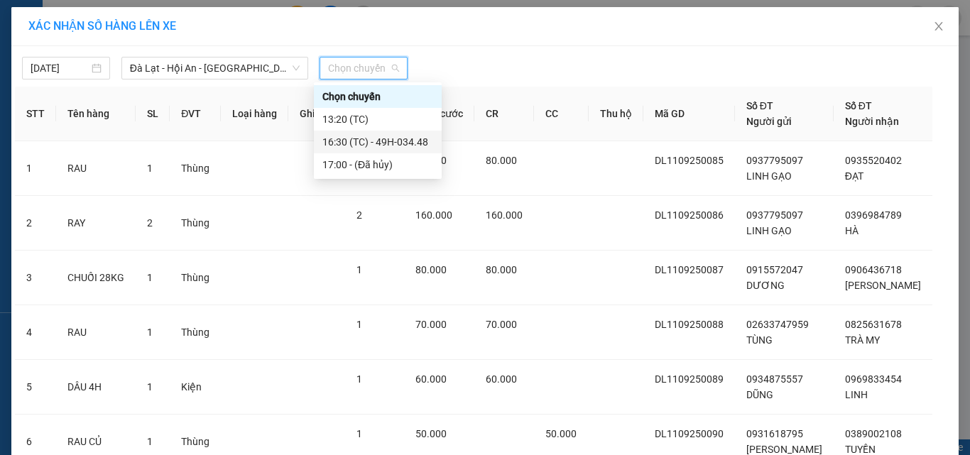
click at [408, 137] on div "16:30 (TC) - 49H-034.48" at bounding box center [377, 142] width 111 height 16
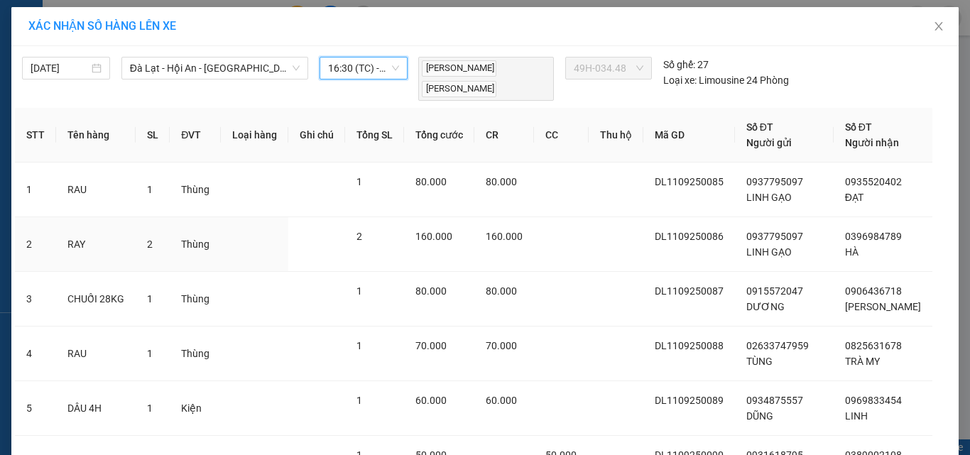
scroll to position [290, 0]
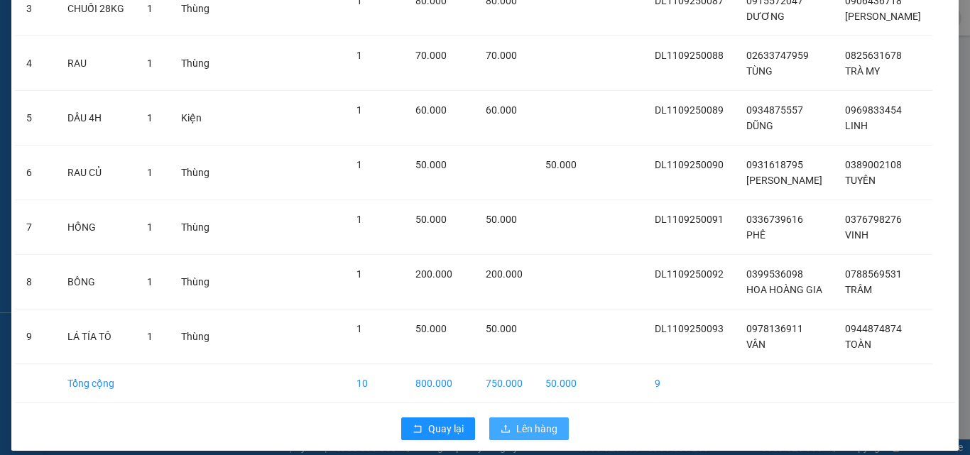
click at [539, 421] on span "Lên hàng" at bounding box center [536, 429] width 41 height 16
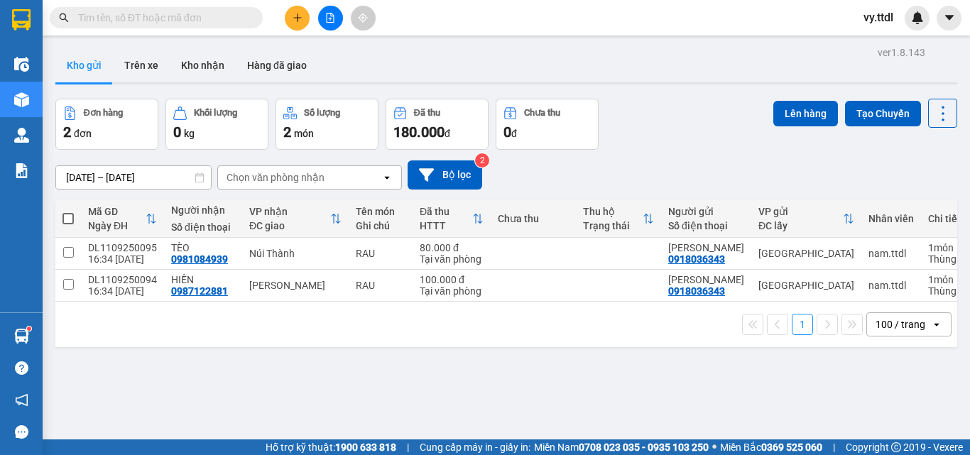
click at [648, 98] on div "ver 1.8.143 Kho gửi Trên xe Kho nhận Hàng đã giao Đơn hàng 2 đơn Khối lượng 0 k…" at bounding box center [506, 270] width 913 height 455
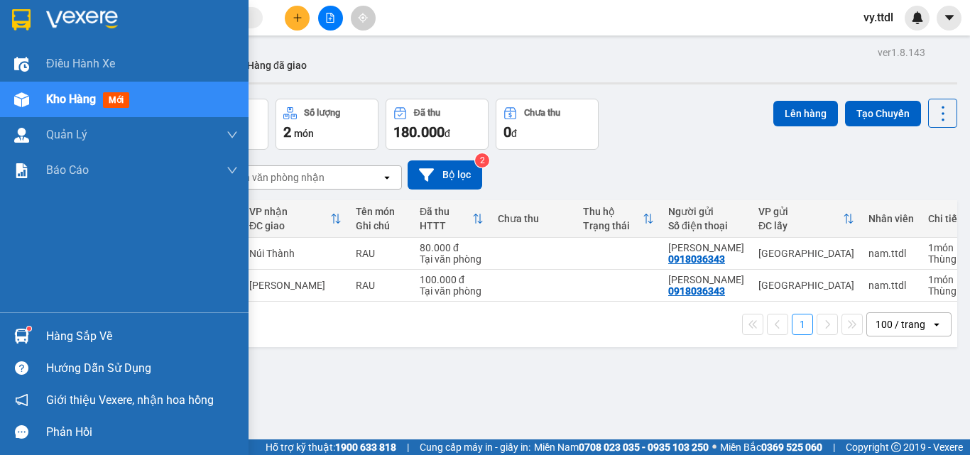
click at [17, 23] on img at bounding box center [21, 19] width 18 height 21
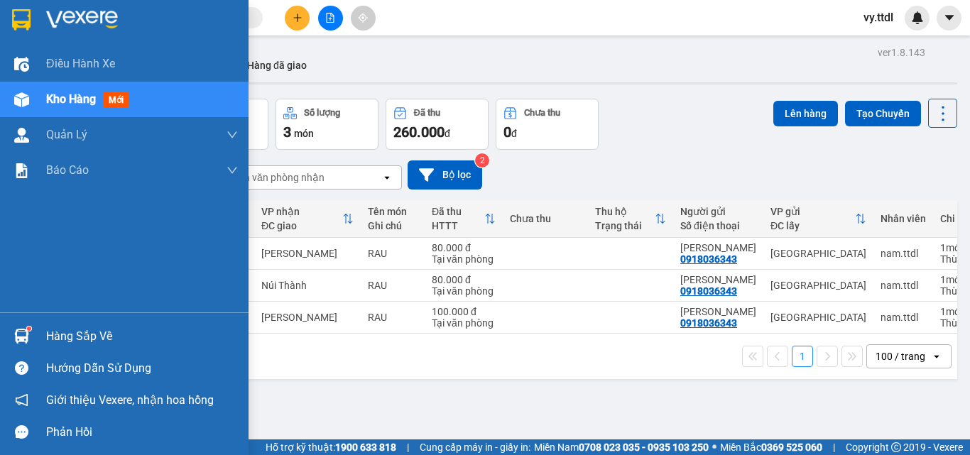
click at [7, 6] on div at bounding box center [124, 23] width 248 height 46
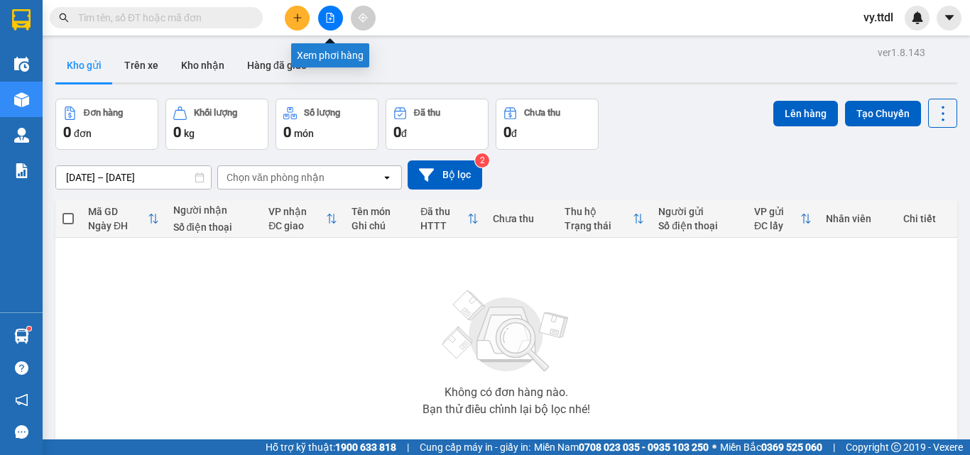
click at [331, 20] on icon "file-add" at bounding box center [330, 18] width 10 height 10
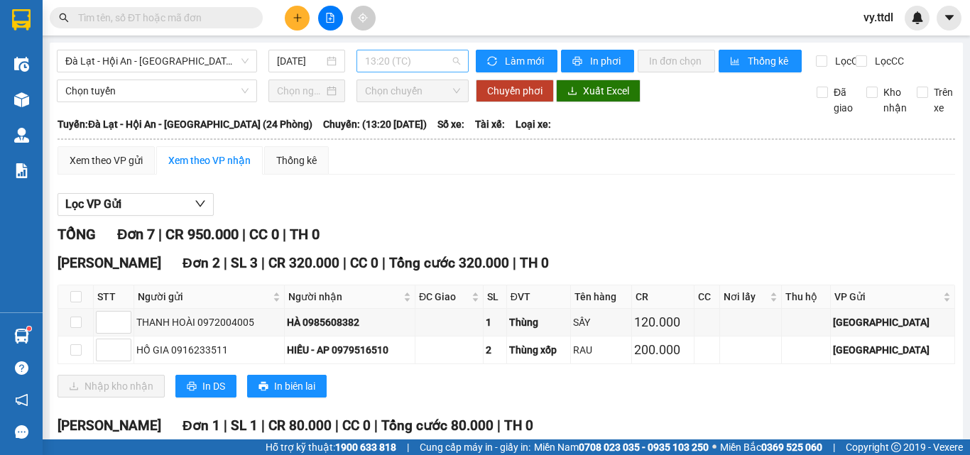
click at [400, 64] on span "13:20 (TC)" at bounding box center [412, 60] width 95 height 21
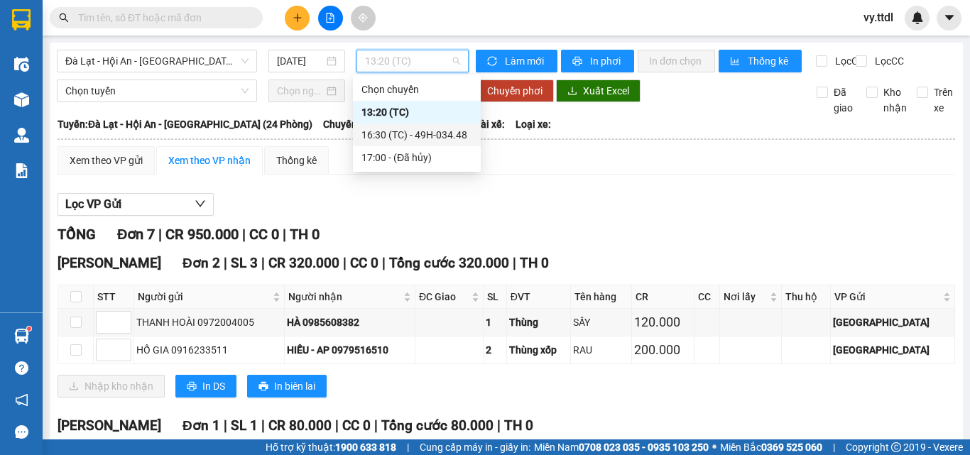
click at [425, 126] on div "16:30 (TC) - 49H-034.48" at bounding box center [417, 134] width 128 height 23
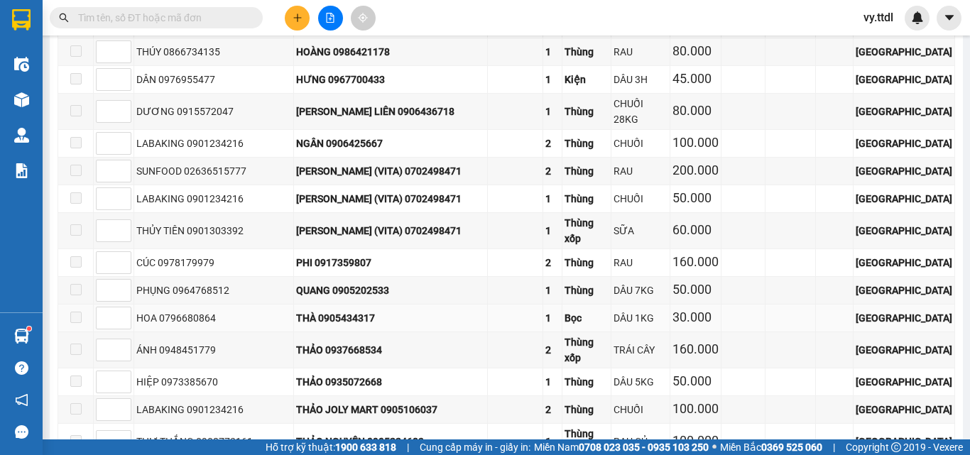
scroll to position [4188, 0]
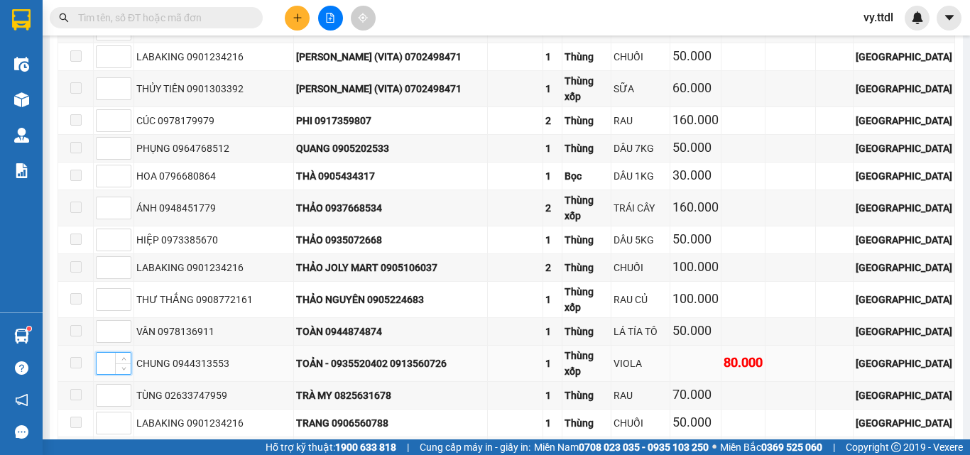
click at [103, 353] on input at bounding box center [114, 363] width 34 height 21
type input "1"
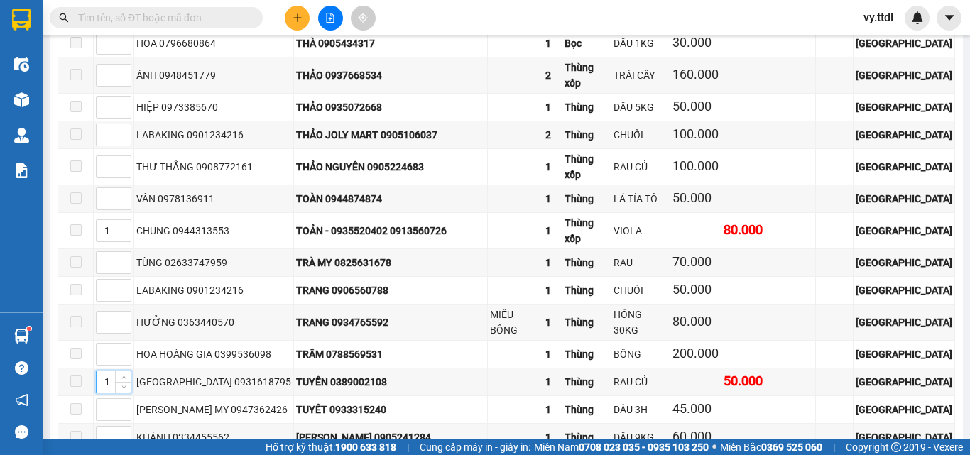
type input "1"
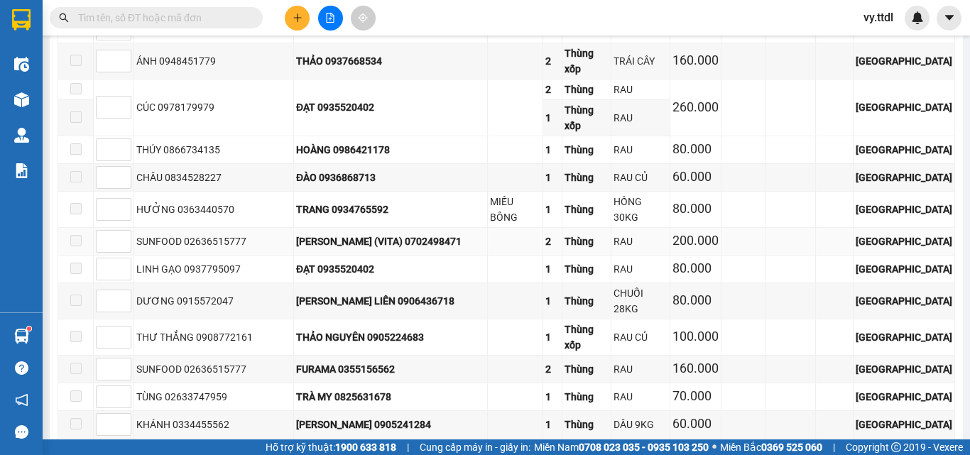
scroll to position [3681, 0]
click at [107, 199] on input at bounding box center [114, 209] width 34 height 21
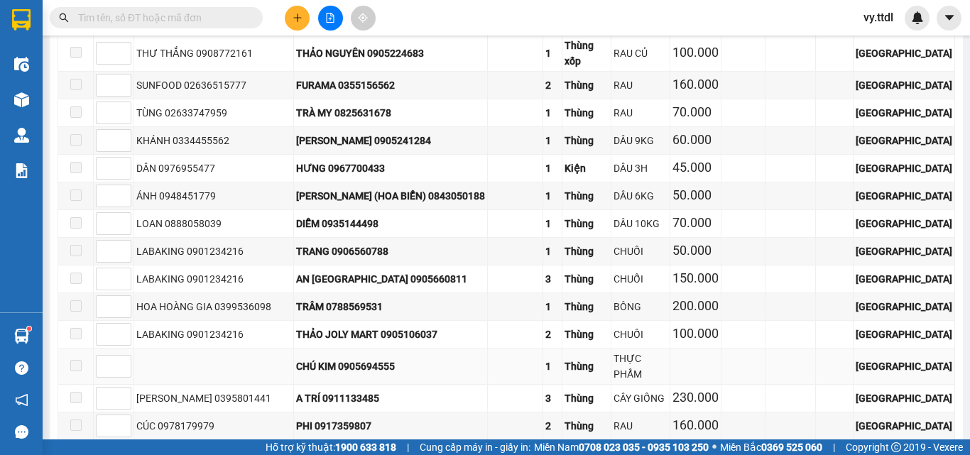
scroll to position [4036, 0]
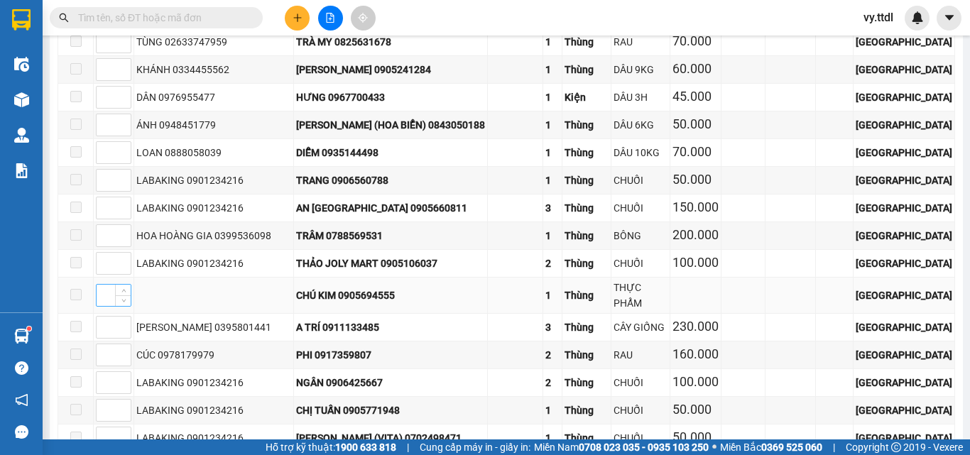
type input "1"
click at [99, 285] on input at bounding box center [114, 295] width 34 height 21
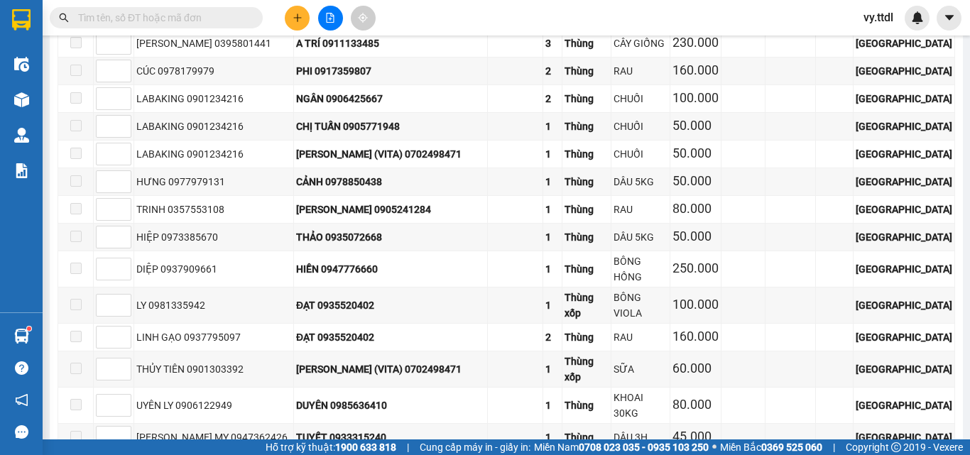
type input "1"
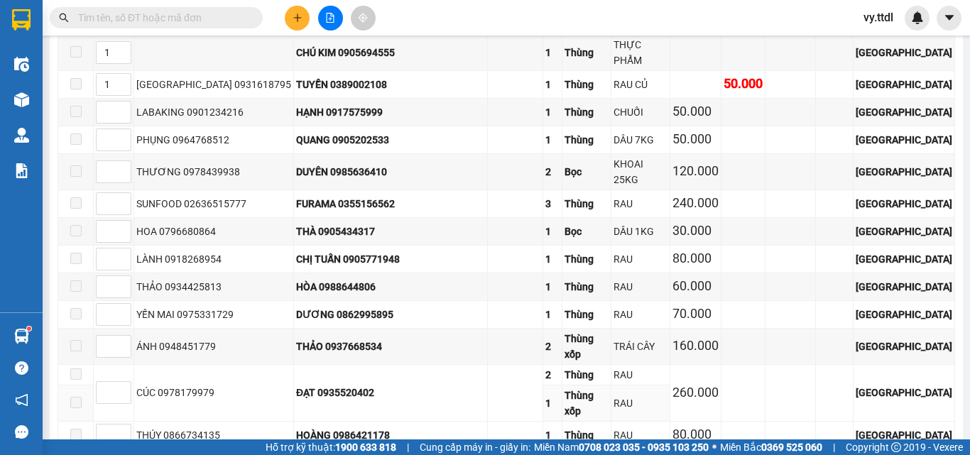
scroll to position [3256, 0]
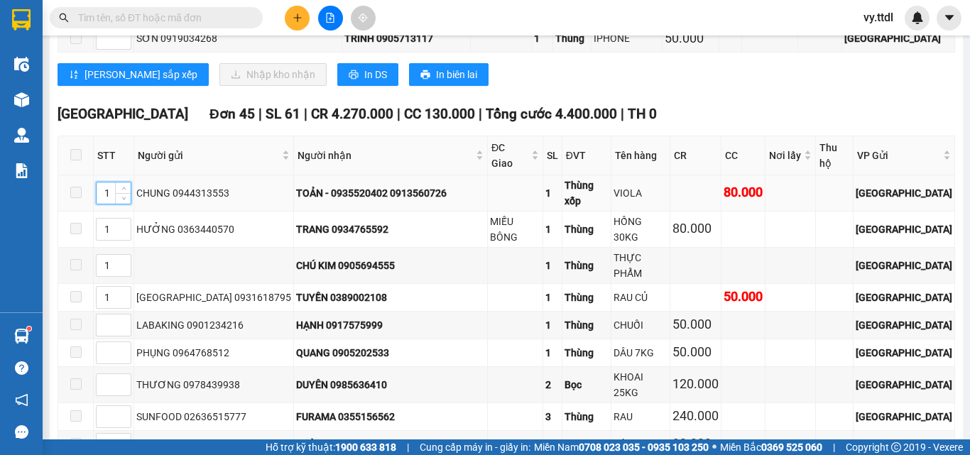
drag, startPoint x: 107, startPoint y: 187, endPoint x: 90, endPoint y: 185, distance: 17.2
click at [90, 185] on tr "1 CHUNG 0944313553 TOẢN - 0935520402 0913560726 1 Thùng xốp VIOLA 80.000 [GEOGR…" at bounding box center [506, 193] width 896 height 36
type input "2"
drag, startPoint x: 112, startPoint y: 265, endPoint x: 114, endPoint y: 275, distance: 9.3
click at [89, 284] on tr "1 [PERSON_NAME] 0931618795 TUYỀN 0389002108 1 Thùng RAU CỦ 50.000 [GEOGRAPHIC_D…" at bounding box center [506, 298] width 896 height 28
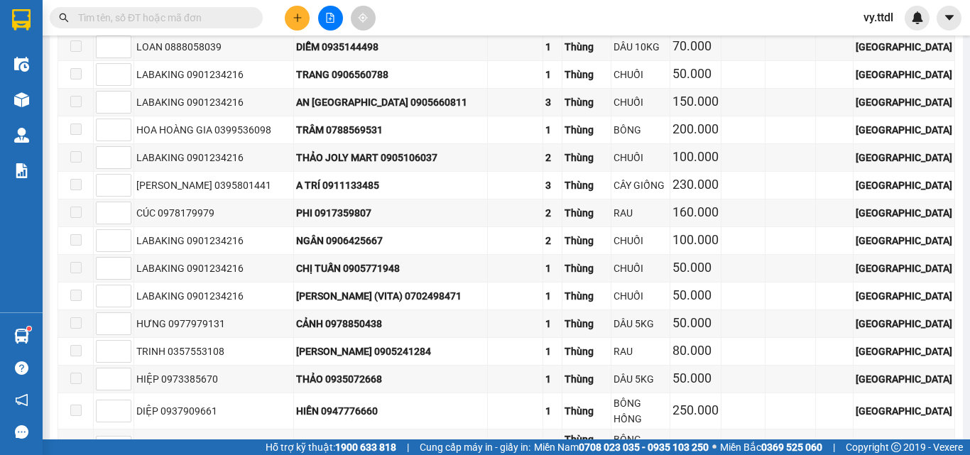
scroll to position [4320, 0]
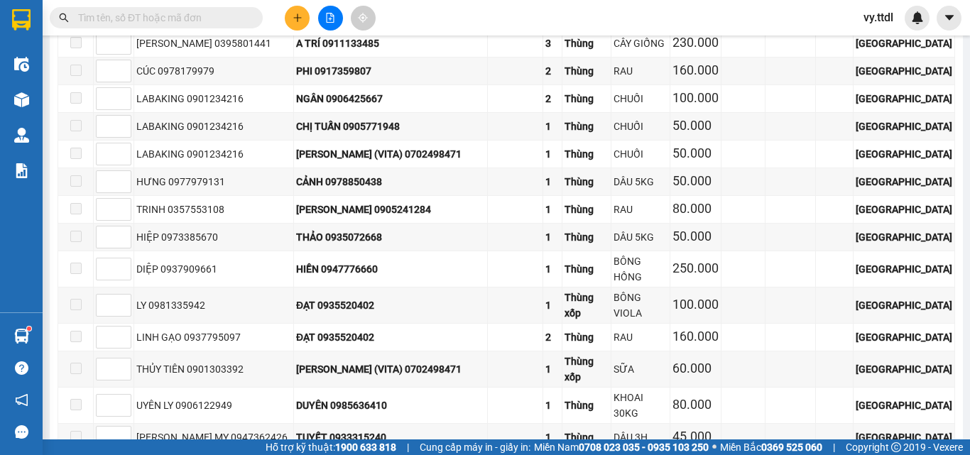
type input "2"
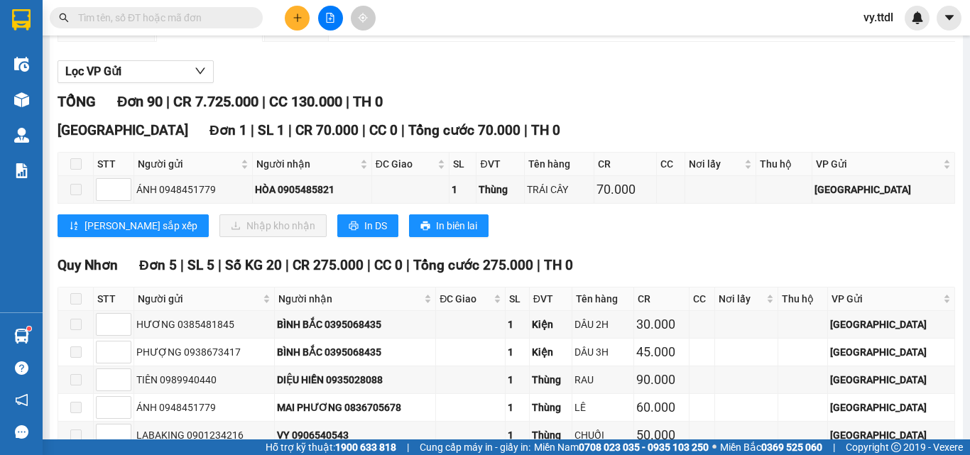
scroll to position [0, 0]
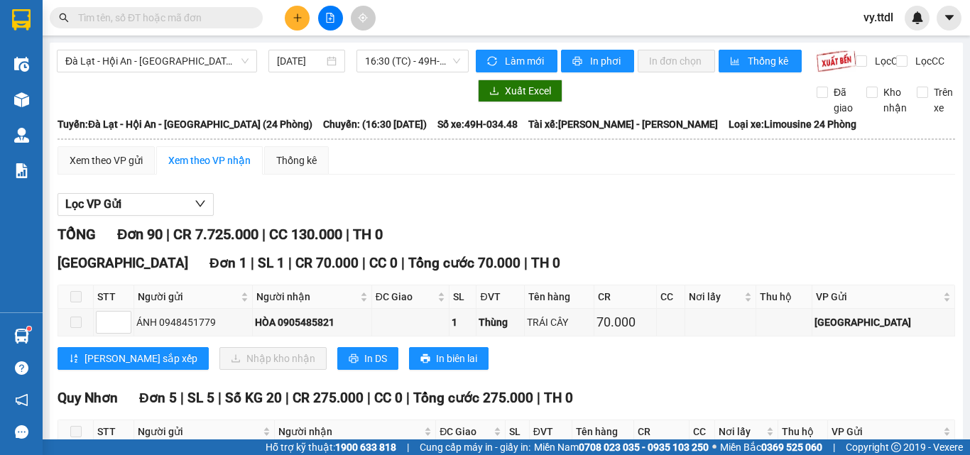
click at [441, 52] on span "16:30 (TC) - 49H-034.48" at bounding box center [412, 60] width 95 height 21
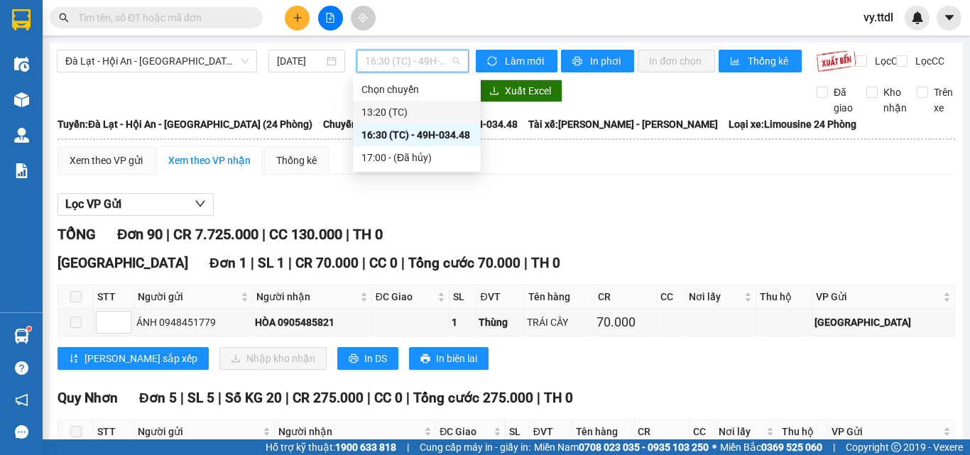
click at [424, 107] on div "13:20 (TC)" at bounding box center [416, 112] width 111 height 16
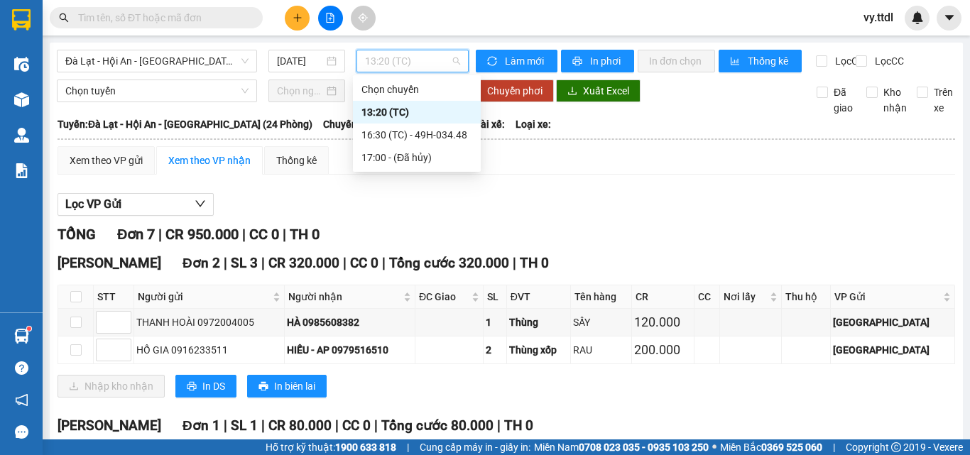
click at [433, 61] on span "13:20 (TC)" at bounding box center [412, 60] width 95 height 21
click at [437, 129] on div "16:30 (TC) - 49H-034.48" at bounding box center [416, 135] width 111 height 16
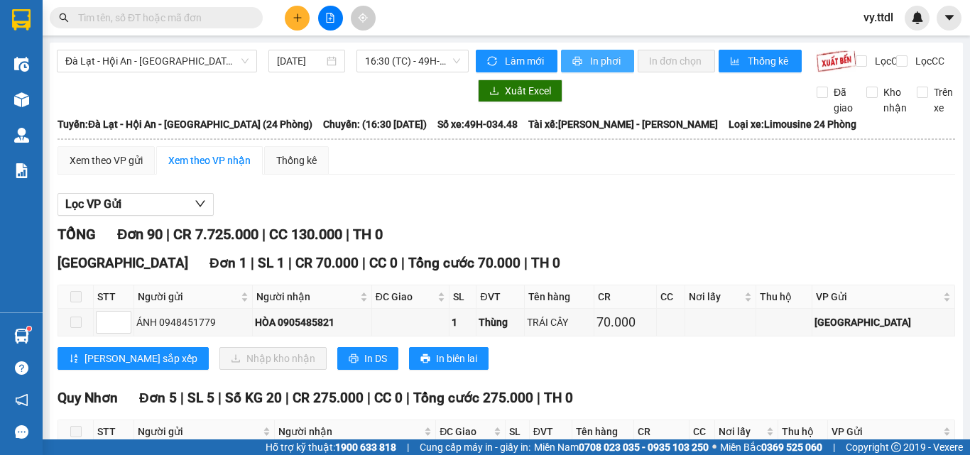
click at [597, 56] on span "In phơi" at bounding box center [606, 61] width 33 height 16
click at [591, 70] on button "In phơi" at bounding box center [597, 61] width 73 height 23
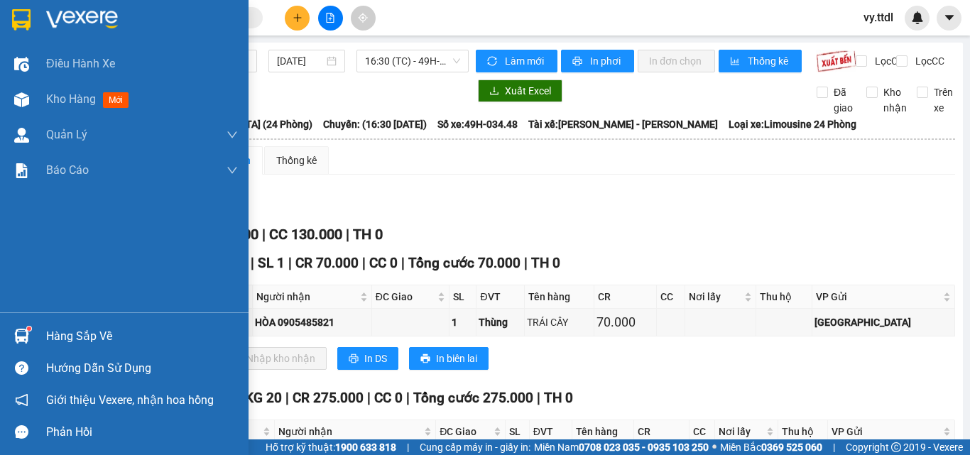
click at [15, 18] on img at bounding box center [21, 19] width 18 height 21
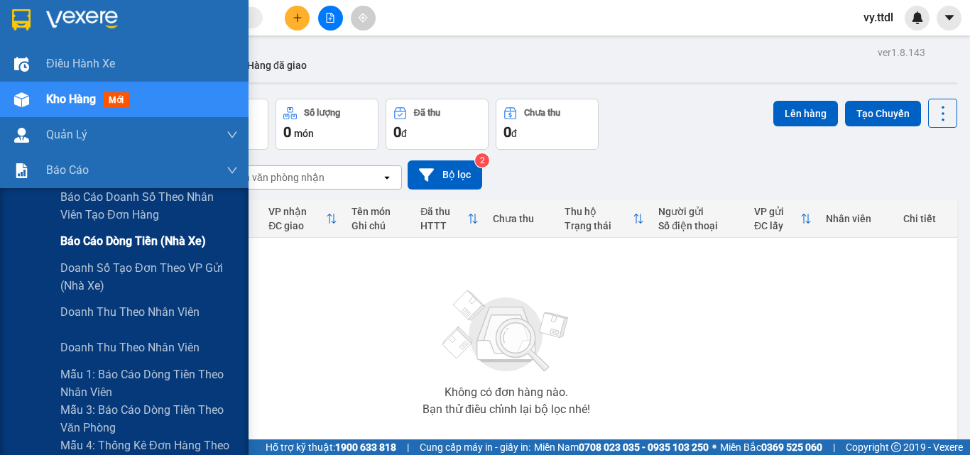
click at [133, 248] on span "Báo cáo dòng tiền (nhà xe)" at bounding box center [132, 241] width 145 height 18
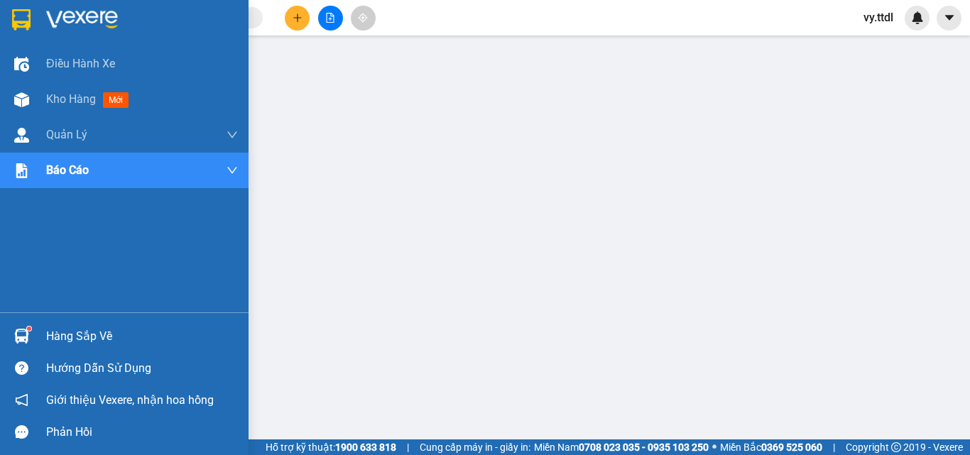
click at [36, 20] on div at bounding box center [124, 23] width 248 height 46
